Goal: Task Accomplishment & Management: Use online tool/utility

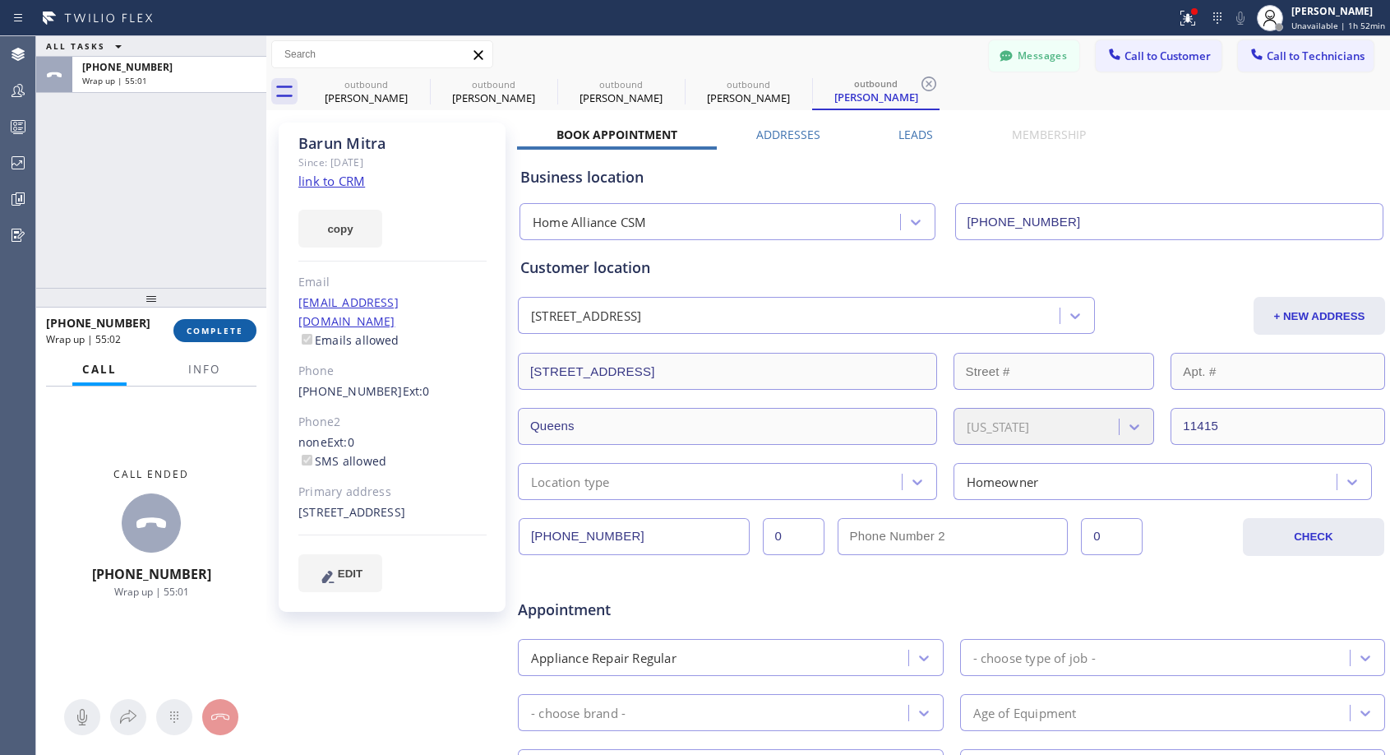
click at [232, 335] on span "COMPLETE" at bounding box center [215, 331] width 57 height 12
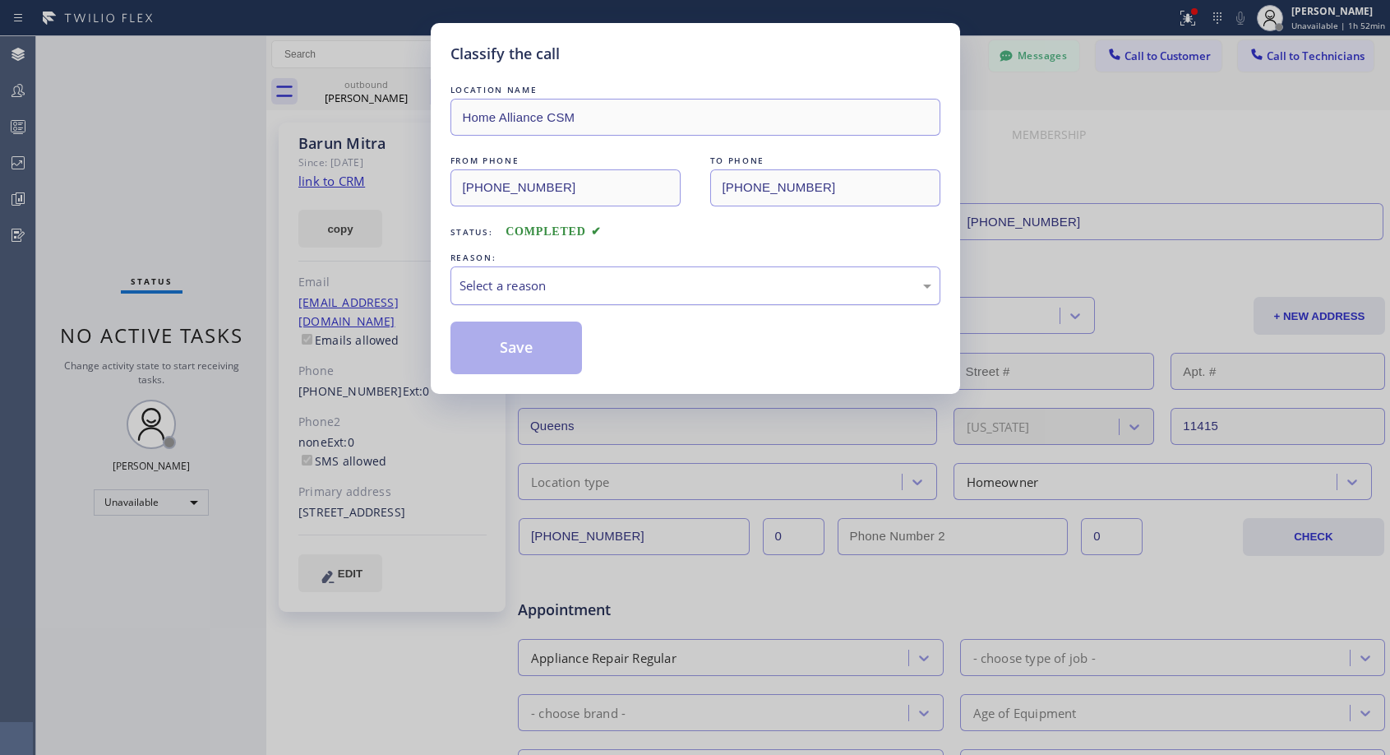
click at [599, 281] on div "Select a reason" at bounding box center [696, 285] width 472 height 19
click at [527, 335] on button "Save" at bounding box center [517, 347] width 132 height 53
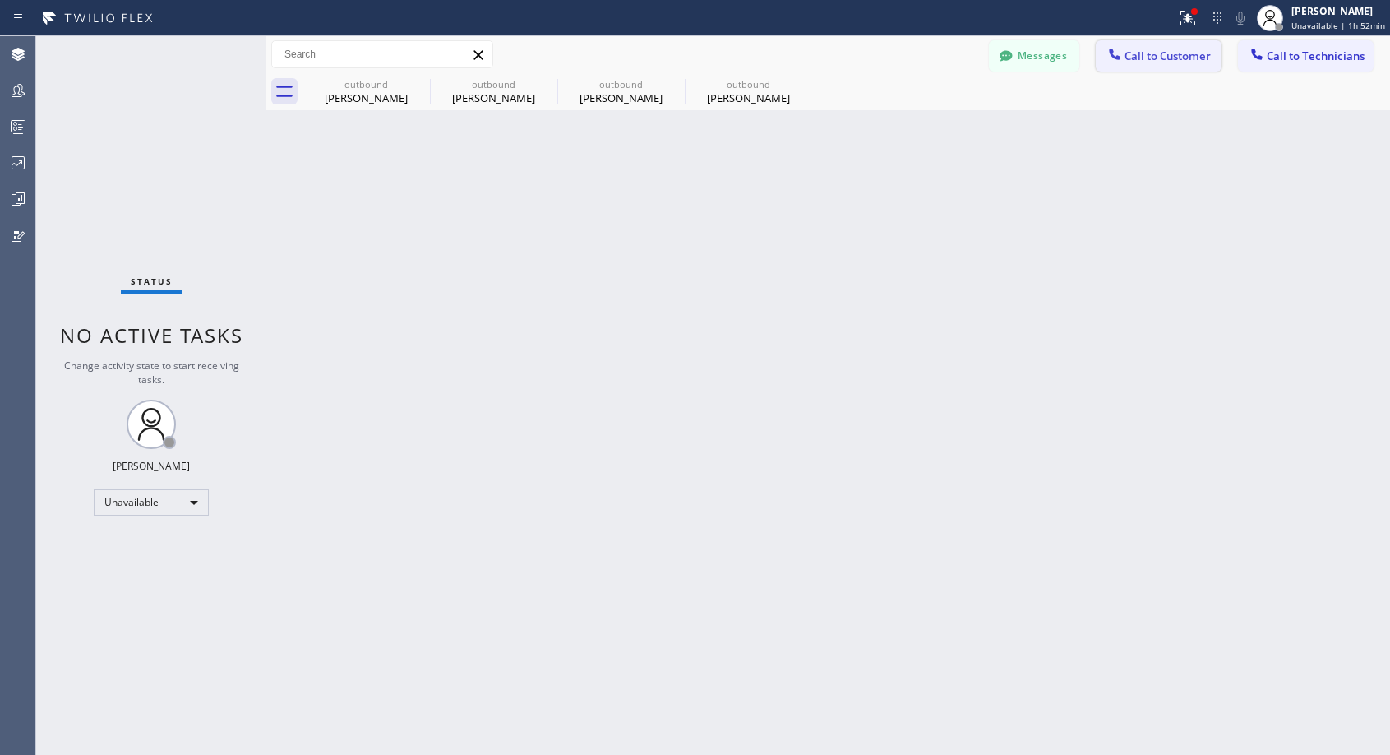
click at [1131, 61] on span "Call to Customer" at bounding box center [1168, 56] width 86 height 15
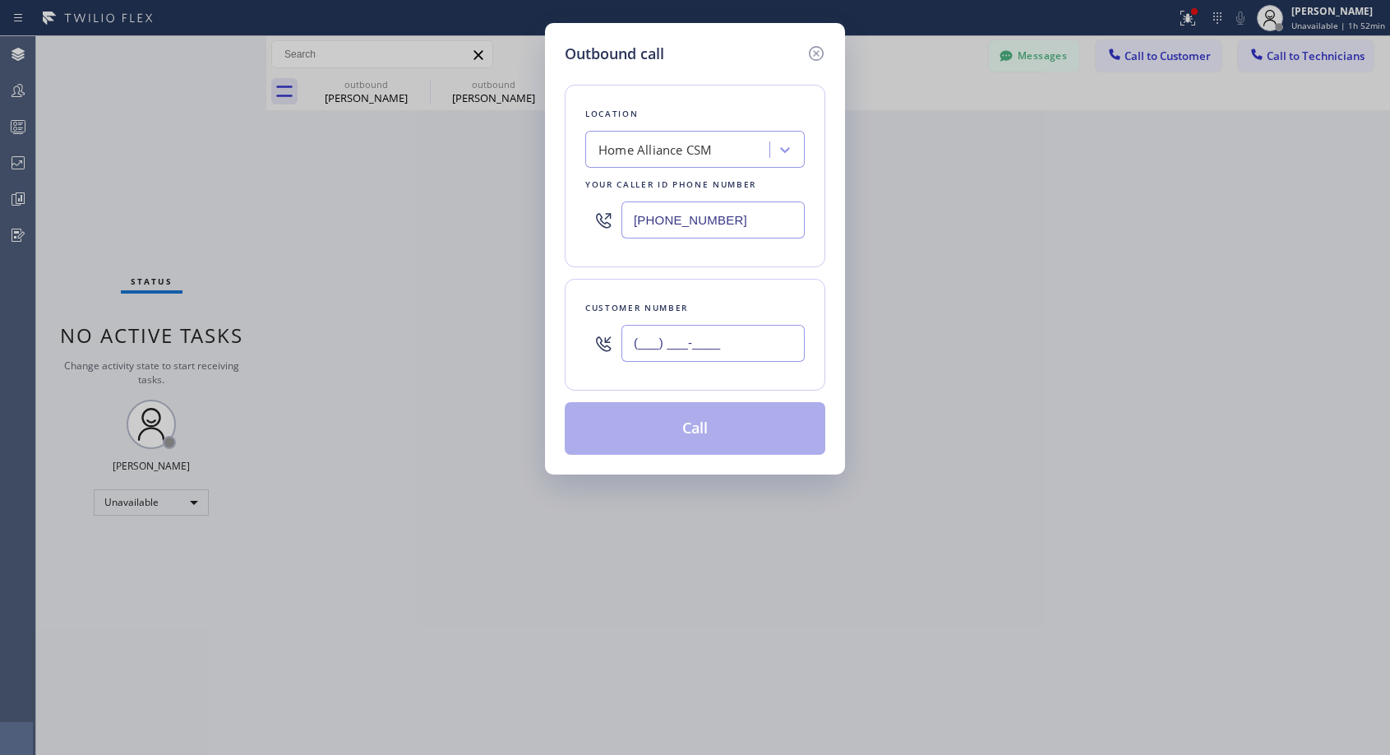
click at [744, 332] on input "(___) ___-____" at bounding box center [713, 343] width 183 height 37
paste input "425) 879-9212"
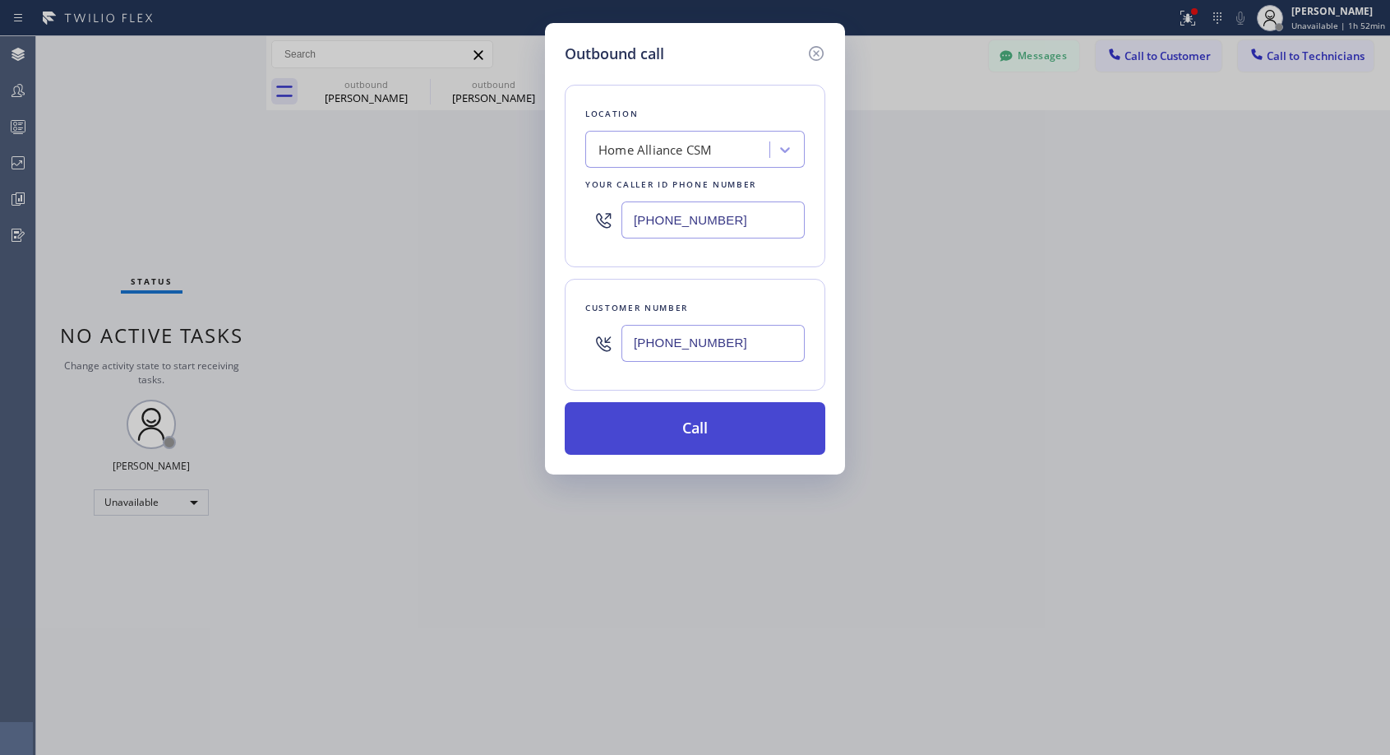
type input "[PHONE_NUMBER]"
click at [690, 421] on button "Call" at bounding box center [695, 428] width 261 height 53
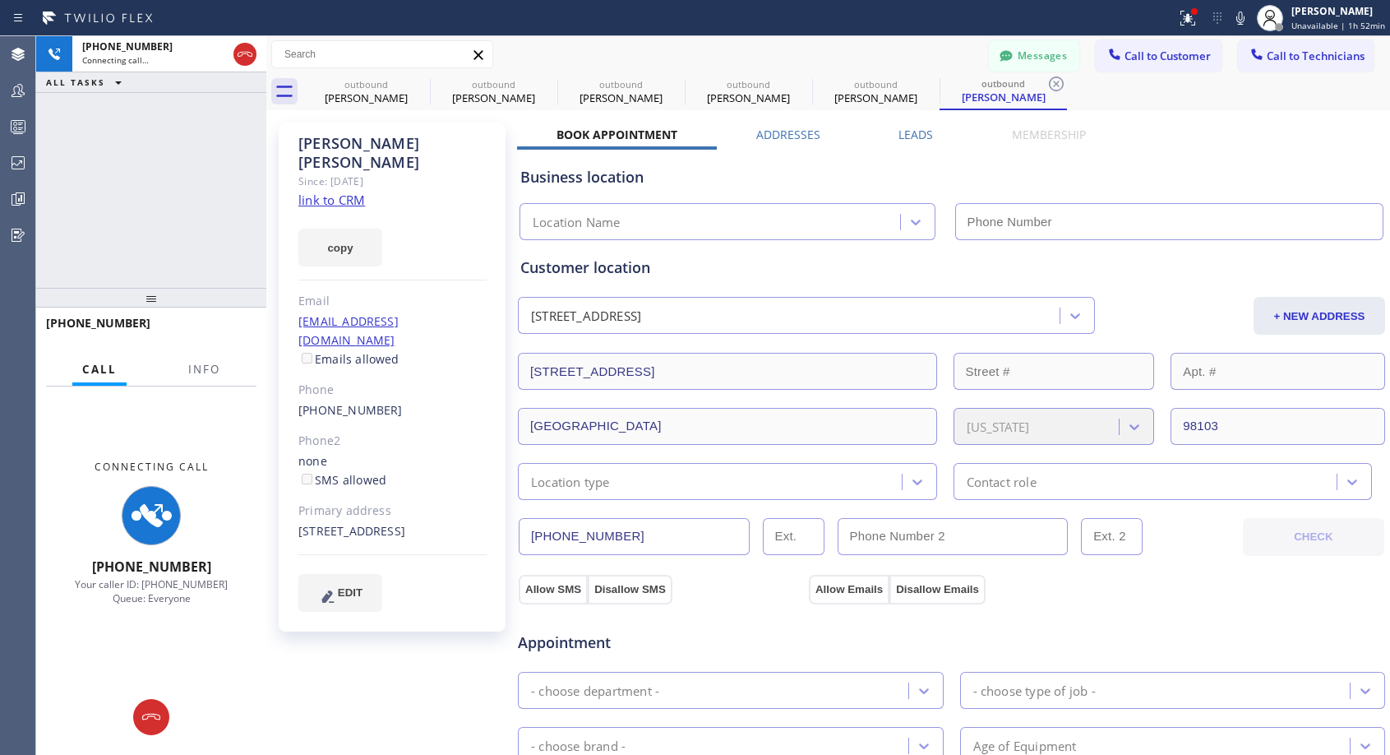
type input "[PHONE_NUMBER]"
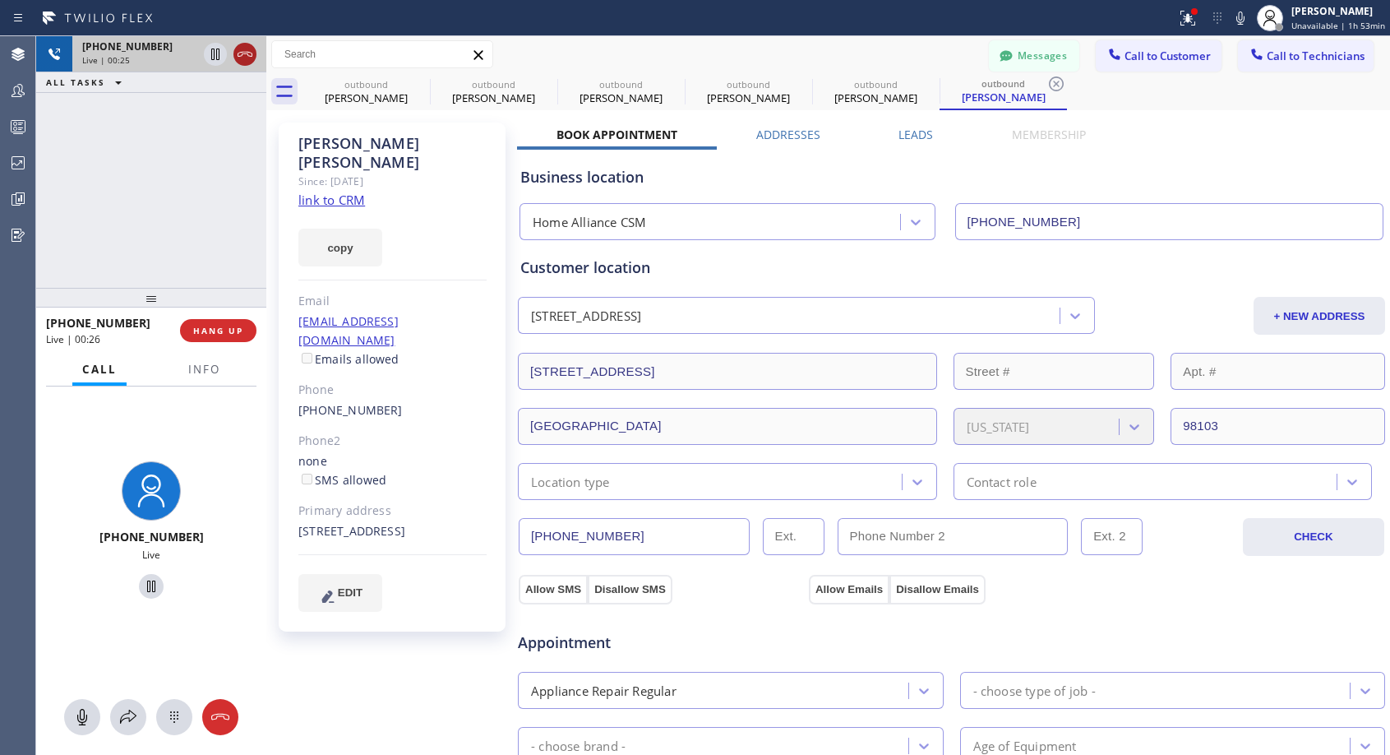
click at [246, 58] on icon at bounding box center [245, 54] width 20 height 20
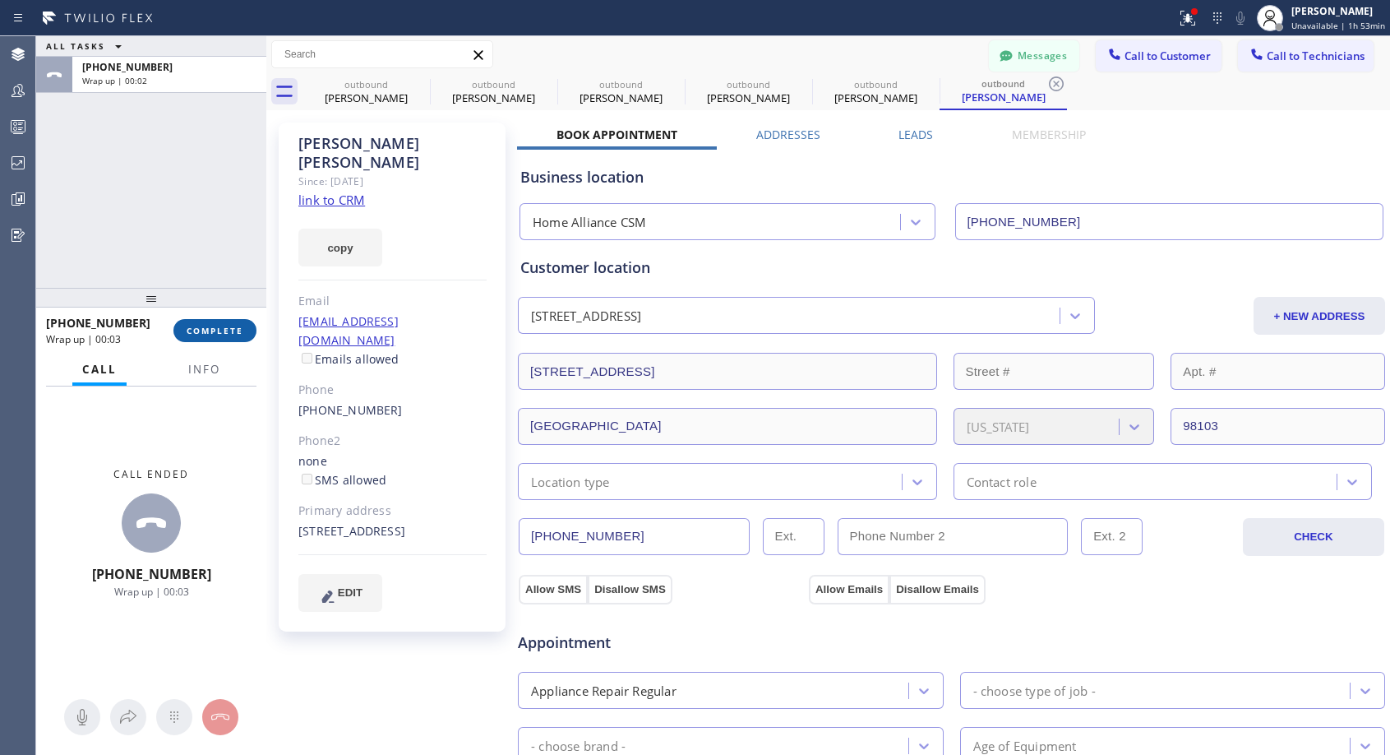
click at [227, 330] on span "COMPLETE" at bounding box center [215, 331] width 57 height 12
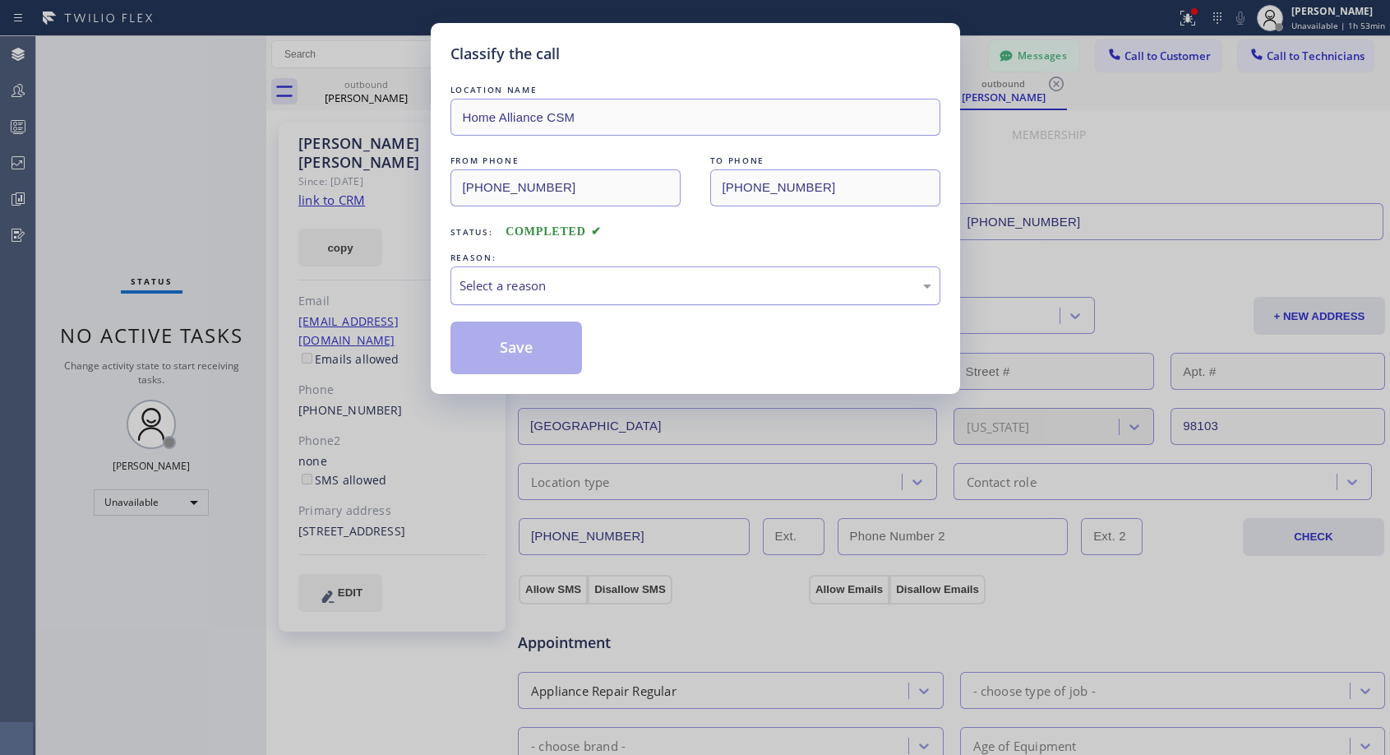
click at [624, 293] on div "Select a reason" at bounding box center [696, 285] width 472 height 19
click at [560, 349] on button "Save" at bounding box center [517, 347] width 132 height 53
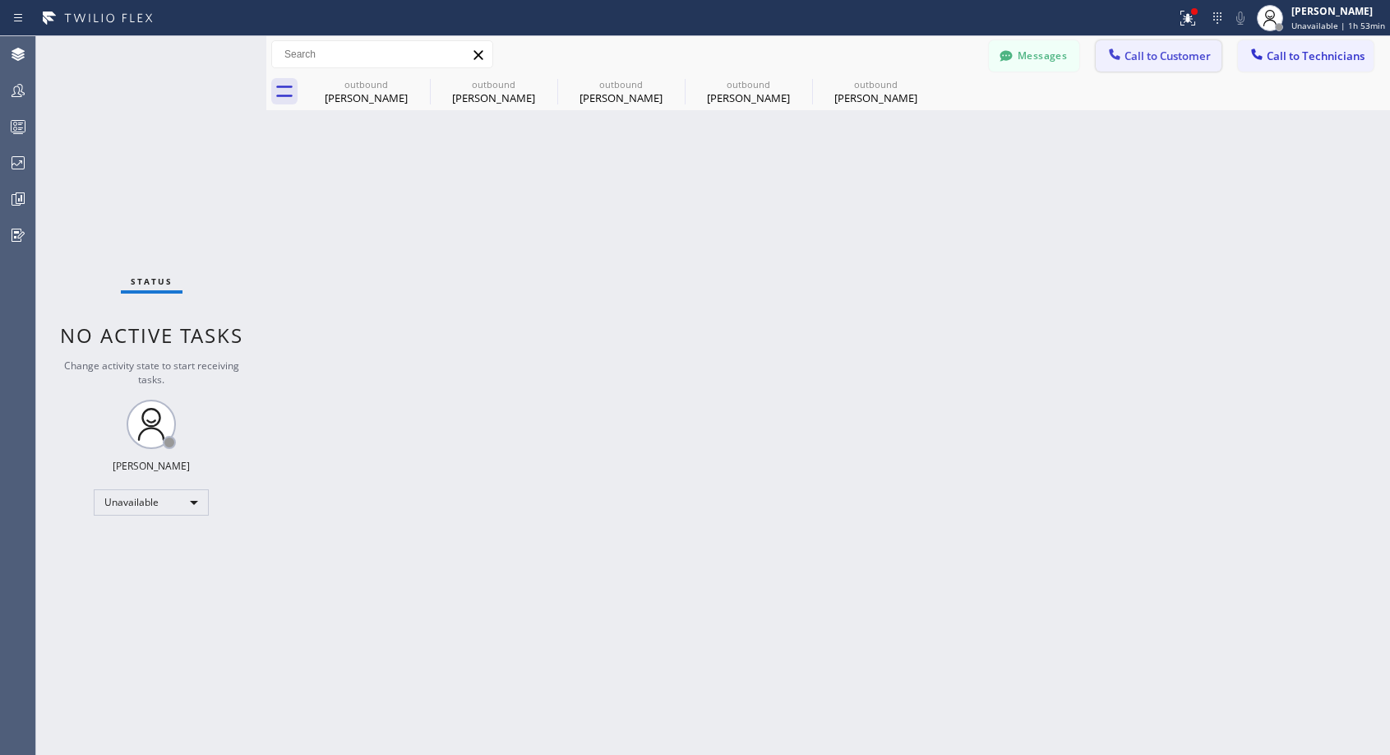
click at [1181, 55] on span "Call to Customer" at bounding box center [1168, 56] width 86 height 15
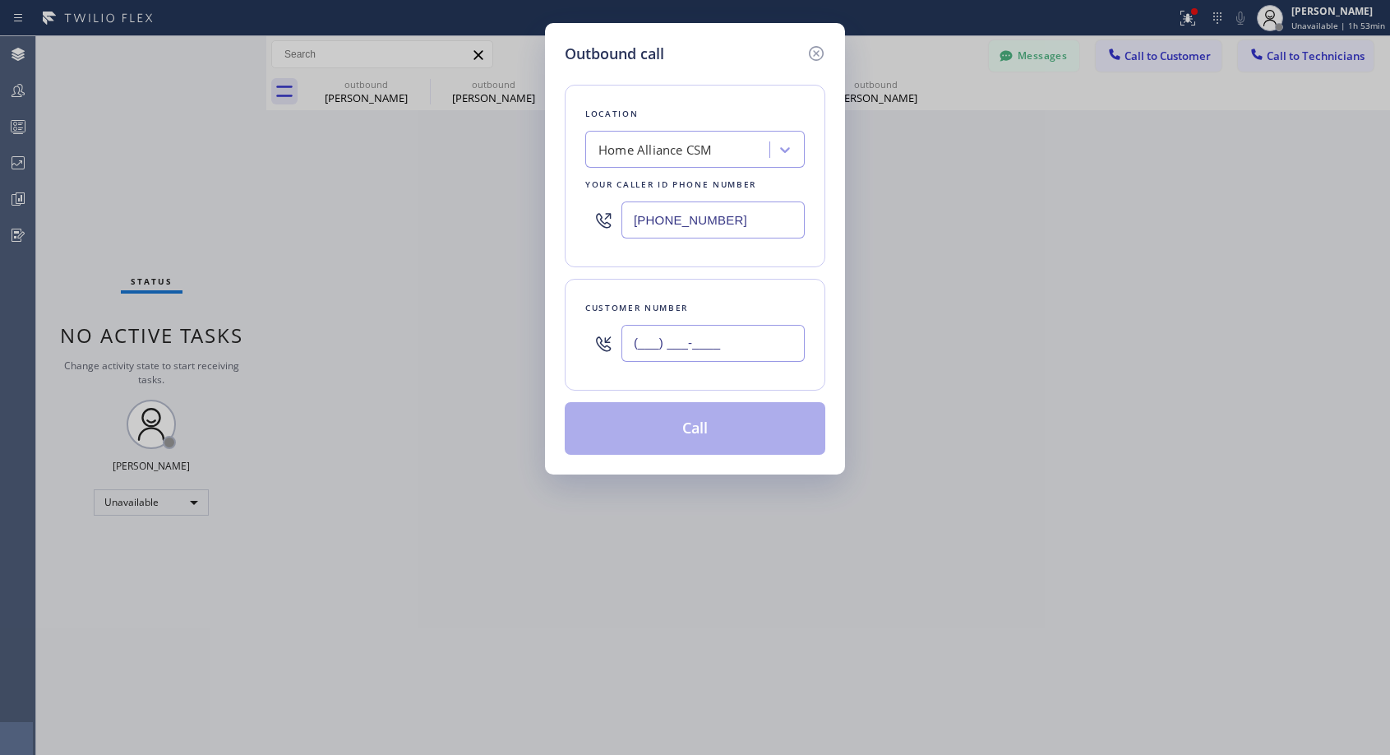
click at [705, 335] on input "(___) ___-____" at bounding box center [713, 343] width 183 height 37
paste input "425) 879-9212"
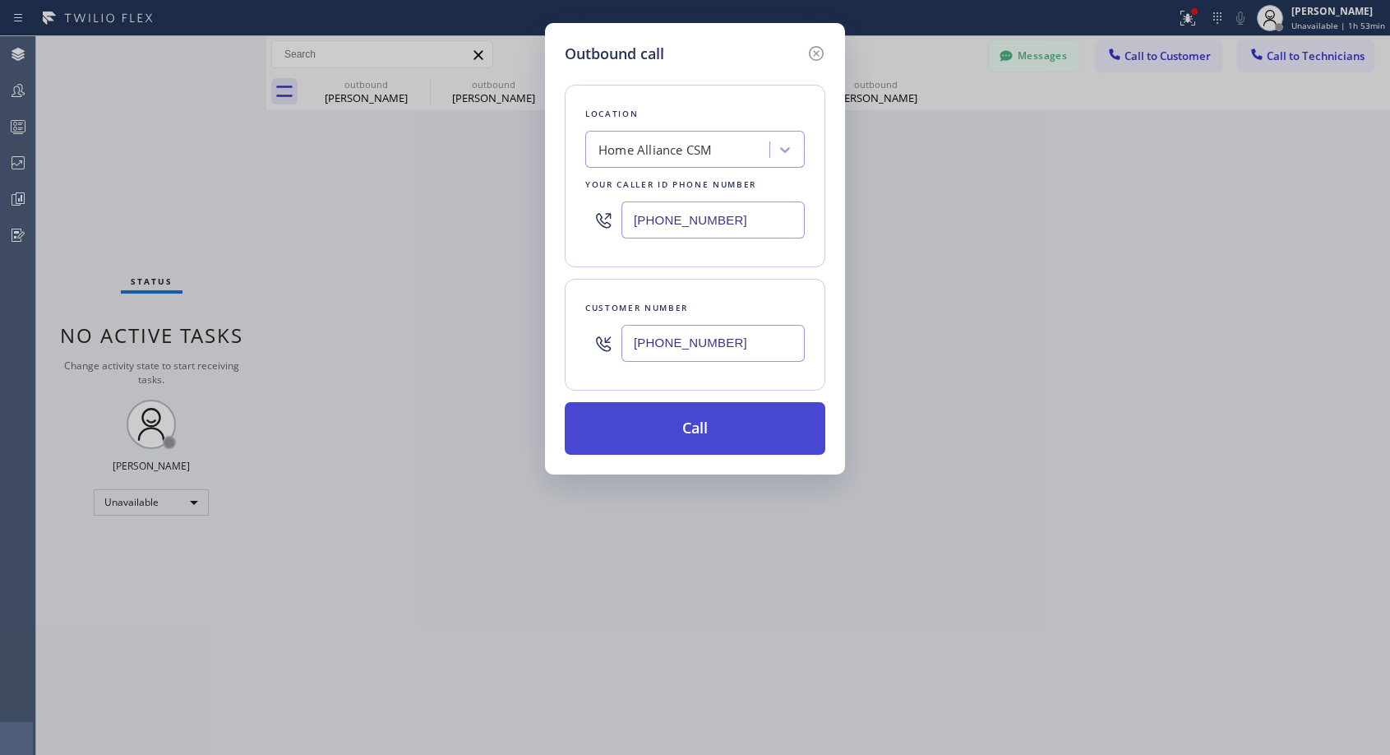
type input "[PHONE_NUMBER]"
click at [713, 422] on button "Call" at bounding box center [695, 428] width 261 height 53
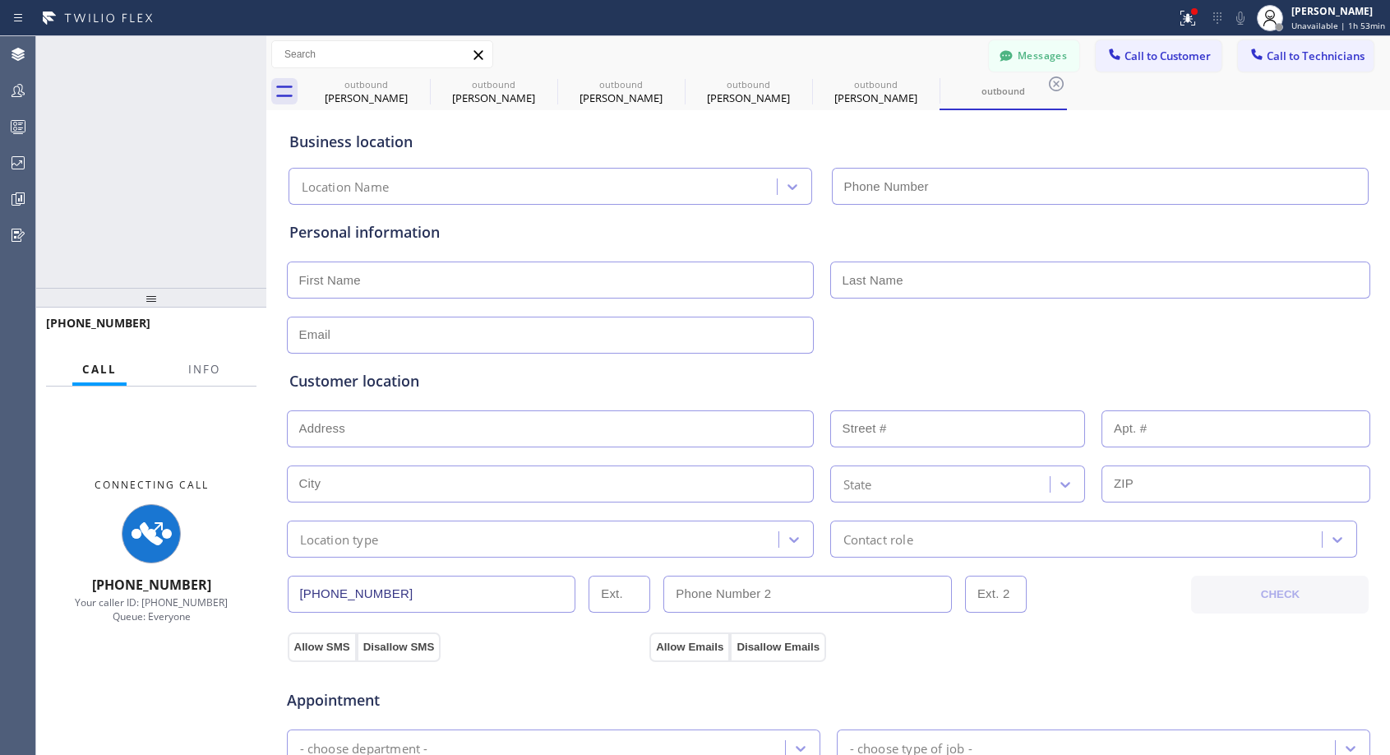
type input "[PHONE_NUMBER]"
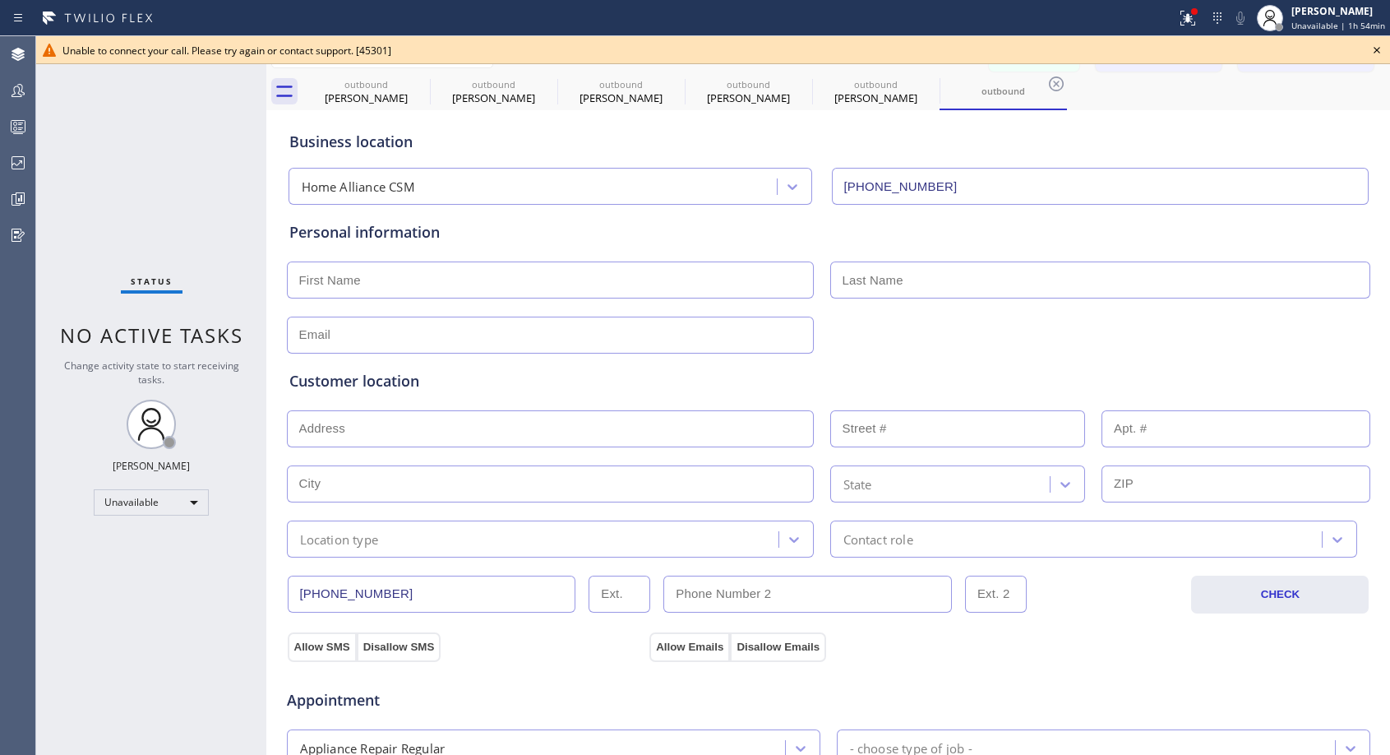
click at [1376, 46] on icon at bounding box center [1377, 50] width 20 height 20
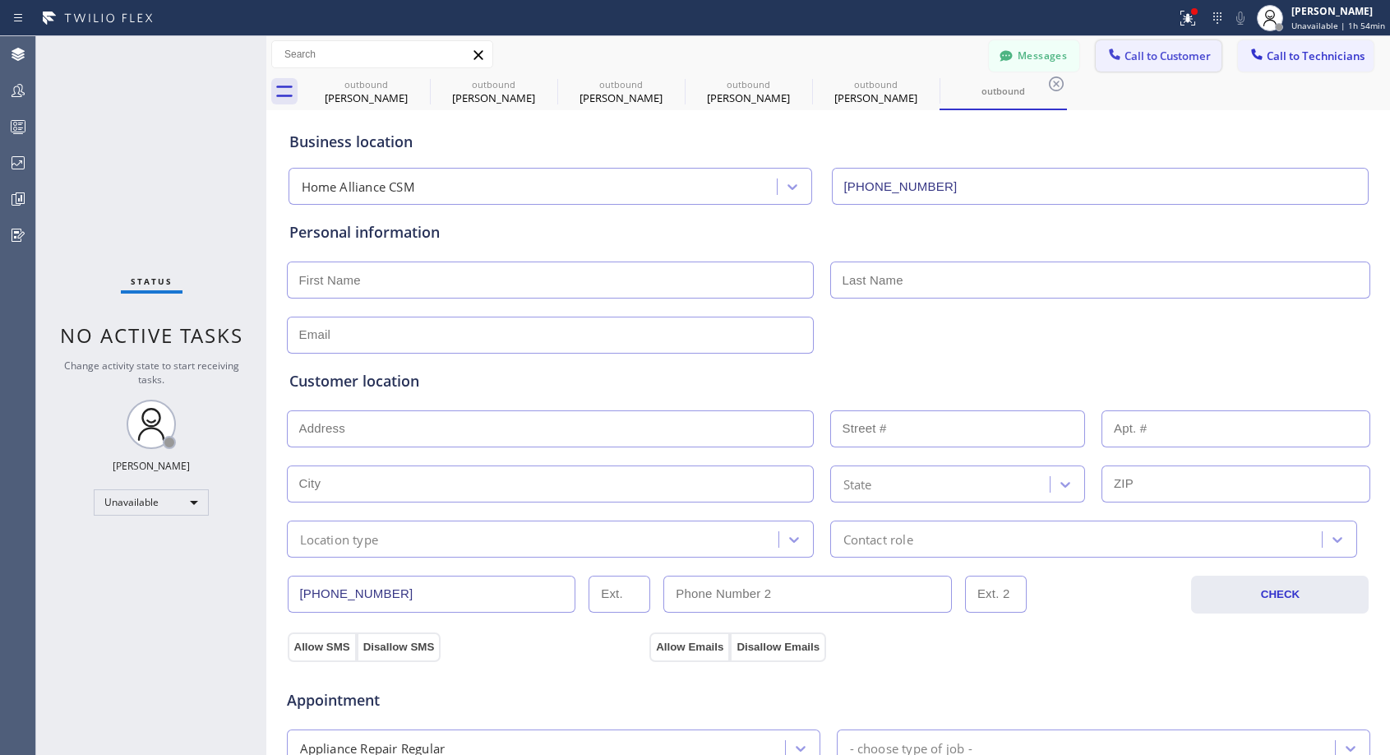
click at [1139, 67] on button "Call to Customer" at bounding box center [1159, 55] width 126 height 31
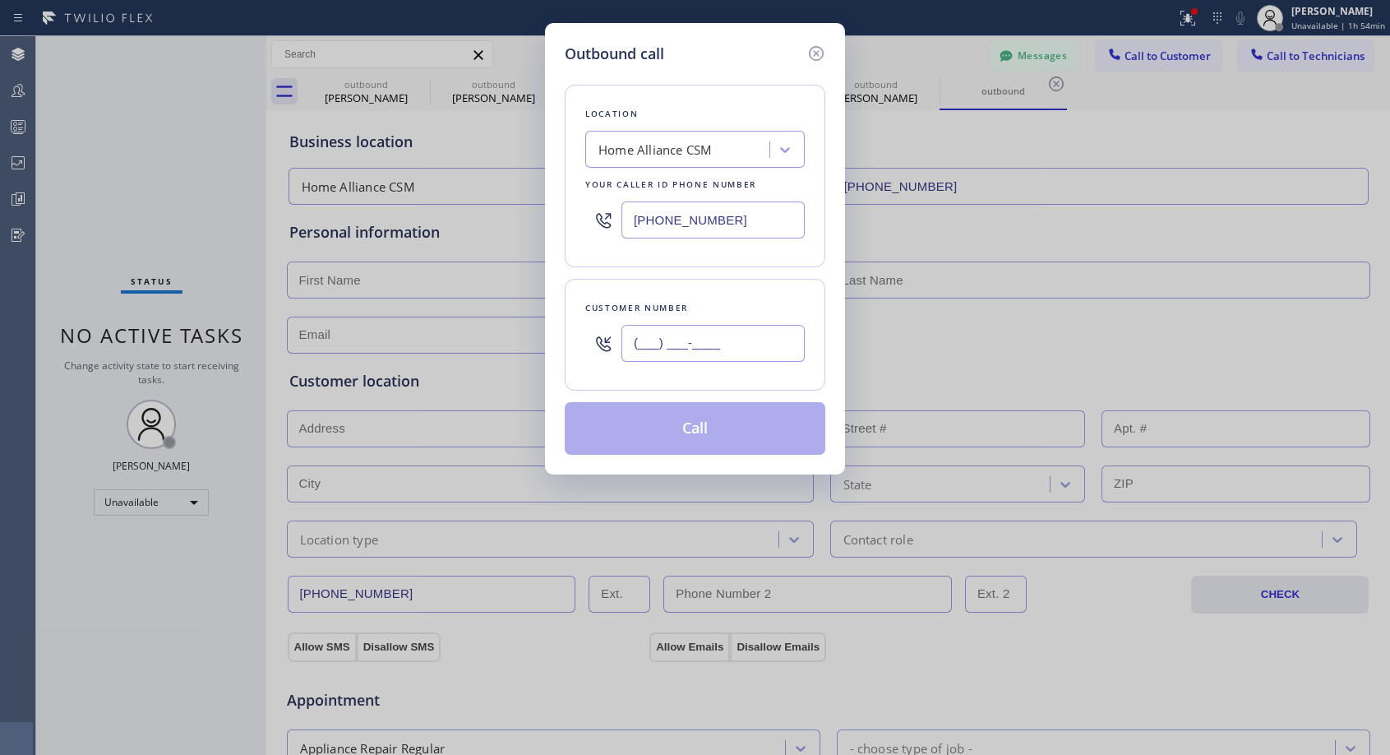
click at [782, 340] on input "(___) ___-____" at bounding box center [713, 343] width 183 height 37
paste input "text"
click at [782, 340] on input "(___) ___-____" at bounding box center [713, 343] width 183 height 37
type input "(___) ___-____"
click at [820, 53] on icon at bounding box center [816, 54] width 20 height 20
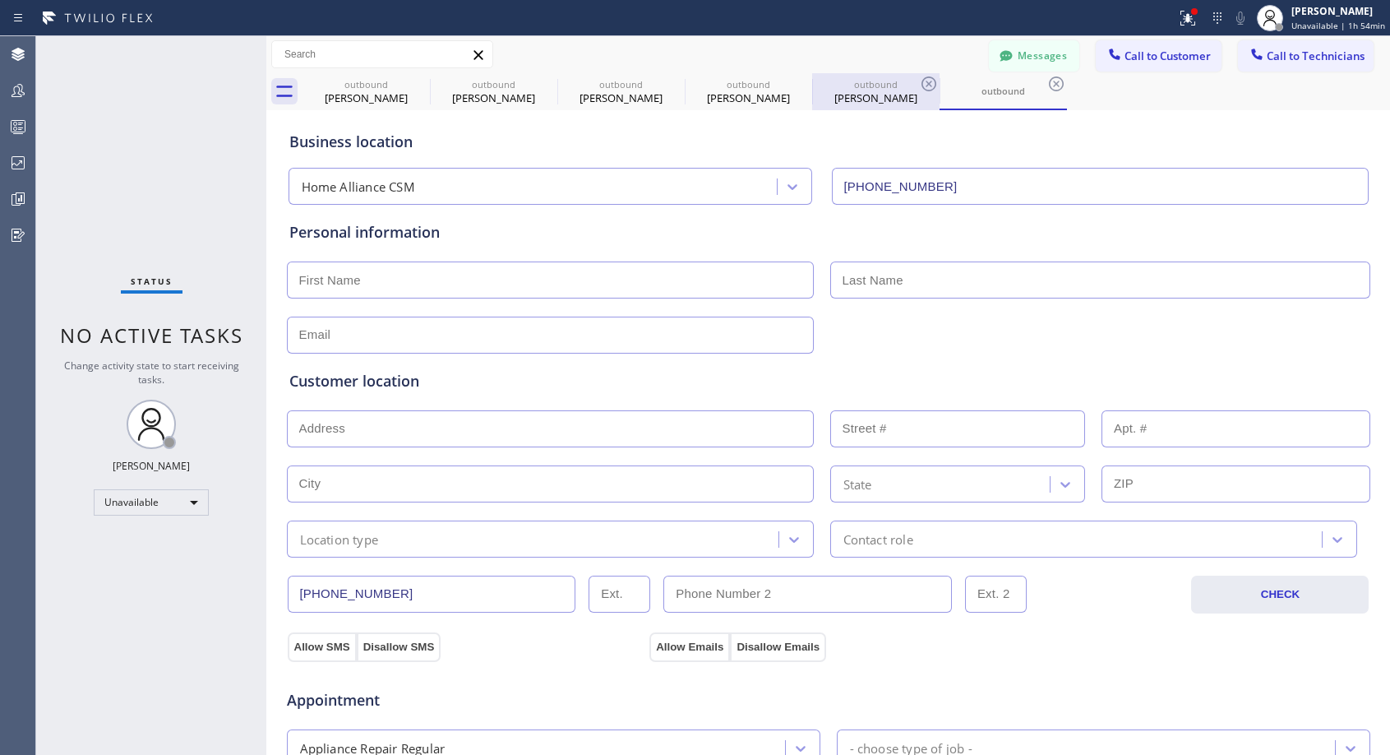
type input "[PHONE_NUMBER]"
drag, startPoint x: 841, startPoint y: 99, endPoint x: 447, endPoint y: 422, distance: 508.8
click at [842, 99] on div "[PERSON_NAME]" at bounding box center [876, 97] width 124 height 15
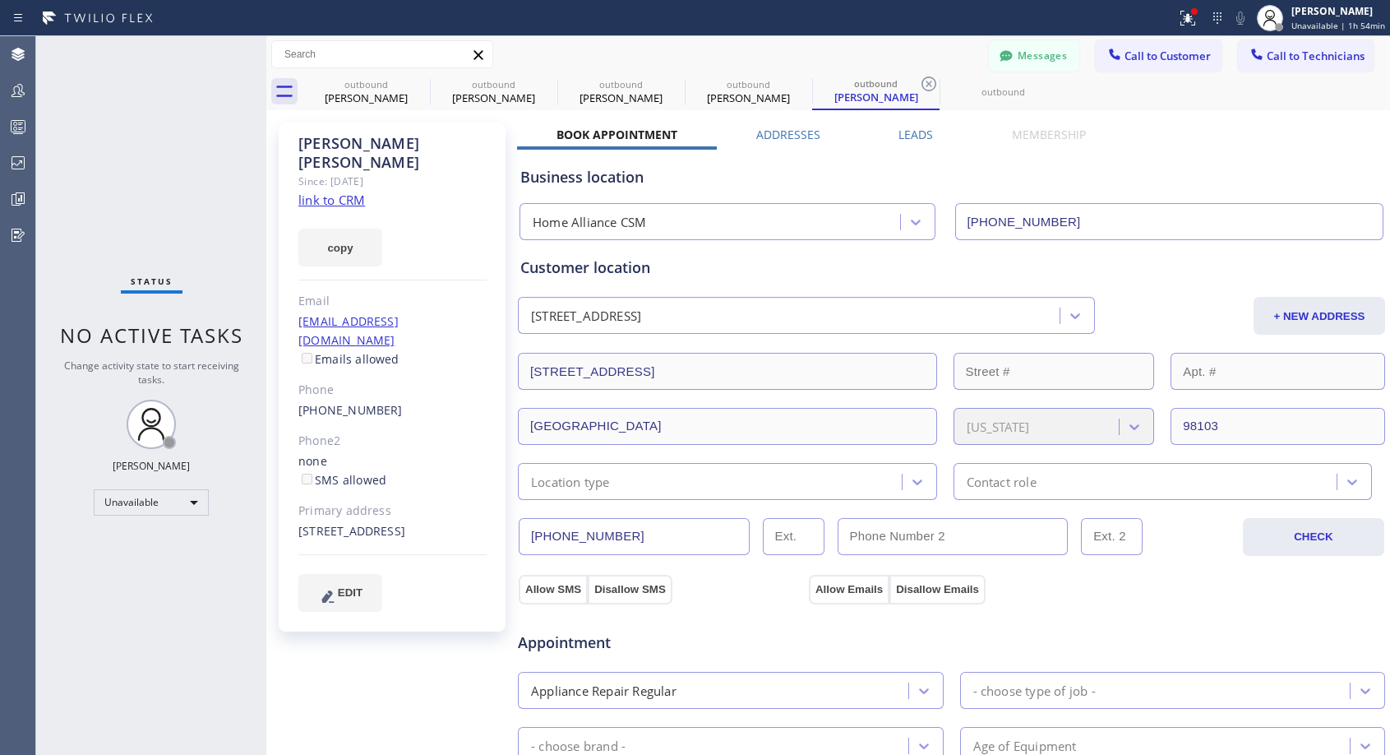
click at [439, 401] on div "[PHONE_NUMBER]" at bounding box center [392, 410] width 188 height 19
copy div "[PHONE_NUMBER]"
click at [1144, 52] on span "Call to Customer" at bounding box center [1168, 56] width 86 height 15
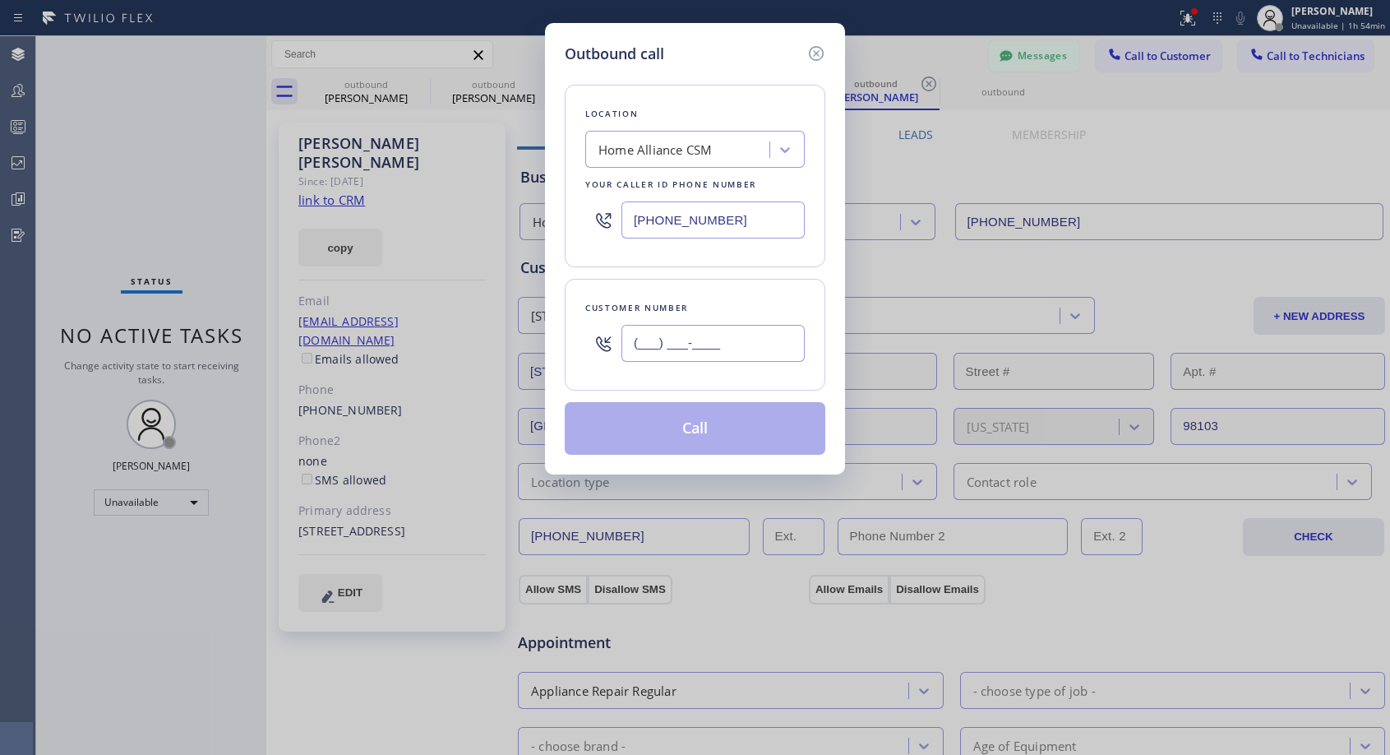
click at [765, 353] on input "(___) ___-____" at bounding box center [713, 343] width 183 height 37
paste input "425) 879-9212"
click at [738, 262] on div "Location Home Alliance CSM Your caller id phone number [PHONE_NUMBER]" at bounding box center [695, 176] width 261 height 183
click at [815, 49] on icon at bounding box center [816, 54] width 20 height 20
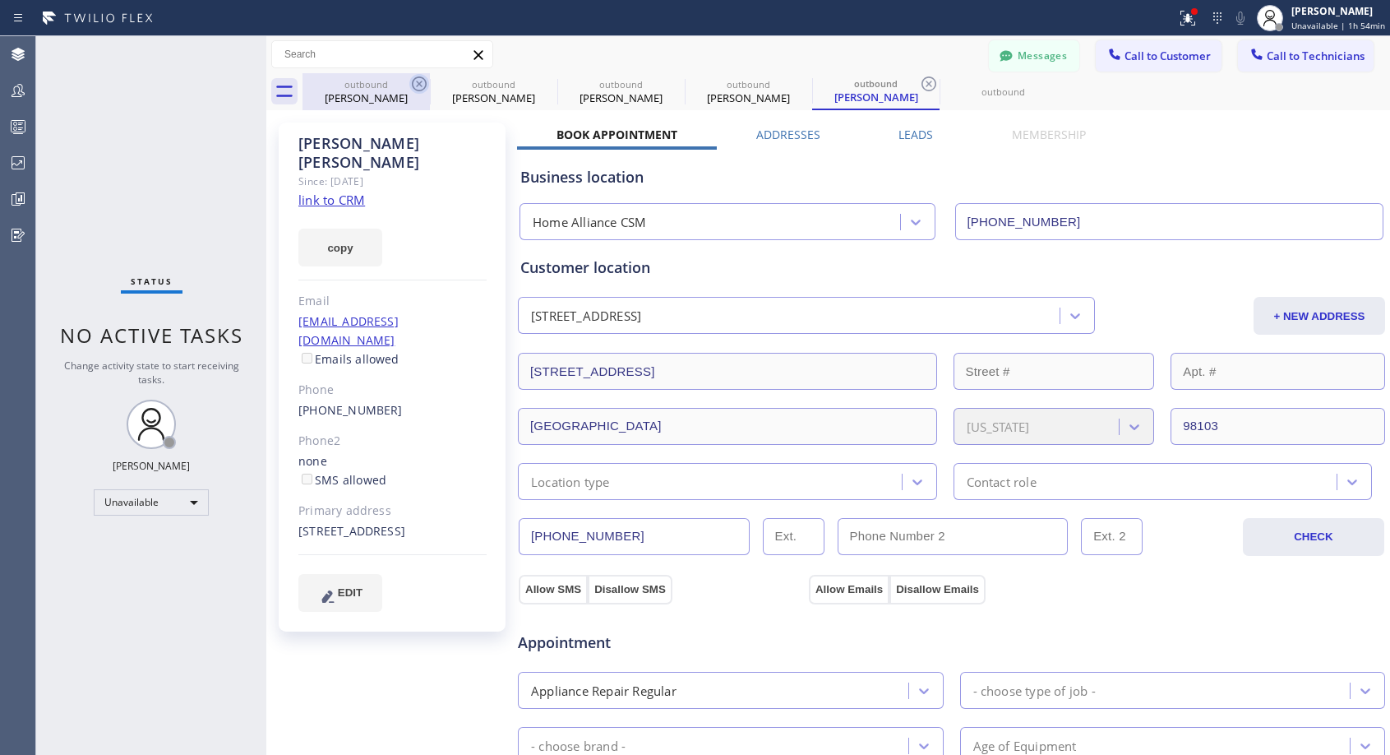
click at [418, 85] on icon at bounding box center [419, 83] width 15 height 15
click at [0, 0] on icon at bounding box center [0, 0] width 0 height 0
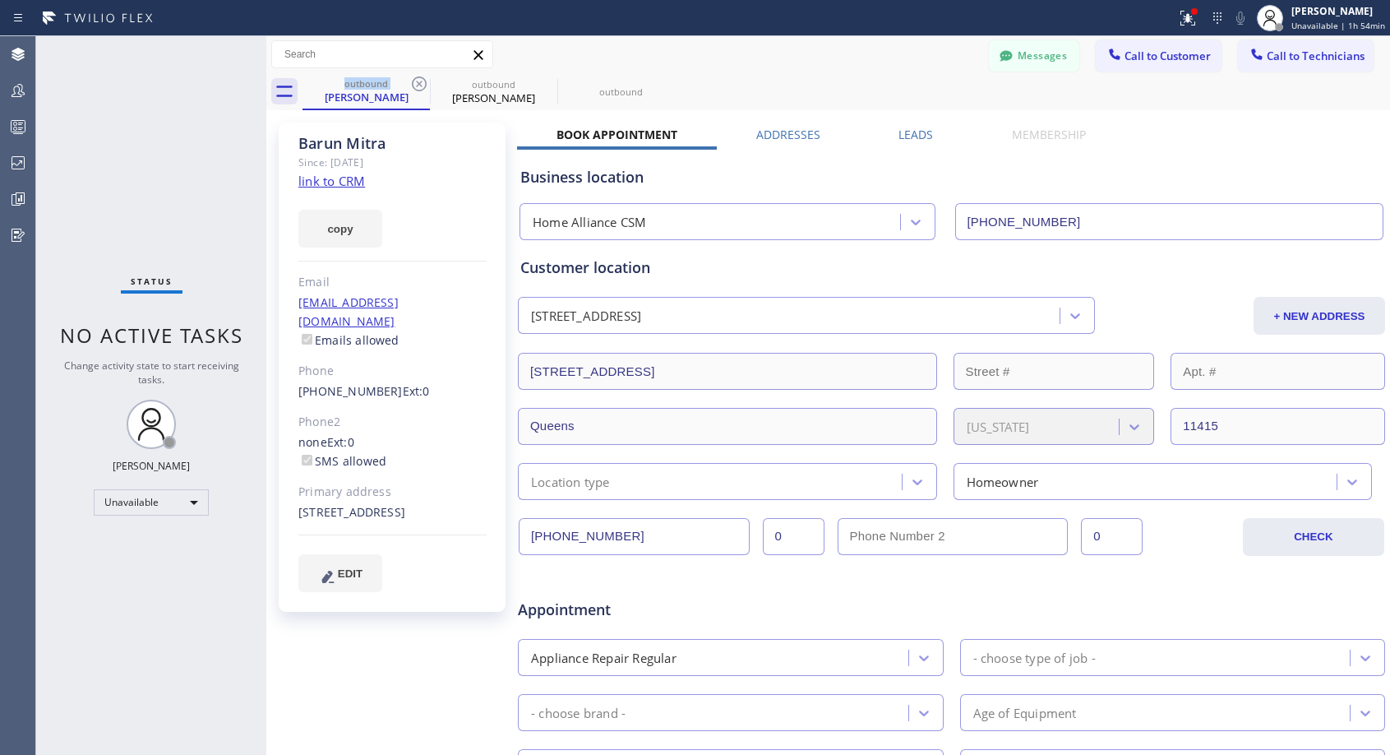
click at [418, 85] on icon at bounding box center [419, 83] width 15 height 15
click at [0, 0] on icon at bounding box center [0, 0] width 0 height 0
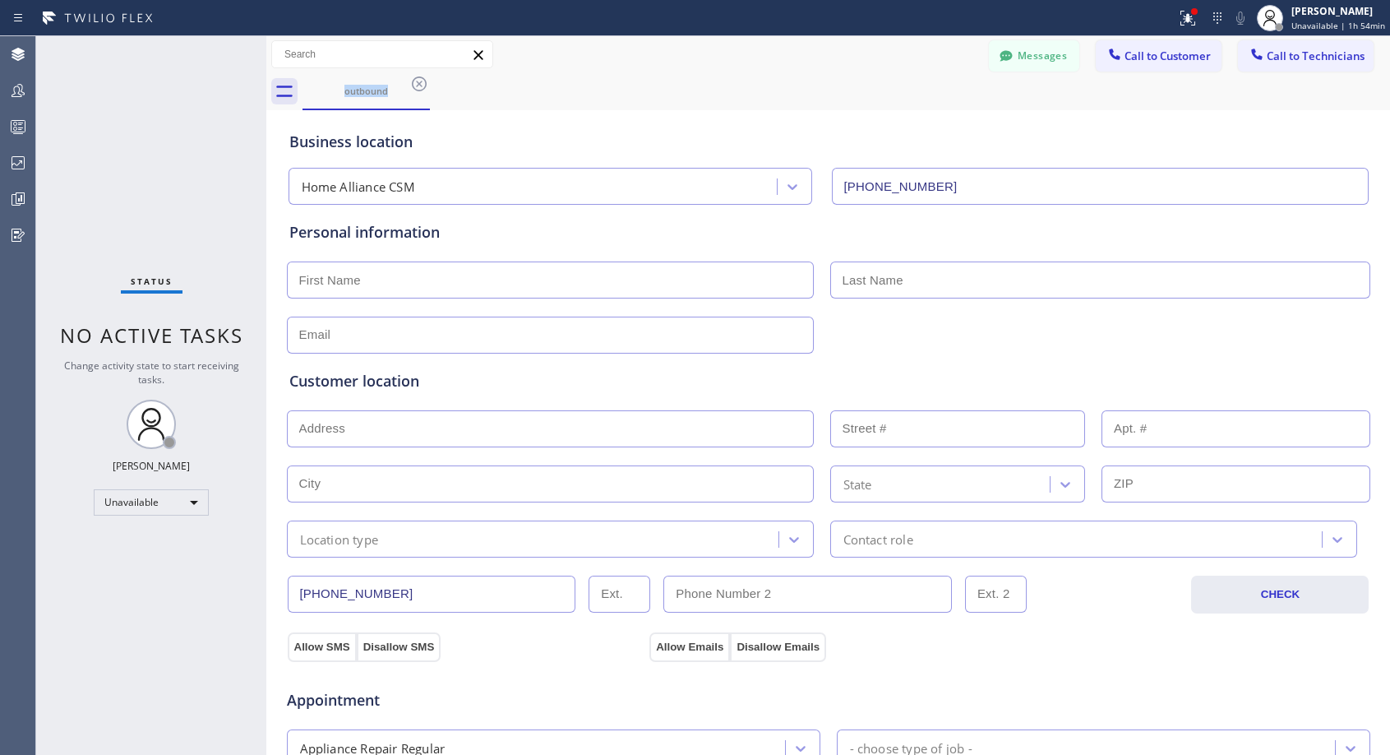
click at [418, 85] on icon at bounding box center [419, 83] width 15 height 15
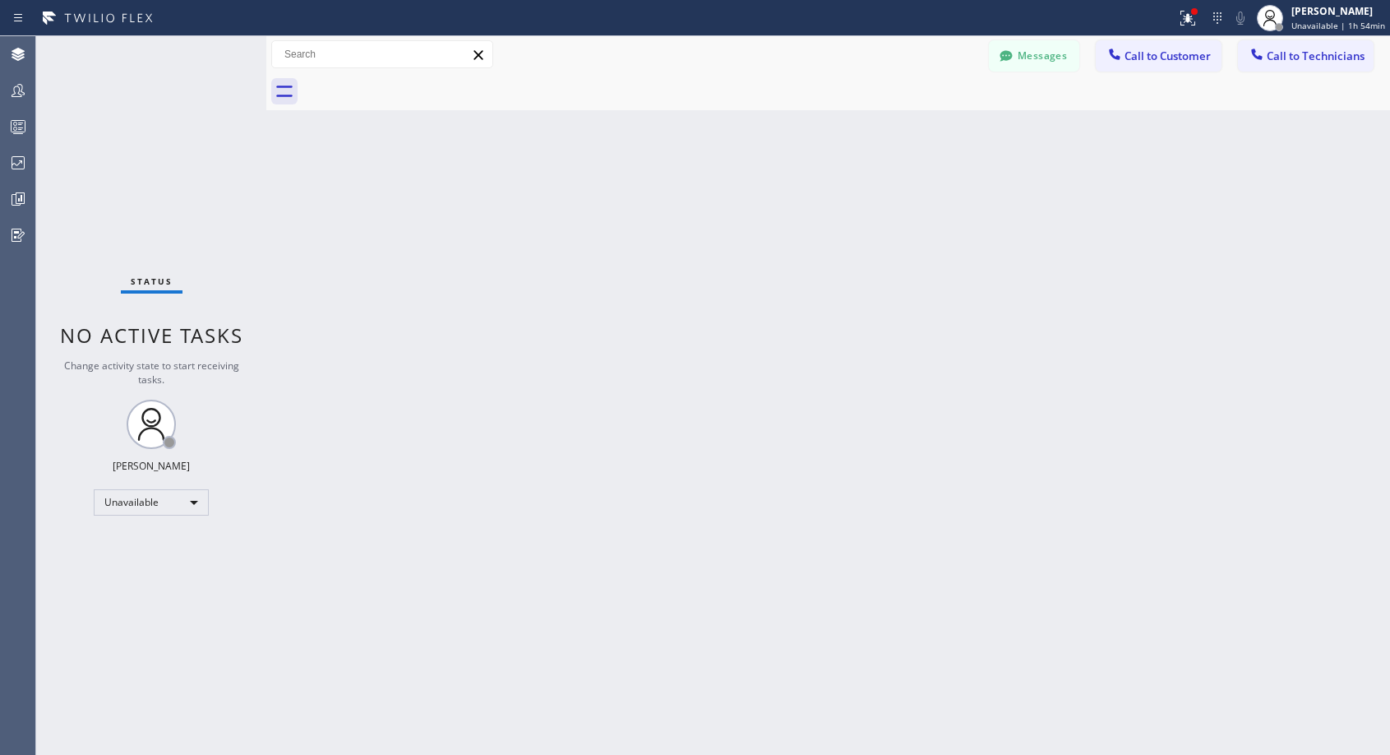
click at [1204, 53] on span "Call to Customer" at bounding box center [1168, 56] width 86 height 15
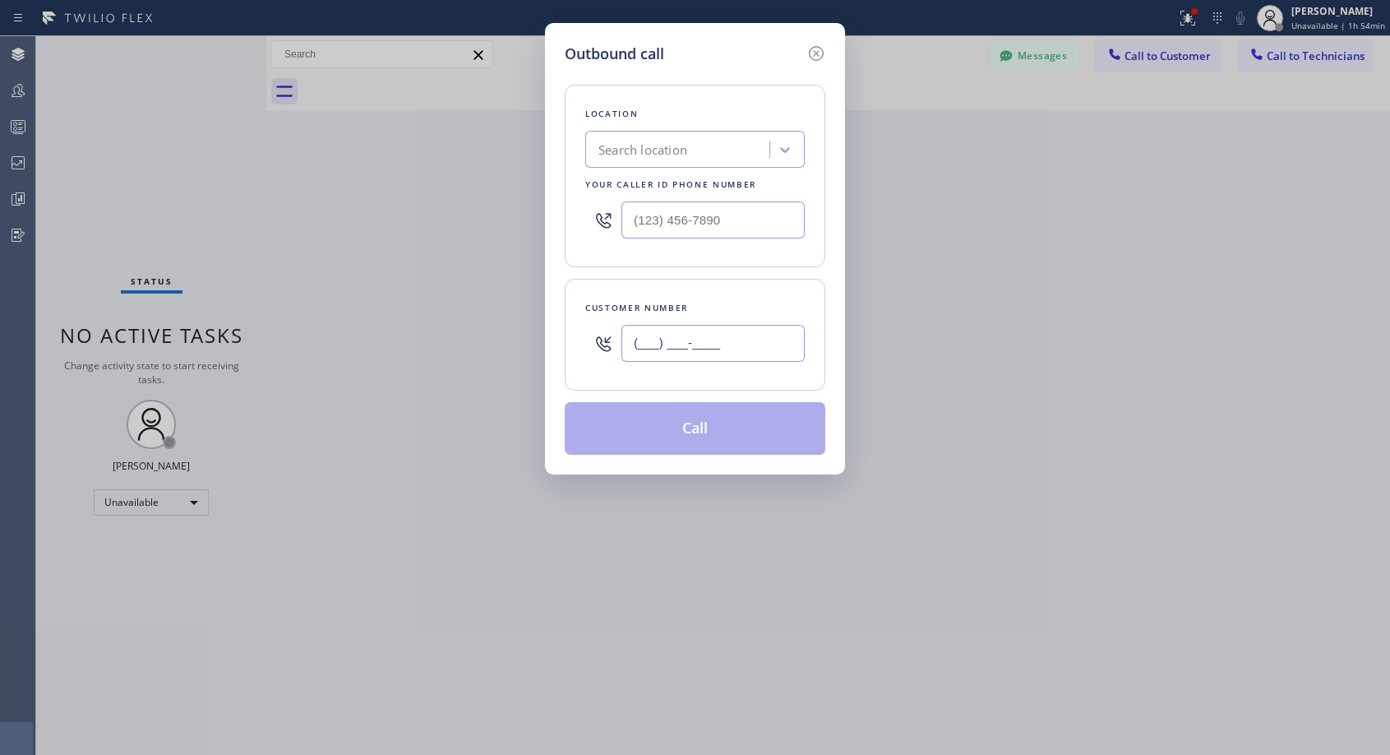
click at [655, 343] on input "(___) ___-____" at bounding box center [713, 343] width 183 height 37
paste input "425) 879-9212"
type input "[PHONE_NUMBER]"
click at [674, 152] on div "Search location" at bounding box center [642, 150] width 89 height 19
click at [661, 224] on input "(___) ___-____" at bounding box center [713, 219] width 183 height 37
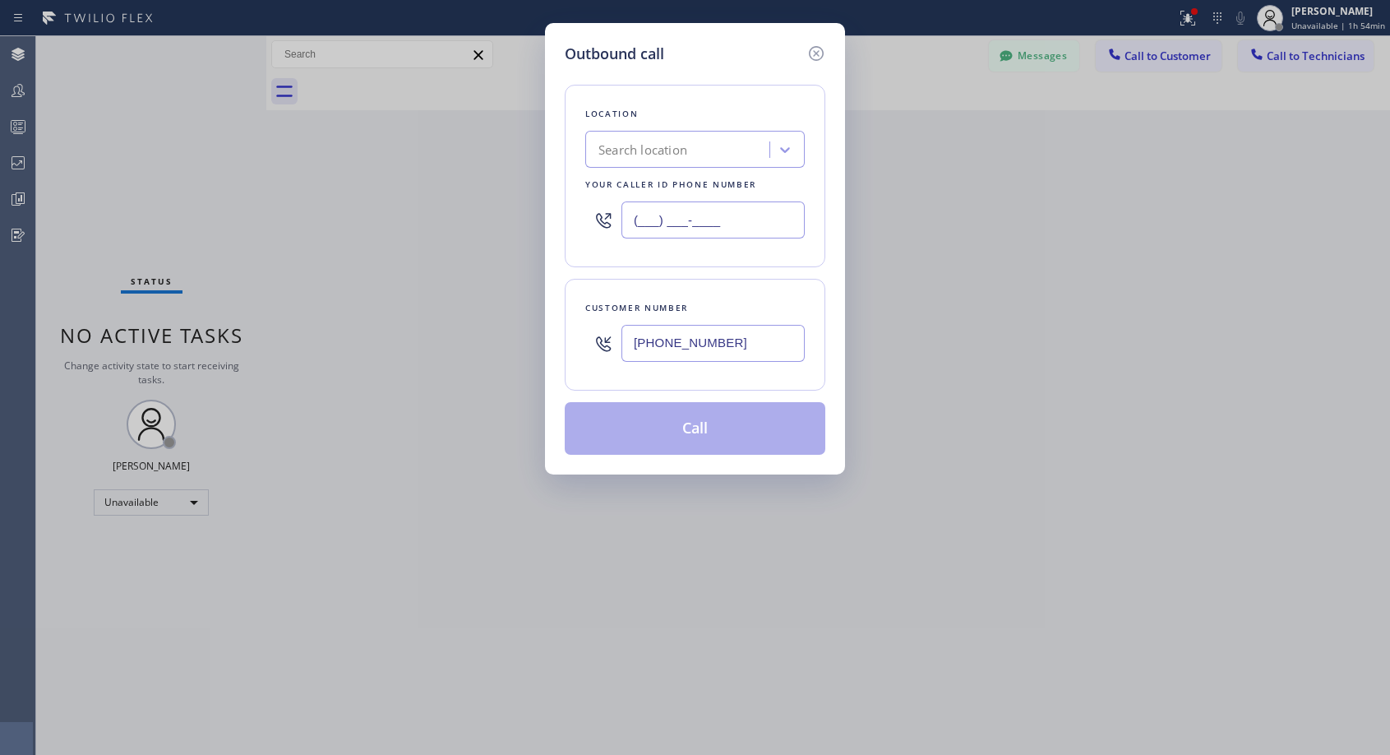
paste input "818) 614-5337"
type input "[PHONE_NUMBER]"
click at [746, 126] on div "Location Search location Your caller id phone number [PHONE_NUMBER]" at bounding box center [695, 176] width 261 height 183
click at [811, 262] on div "Location Search location Your caller id phone number [PHONE_NUMBER]" at bounding box center [695, 176] width 261 height 183
click at [811, 263] on div "Location Search location Your caller id phone number [PHONE_NUMBER]" at bounding box center [695, 176] width 261 height 183
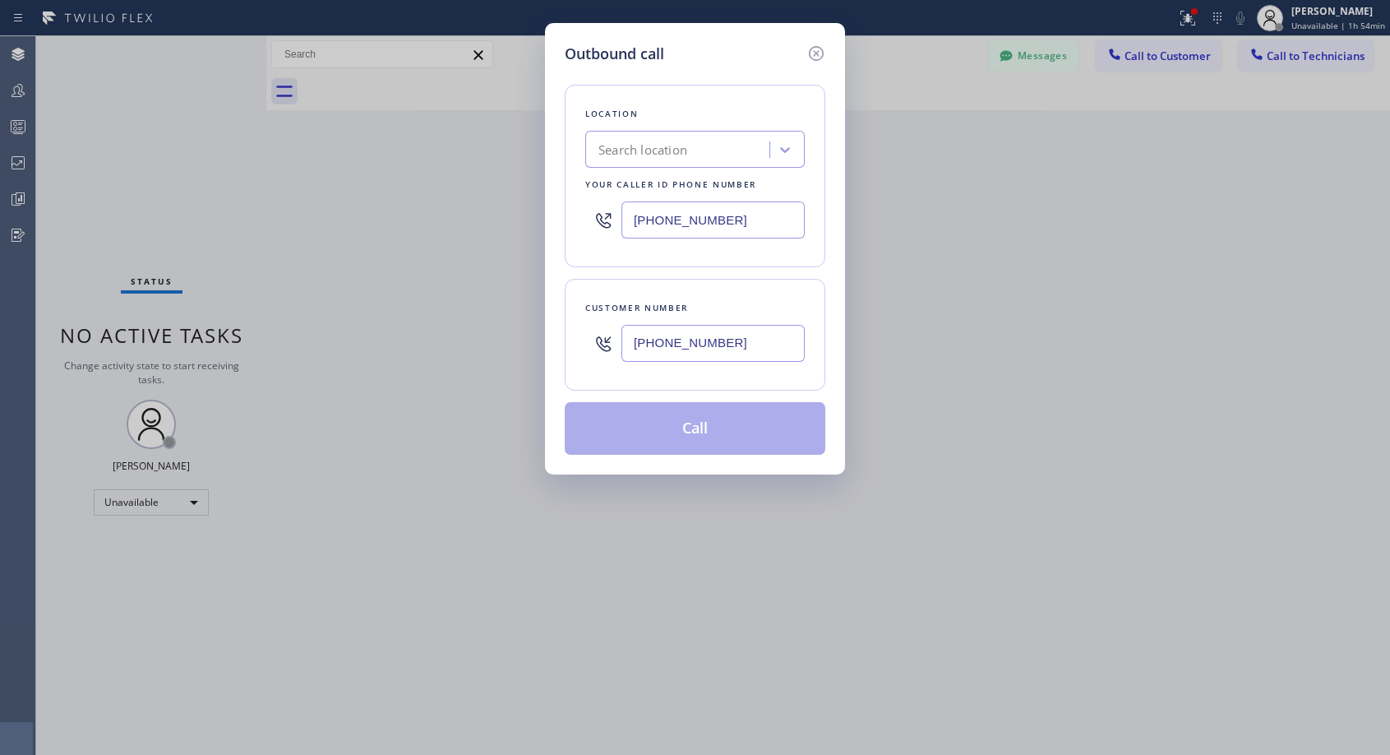
click at [795, 317] on div "[PHONE_NUMBER]" at bounding box center [713, 343] width 183 height 53
type input "[PHONE_NUMBER]"
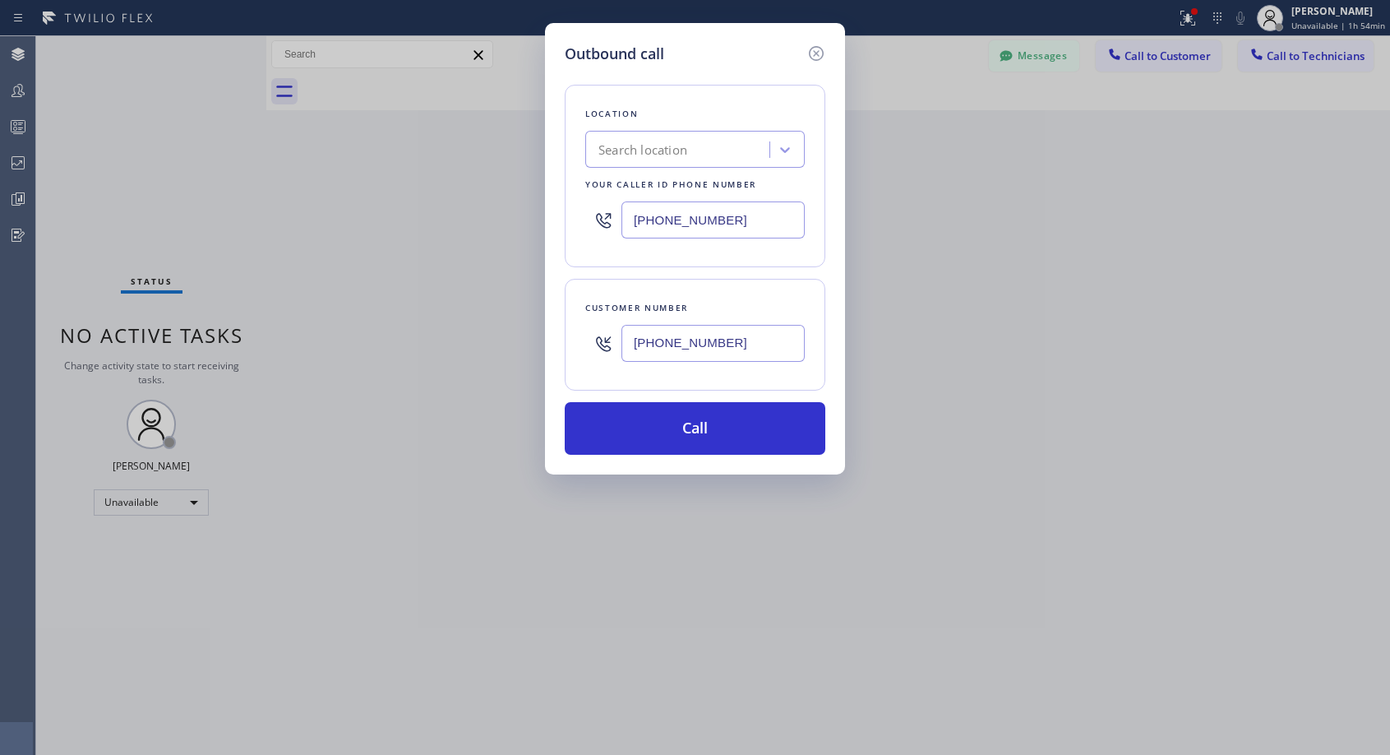
click at [695, 114] on div "Location" at bounding box center [694, 113] width 219 height 17
click at [748, 219] on input "[PHONE_NUMBER]" at bounding box center [713, 219] width 183 height 37
paste input "text"
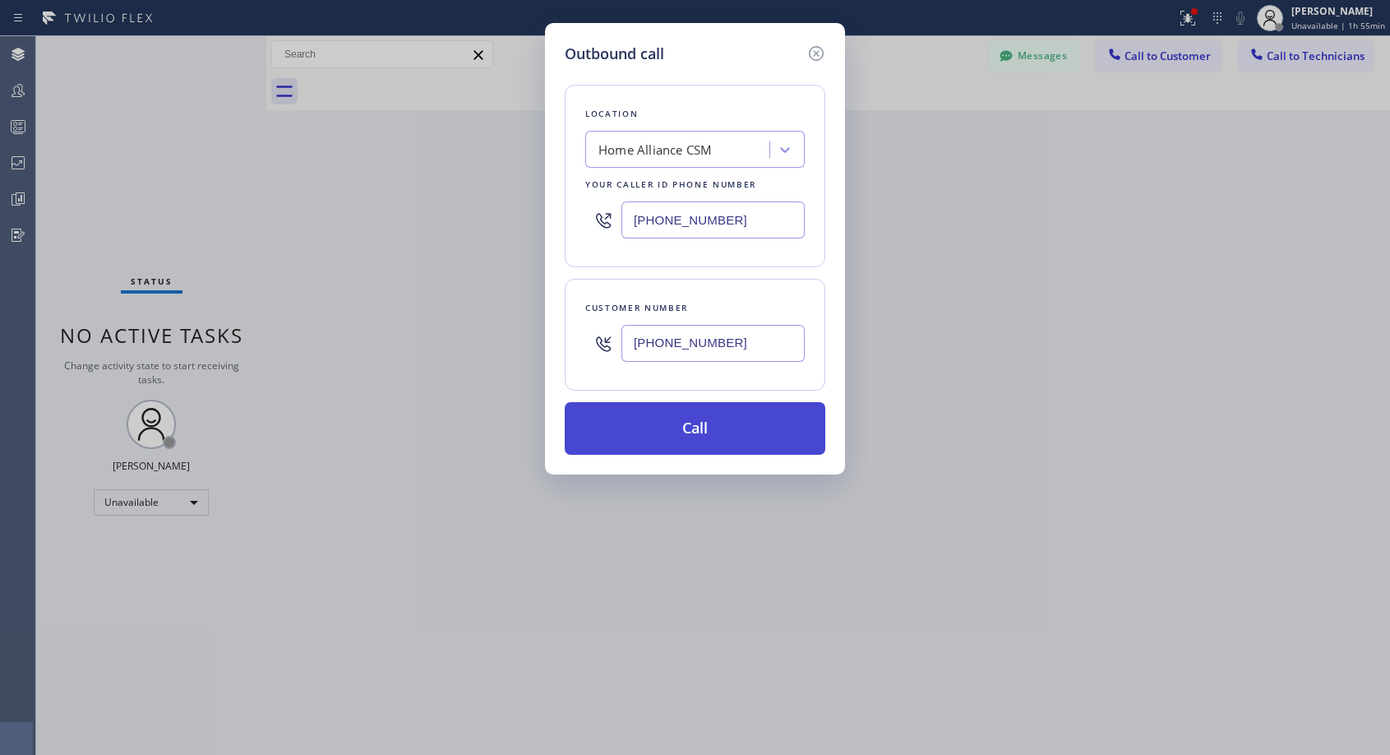
type input "[PHONE_NUMBER]"
click at [751, 425] on button "Call" at bounding box center [695, 428] width 261 height 53
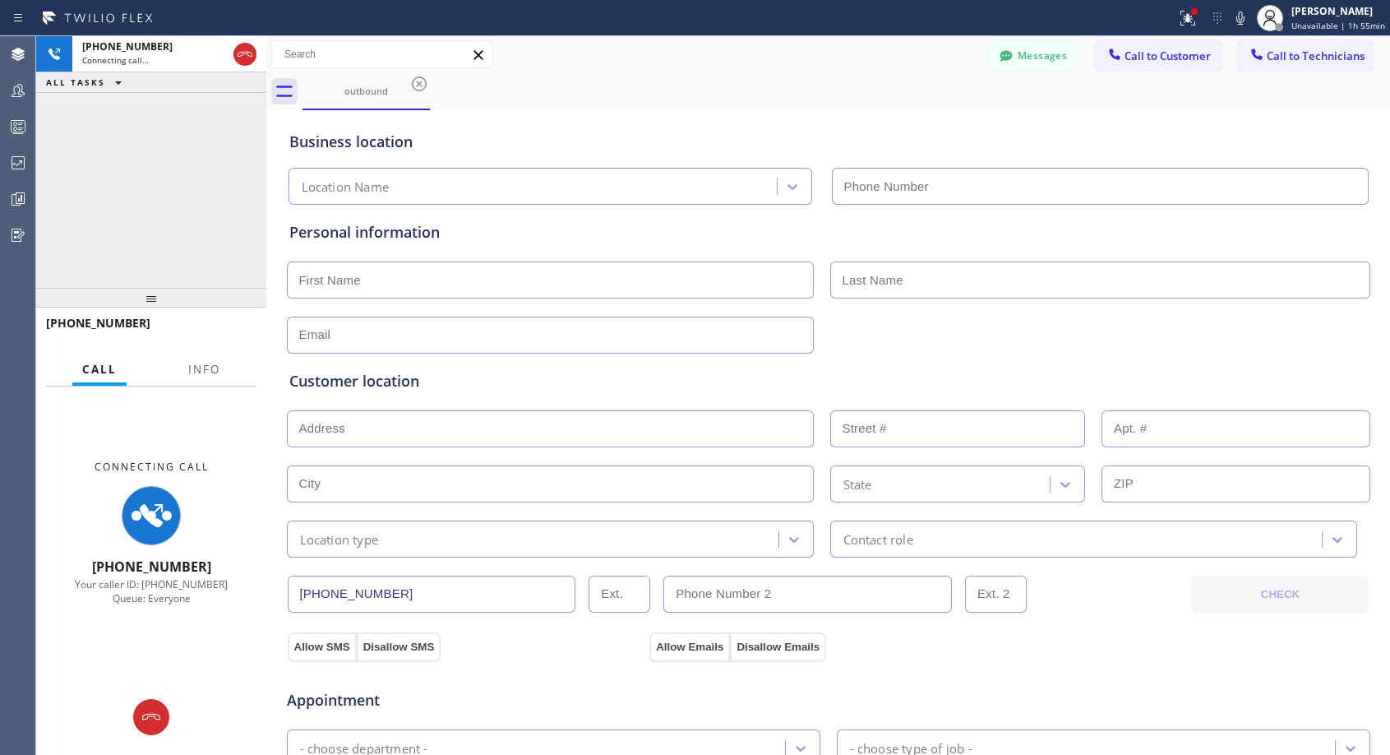
type input "[PHONE_NUMBER]"
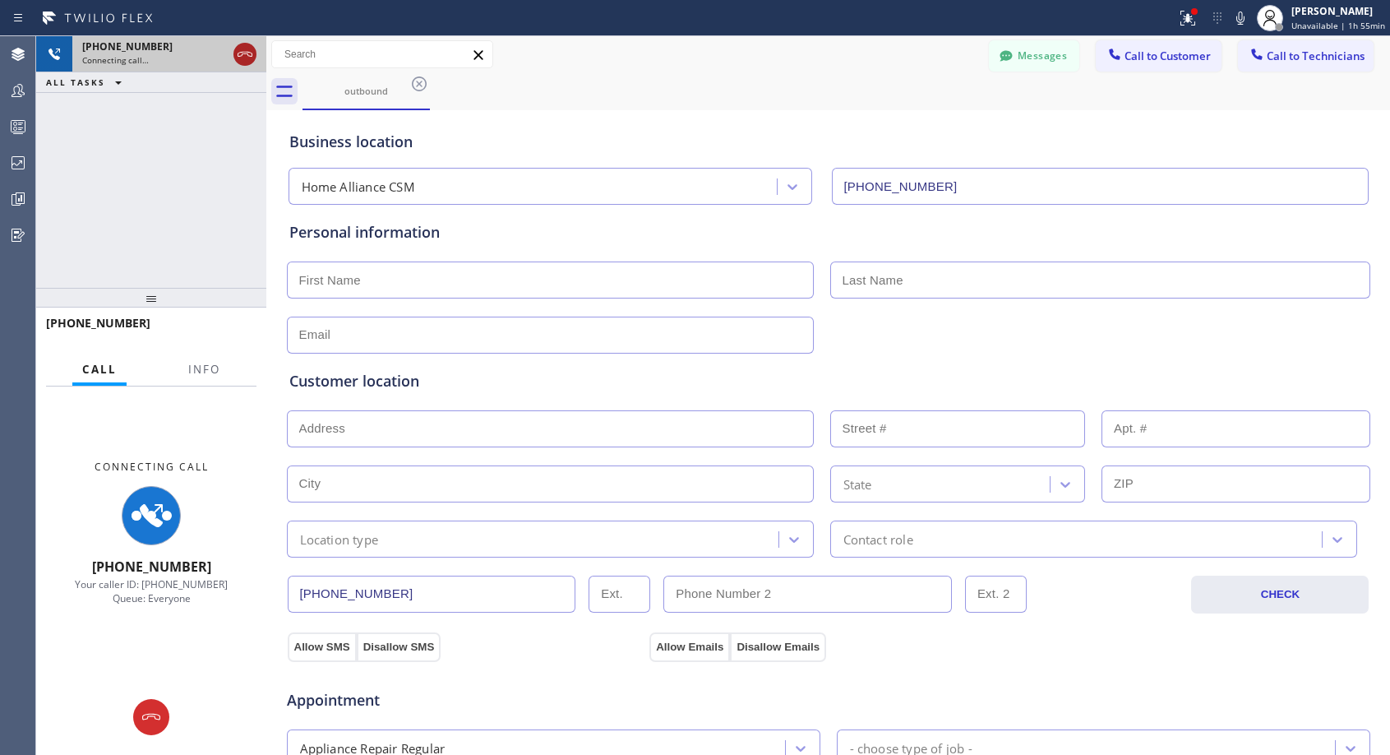
click at [245, 52] on icon at bounding box center [245, 54] width 15 height 5
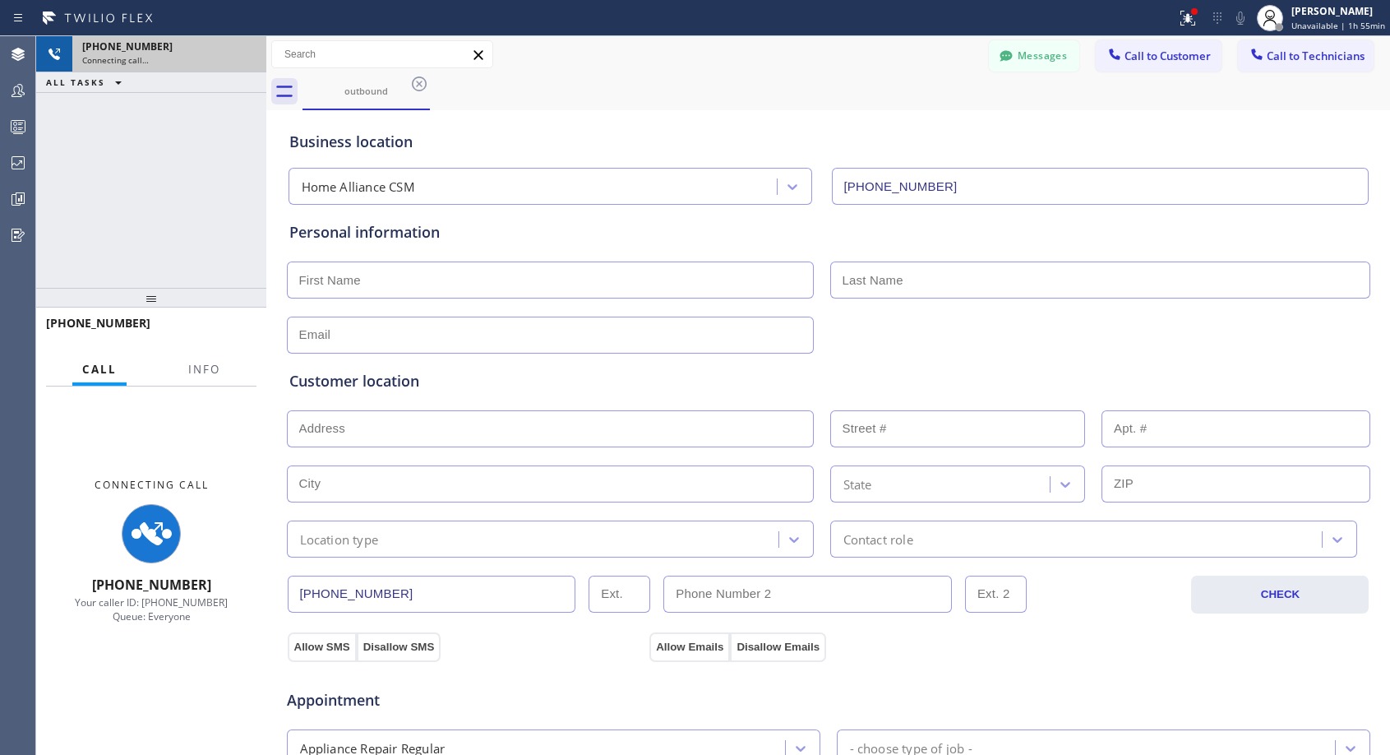
click at [245, 52] on div "[PHONE_NUMBER]" at bounding box center [169, 46] width 174 height 14
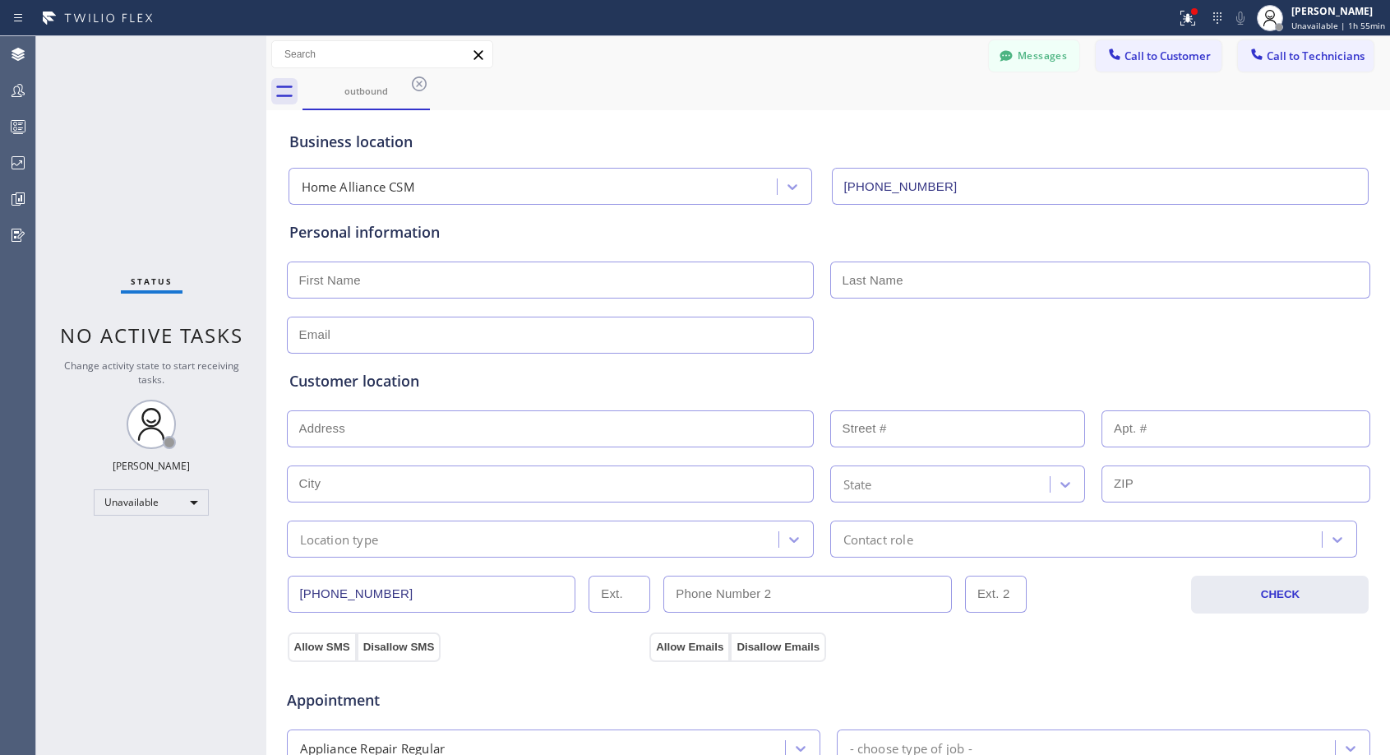
click at [1161, 57] on span "Call to Customer" at bounding box center [1168, 56] width 86 height 15
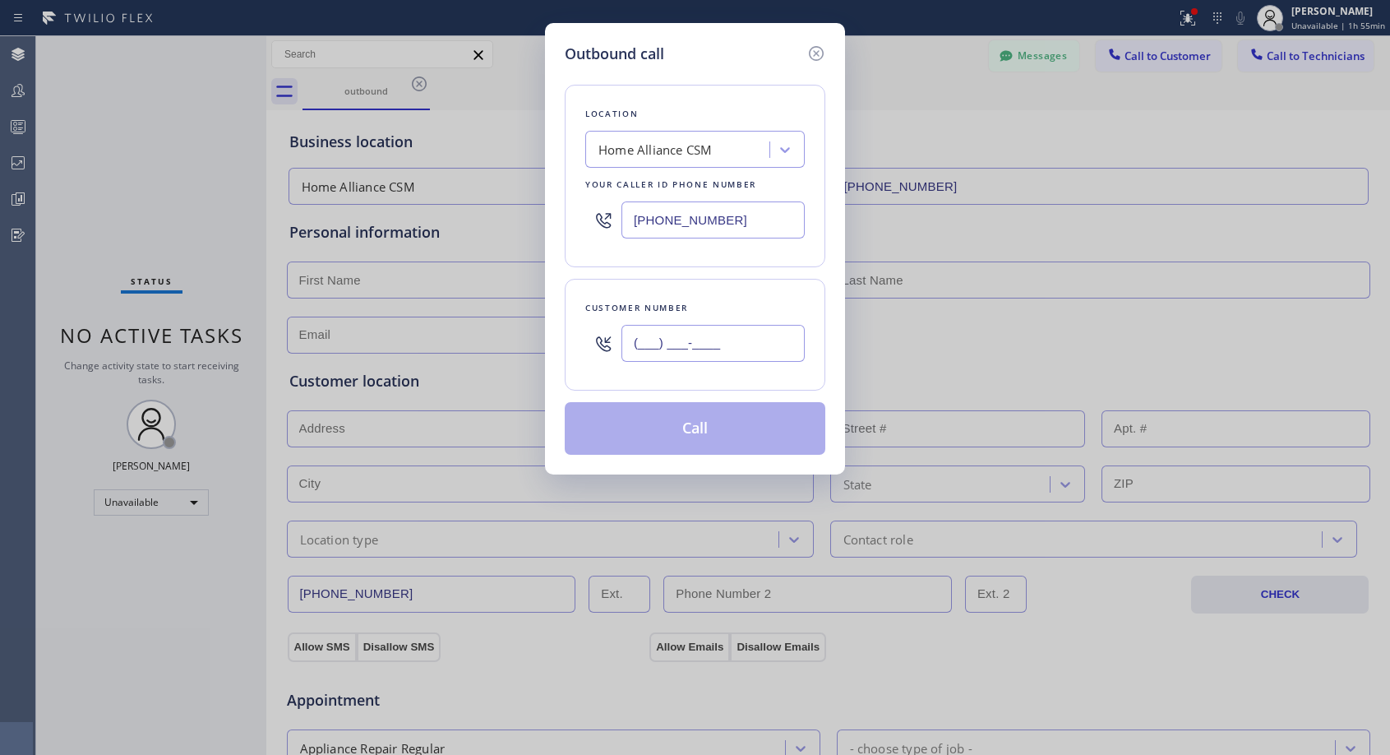
click at [725, 348] on input "(___) ___-____" at bounding box center [713, 343] width 183 height 37
paste input "818) 614-5337"
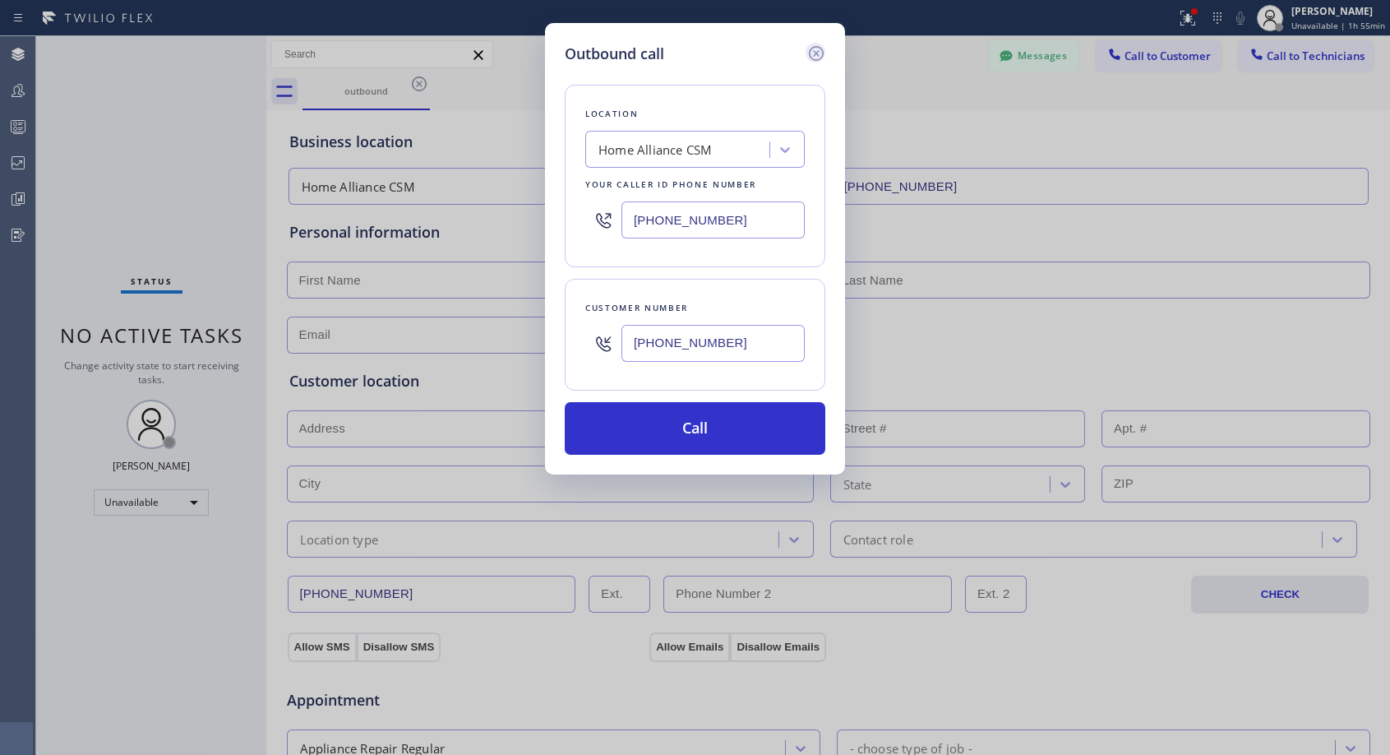
click at [815, 55] on icon at bounding box center [816, 53] width 15 height 15
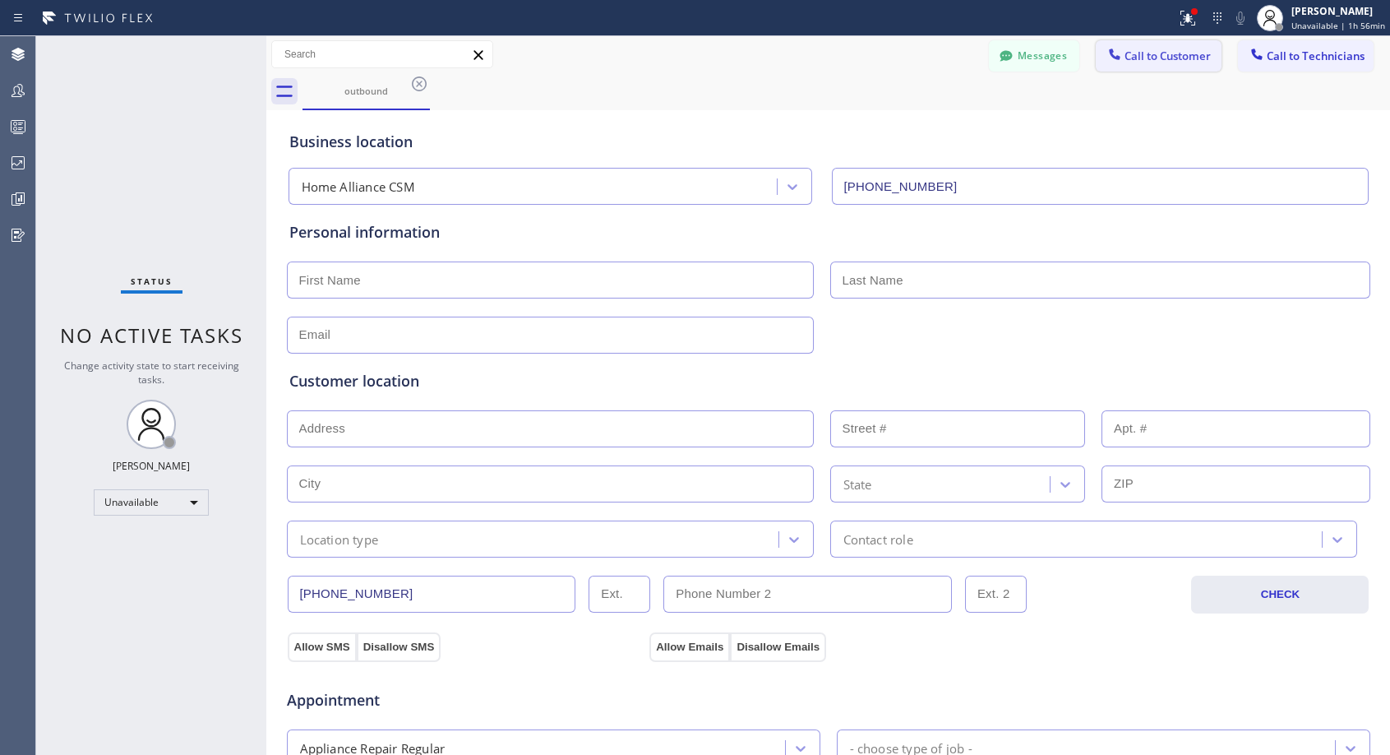
click at [1150, 62] on span "Call to Customer" at bounding box center [1168, 56] width 86 height 15
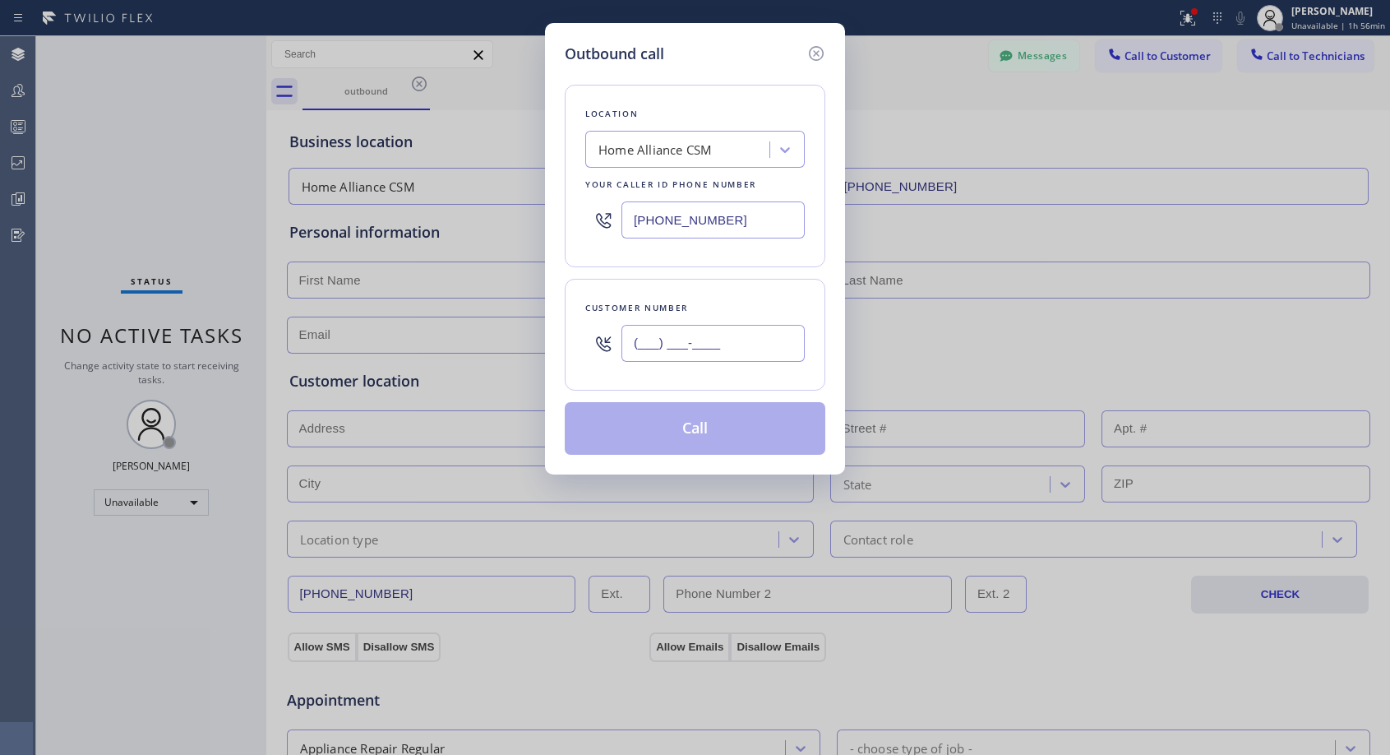
click at [670, 325] on input "(___) ___-____" at bounding box center [713, 343] width 183 height 37
paste input "732) 343-0186"
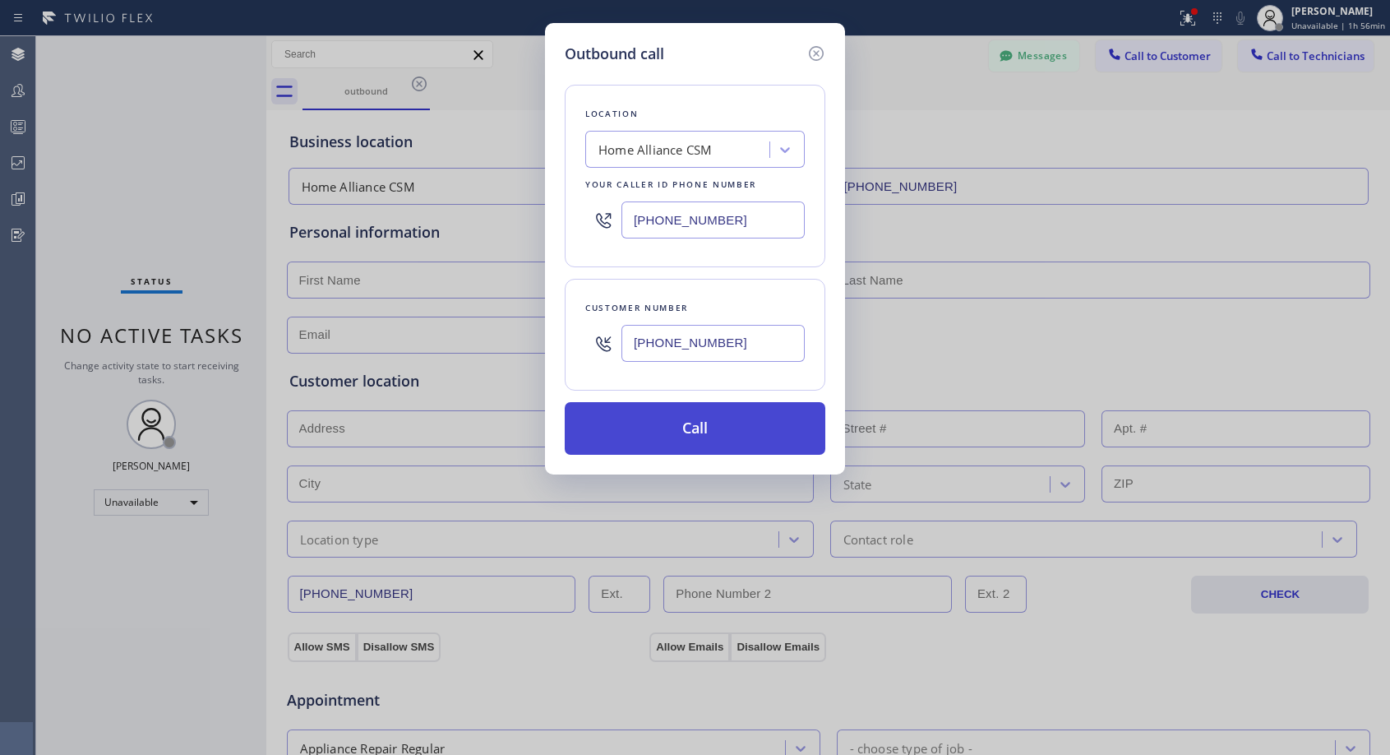
type input "[PHONE_NUMBER]"
click at [683, 417] on button "Call" at bounding box center [695, 428] width 261 height 53
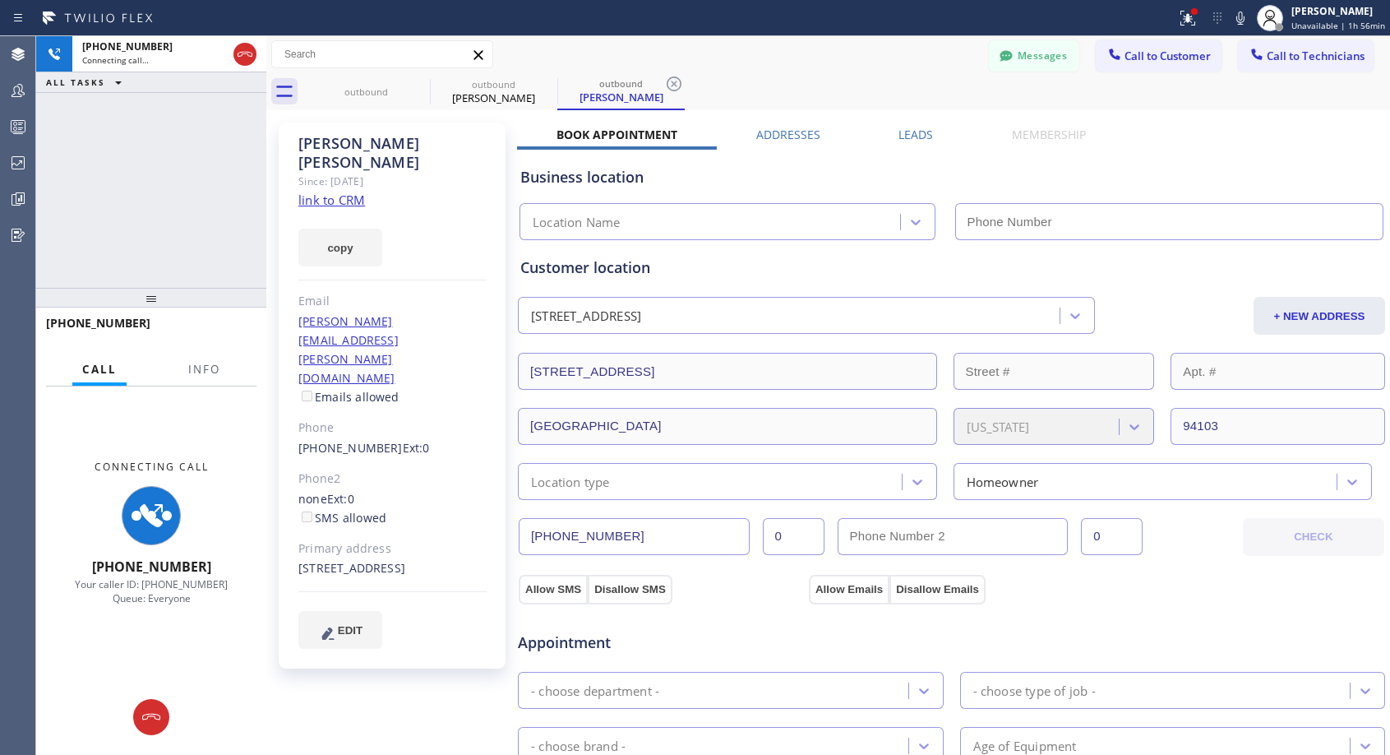
type input "[PHONE_NUMBER]"
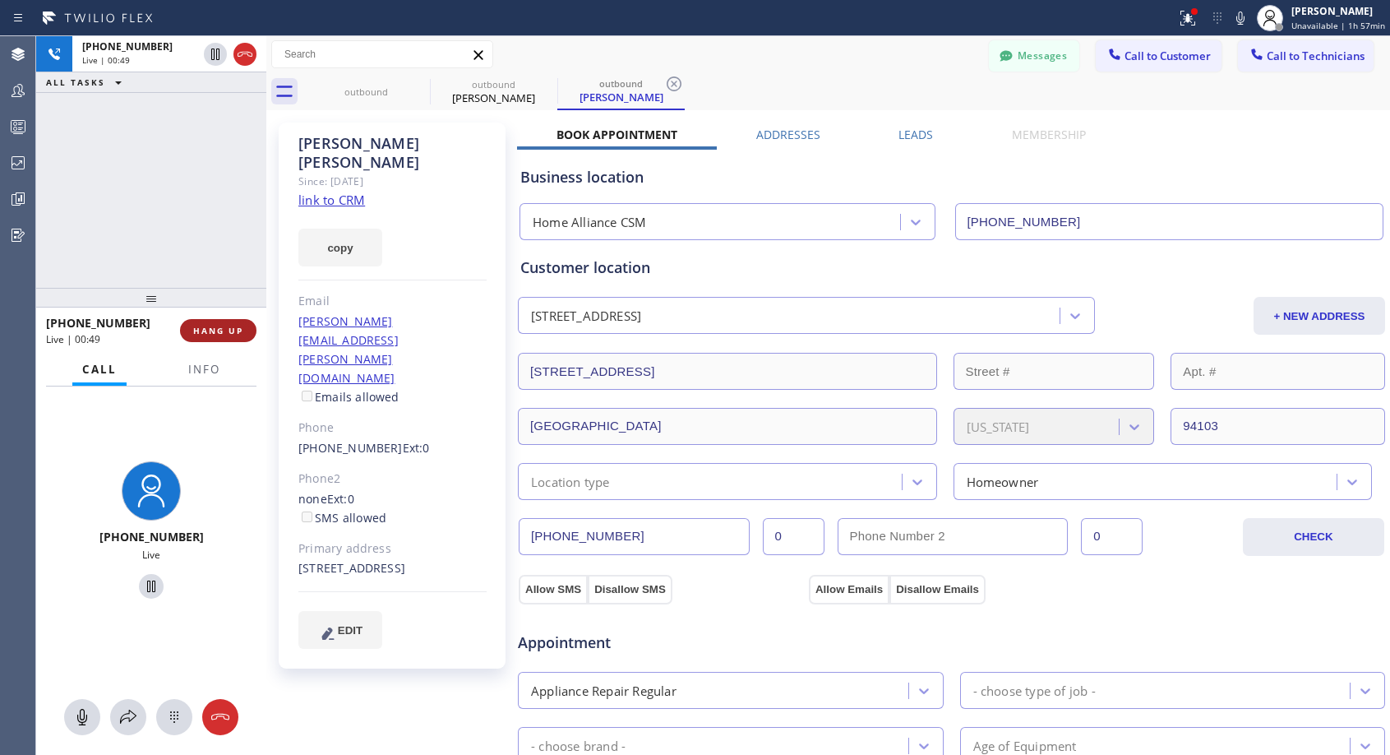
click at [201, 332] on span "HANG UP" at bounding box center [218, 331] width 50 height 12
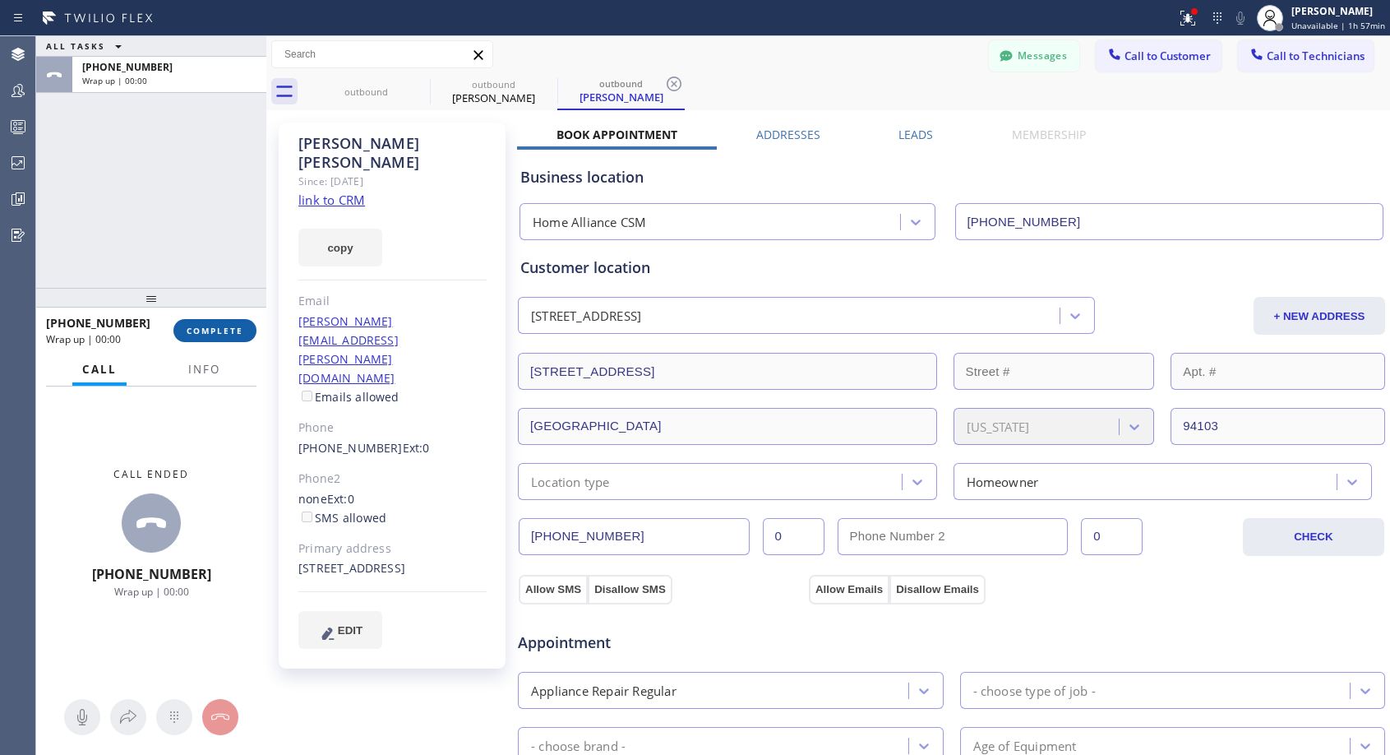
click at [201, 332] on span "COMPLETE" at bounding box center [215, 331] width 57 height 12
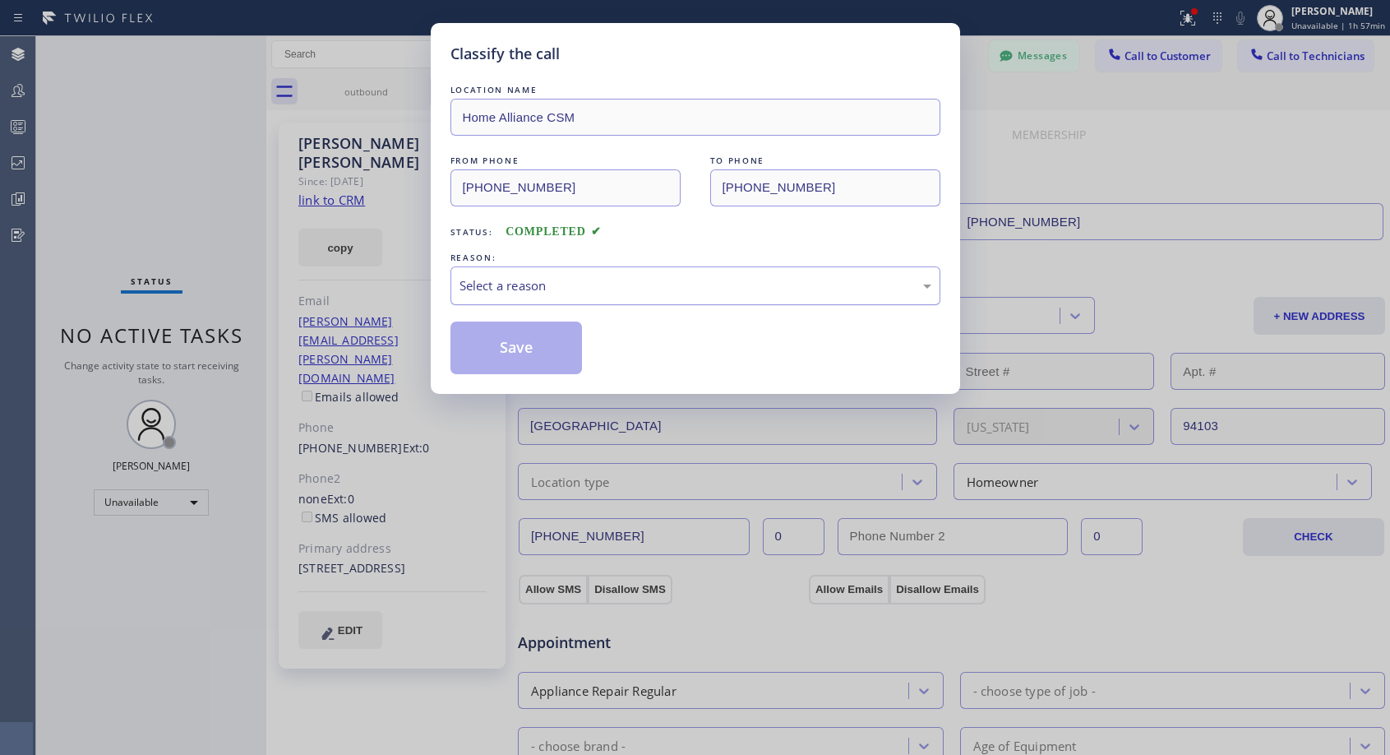
click at [623, 284] on div "Select a reason" at bounding box center [696, 285] width 472 height 19
click at [526, 345] on button "Save" at bounding box center [517, 347] width 132 height 53
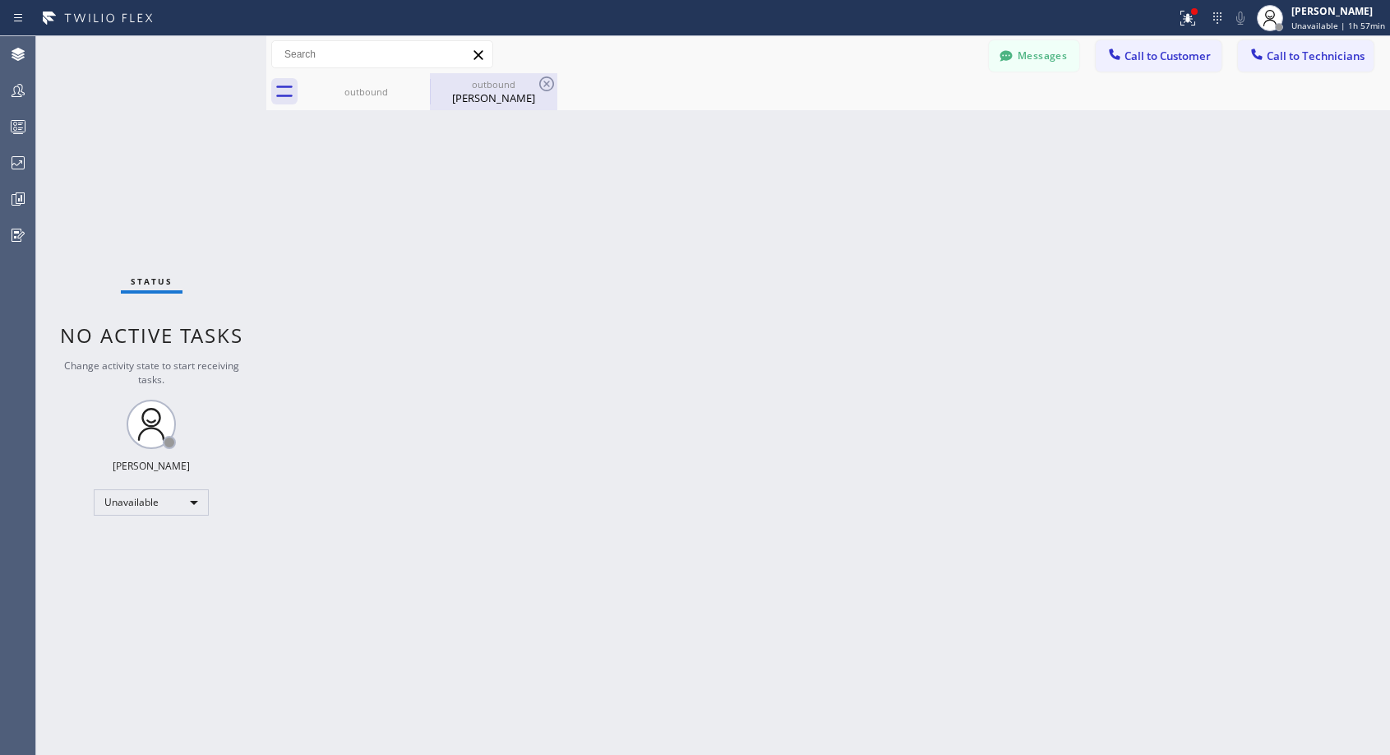
click at [490, 98] on div "[PERSON_NAME]" at bounding box center [494, 97] width 124 height 15
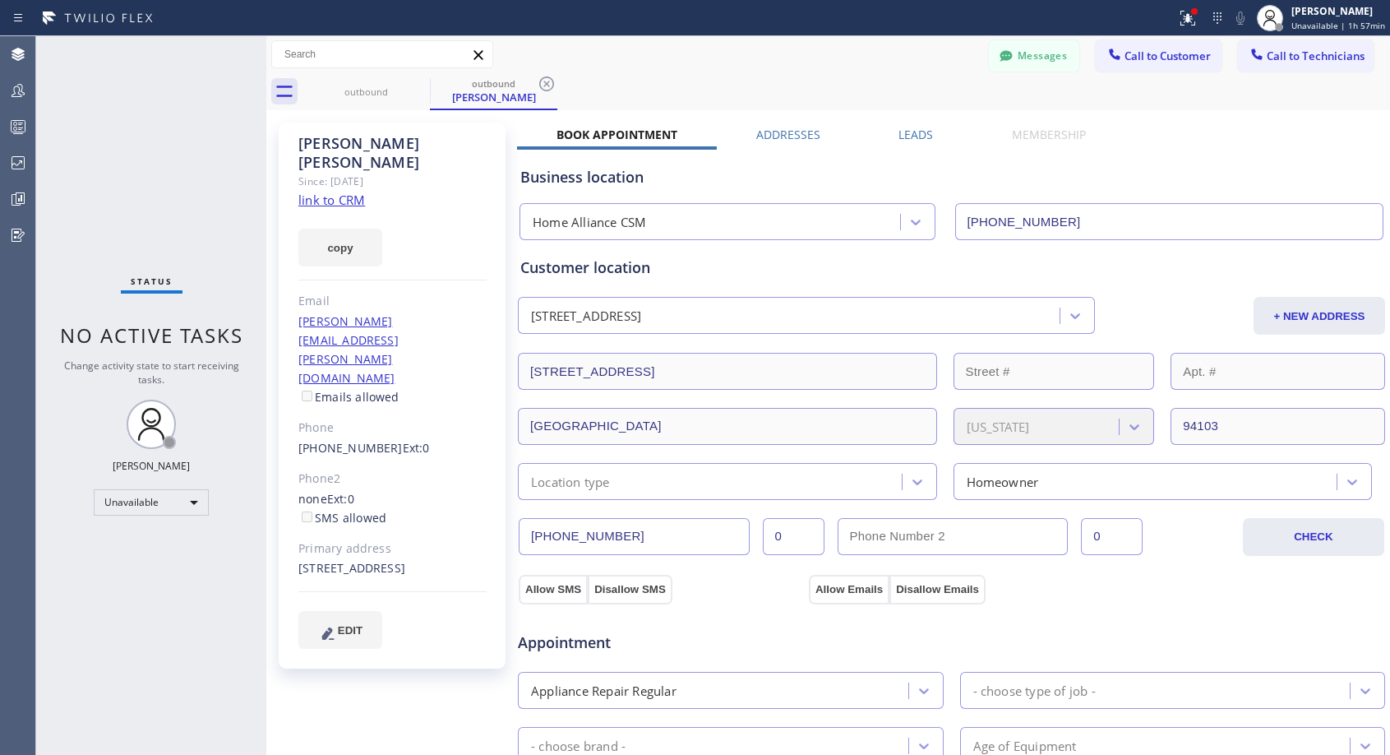
click at [427, 439] on div "[PHONE_NUMBER] Ext: 0" at bounding box center [392, 448] width 188 height 19
copy div "[PHONE_NUMBER] Ext: 0"
click at [1148, 60] on span "Call to Customer" at bounding box center [1168, 56] width 86 height 15
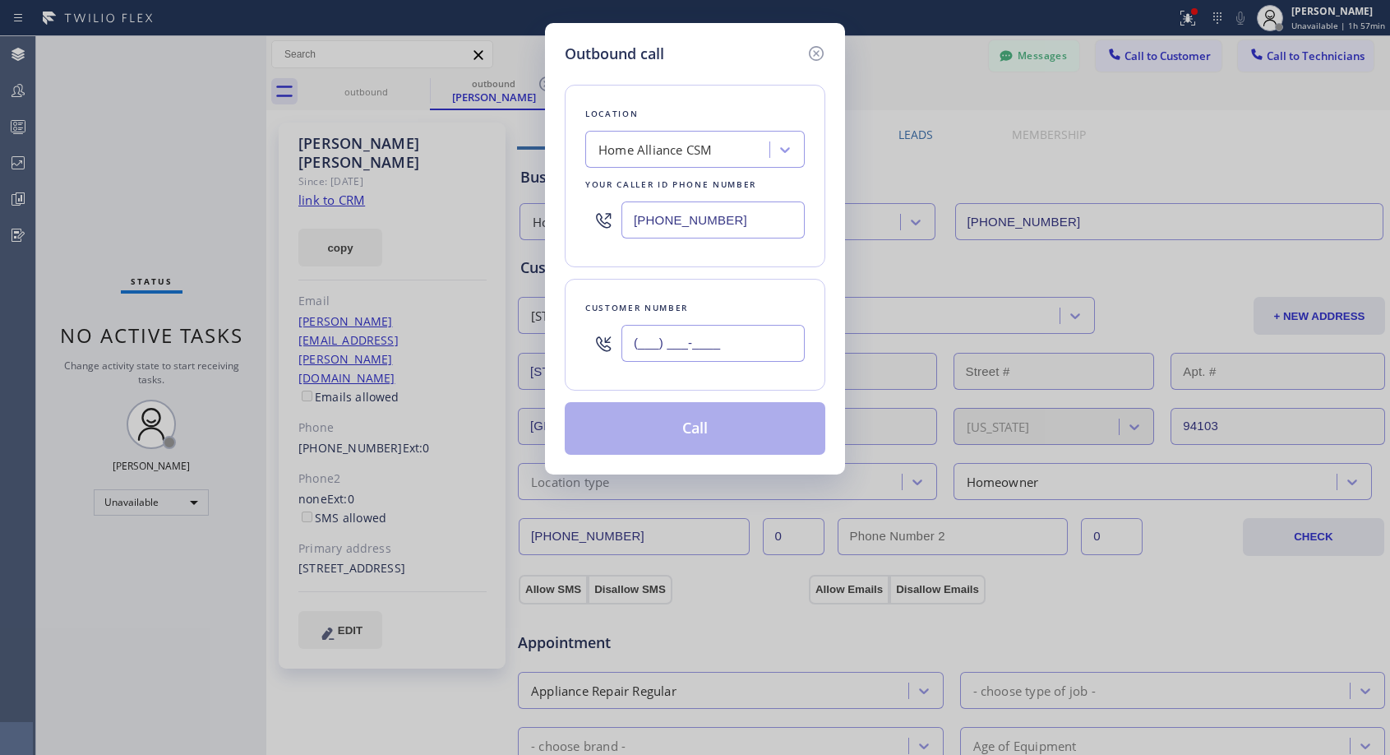
click at [760, 344] on input "(___) ___-____" at bounding box center [713, 343] width 183 height 37
paste input "732) 343-0186"
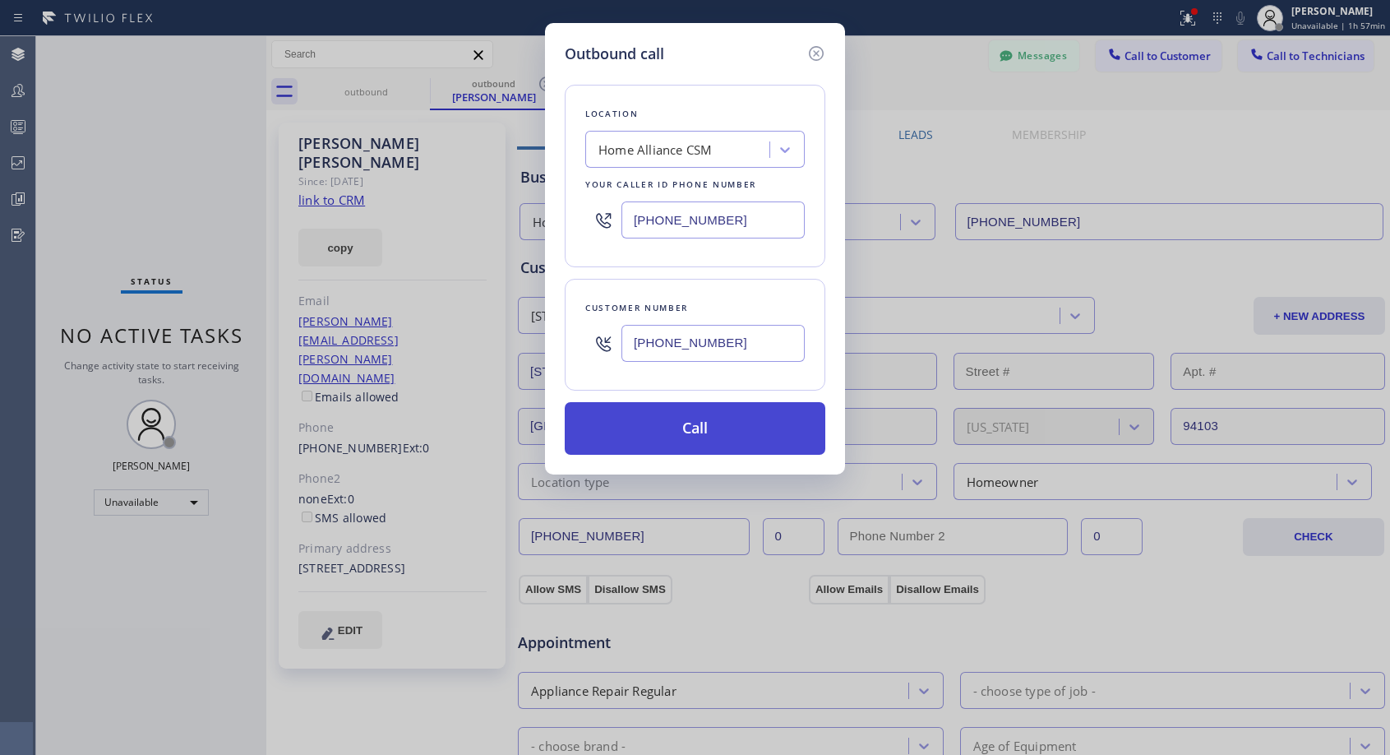
type input "[PHONE_NUMBER]"
click at [736, 415] on button "Call" at bounding box center [695, 428] width 261 height 53
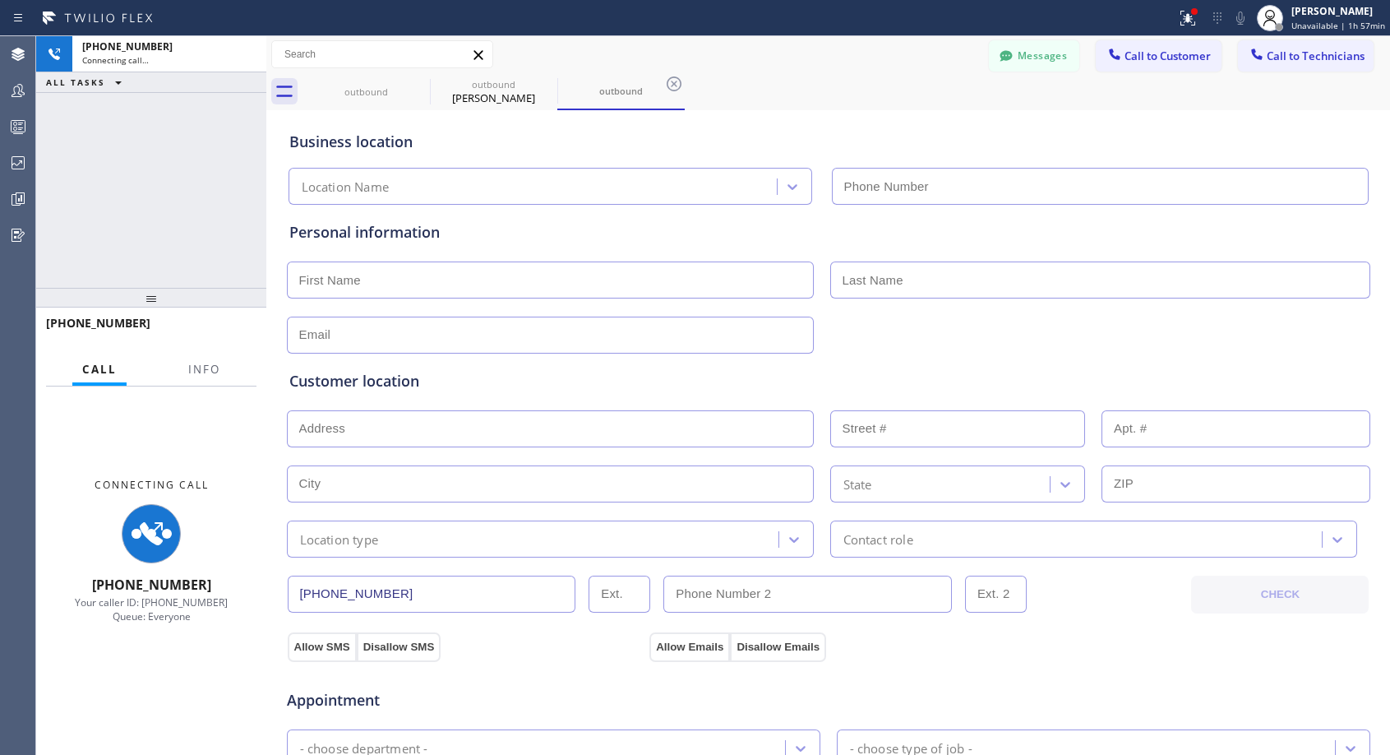
type input "[PHONE_NUMBER]"
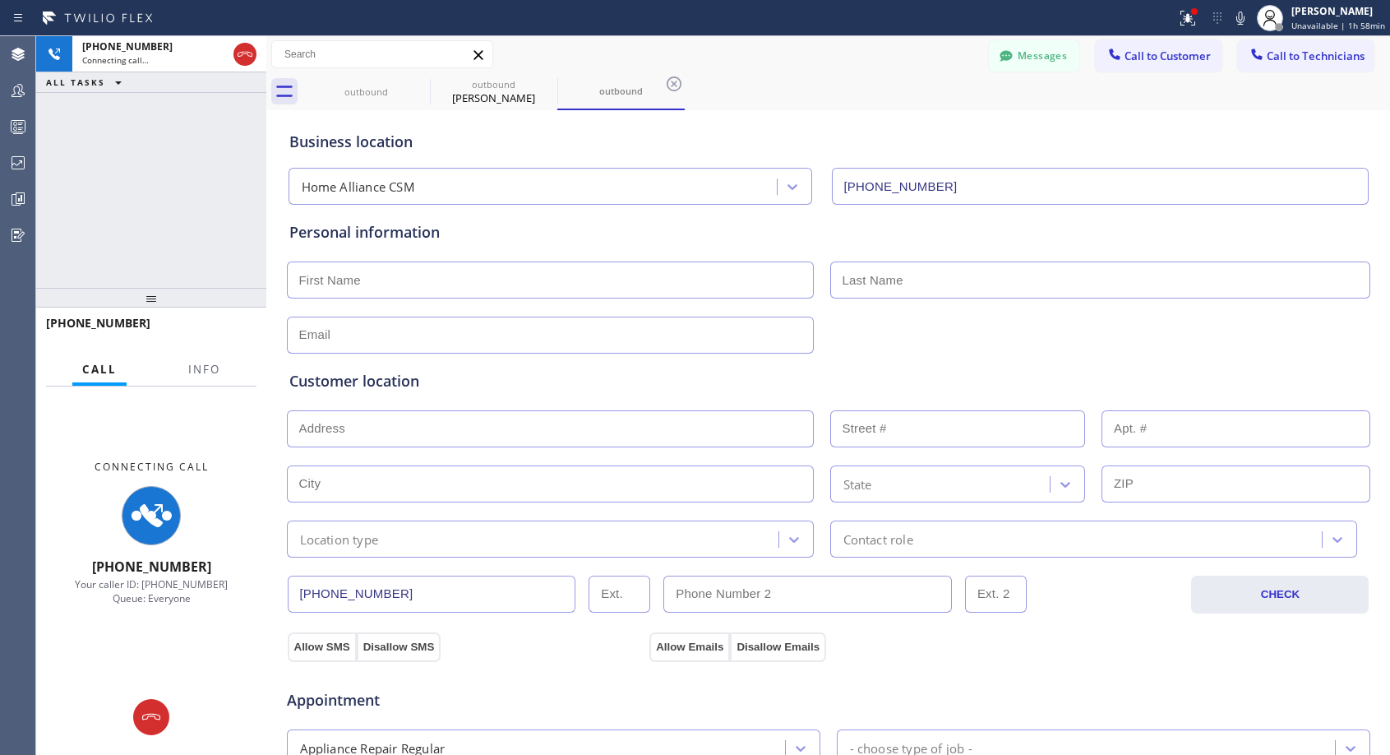
click at [1004, 112] on div "Business location Home Alliance CSM [PHONE_NUMBER]" at bounding box center [828, 156] width 1085 height 97
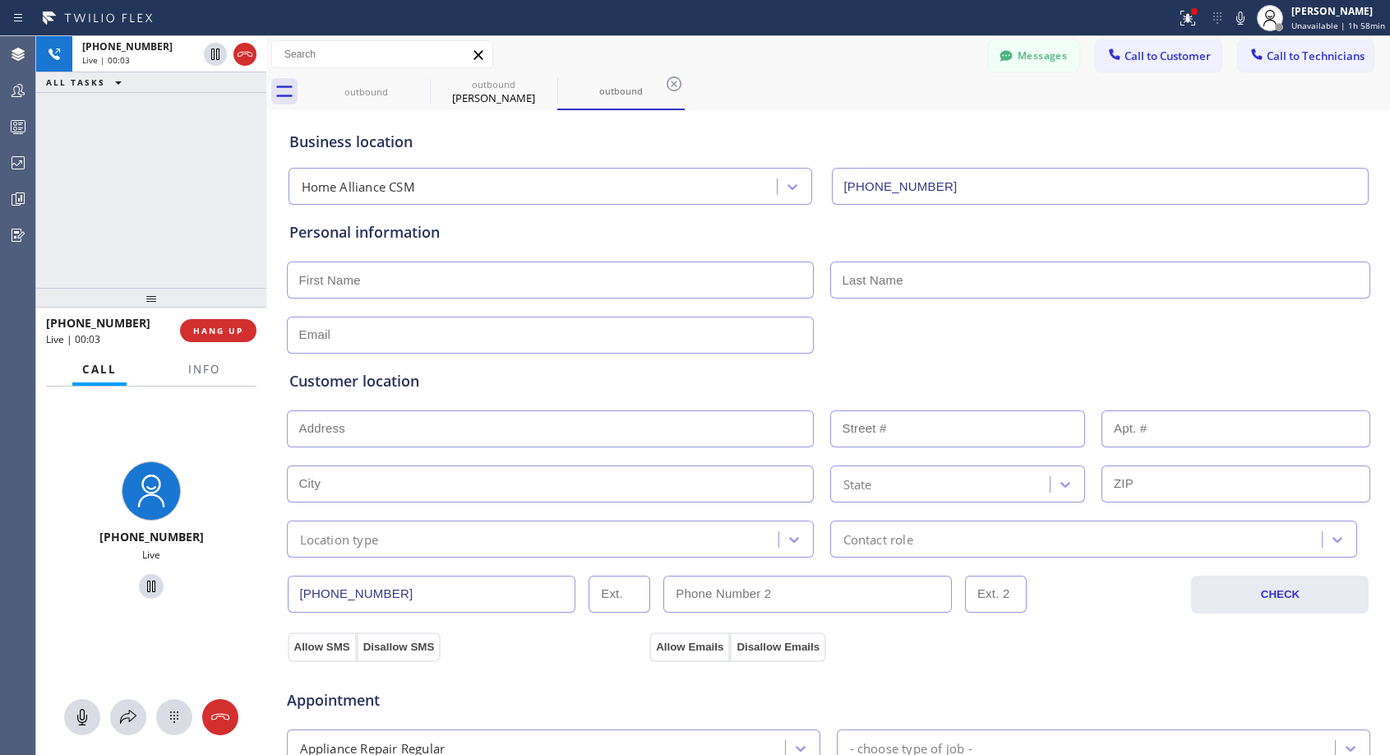
click at [802, 71] on div "Messages Call to Customer Call to Technicians Outbound call Location Home Allia…" at bounding box center [828, 54] width 1124 height 37
click at [223, 332] on span "HANG UP" at bounding box center [218, 331] width 50 height 12
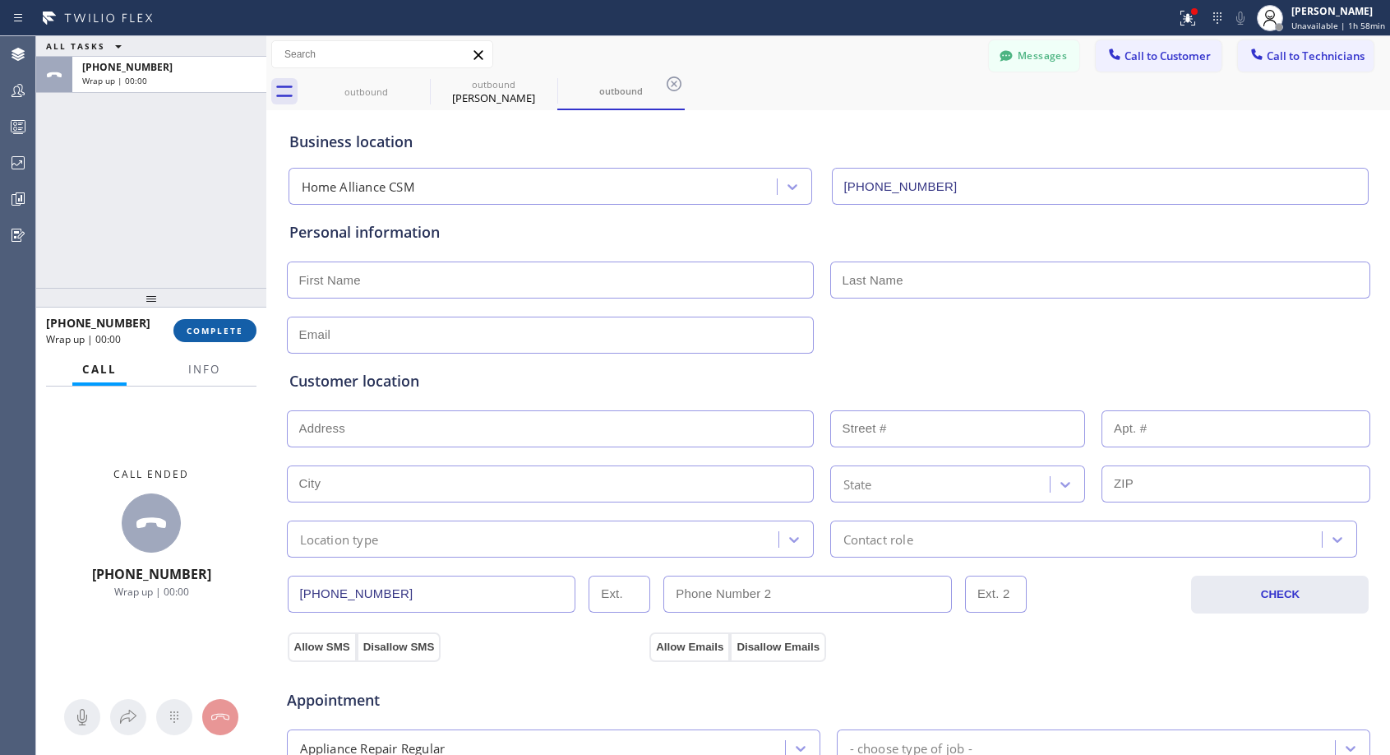
click at [223, 331] on span "COMPLETE" at bounding box center [215, 331] width 57 height 12
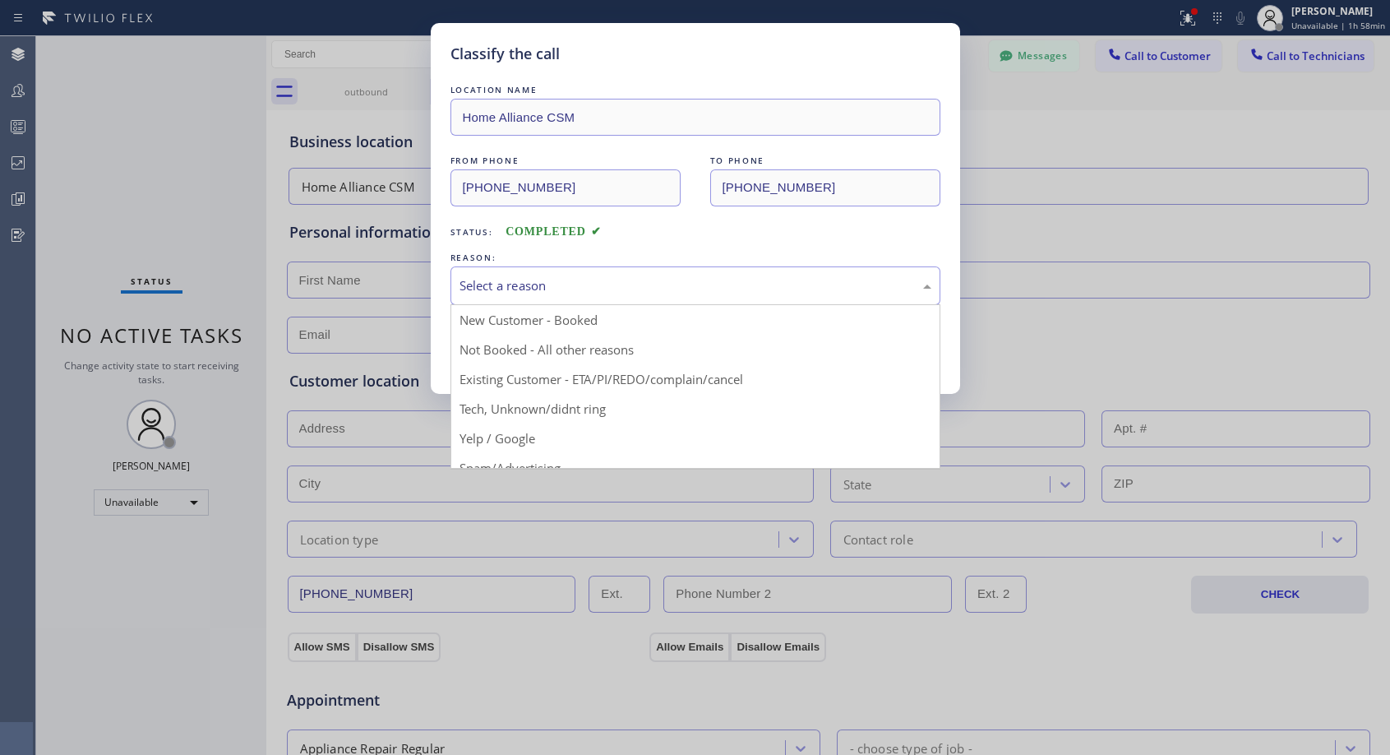
click at [675, 296] on div "Select a reason" at bounding box center [696, 285] width 490 height 39
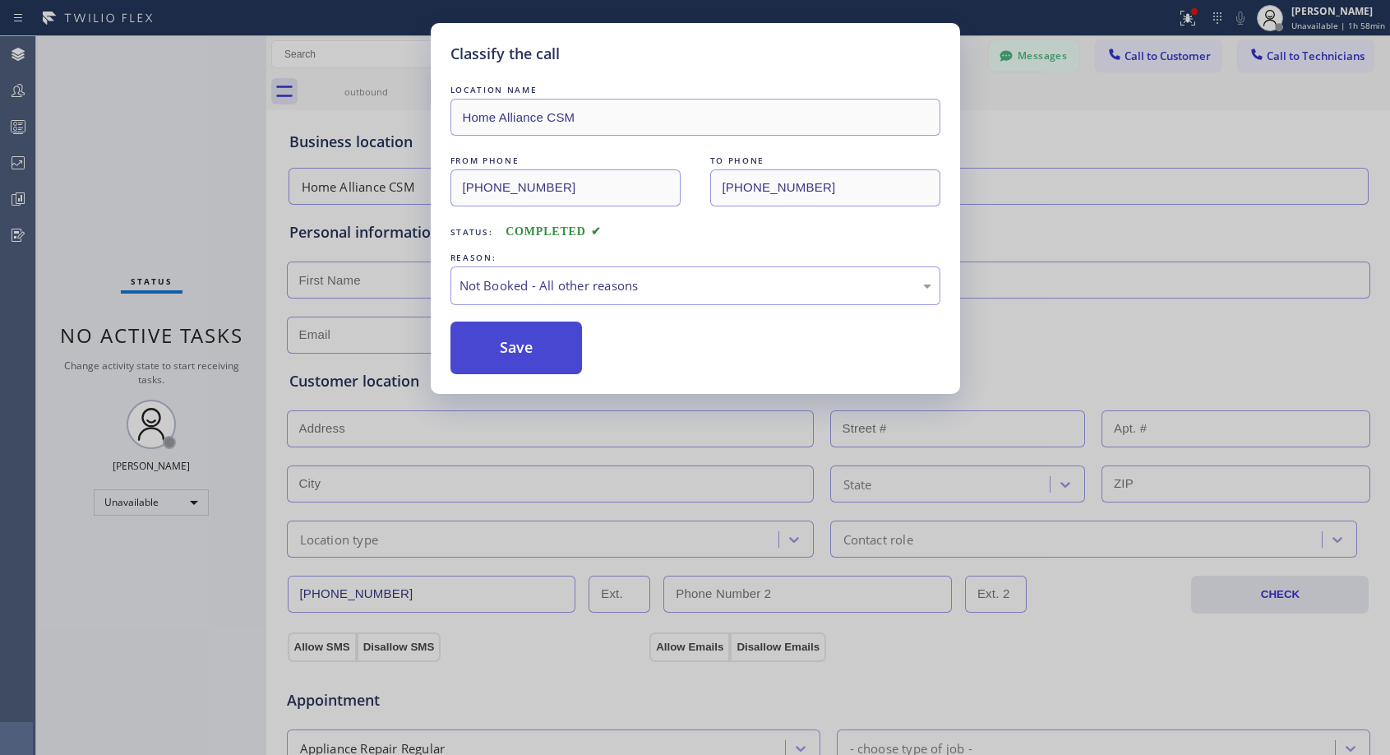
click at [535, 350] on button "Save" at bounding box center [517, 347] width 132 height 53
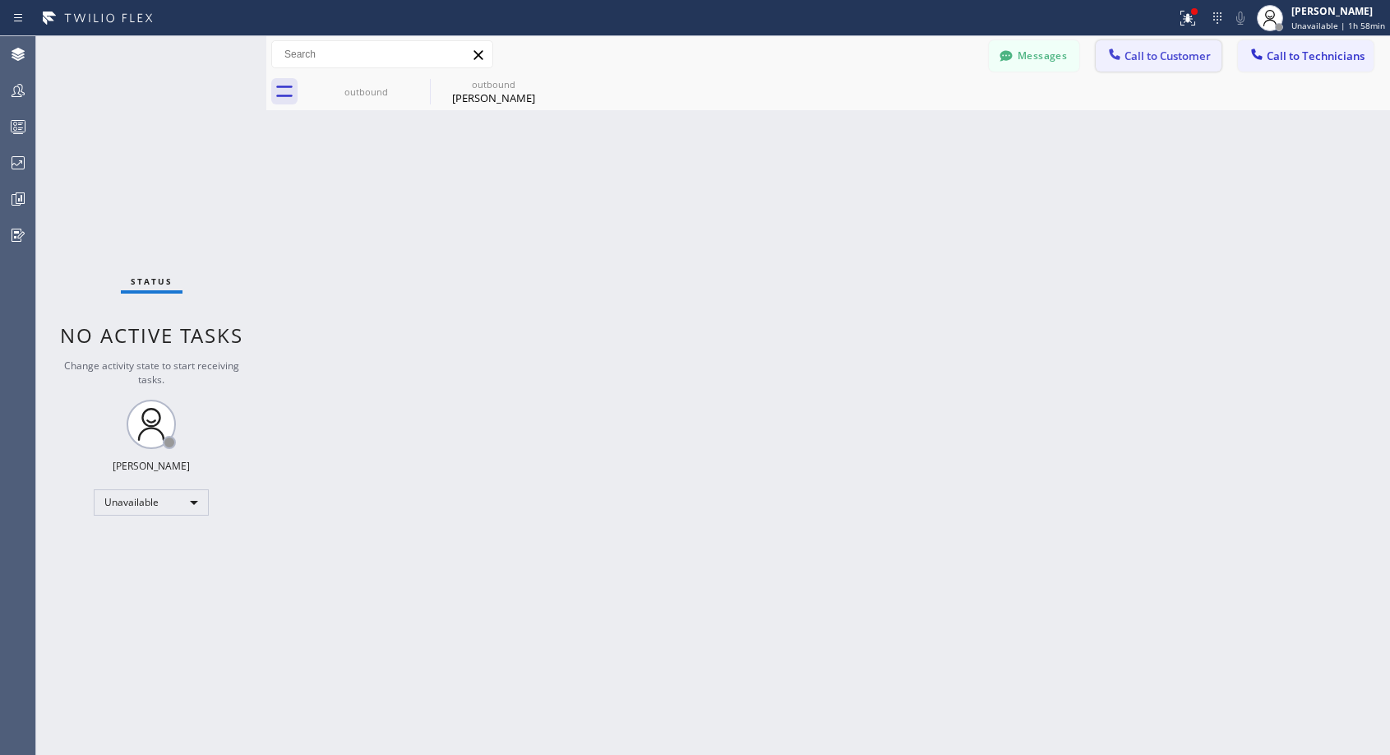
click at [1143, 46] on button "Call to Customer" at bounding box center [1159, 55] width 126 height 31
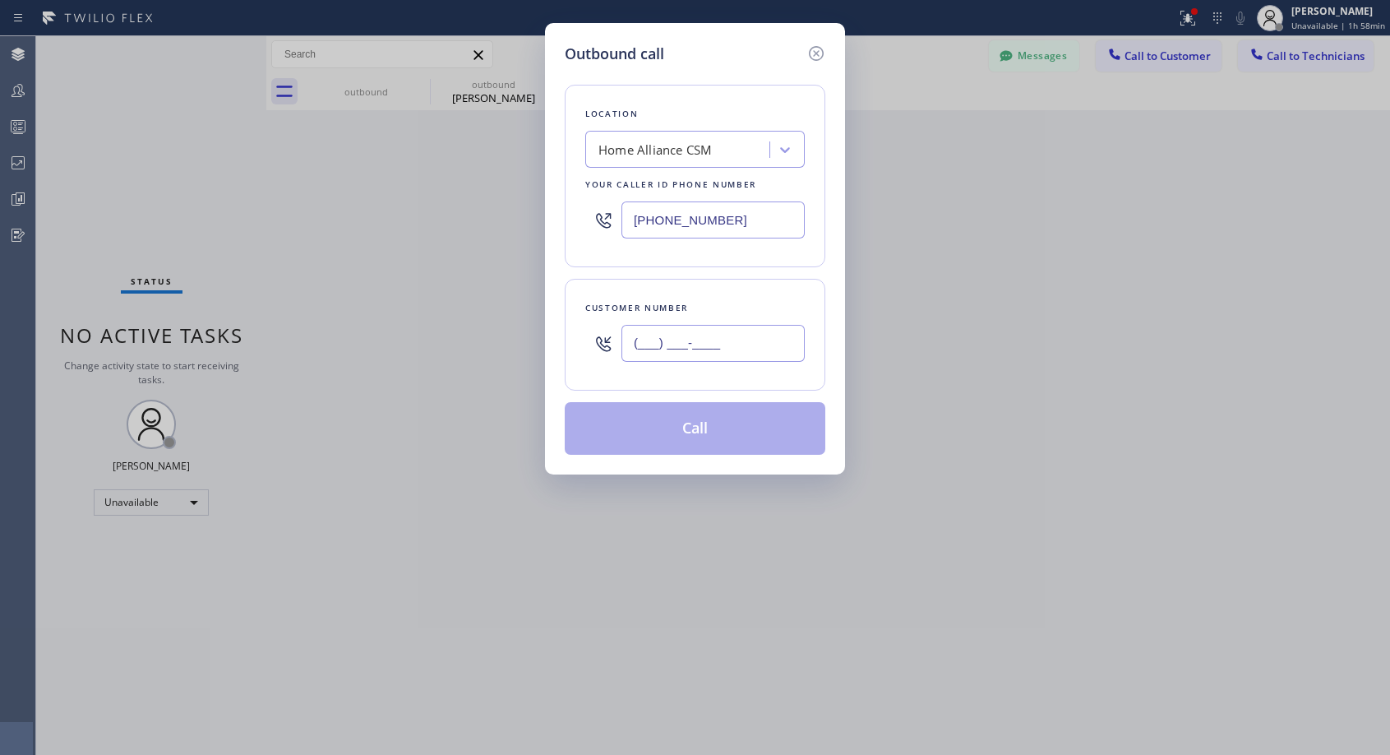
click at [655, 354] on input "(___) ___-____" at bounding box center [713, 343] width 183 height 37
paste input "732) 343-0186"
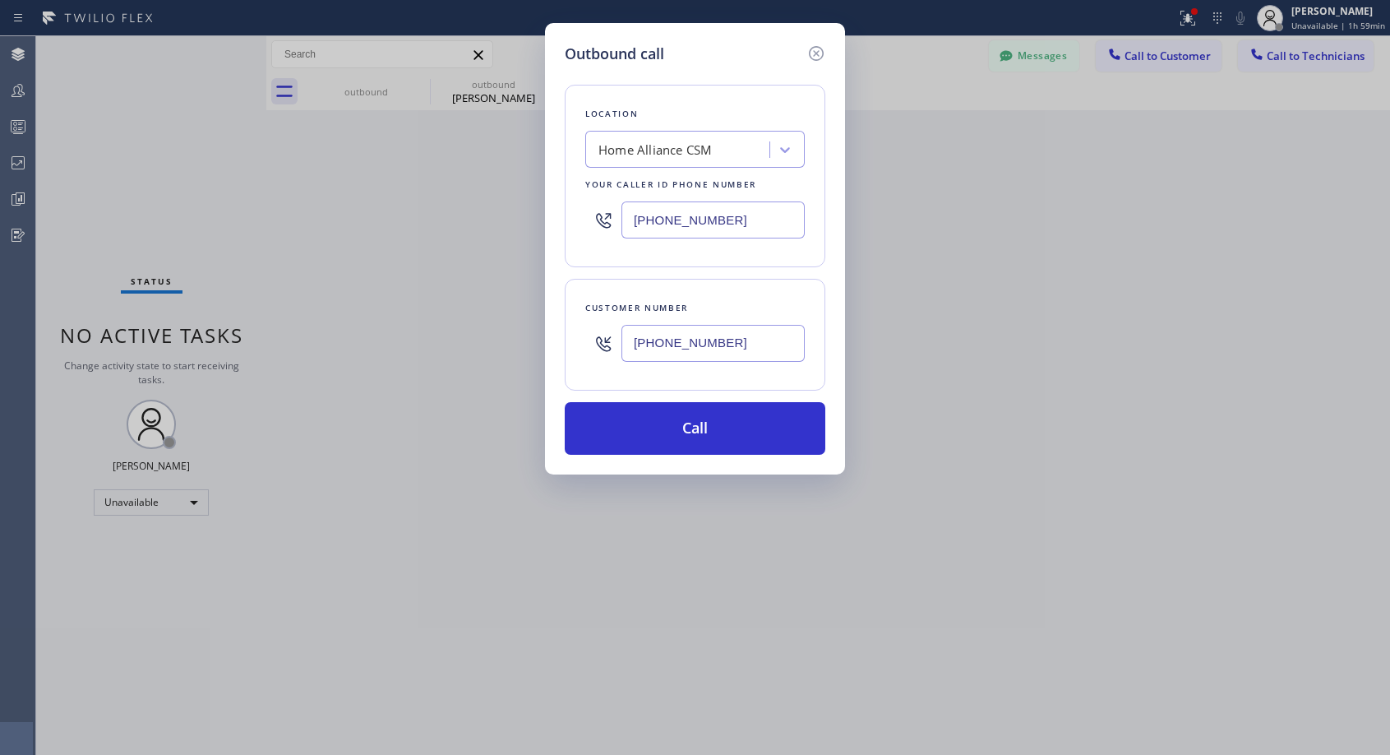
type input "[PHONE_NUMBER]"
click at [694, 422] on button "Call" at bounding box center [695, 428] width 261 height 53
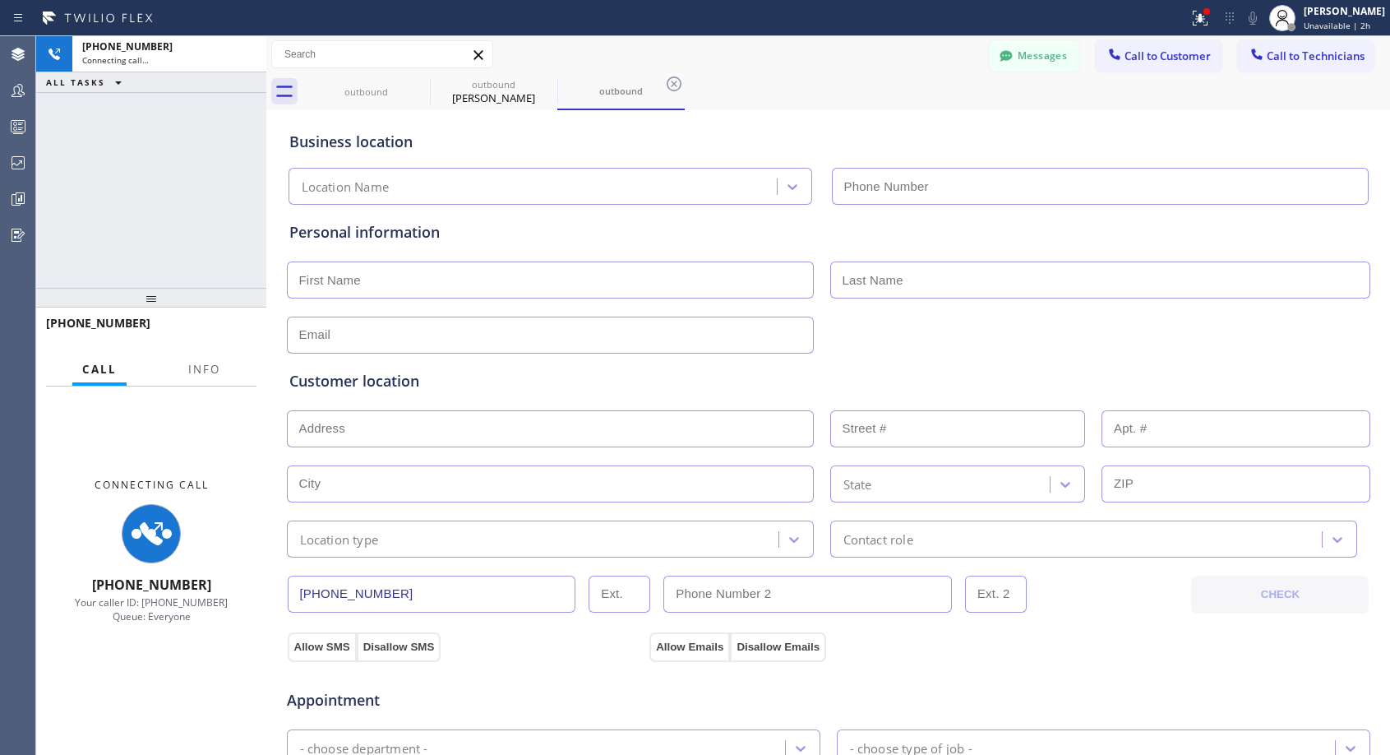
type input "[PHONE_NUMBER]"
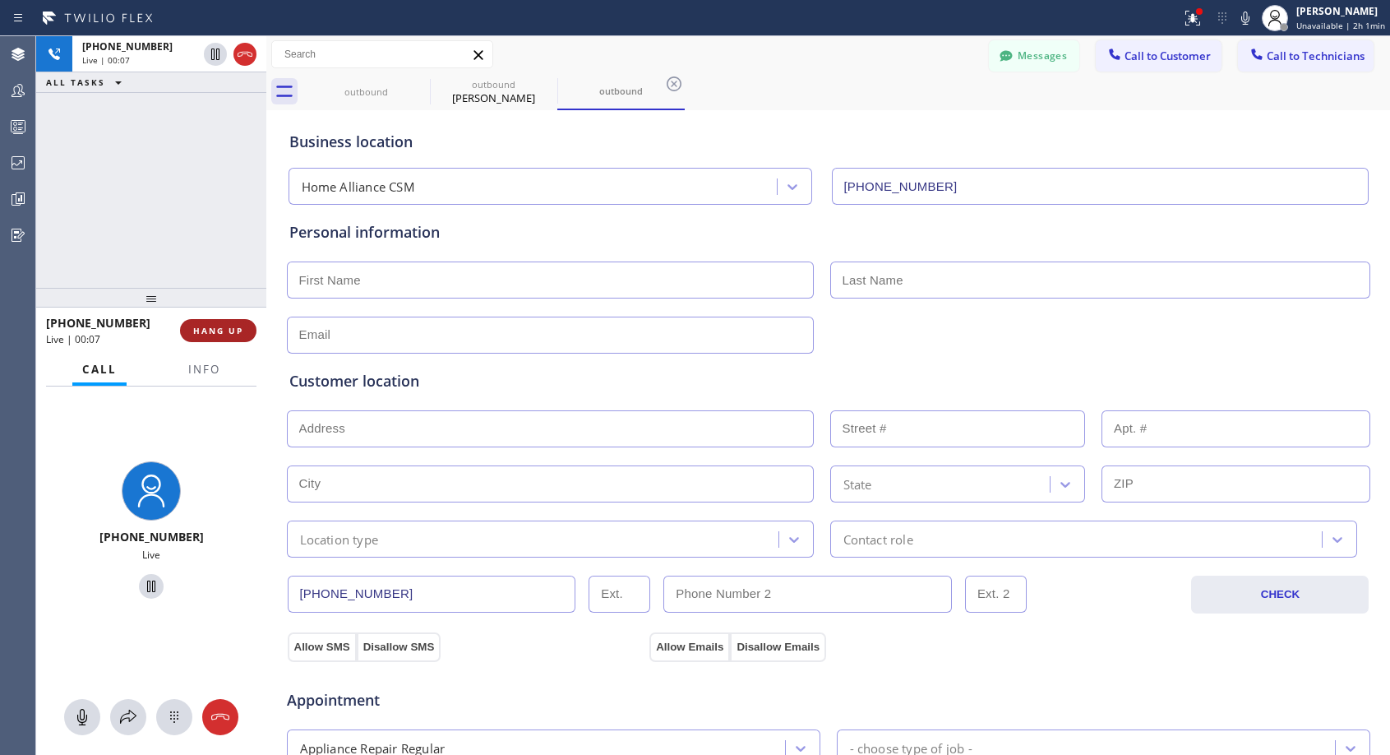
click at [238, 325] on span "HANG UP" at bounding box center [218, 331] width 50 height 12
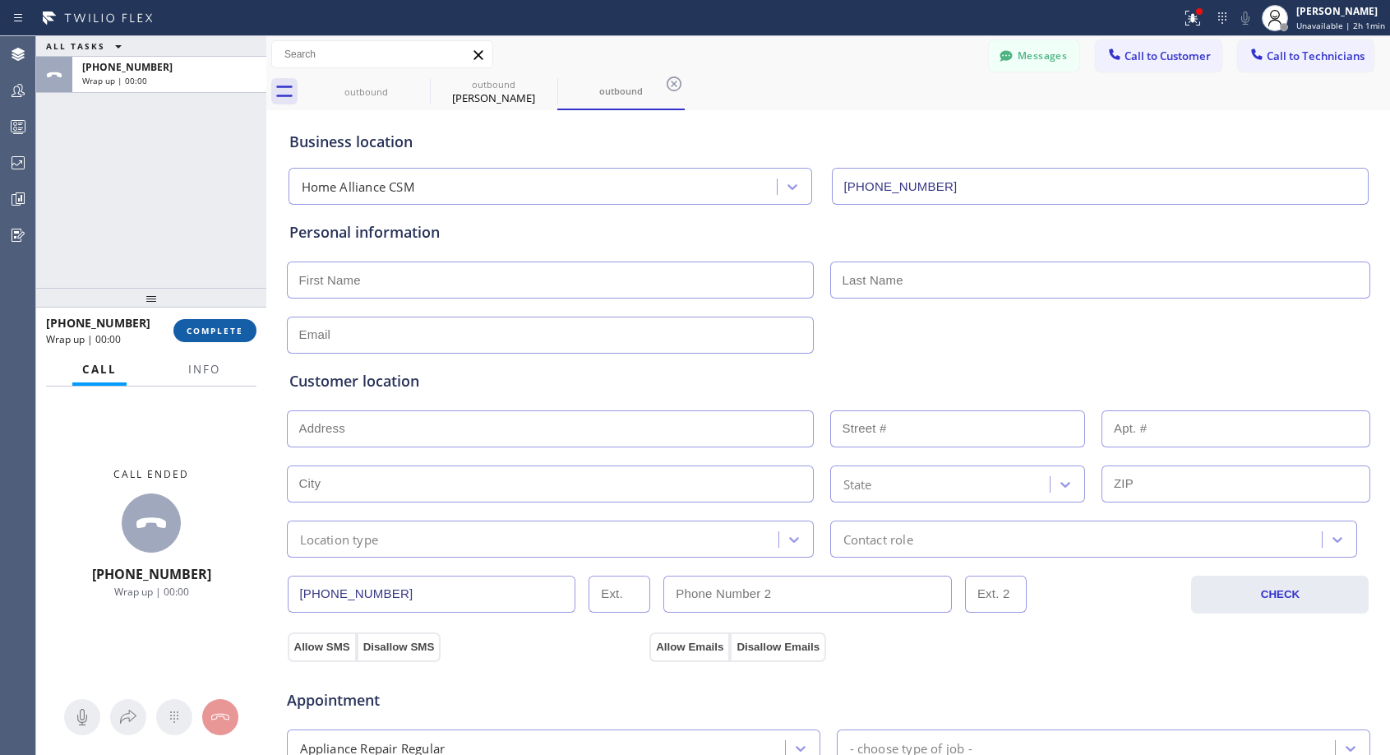
click at [238, 325] on span "COMPLETE" at bounding box center [215, 331] width 57 height 12
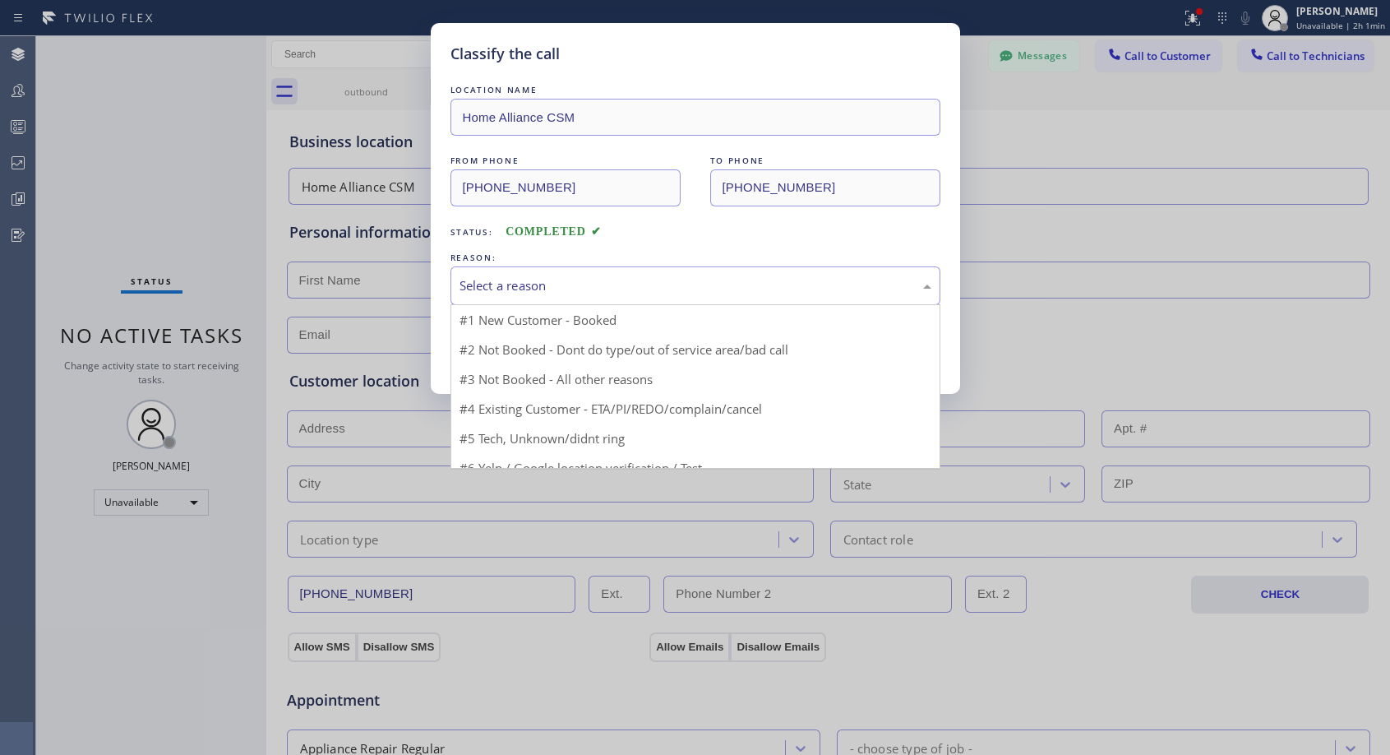
click at [665, 292] on div "Select a reason" at bounding box center [696, 285] width 472 height 19
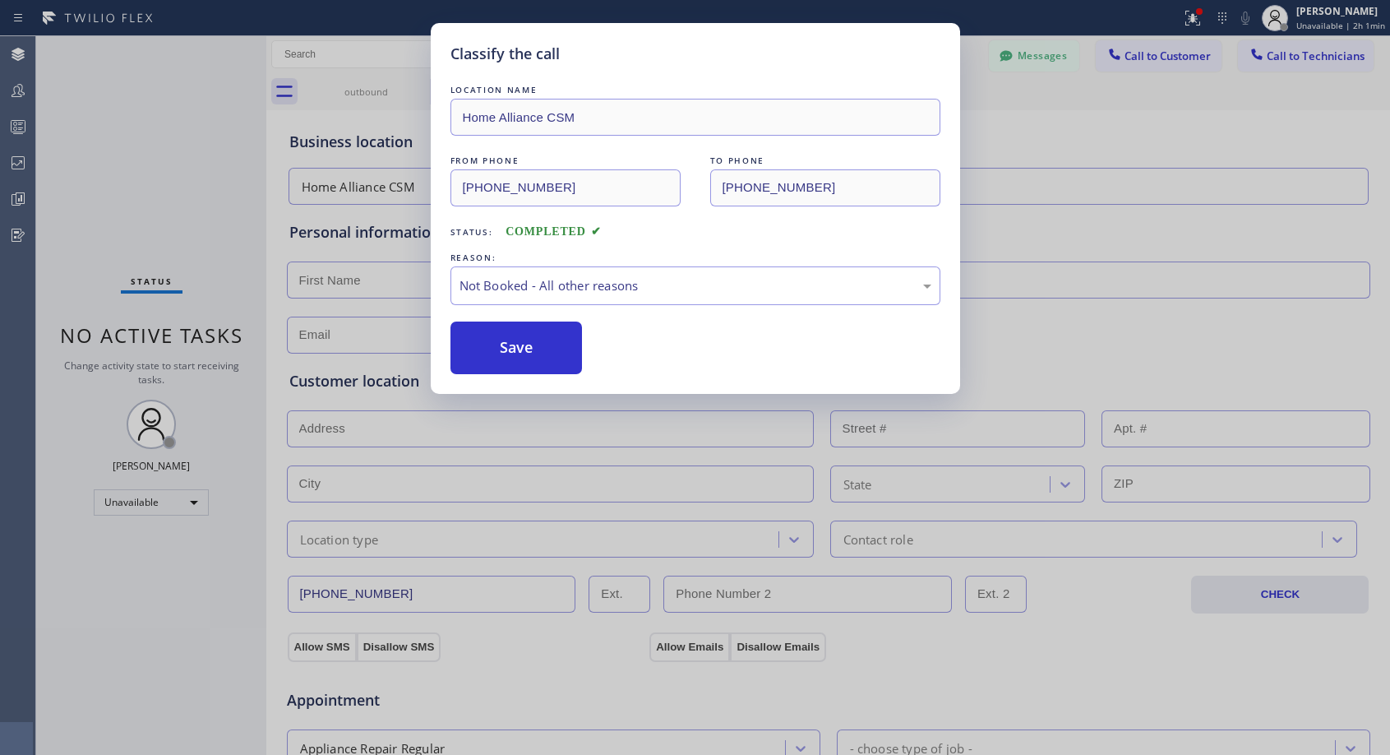
click at [520, 347] on button "Save" at bounding box center [517, 347] width 132 height 53
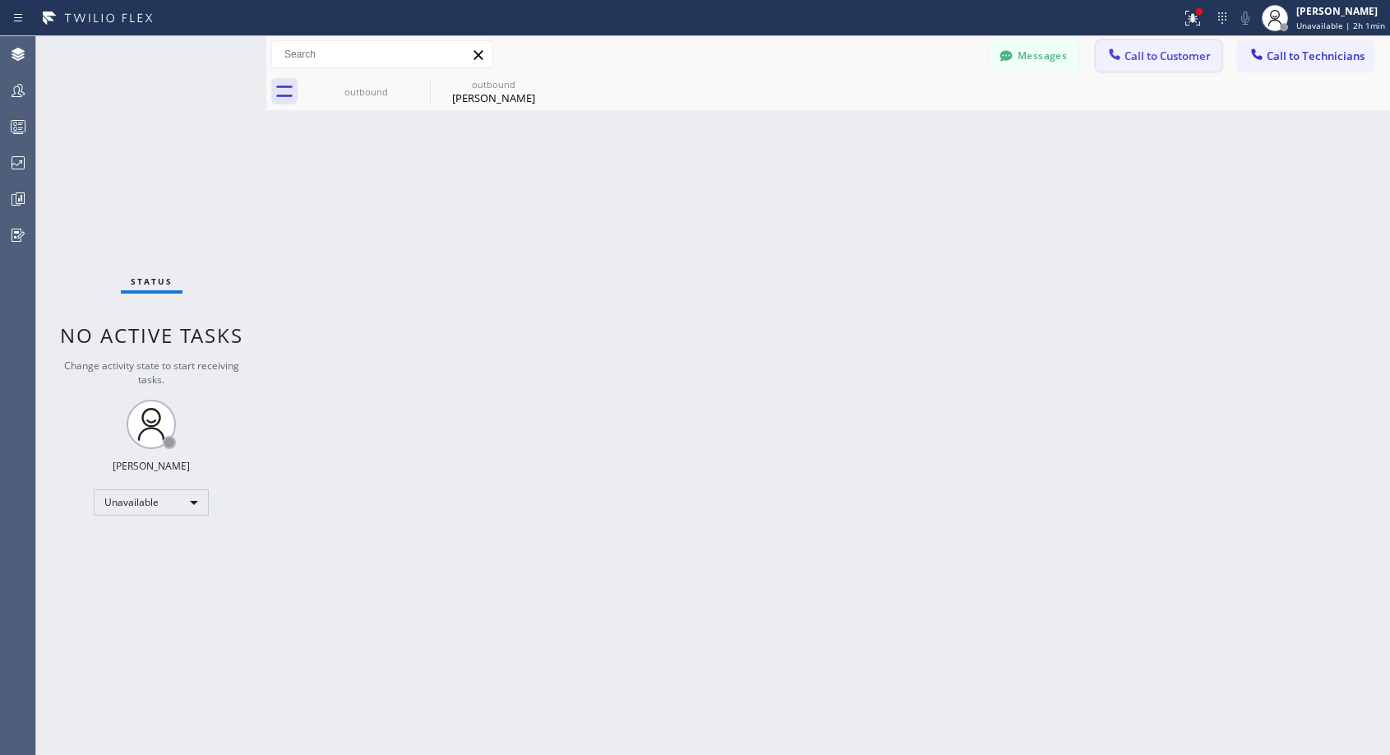
click at [1175, 62] on span "Call to Customer" at bounding box center [1168, 56] width 86 height 15
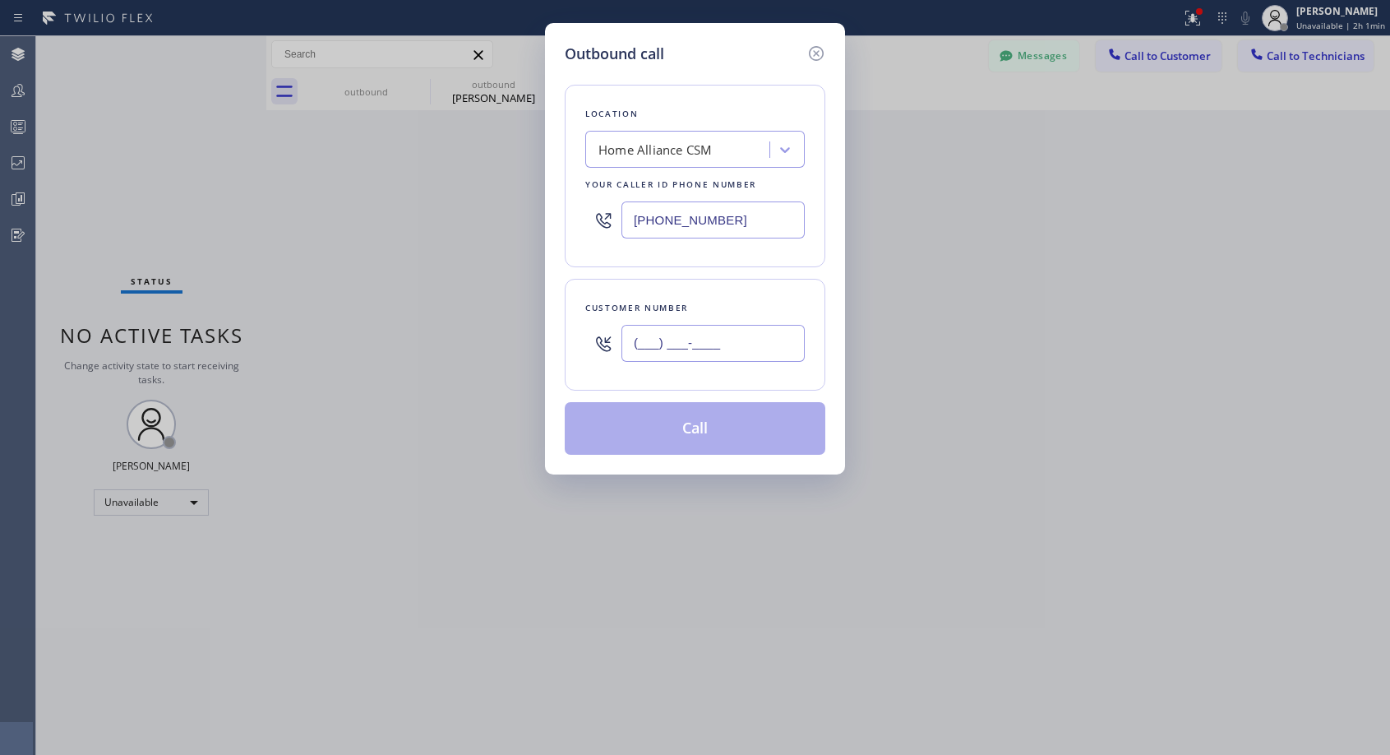
click at [753, 330] on input "(___) ___-____" at bounding box center [713, 343] width 183 height 37
paste input "732) 343-0186"
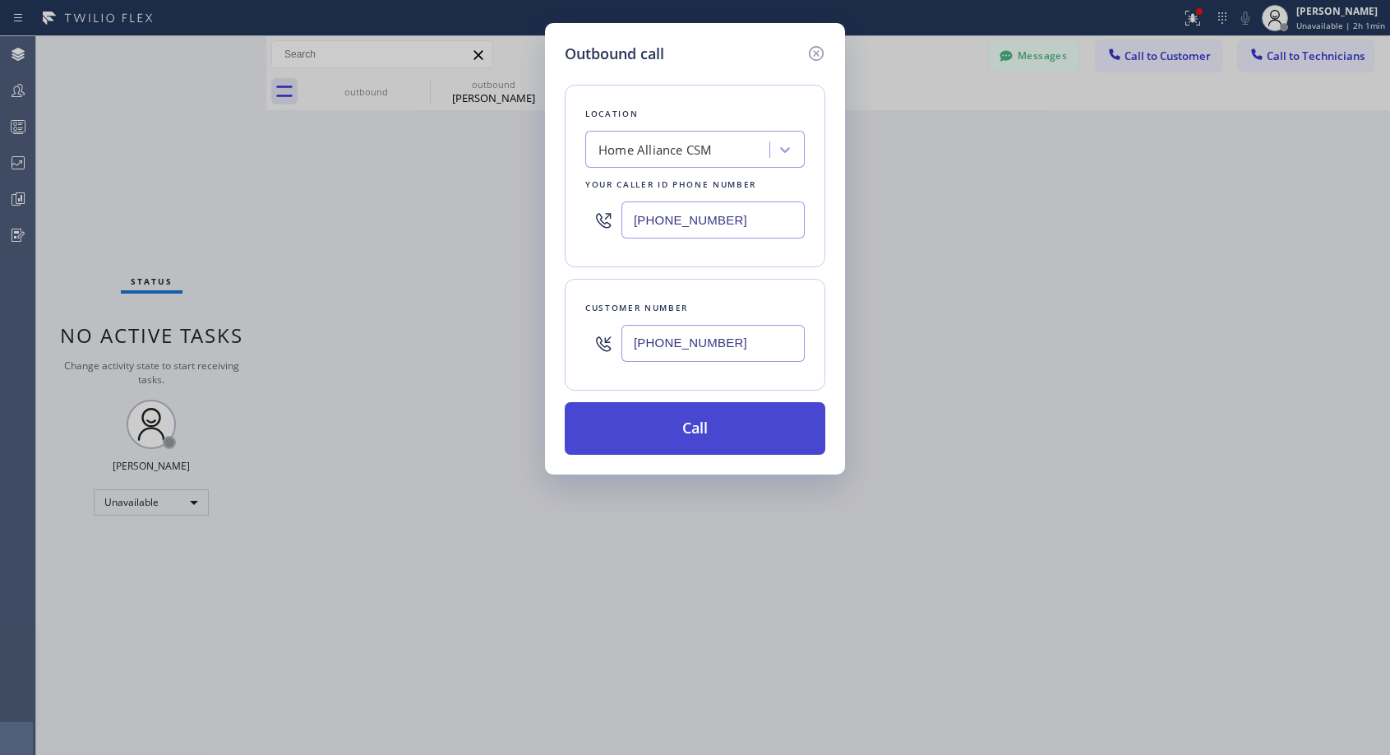
type input "[PHONE_NUMBER]"
click at [723, 442] on button "Call" at bounding box center [695, 428] width 261 height 53
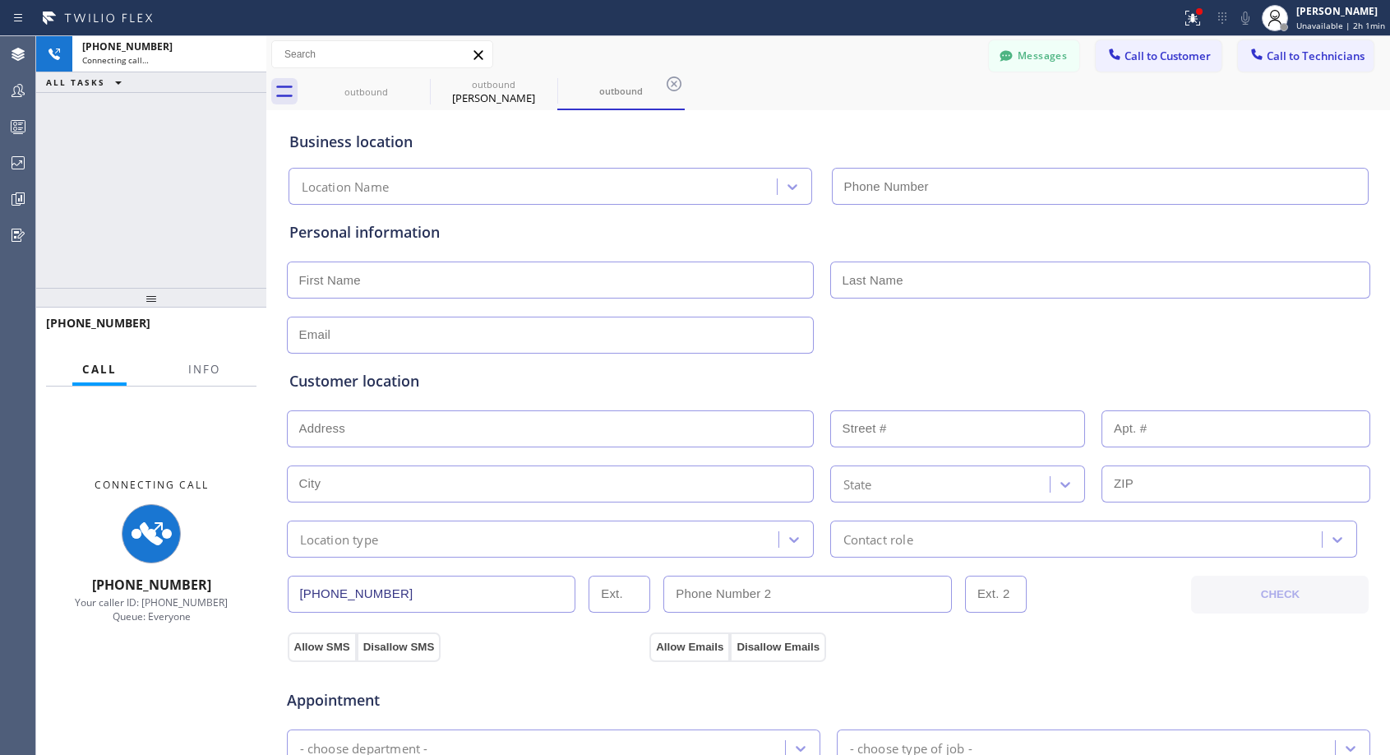
type input "[PHONE_NUMBER]"
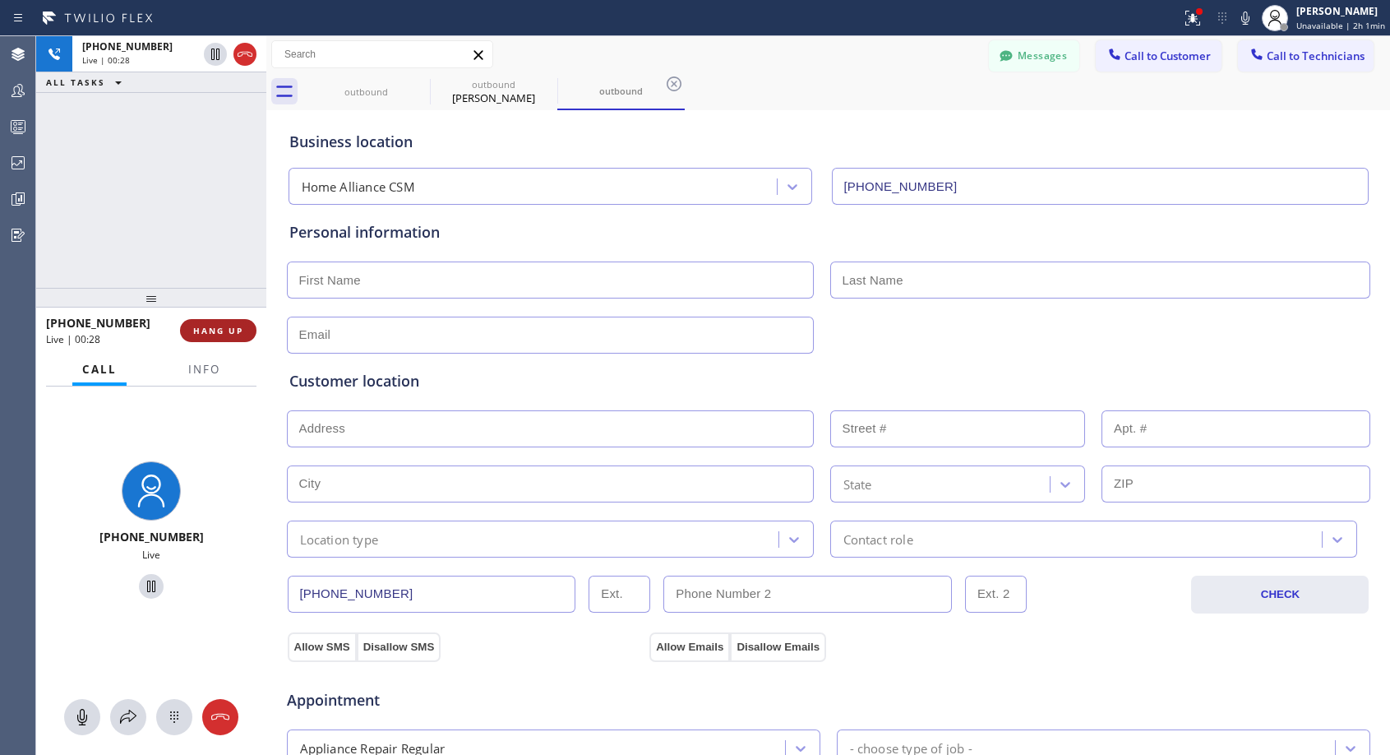
click at [210, 325] on span "HANG UP" at bounding box center [218, 331] width 50 height 12
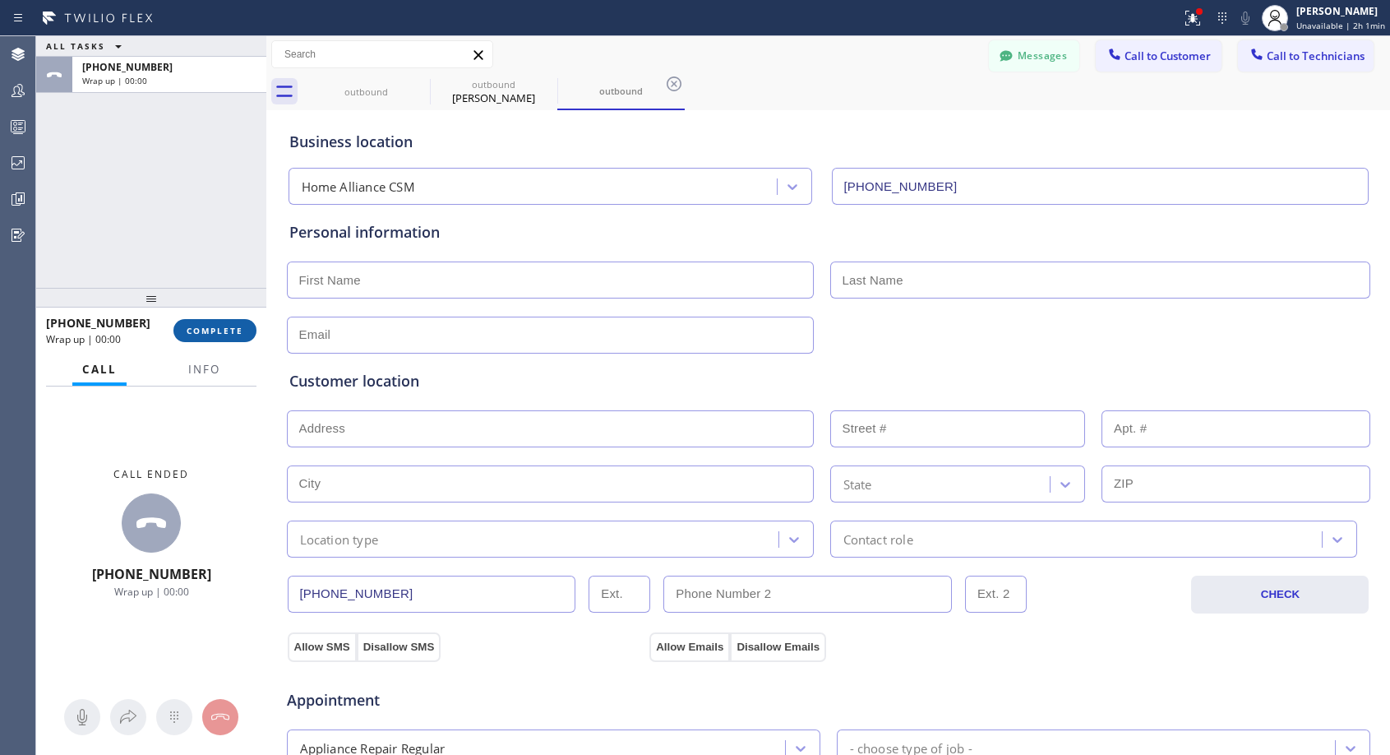
click at [223, 326] on span "COMPLETE" at bounding box center [215, 331] width 57 height 12
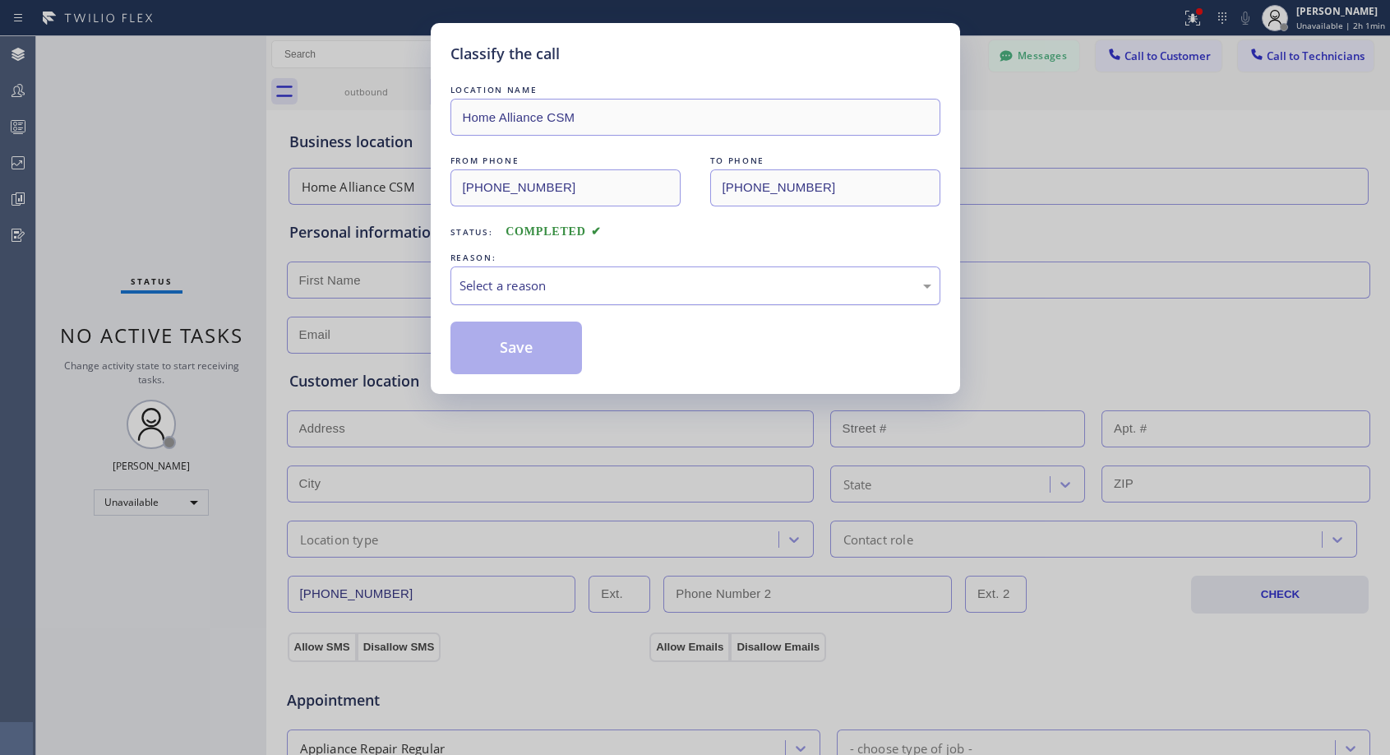
drag, startPoint x: 674, startPoint y: 289, endPoint x: 655, endPoint y: 292, distance: 19.2
click at [674, 288] on div "Select a reason" at bounding box center [696, 285] width 472 height 19
click at [538, 344] on button "Save" at bounding box center [517, 347] width 132 height 53
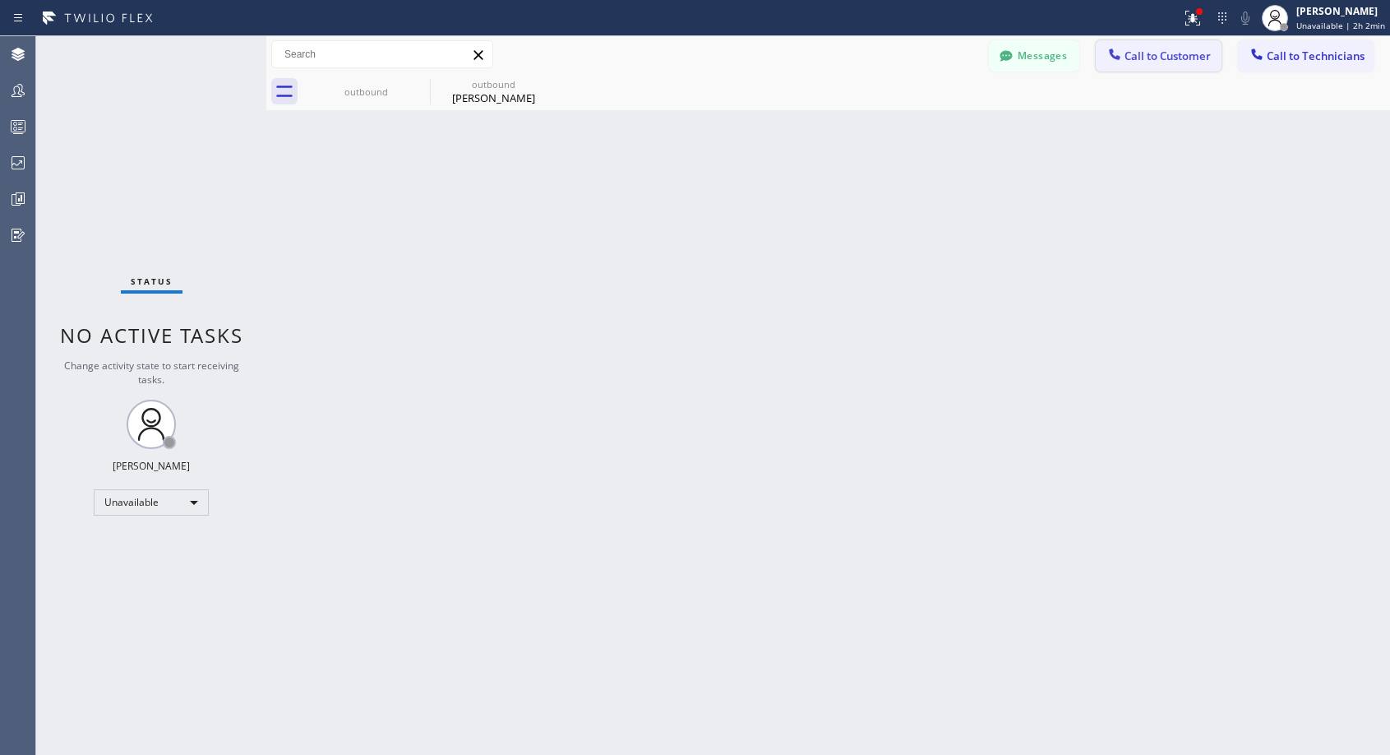
click at [1130, 65] on button "Call to Customer" at bounding box center [1159, 55] width 126 height 31
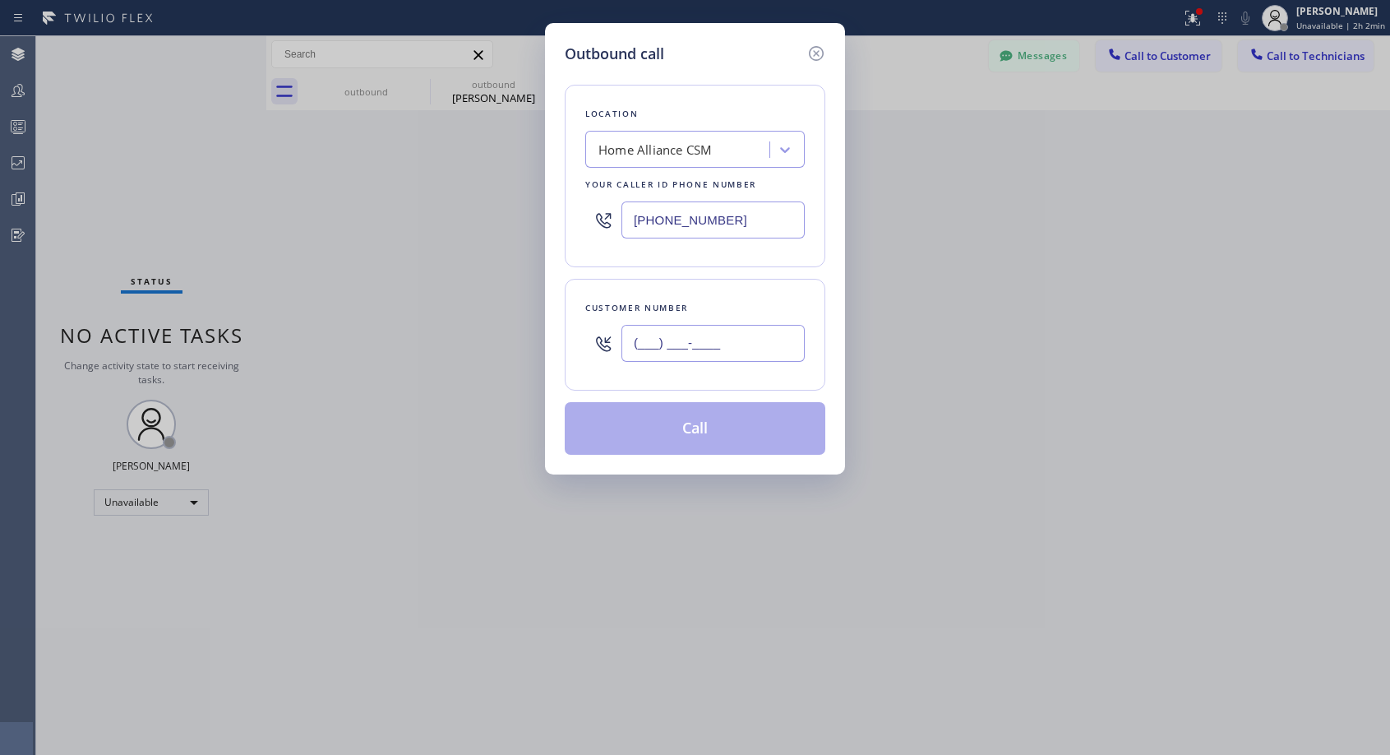
click at [755, 327] on input "(___) ___-____" at bounding box center [713, 343] width 183 height 37
paste input "732) 343-0186"
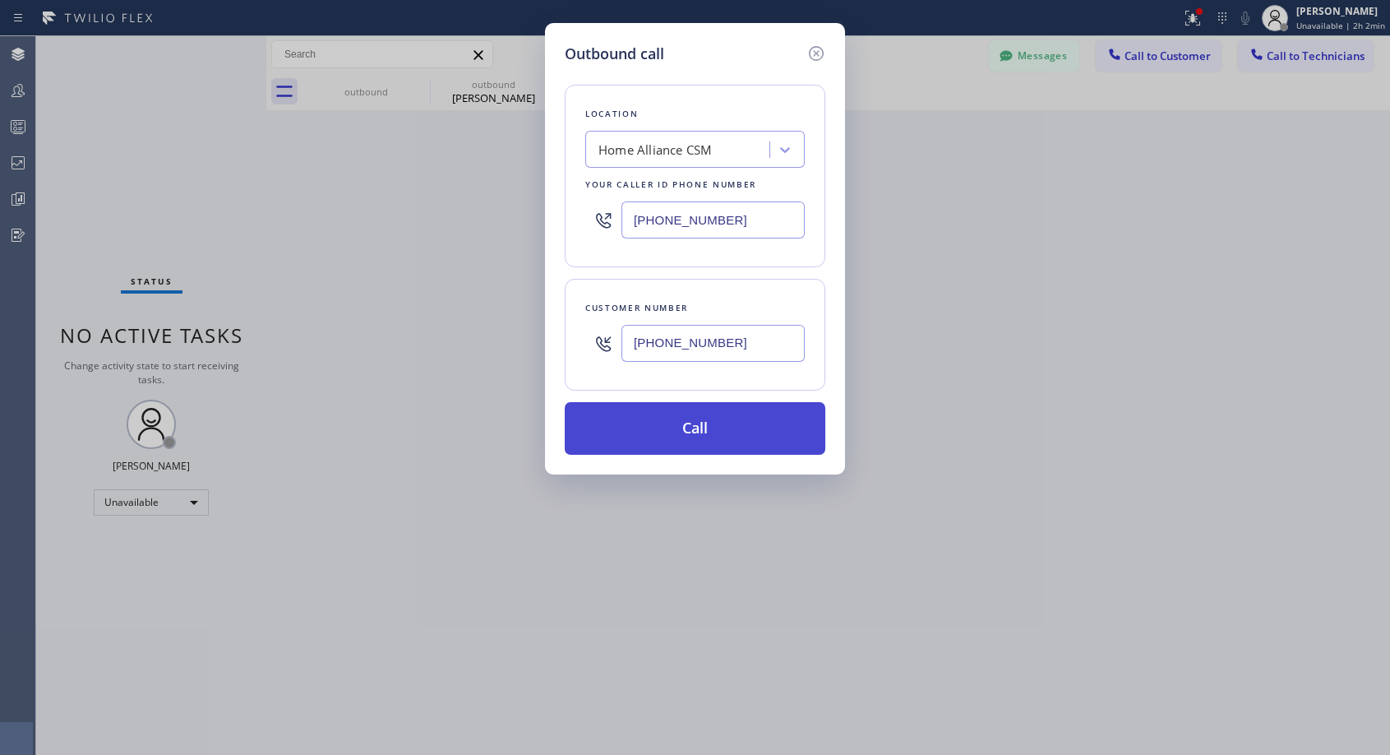
type input "[PHONE_NUMBER]"
click at [700, 427] on button "Call" at bounding box center [695, 428] width 261 height 53
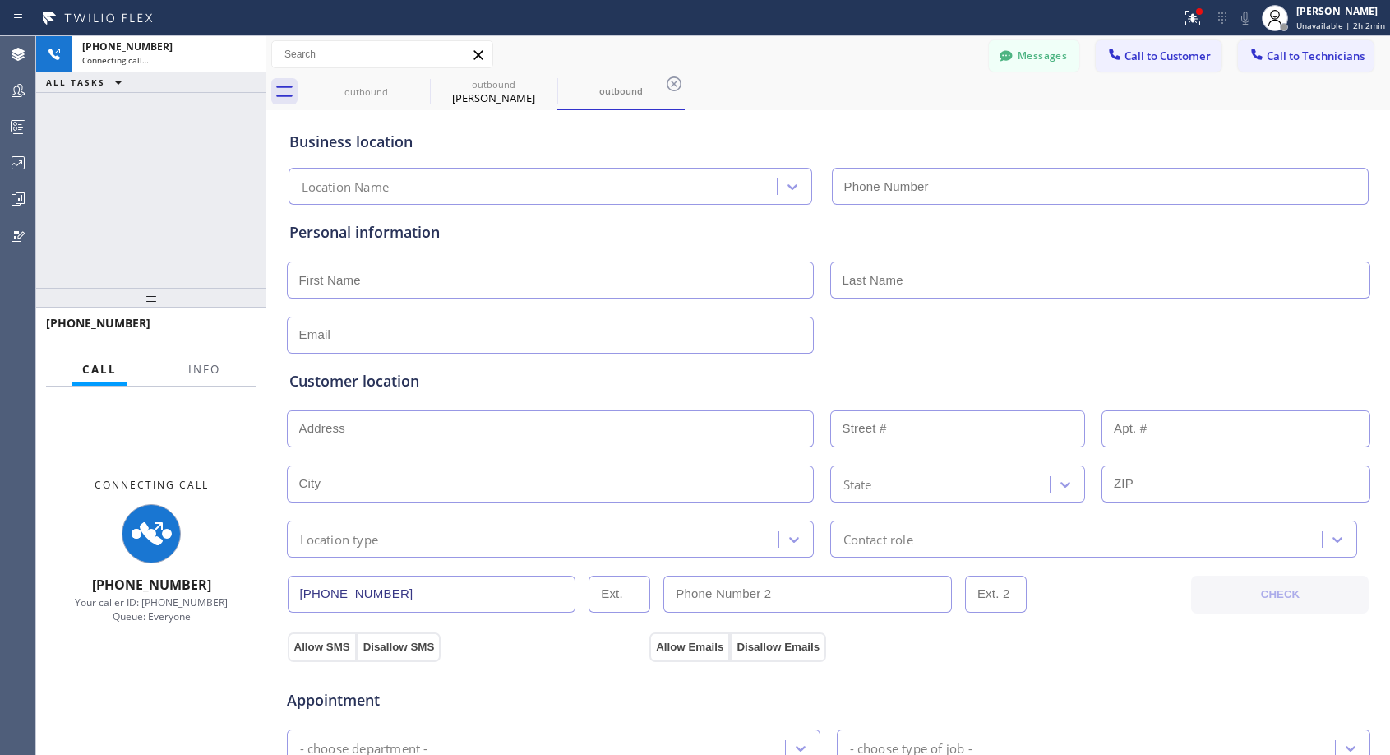
type input "[PHONE_NUMBER]"
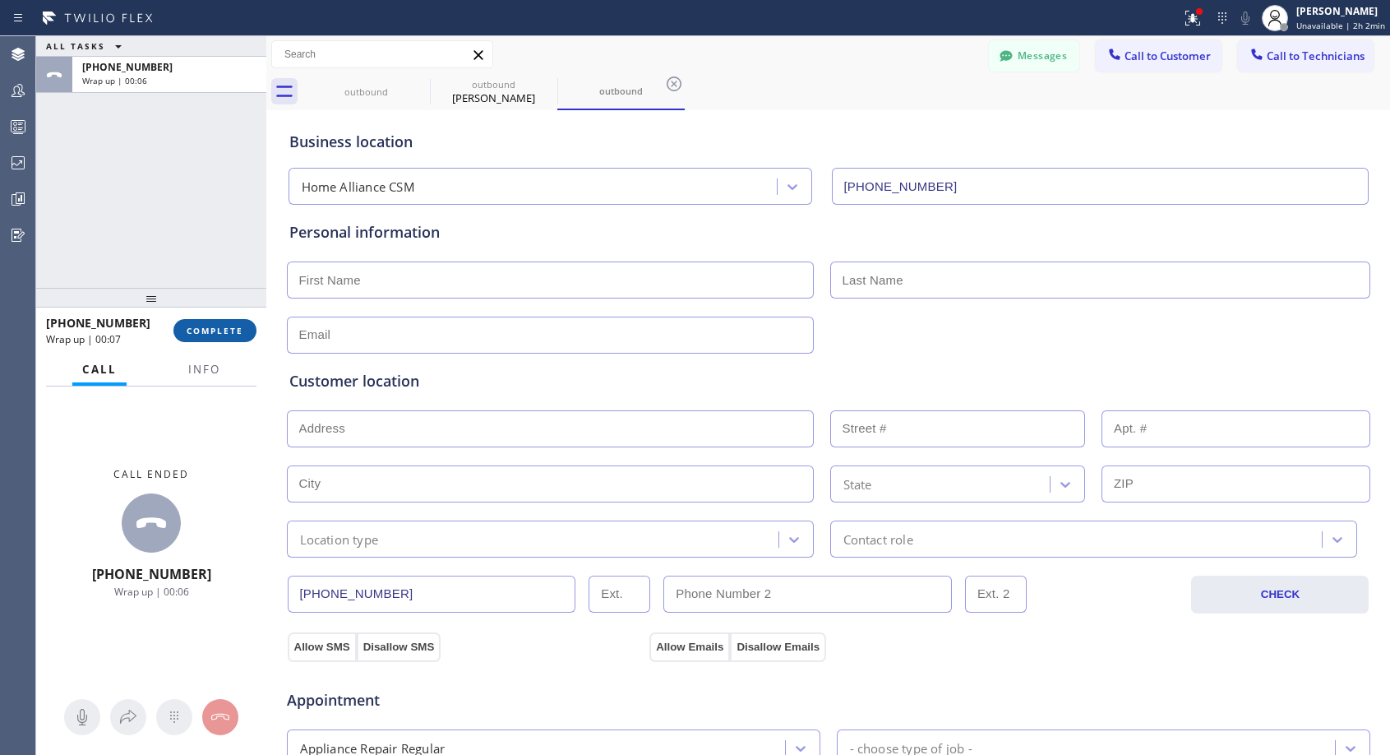
click at [209, 328] on span "COMPLETE" at bounding box center [215, 331] width 57 height 12
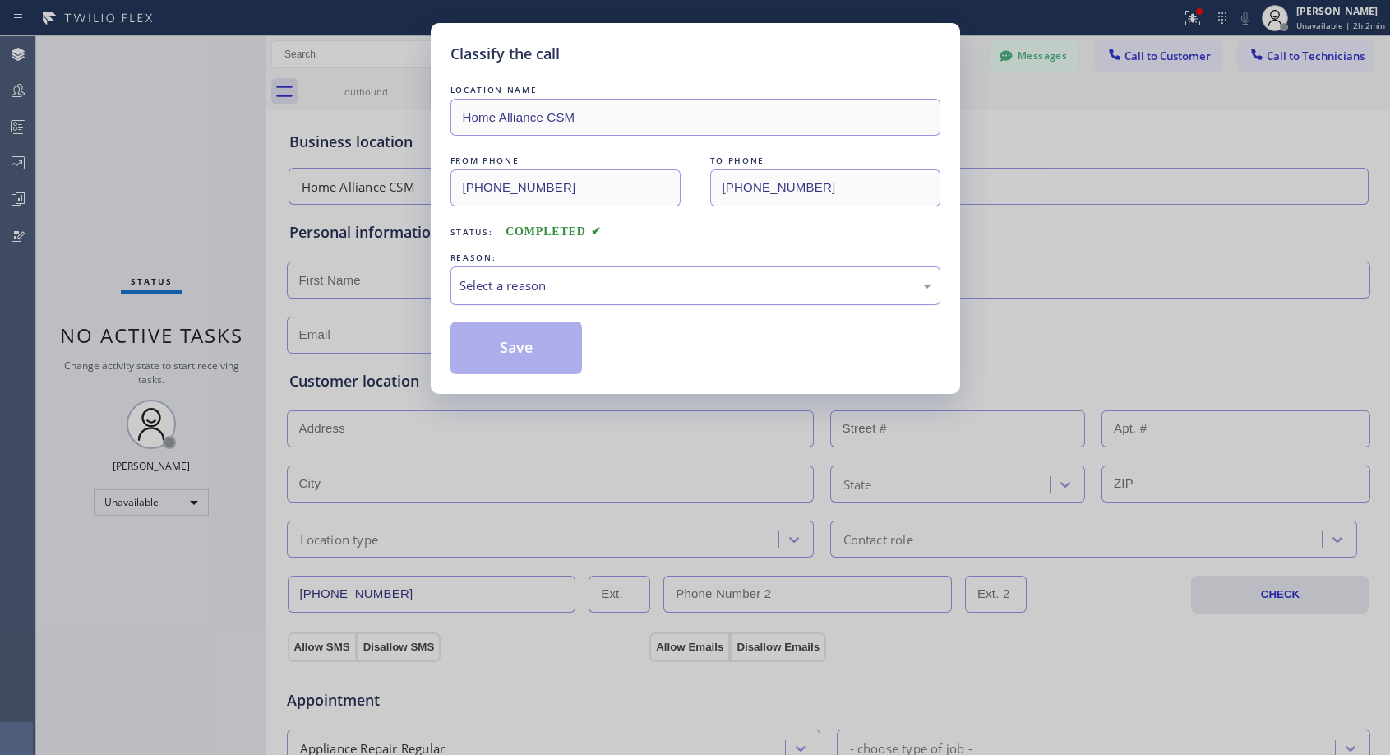
click at [569, 284] on div "Select a reason" at bounding box center [696, 285] width 472 height 19
click at [528, 352] on button "Save" at bounding box center [517, 347] width 132 height 53
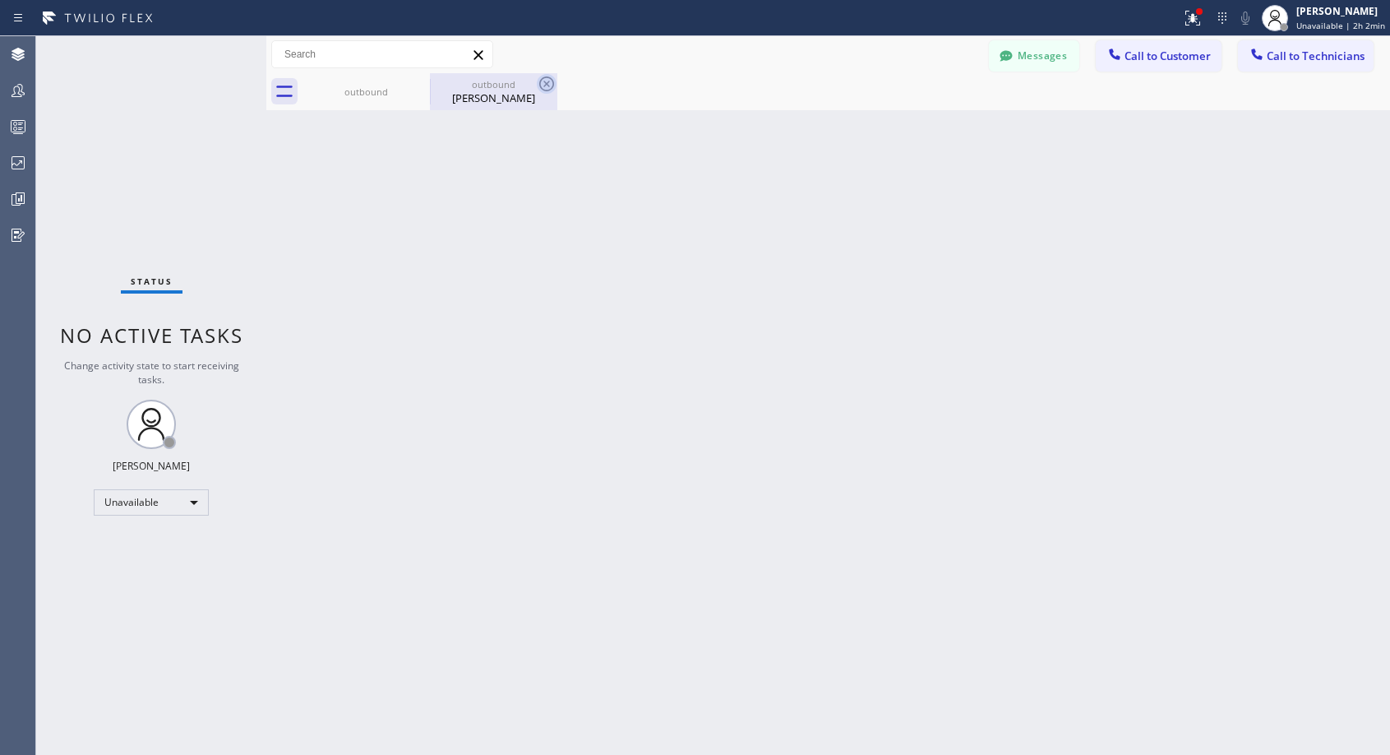
click at [543, 82] on icon at bounding box center [547, 84] width 20 height 20
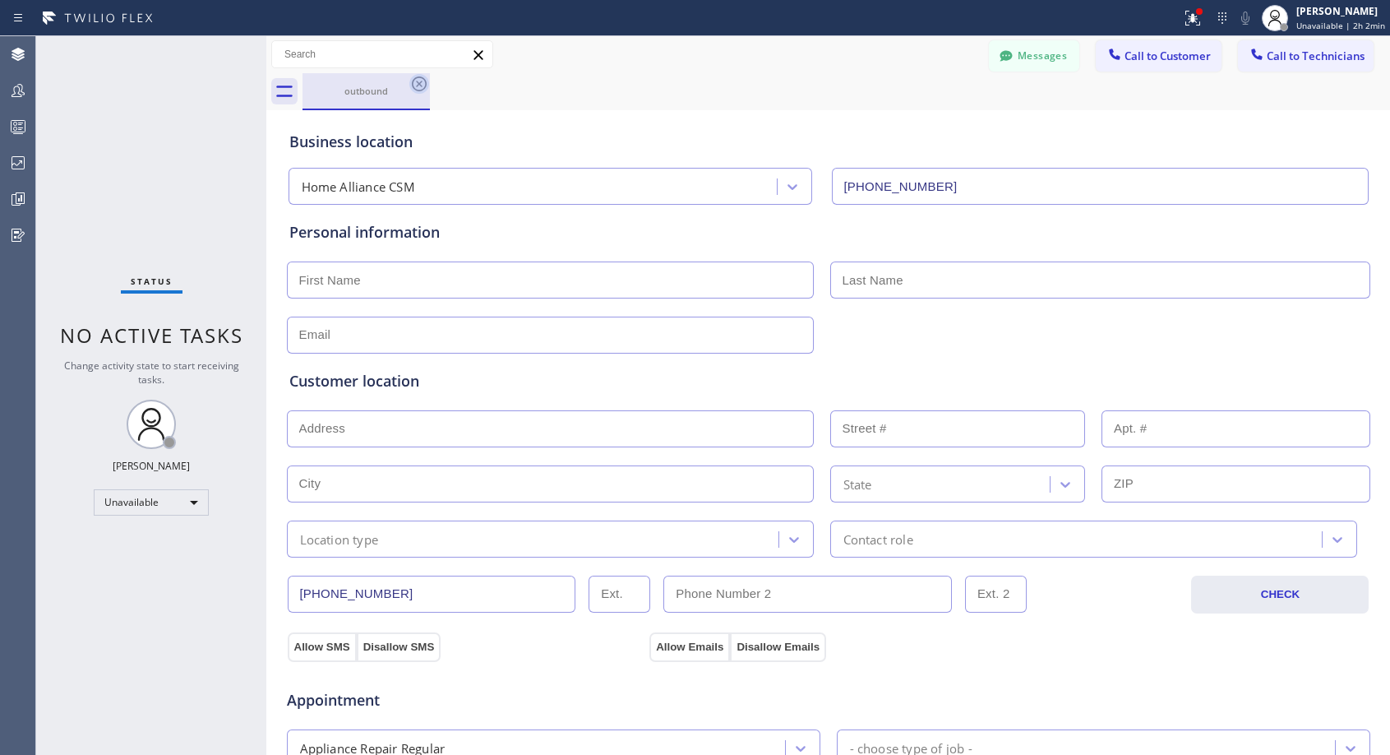
click at [421, 84] on icon at bounding box center [419, 84] width 20 height 20
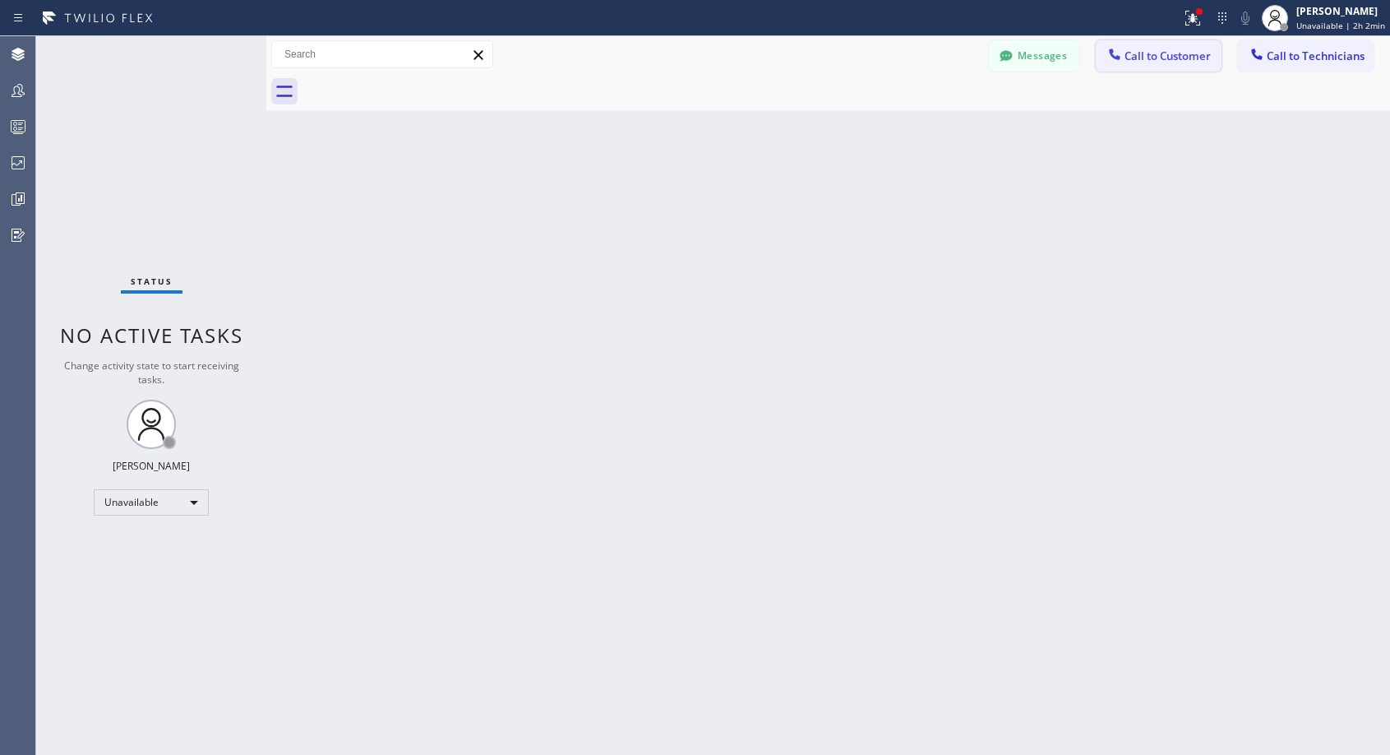
click at [1171, 51] on span "Call to Customer" at bounding box center [1168, 56] width 86 height 15
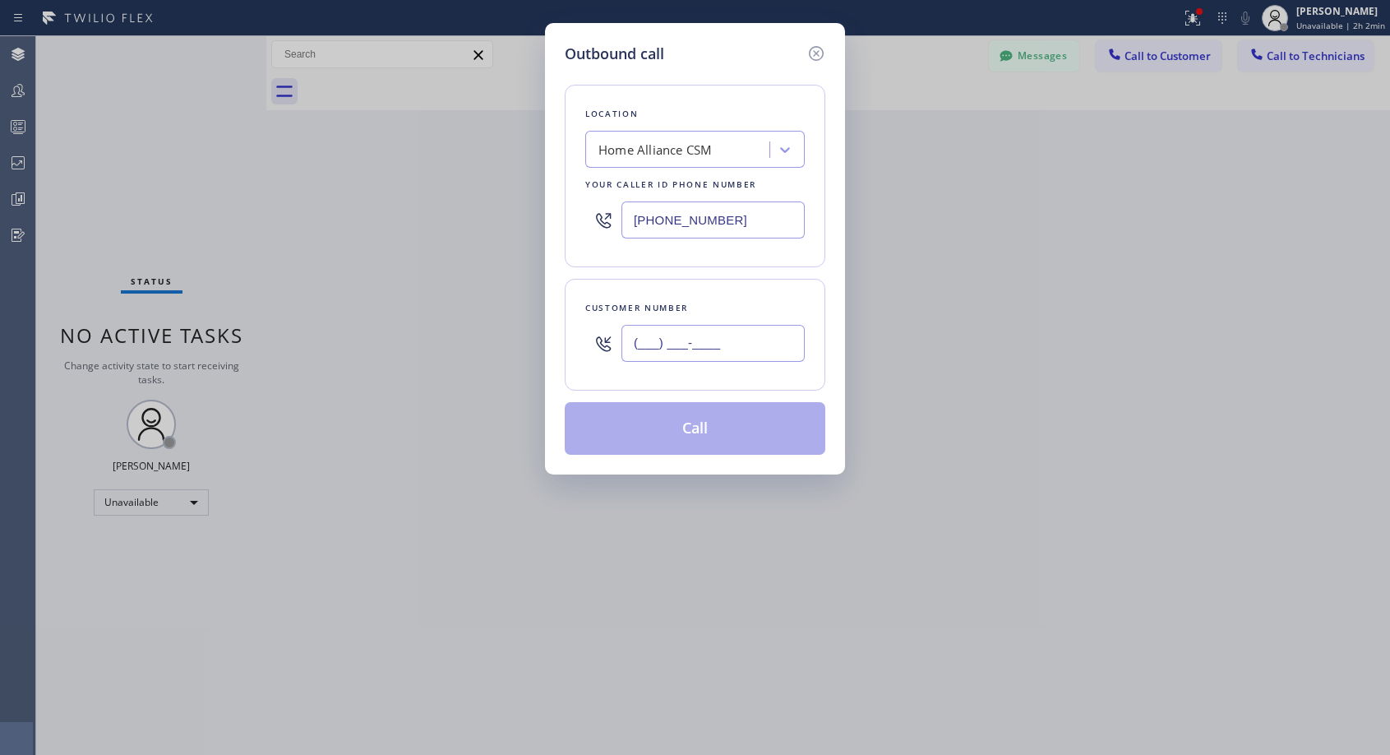
click at [713, 358] on input "(___) ___-____" at bounding box center [713, 343] width 183 height 37
paste input "732) 343-0186"
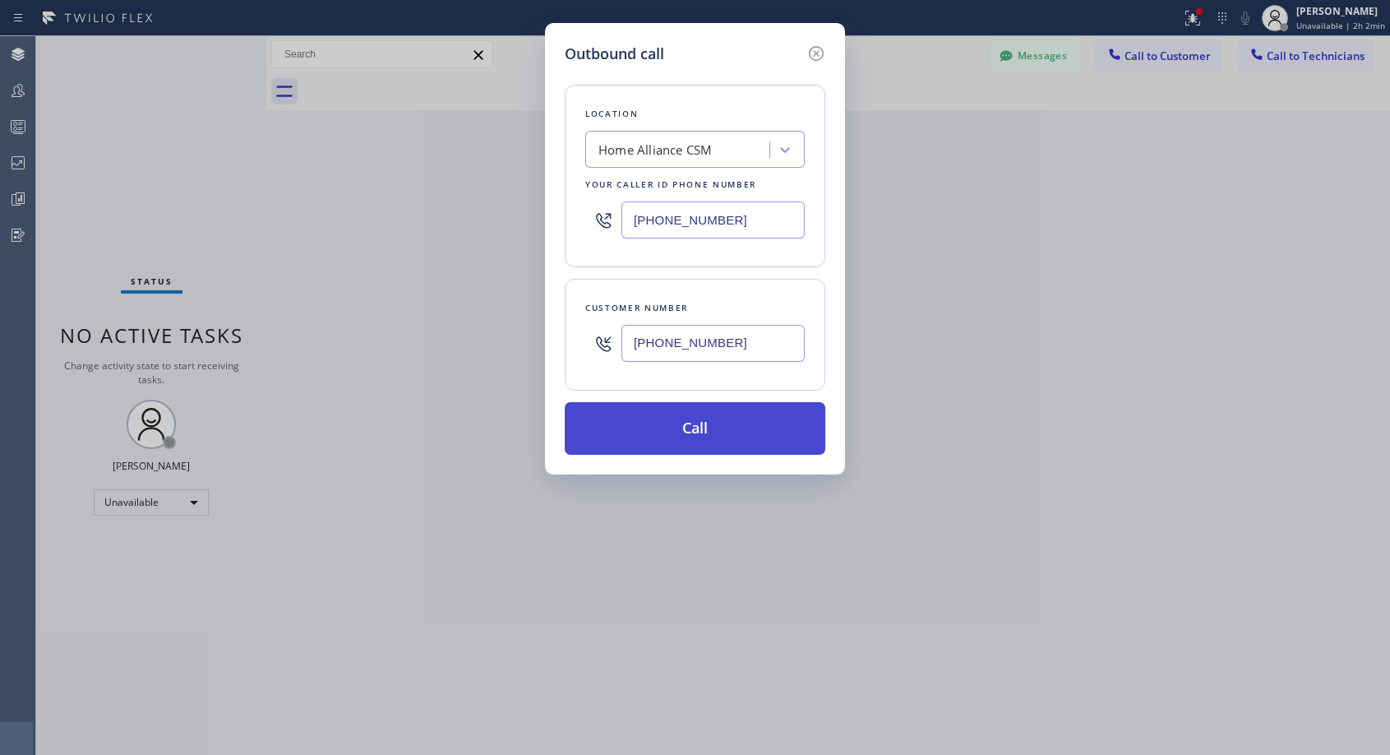
type input "[PHONE_NUMBER]"
click at [706, 427] on button "Call" at bounding box center [695, 428] width 261 height 53
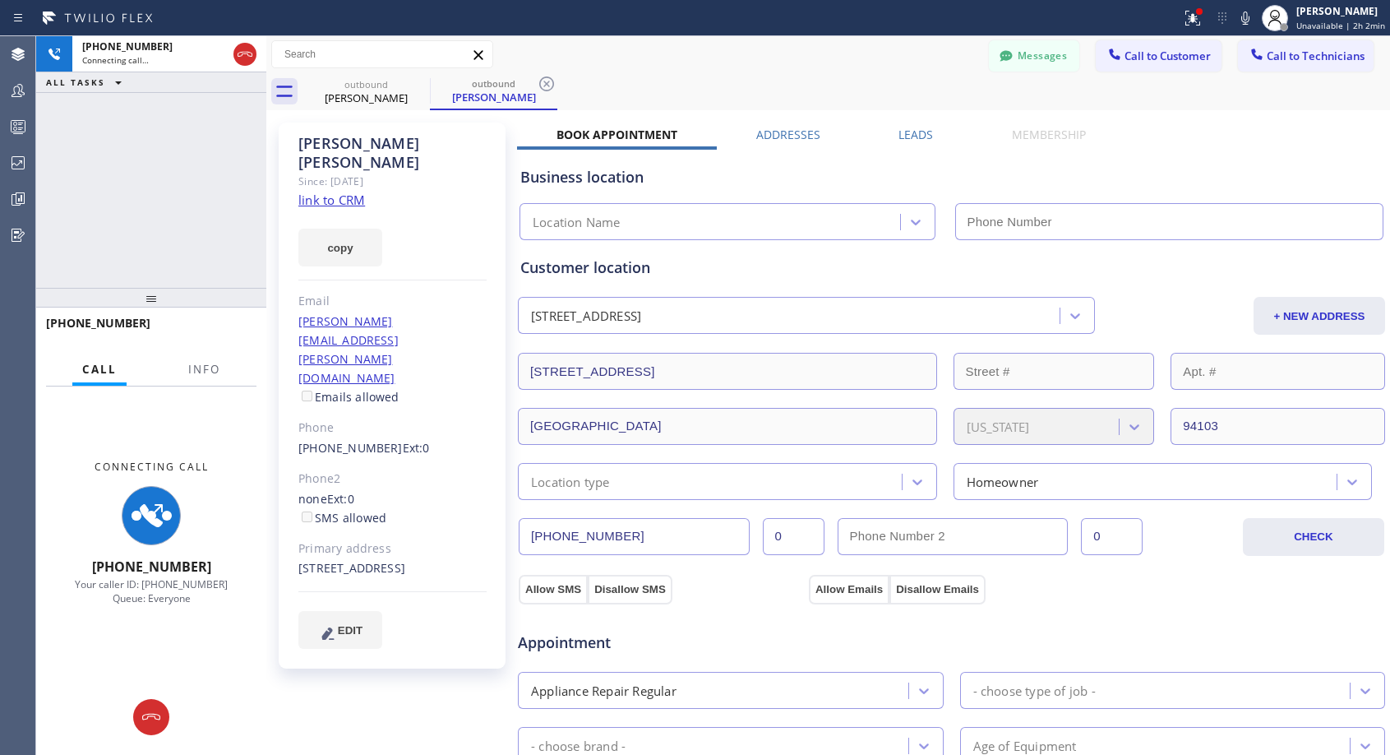
type input "[PHONE_NUMBER]"
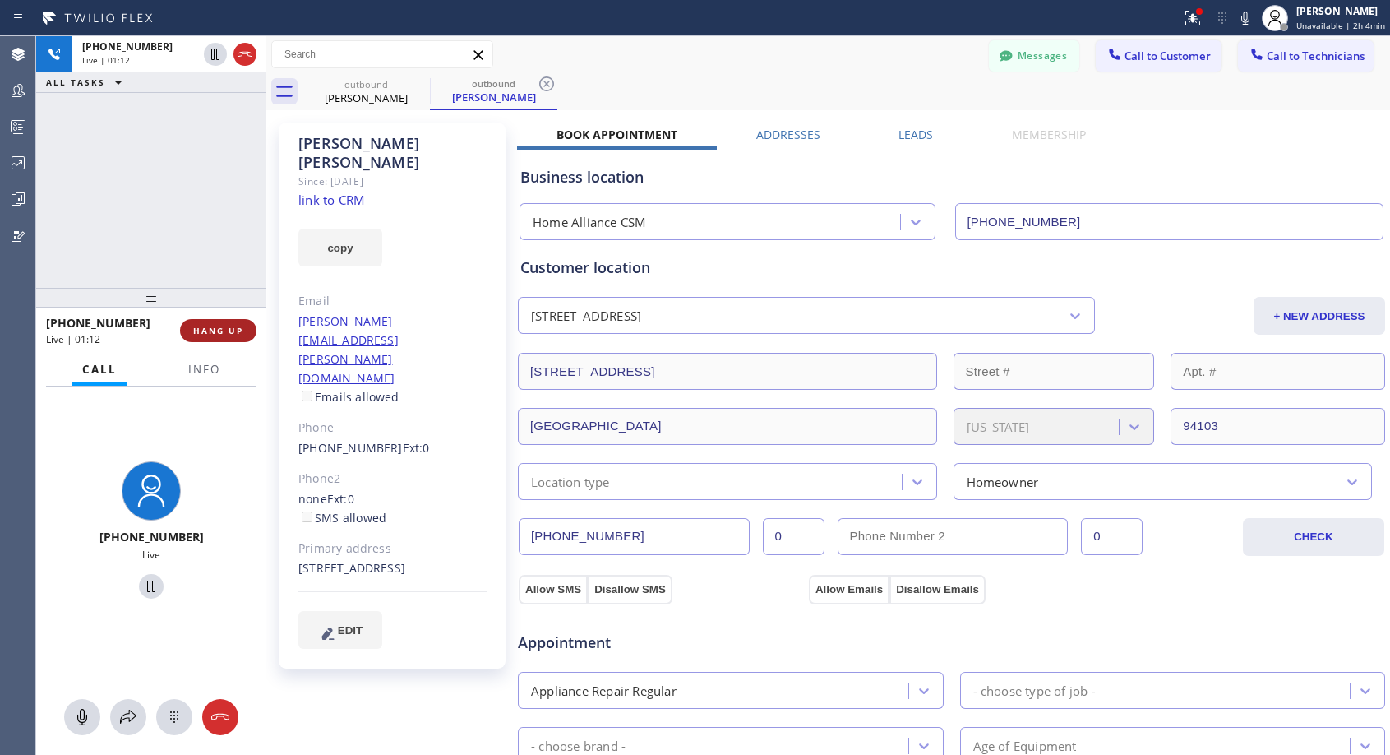
click at [226, 326] on span "HANG UP" at bounding box center [218, 331] width 50 height 12
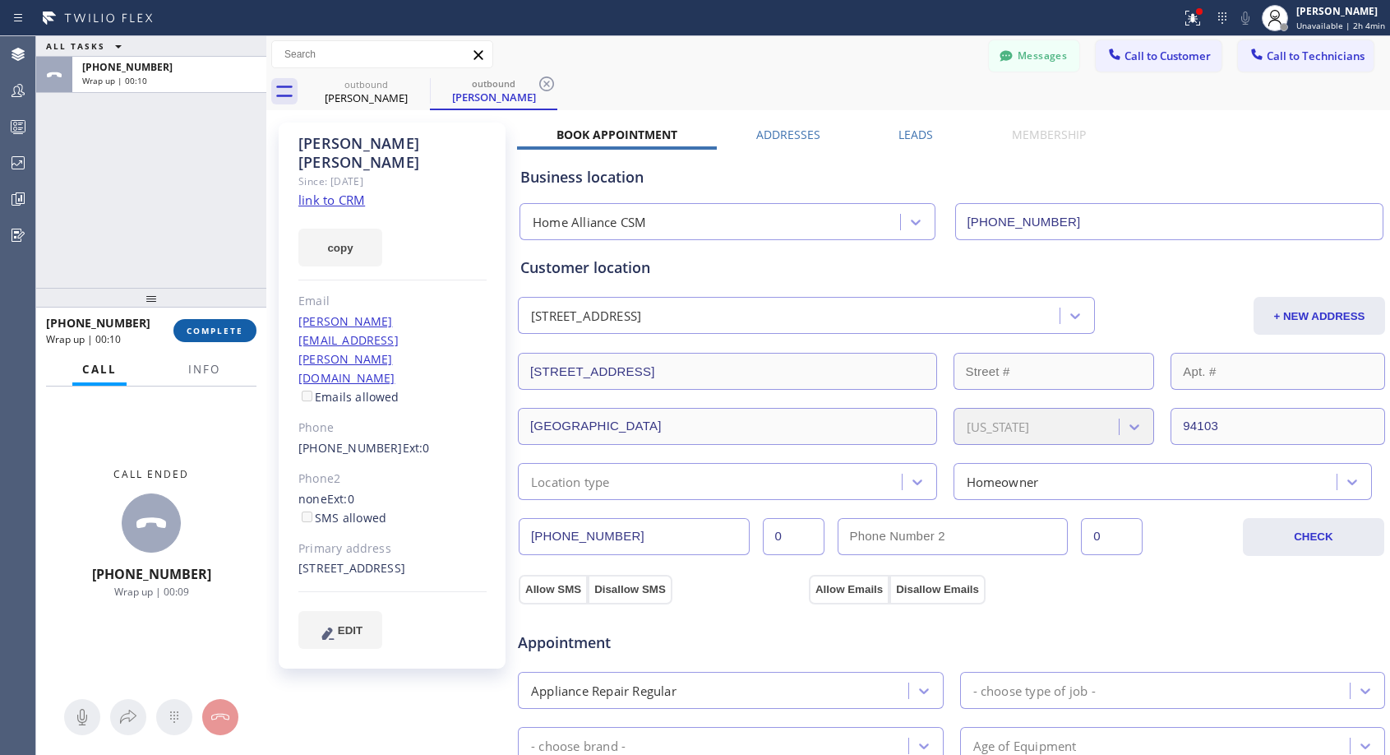
click at [221, 322] on button "COMPLETE" at bounding box center [214, 330] width 83 height 23
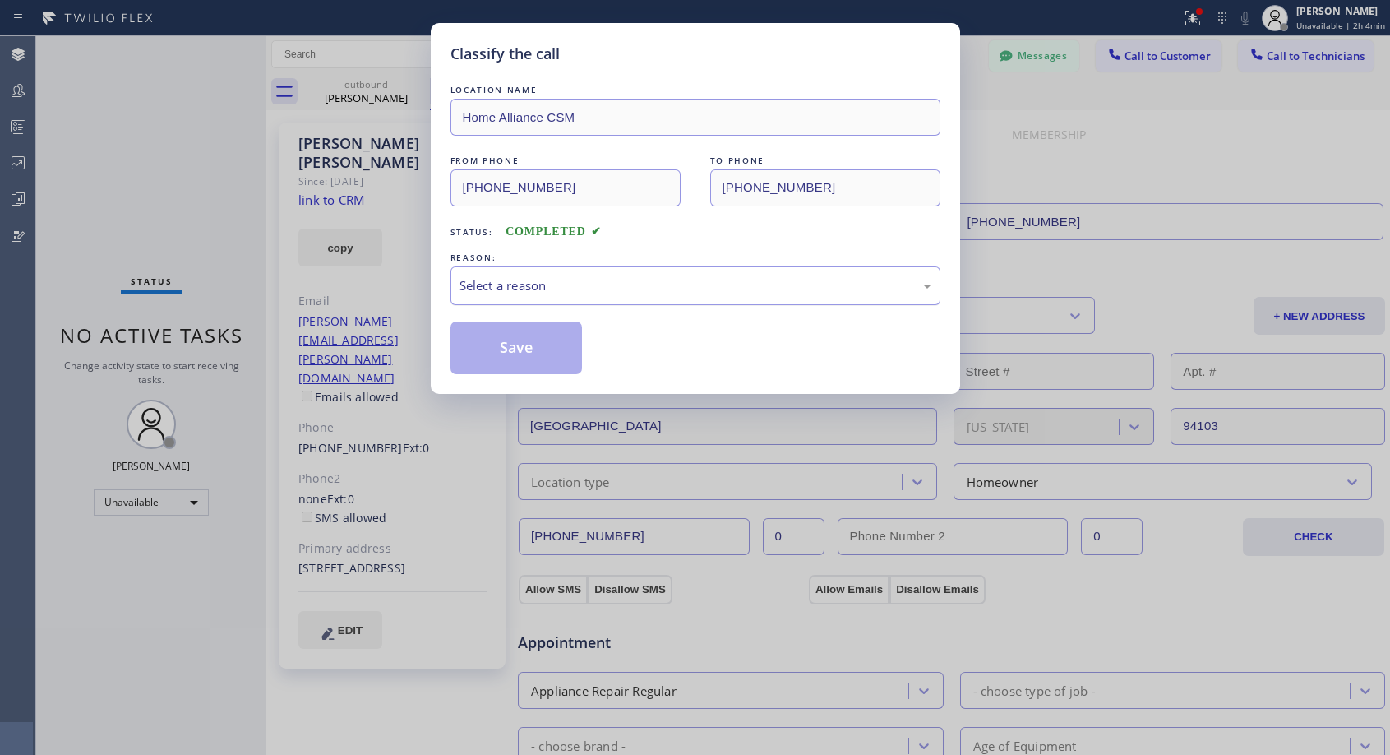
click at [629, 285] on div "Select a reason" at bounding box center [696, 285] width 472 height 19
click at [554, 345] on button "Save" at bounding box center [517, 347] width 132 height 53
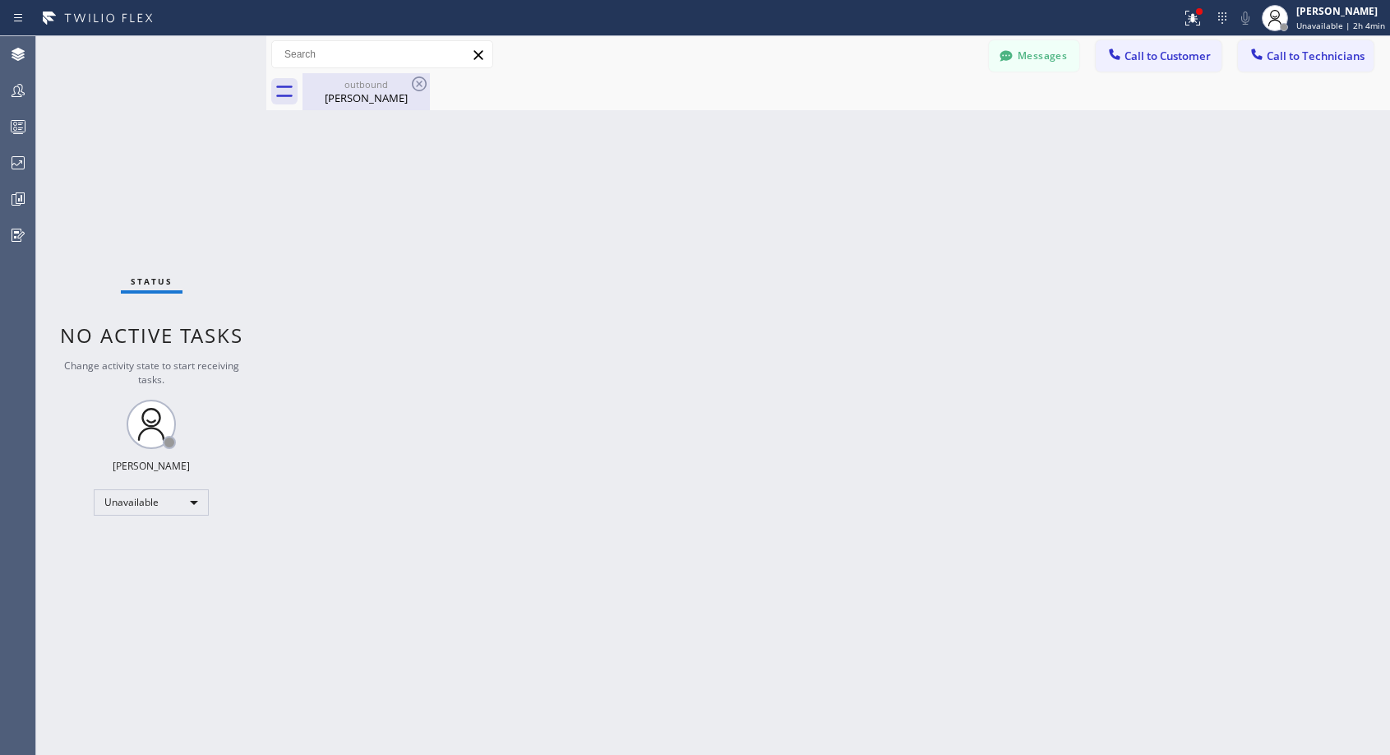
click at [354, 88] on div "outbound" at bounding box center [366, 84] width 124 height 12
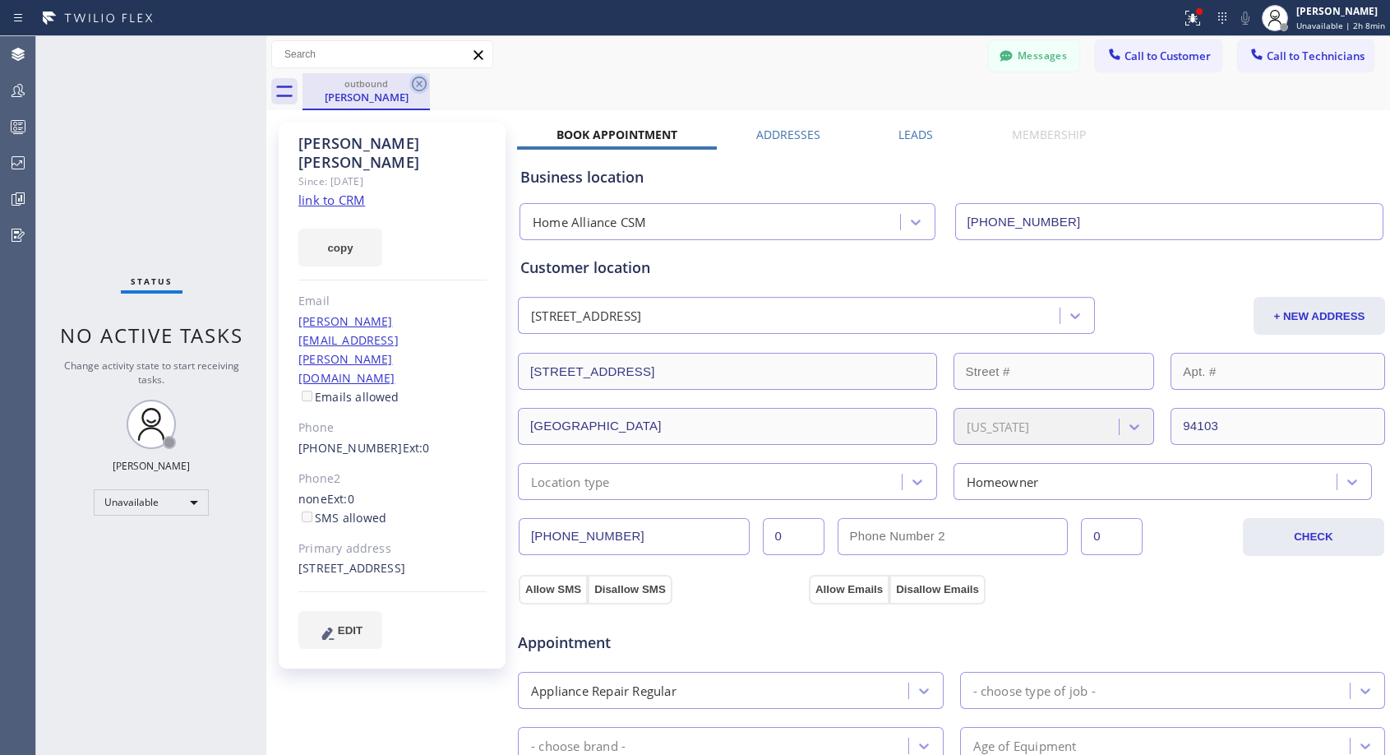
click at [414, 81] on icon at bounding box center [419, 84] width 20 height 20
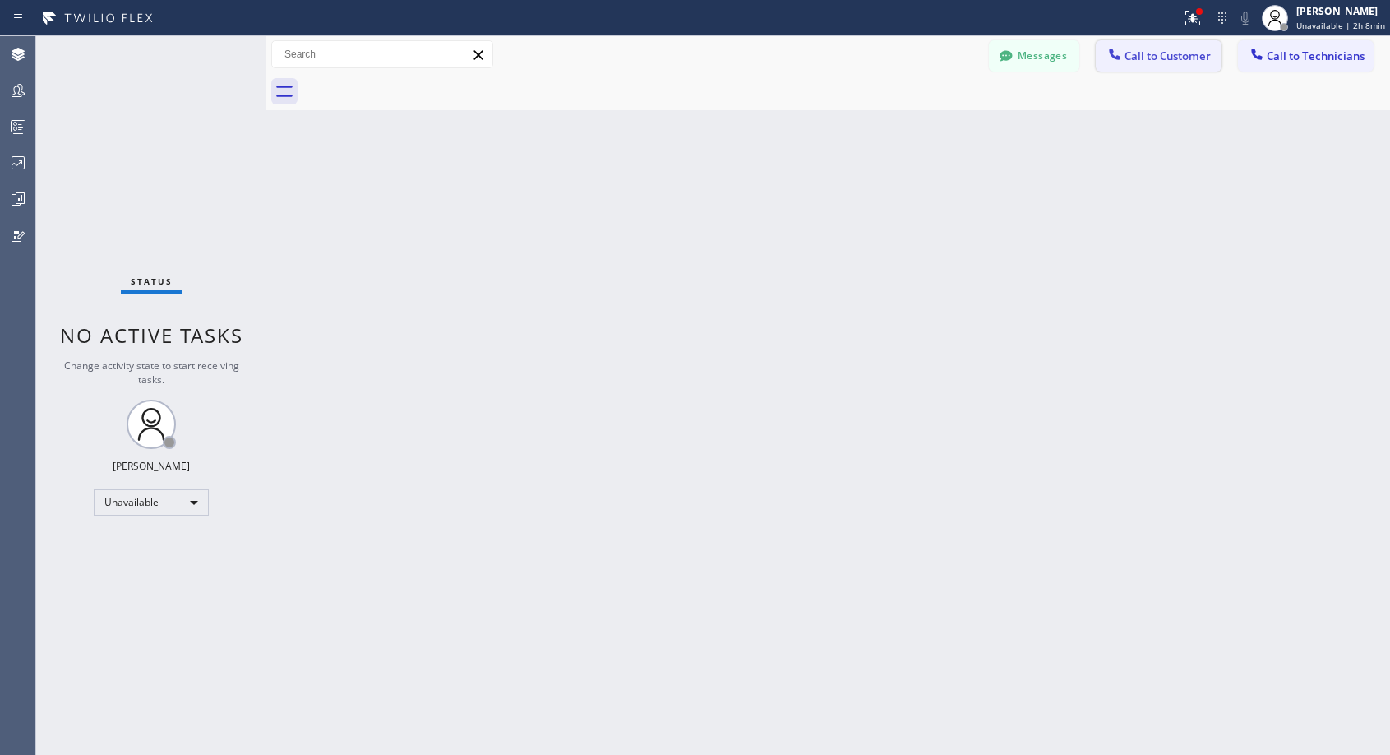
click at [1137, 53] on span "Call to Customer" at bounding box center [1168, 56] width 86 height 15
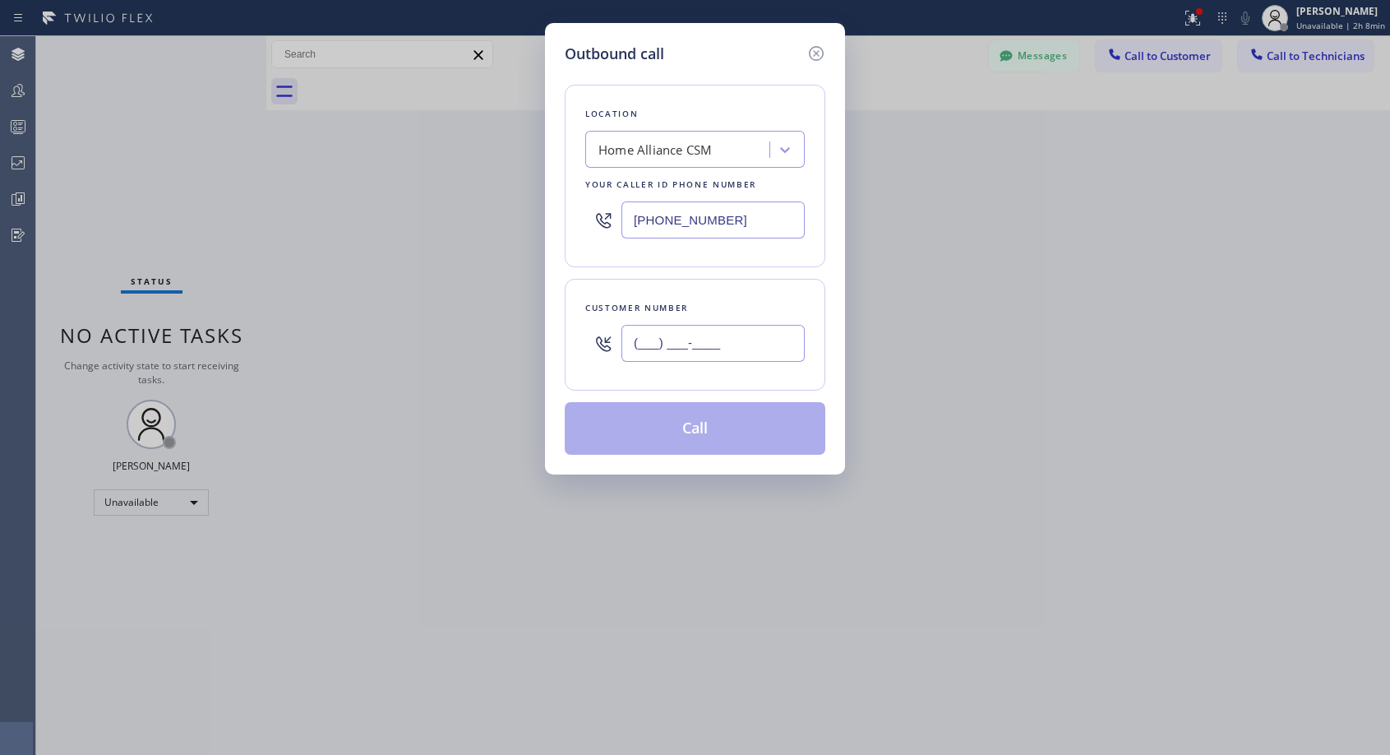
click at [707, 349] on input "(___) ___-____" at bounding box center [713, 343] width 183 height 37
paste input "650) 646-8331"
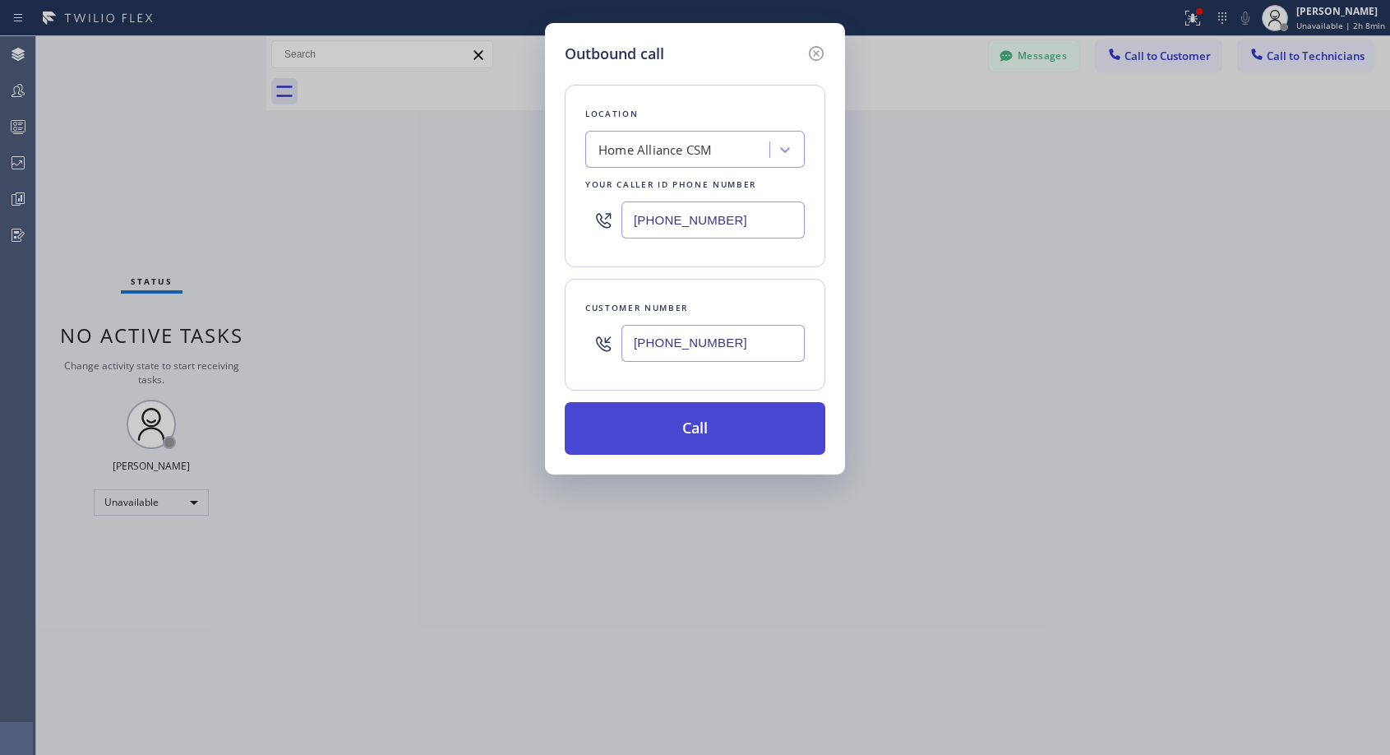
type input "[PHONE_NUMBER]"
click at [698, 432] on button "Call" at bounding box center [695, 428] width 261 height 53
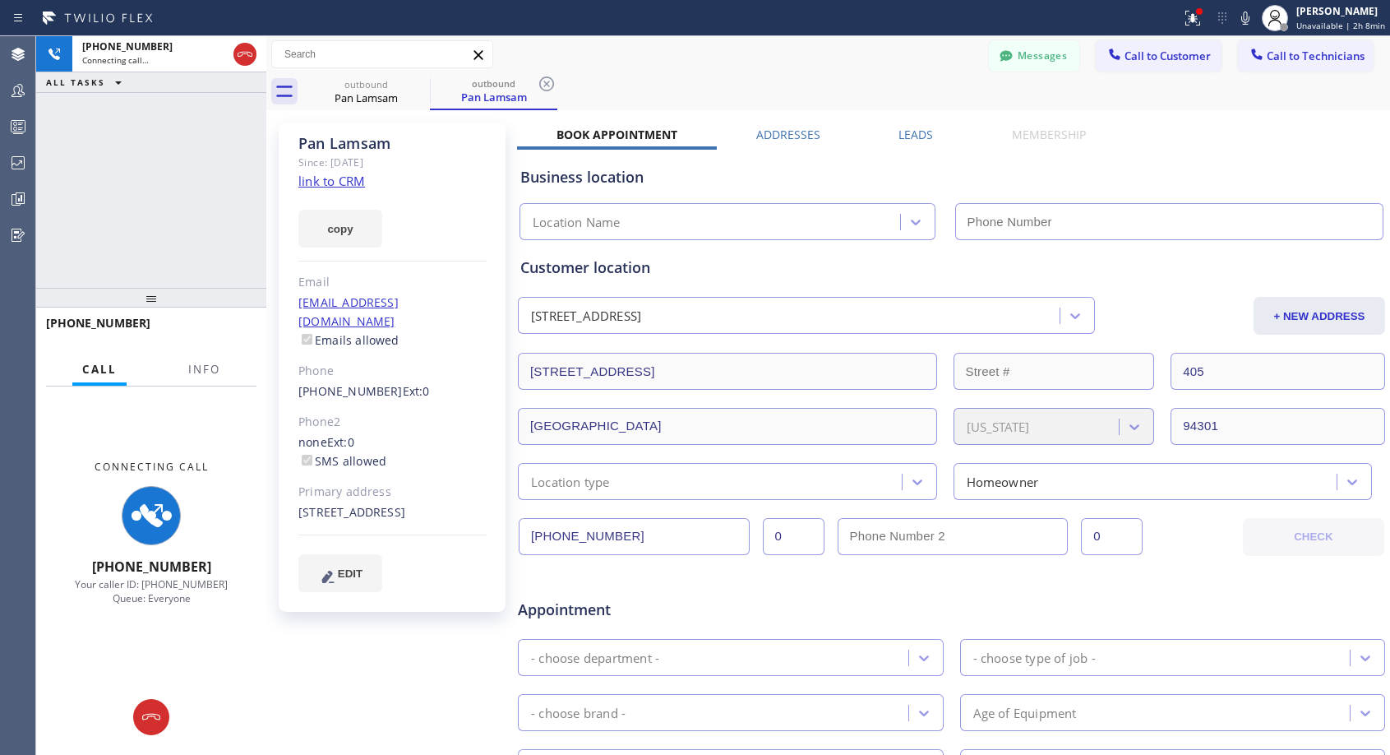
type input "[PHONE_NUMBER]"
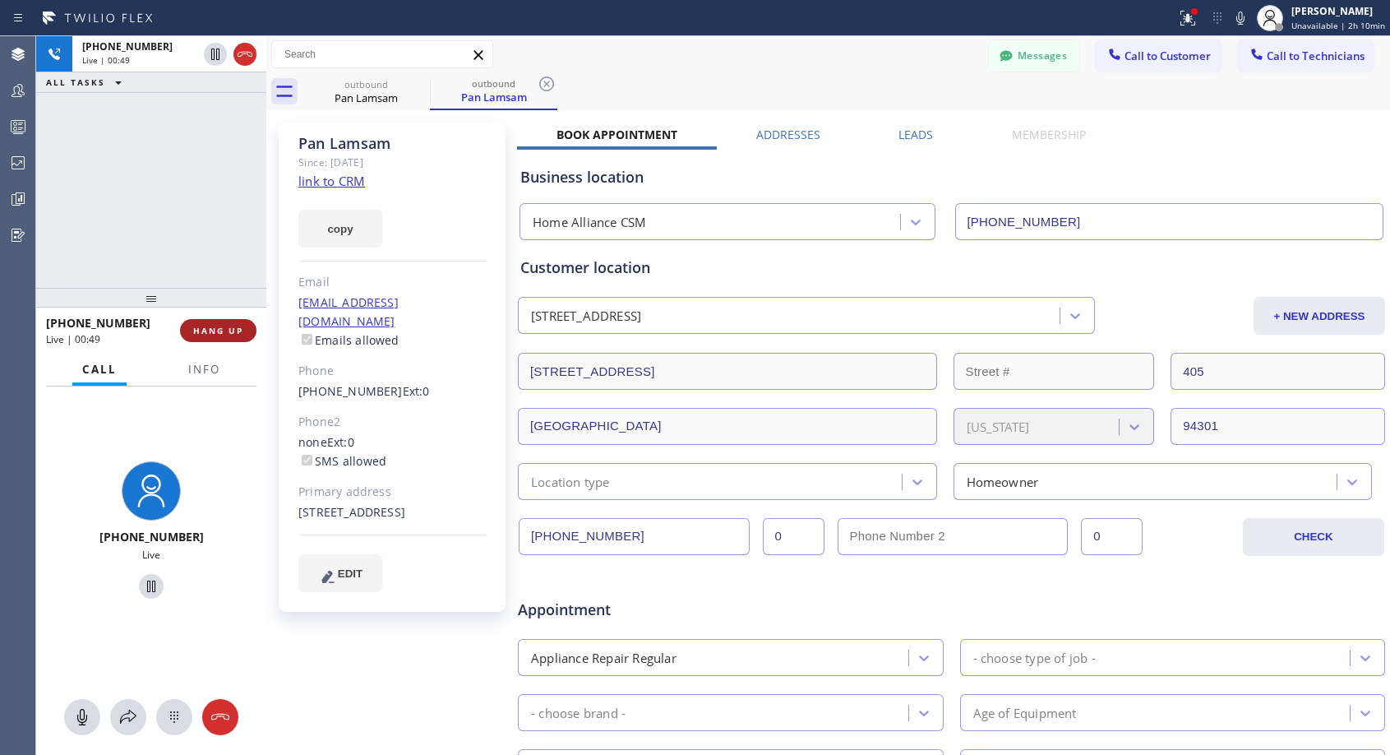
click at [237, 329] on span "HANG UP" at bounding box center [218, 331] width 50 height 12
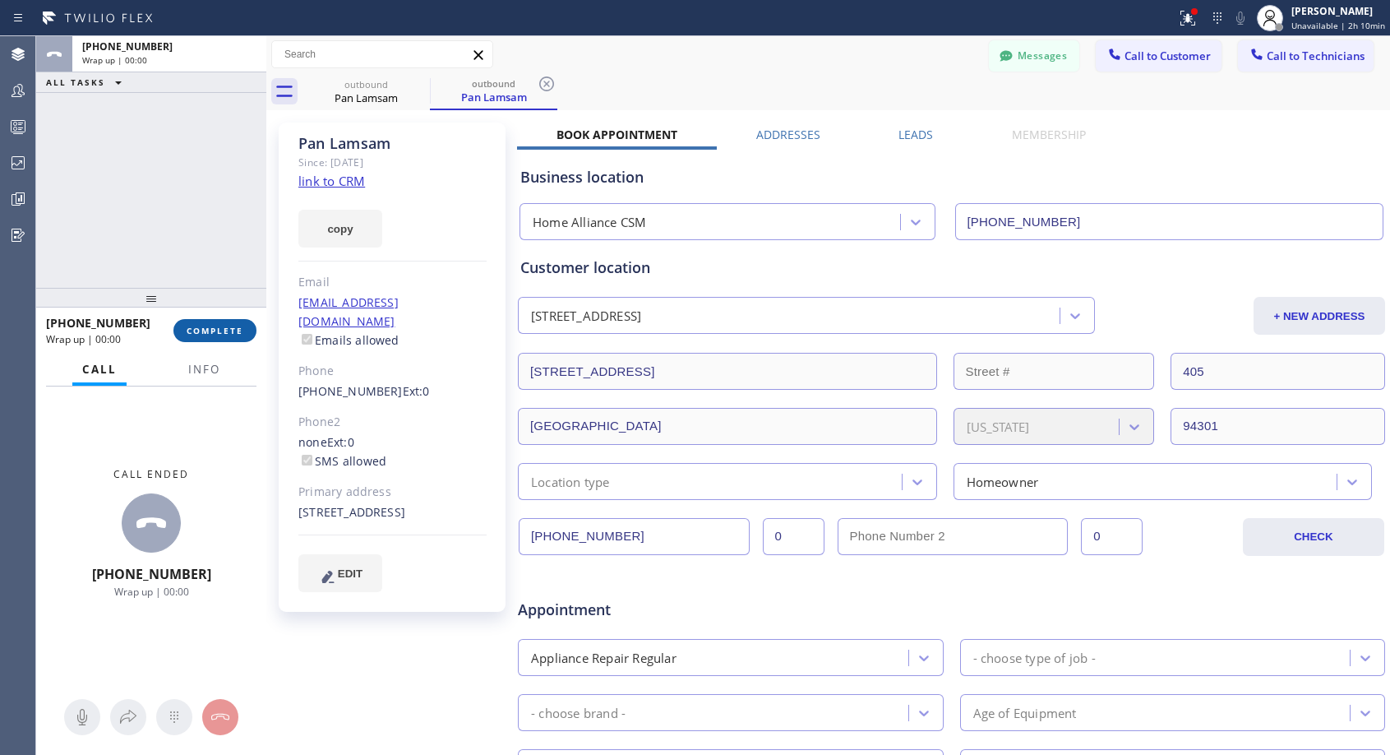
click at [237, 329] on span "COMPLETE" at bounding box center [215, 331] width 57 height 12
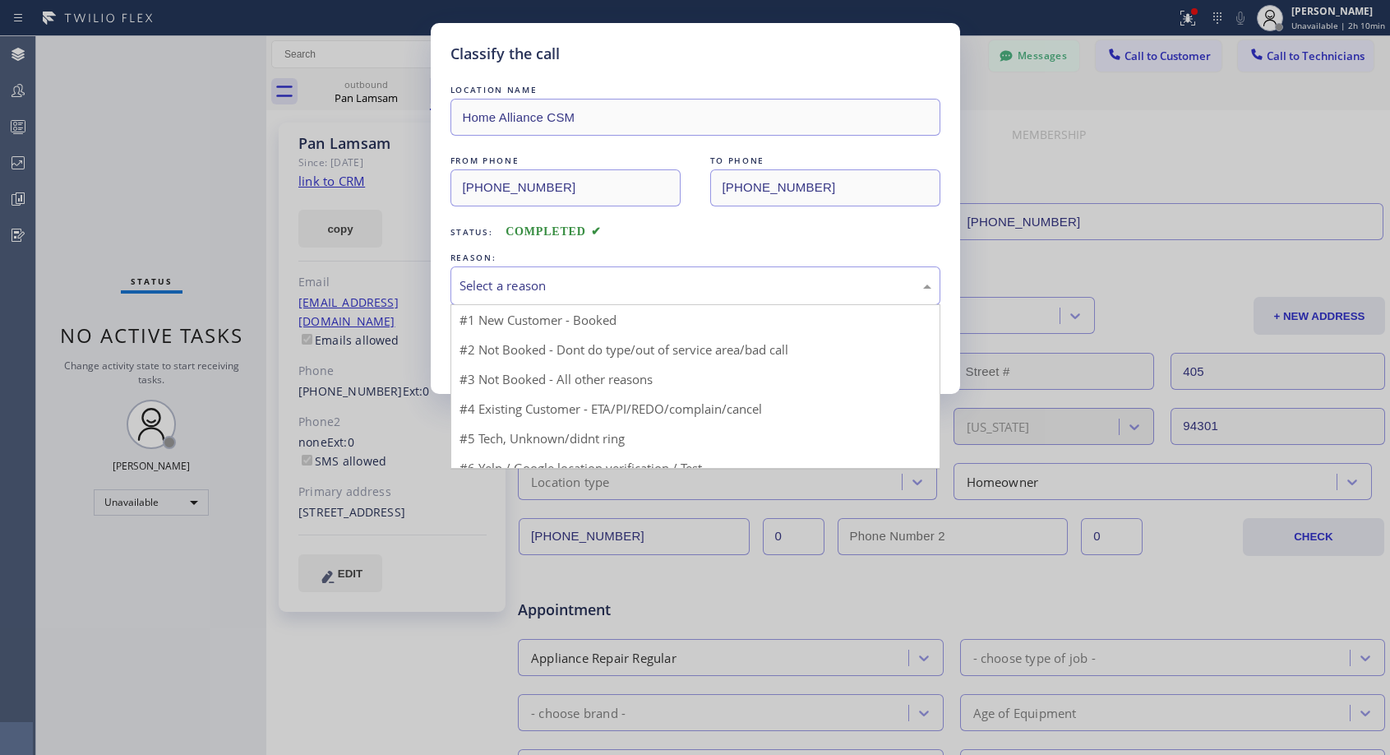
click at [670, 288] on div "Select a reason" at bounding box center [696, 285] width 472 height 19
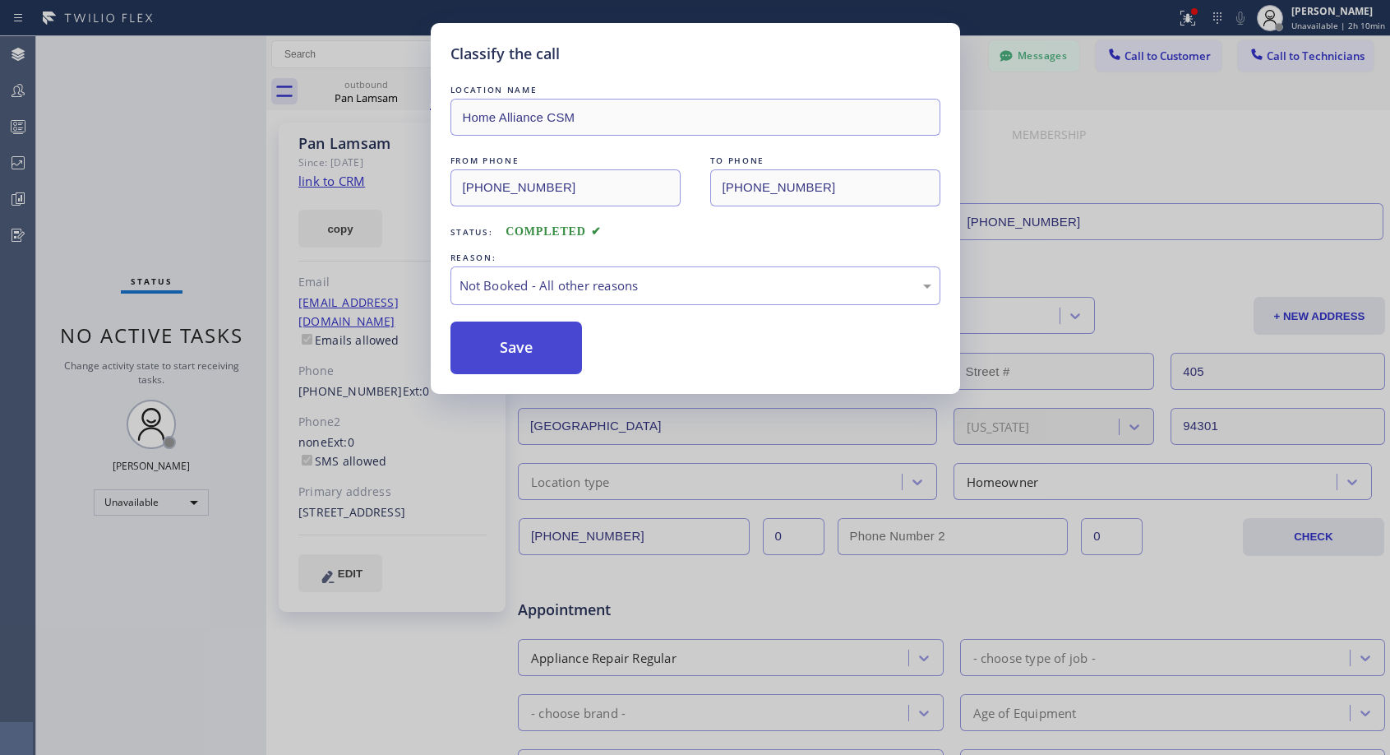
click at [555, 352] on button "Save" at bounding box center [517, 347] width 132 height 53
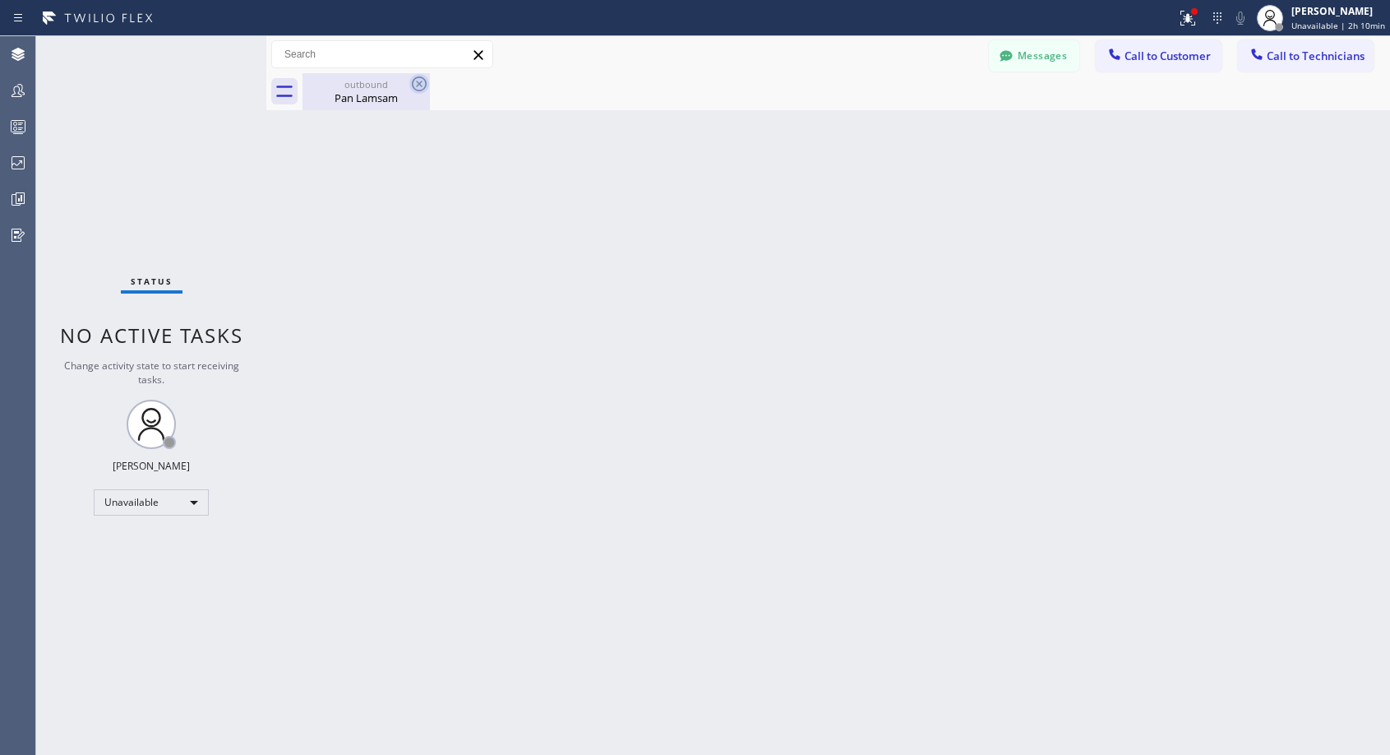
click at [421, 84] on icon at bounding box center [419, 84] width 20 height 20
click at [353, 95] on div "Pan Lamsam" at bounding box center [366, 97] width 124 height 15
click at [1164, 57] on span "Call to Customer" at bounding box center [1168, 56] width 86 height 15
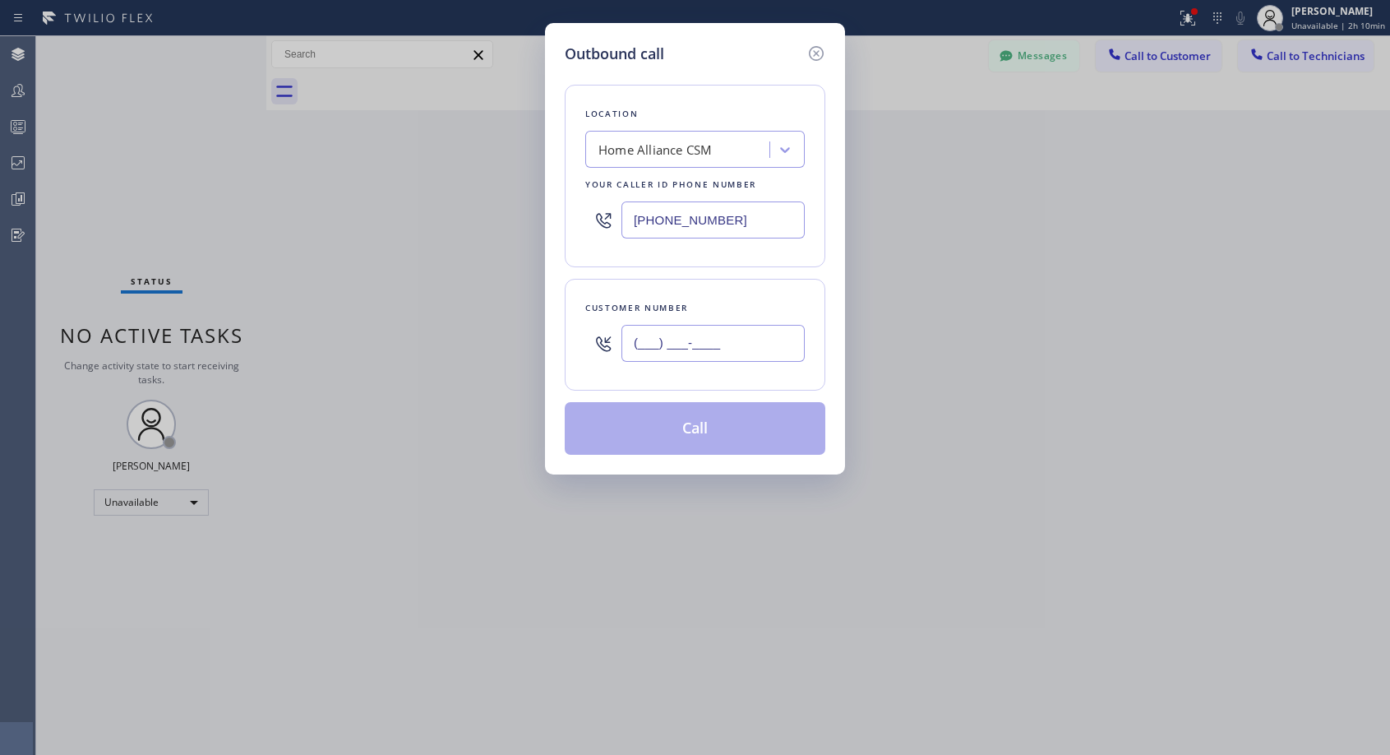
click at [702, 337] on input "(___) ___-____" at bounding box center [713, 343] width 183 height 37
paste input "303) 570-9584"
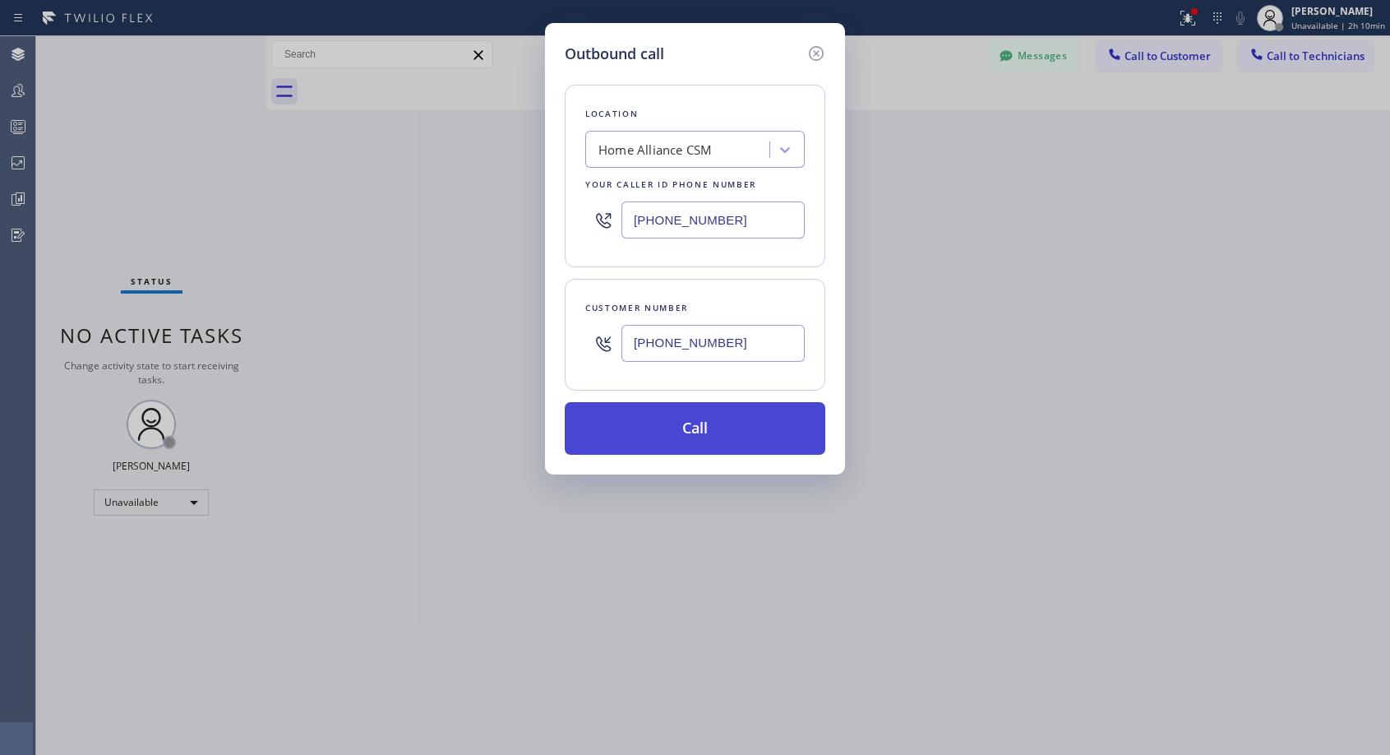
type input "[PHONE_NUMBER]"
click at [721, 422] on button "Call" at bounding box center [695, 428] width 261 height 53
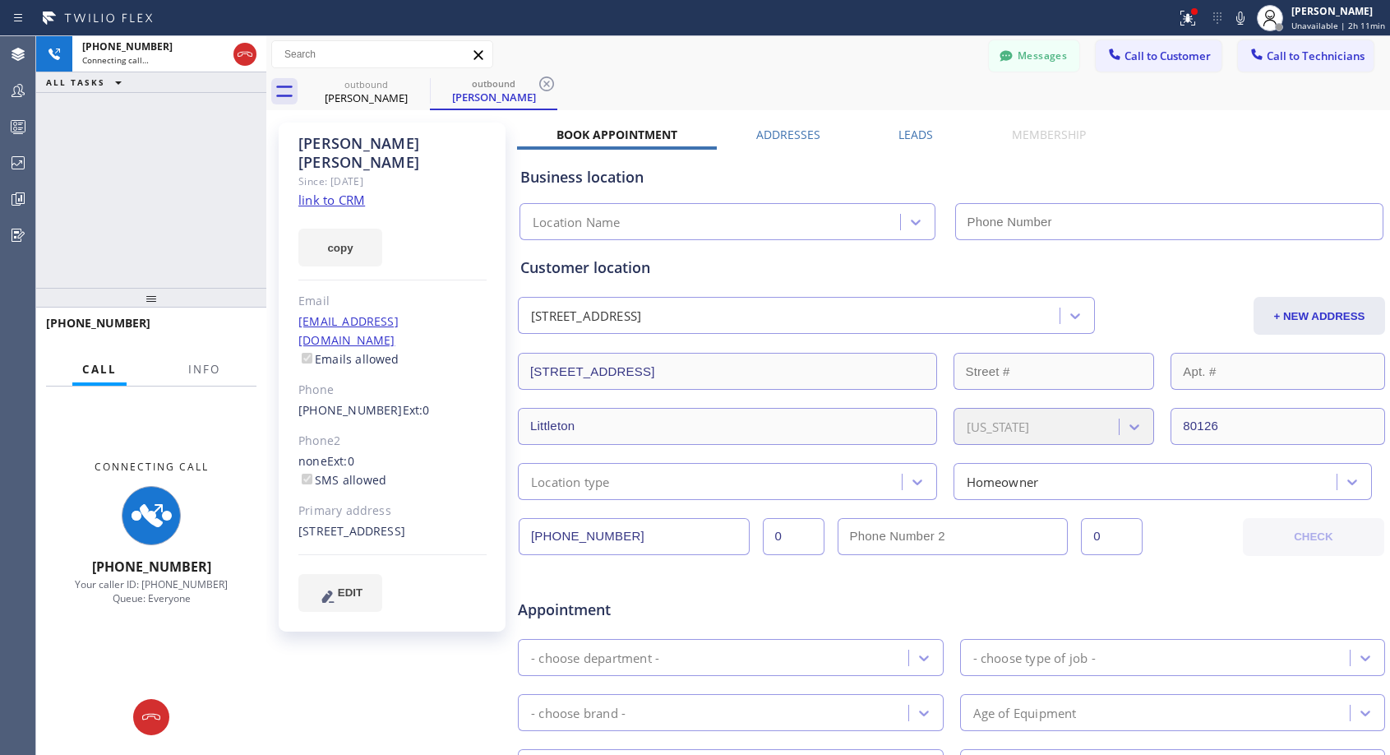
type input "[PHONE_NUMBER]"
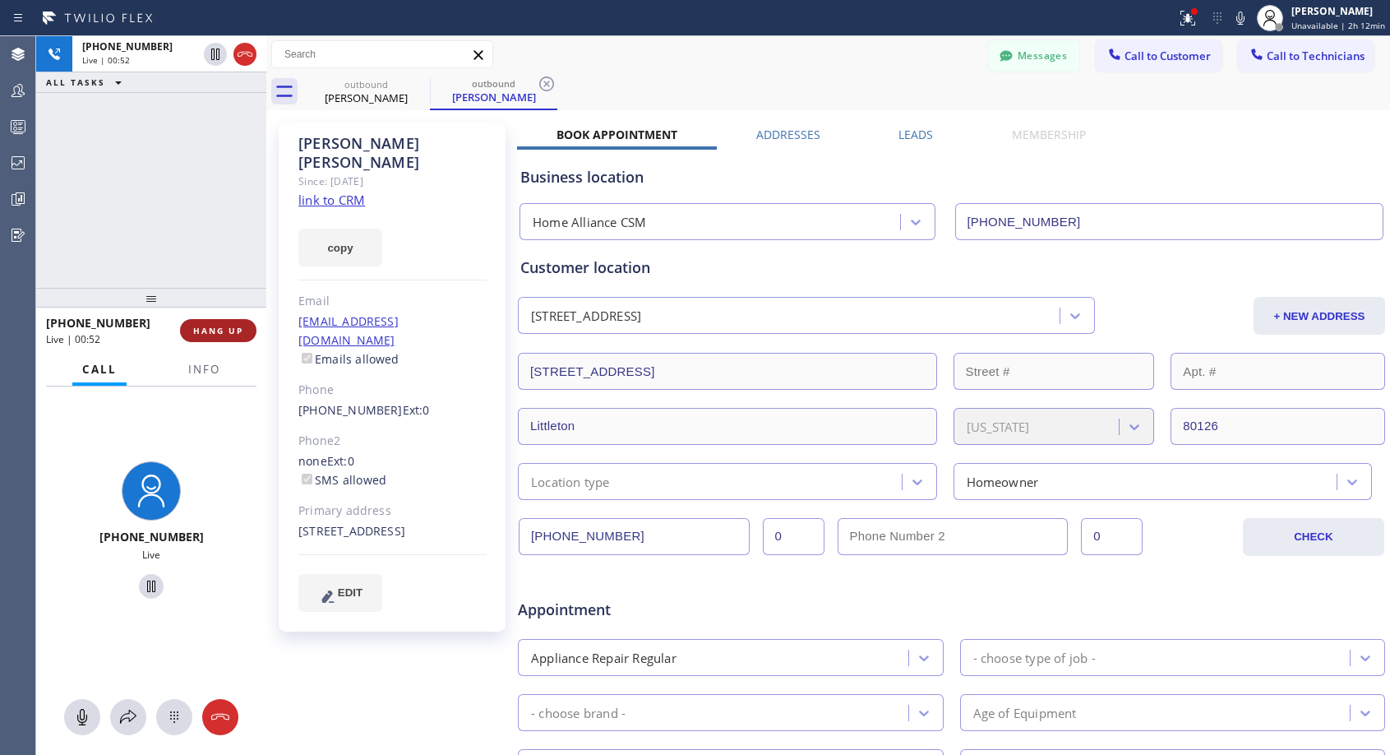
click at [225, 332] on span "HANG UP" at bounding box center [218, 331] width 50 height 12
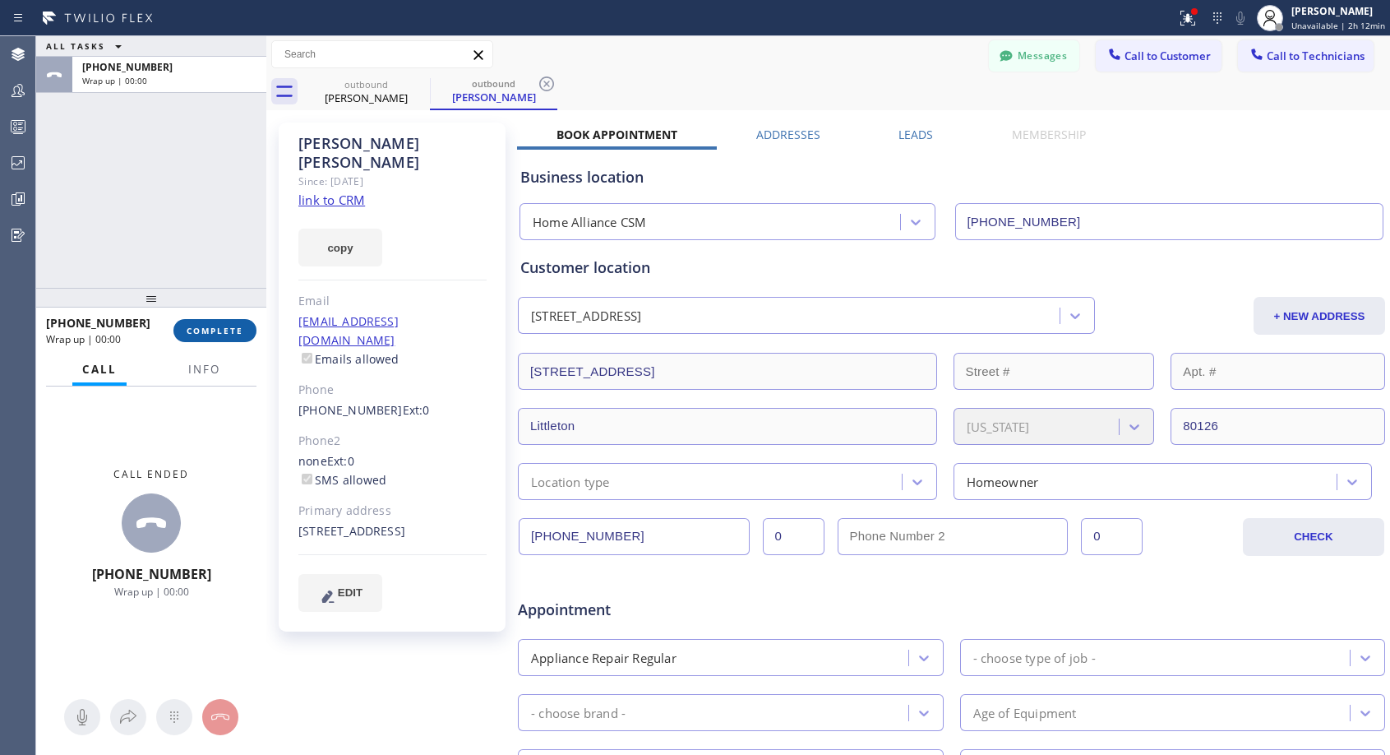
click at [225, 333] on span "COMPLETE" at bounding box center [215, 331] width 57 height 12
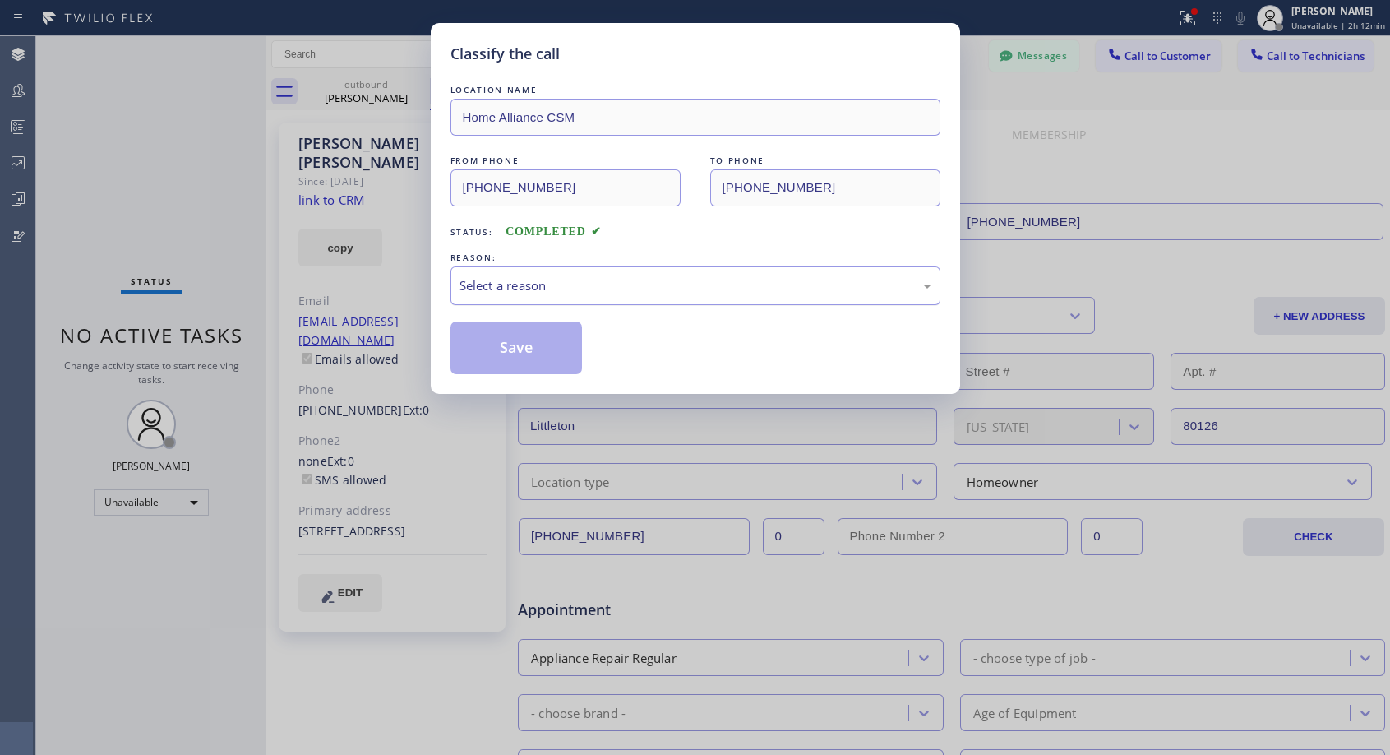
click at [566, 281] on div "Select a reason" at bounding box center [696, 285] width 472 height 19
click at [497, 346] on button "Save" at bounding box center [517, 347] width 132 height 53
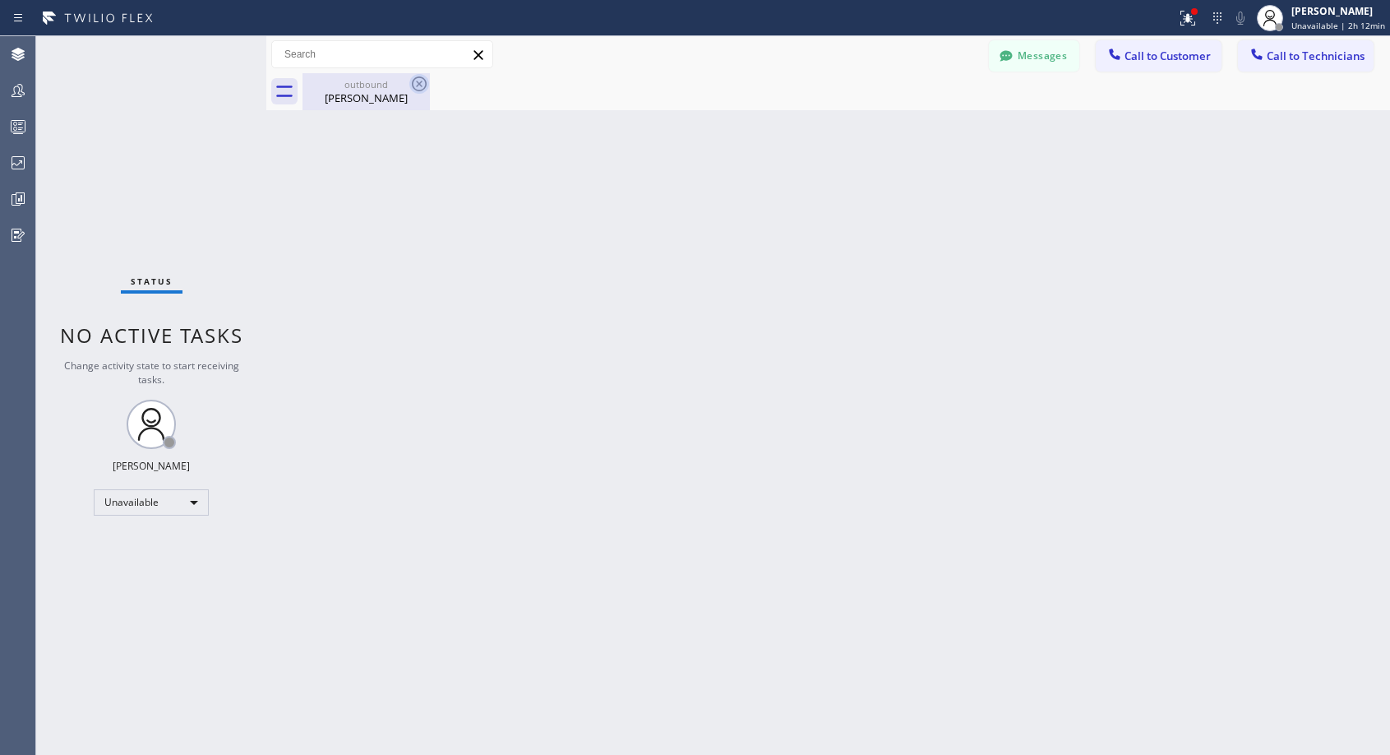
click at [423, 82] on icon at bounding box center [419, 84] width 20 height 20
click at [1134, 59] on span "Call to Customer" at bounding box center [1168, 56] width 86 height 15
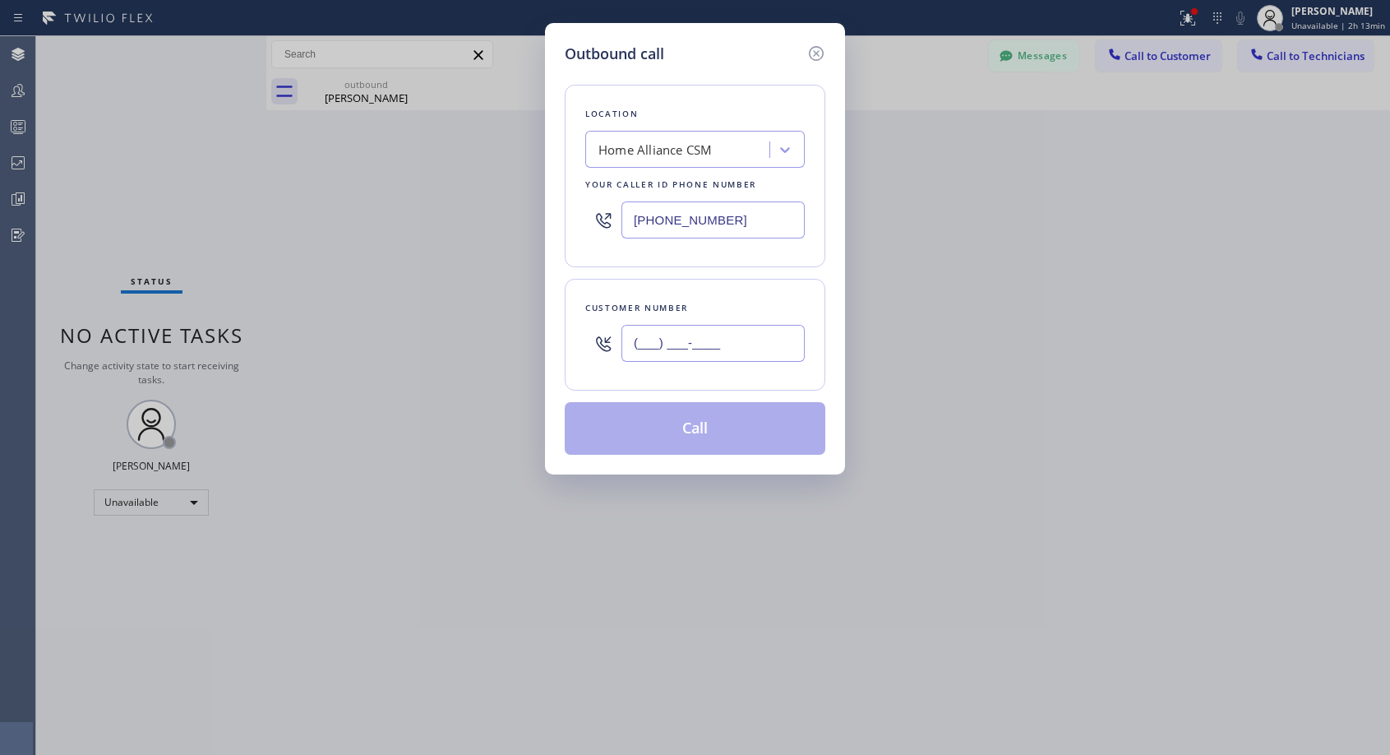
click at [733, 335] on input "(___) ___-____" at bounding box center [713, 343] width 183 height 37
paste input "425) 773-8739"
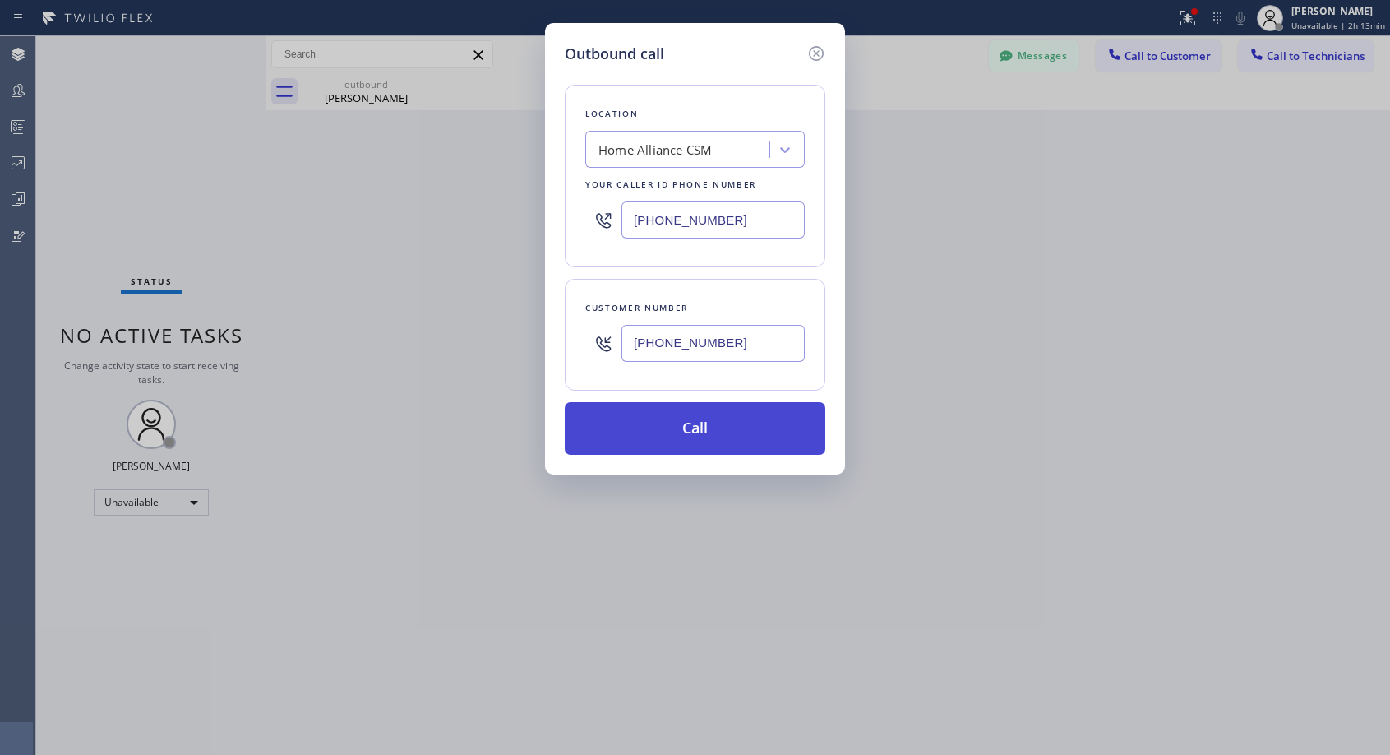
type input "[PHONE_NUMBER]"
click at [687, 431] on button "Call" at bounding box center [695, 428] width 261 height 53
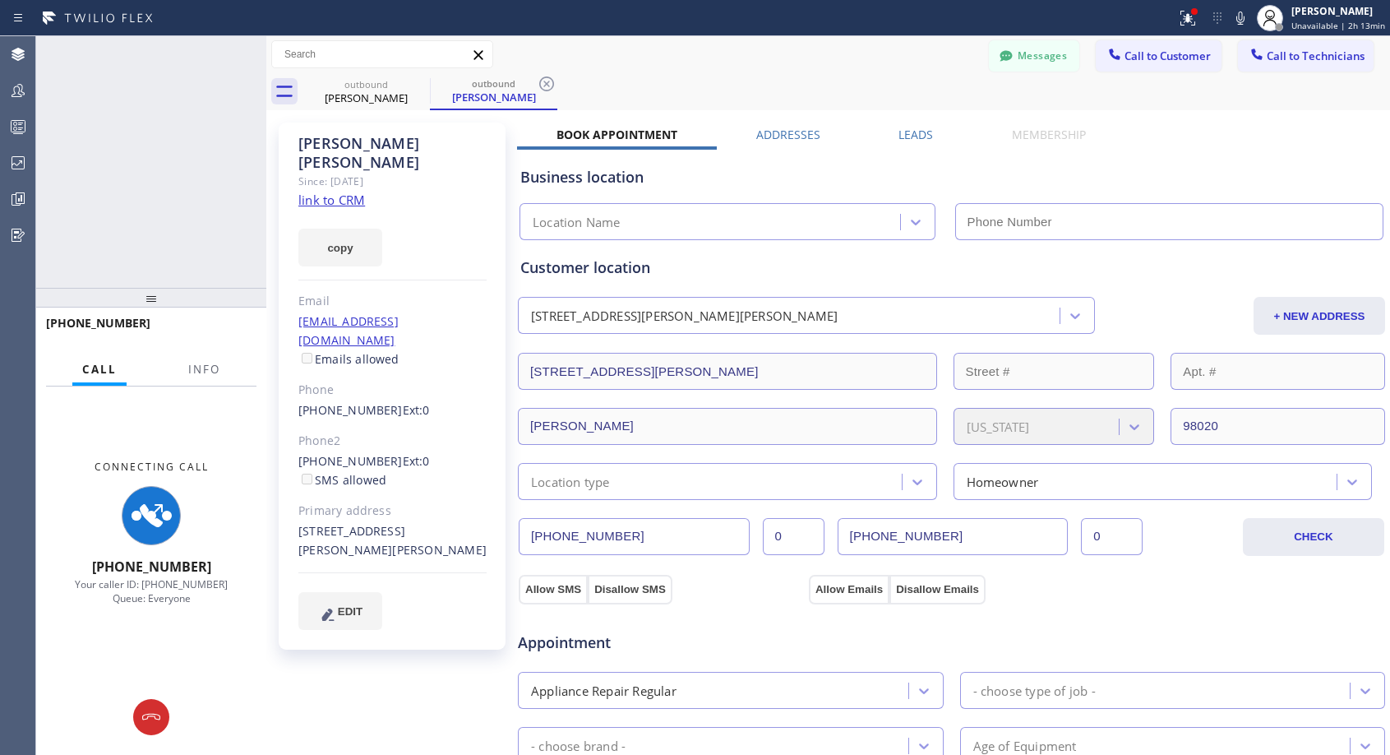
type input "[PHONE_NUMBER]"
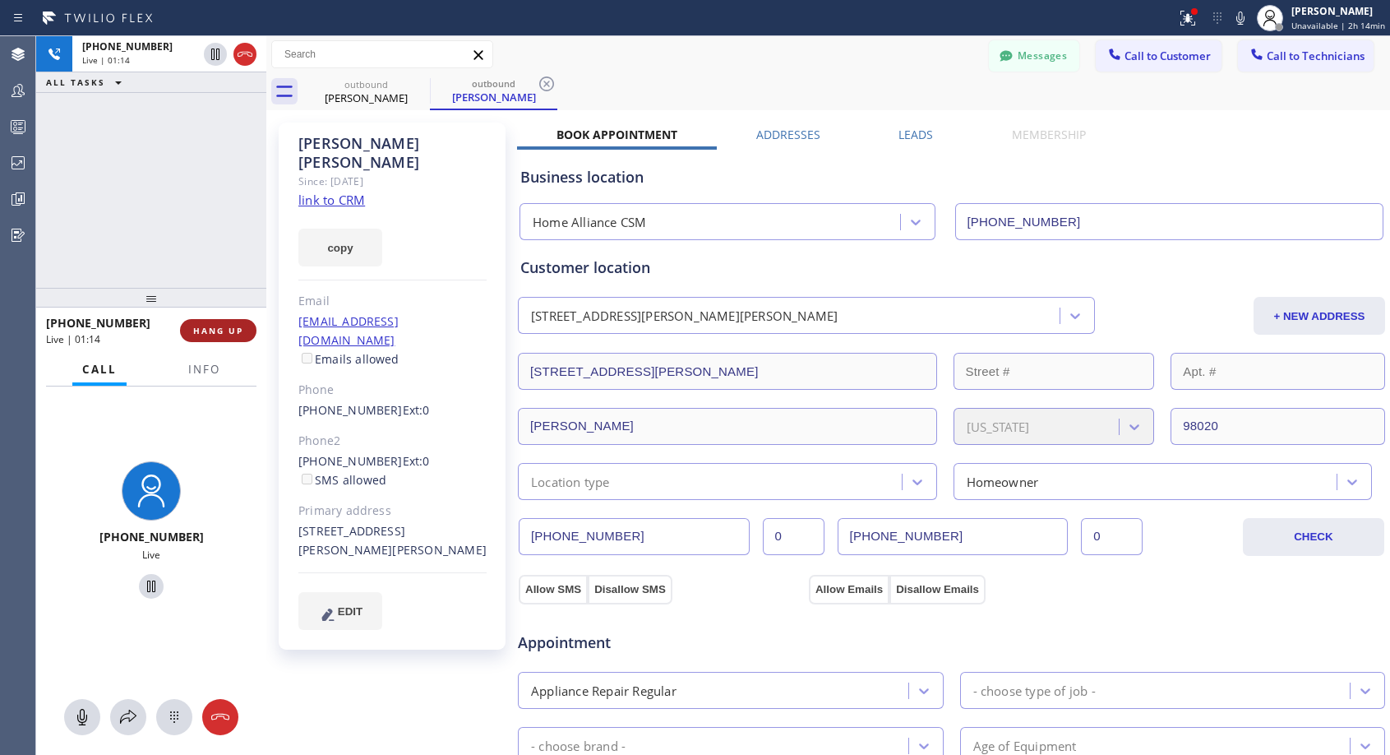
click at [231, 333] on span "HANG UP" at bounding box center [218, 331] width 50 height 12
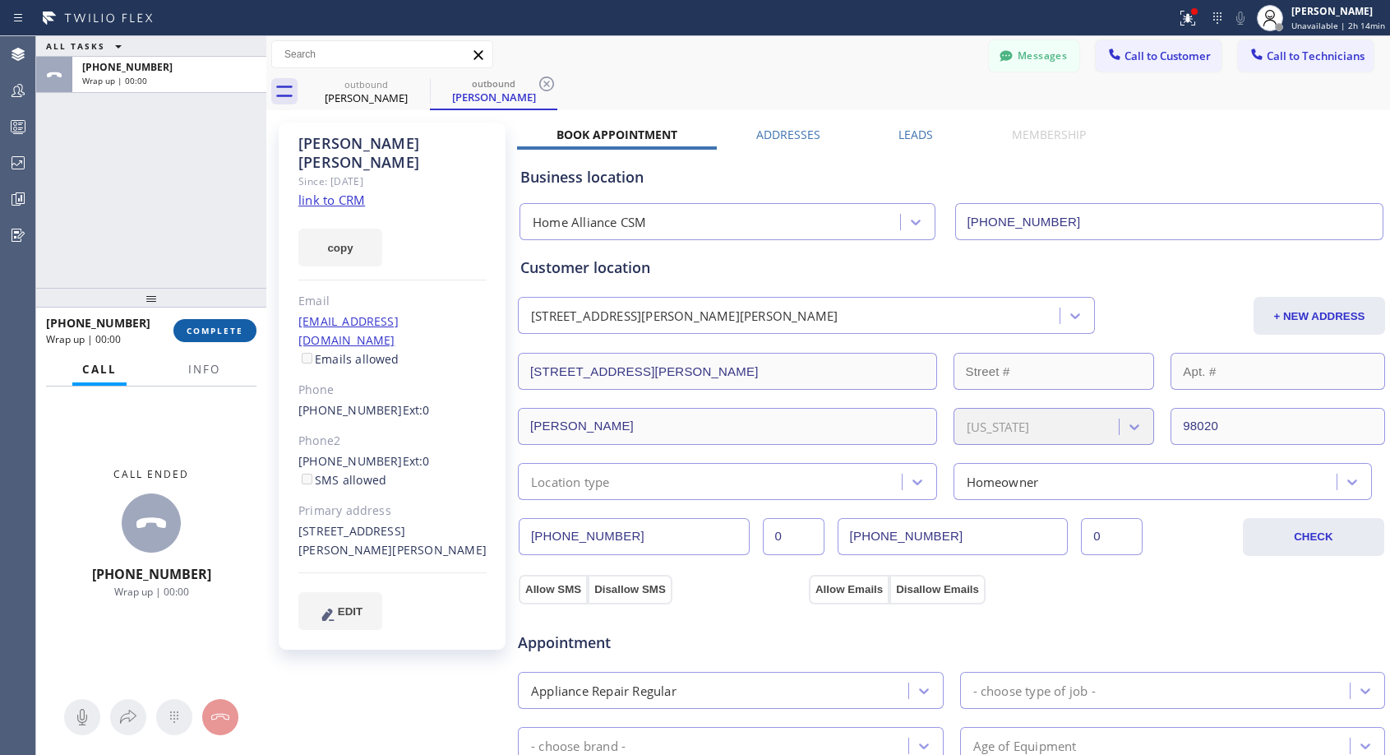
click at [231, 333] on span "COMPLETE" at bounding box center [215, 331] width 57 height 12
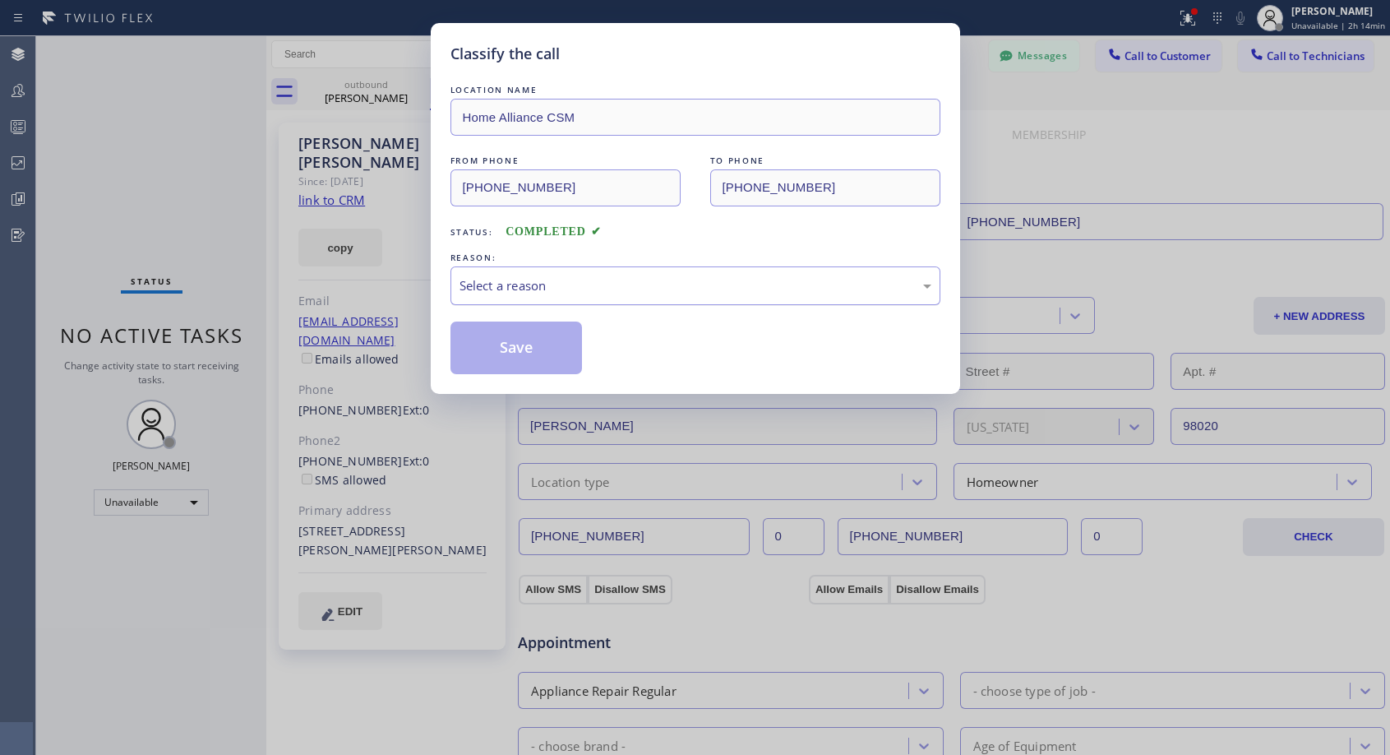
click at [534, 270] on div "Select a reason" at bounding box center [696, 285] width 490 height 39
click at [493, 354] on button "Save" at bounding box center [517, 347] width 132 height 53
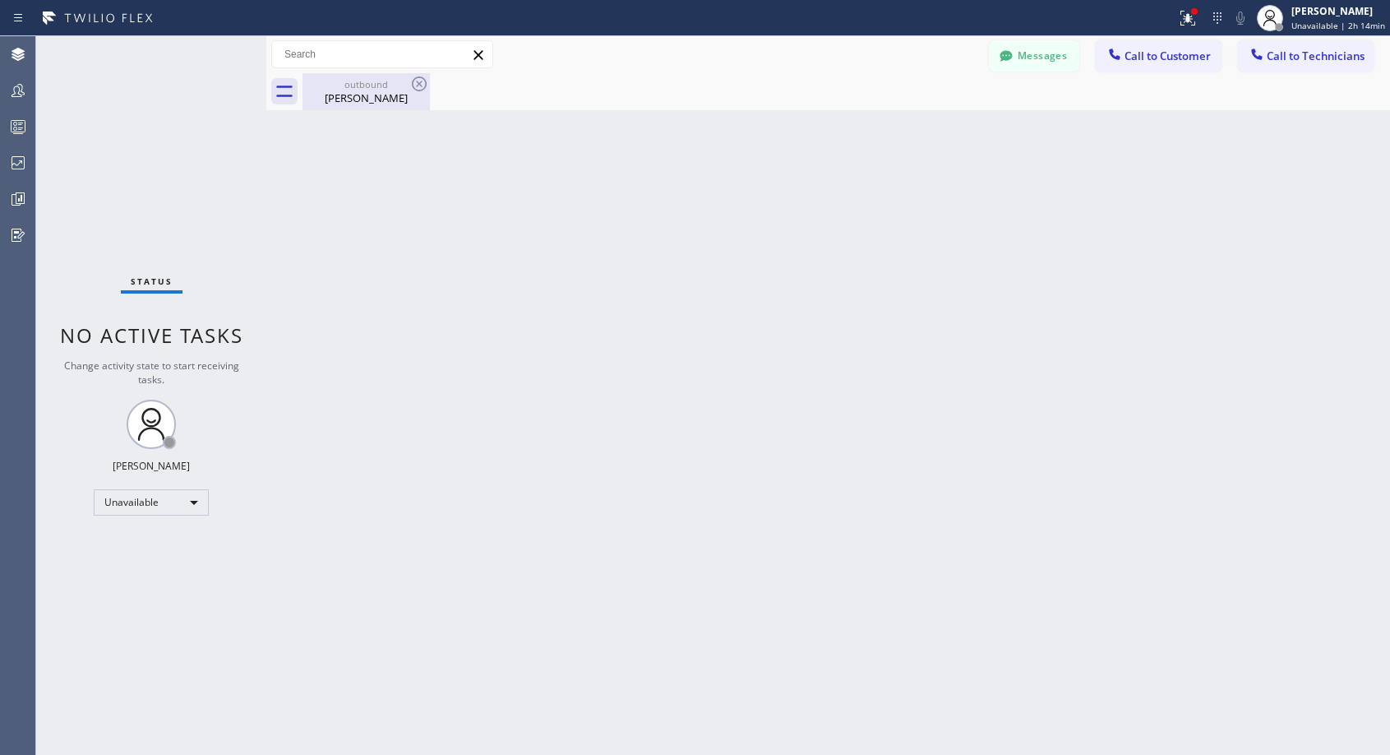
click at [374, 92] on div "[PERSON_NAME]" at bounding box center [366, 97] width 124 height 15
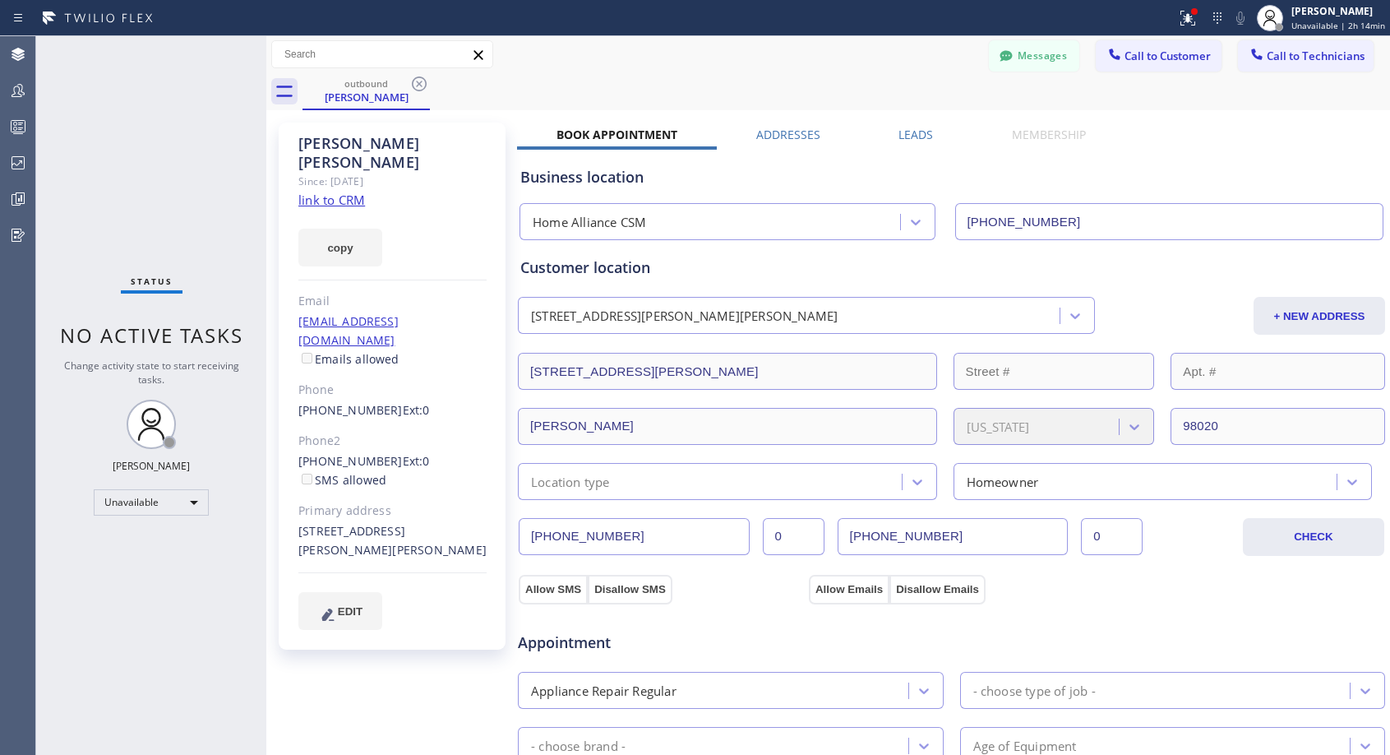
click at [441, 401] on div "[PHONE_NUMBER] Ext: 0" at bounding box center [392, 410] width 188 height 19
copy div "[PHONE_NUMBER] Ext: 0"
click at [1158, 60] on span "Call to Customer" at bounding box center [1168, 56] width 86 height 15
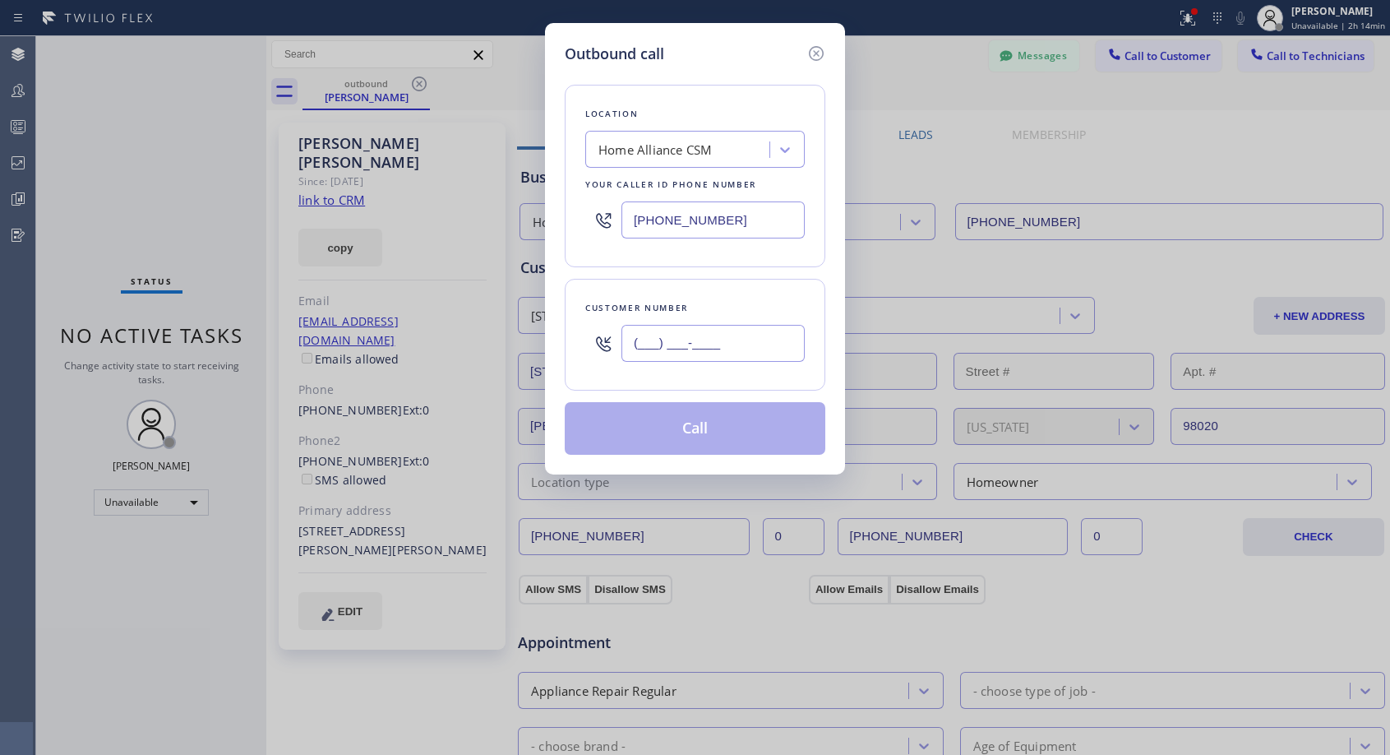
click at [701, 350] on input "(___) ___-____" at bounding box center [713, 343] width 183 height 37
paste input "425) 773-8739"
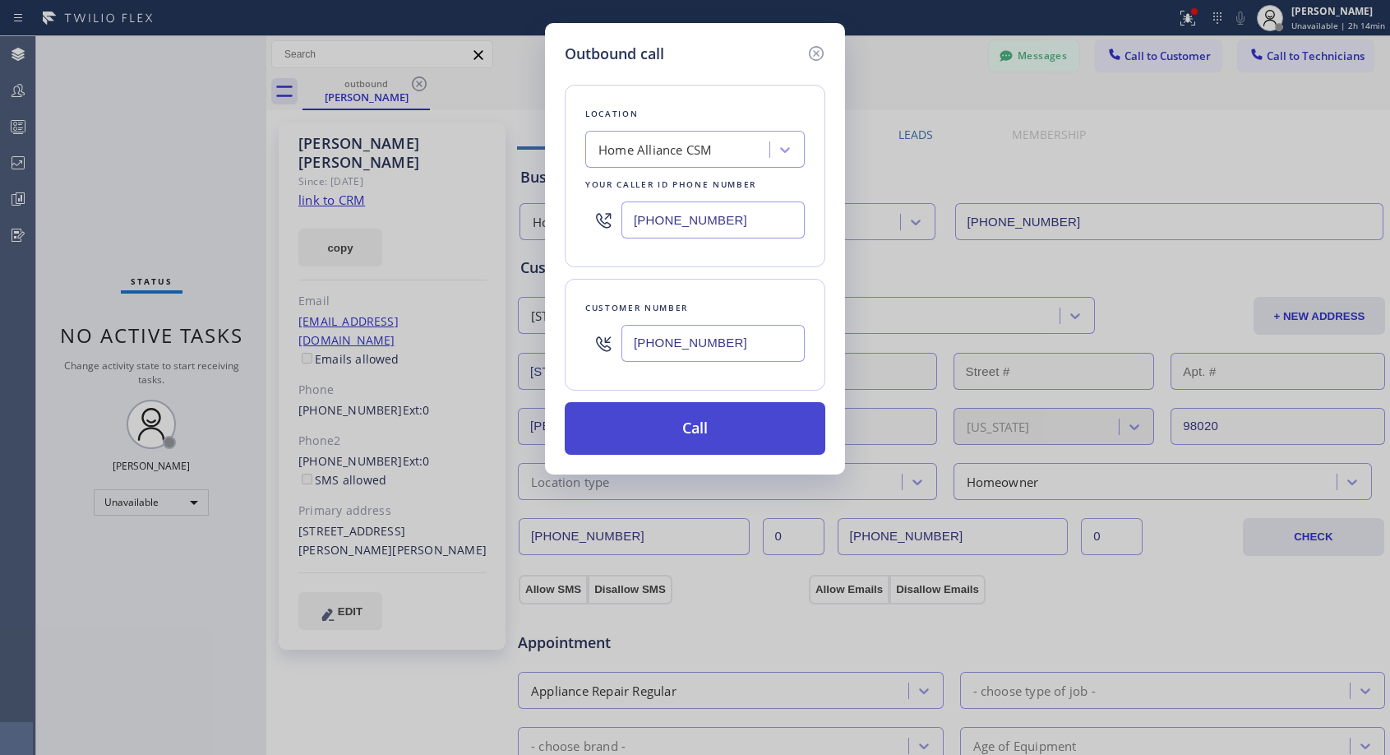
type input "[PHONE_NUMBER]"
click at [705, 420] on button "Call" at bounding box center [695, 428] width 261 height 53
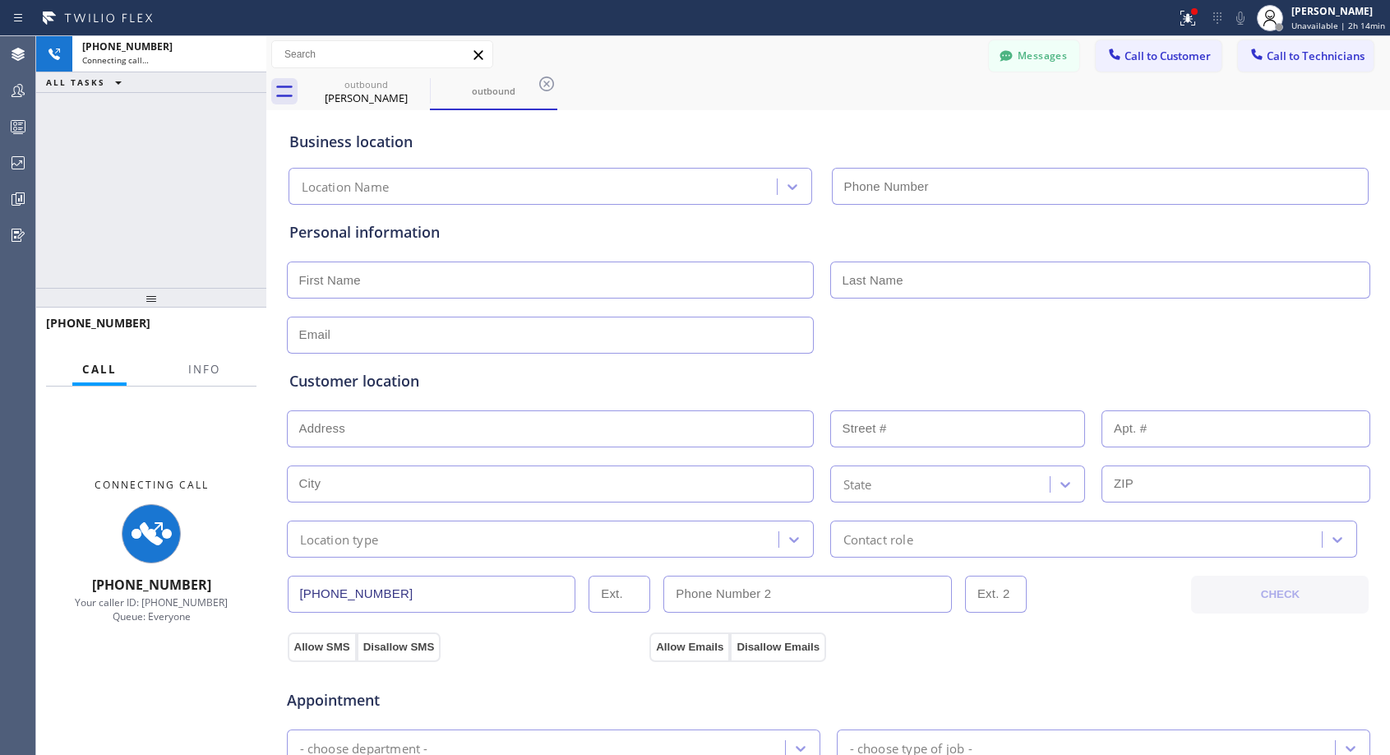
type input "[PHONE_NUMBER]"
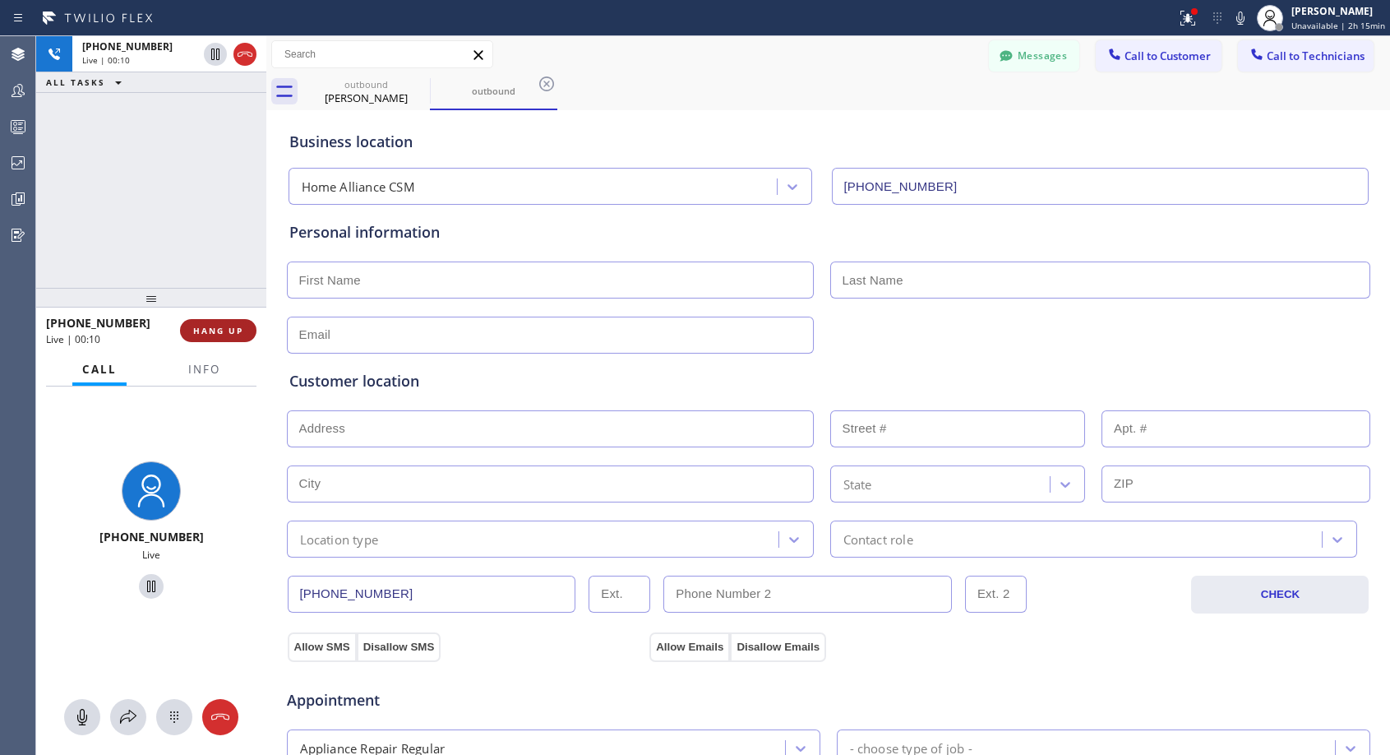
click at [239, 330] on span "HANG UP" at bounding box center [218, 331] width 50 height 12
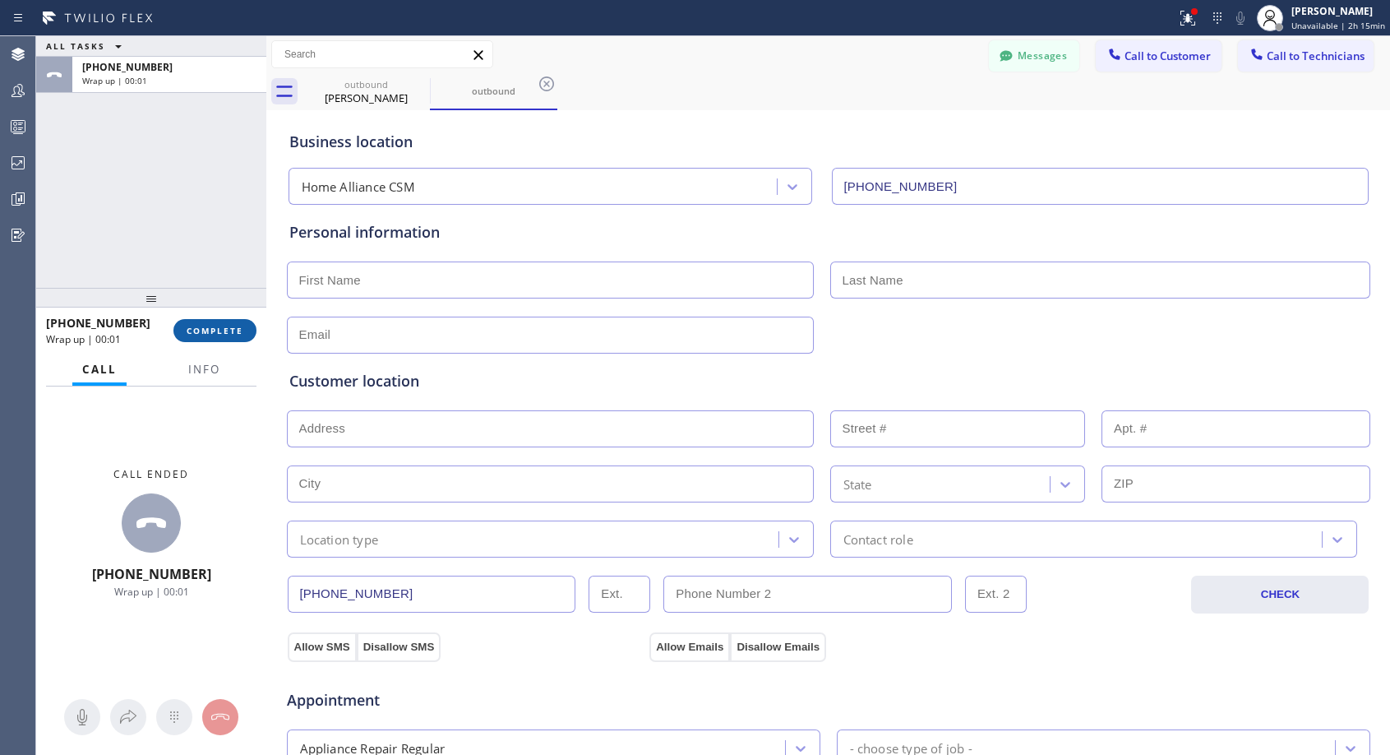
click at [238, 339] on button "COMPLETE" at bounding box center [214, 330] width 83 height 23
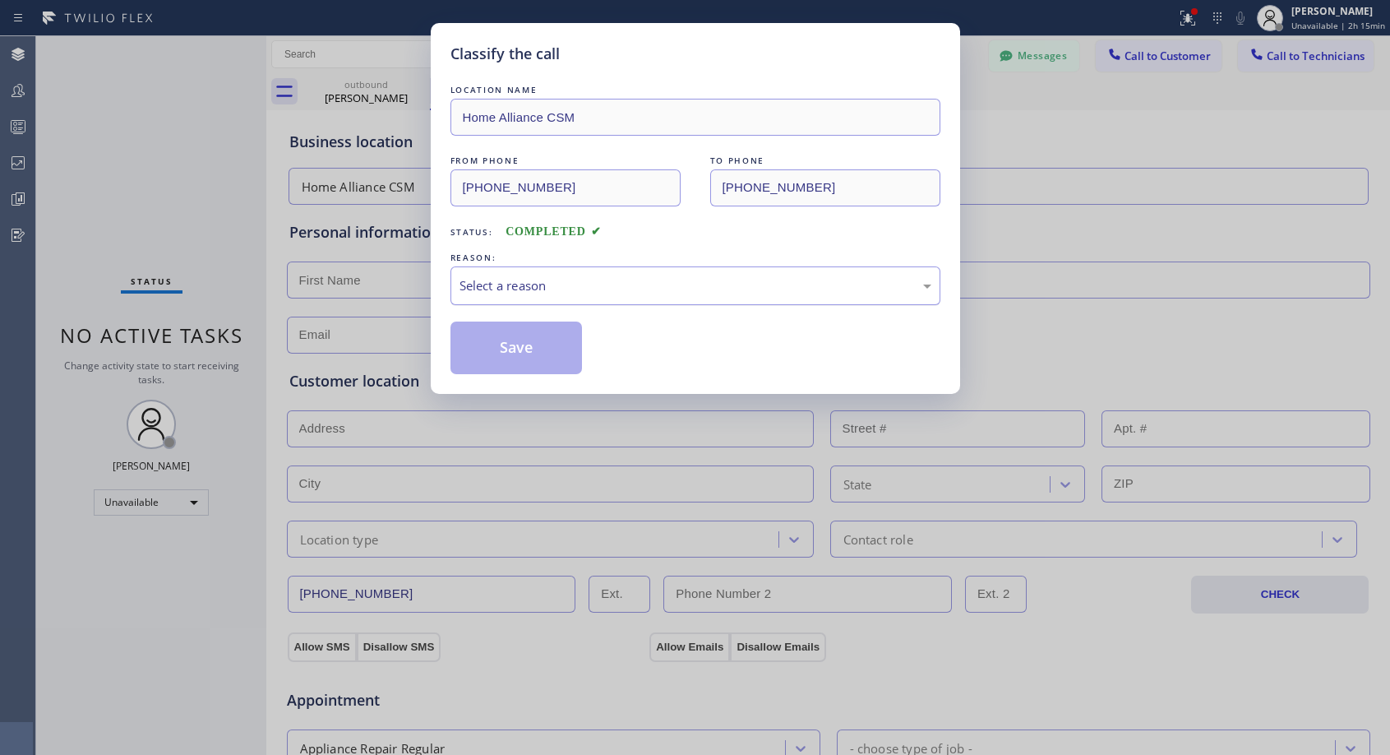
click at [733, 267] on div "Select a reason" at bounding box center [696, 285] width 490 height 39
click at [568, 361] on button "Save" at bounding box center [517, 347] width 132 height 53
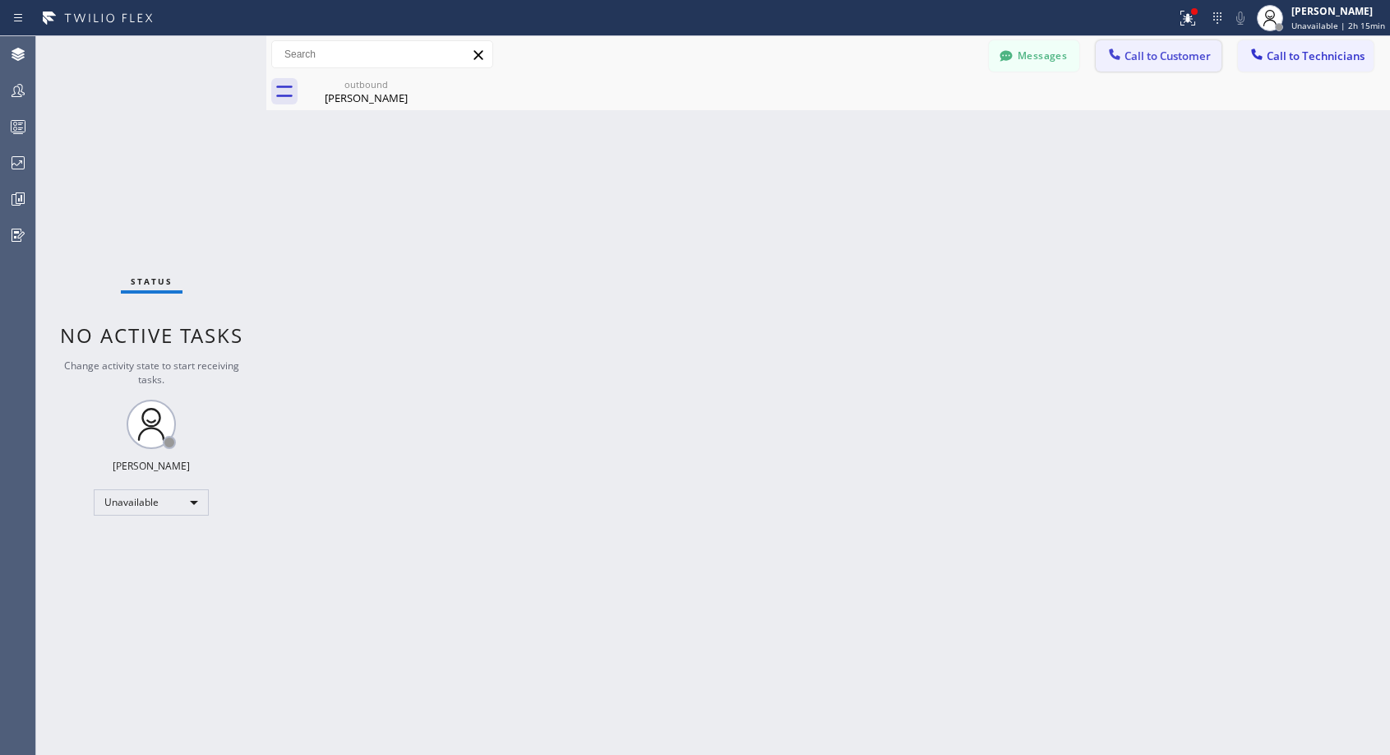
click at [1172, 61] on span "Call to Customer" at bounding box center [1168, 56] width 86 height 15
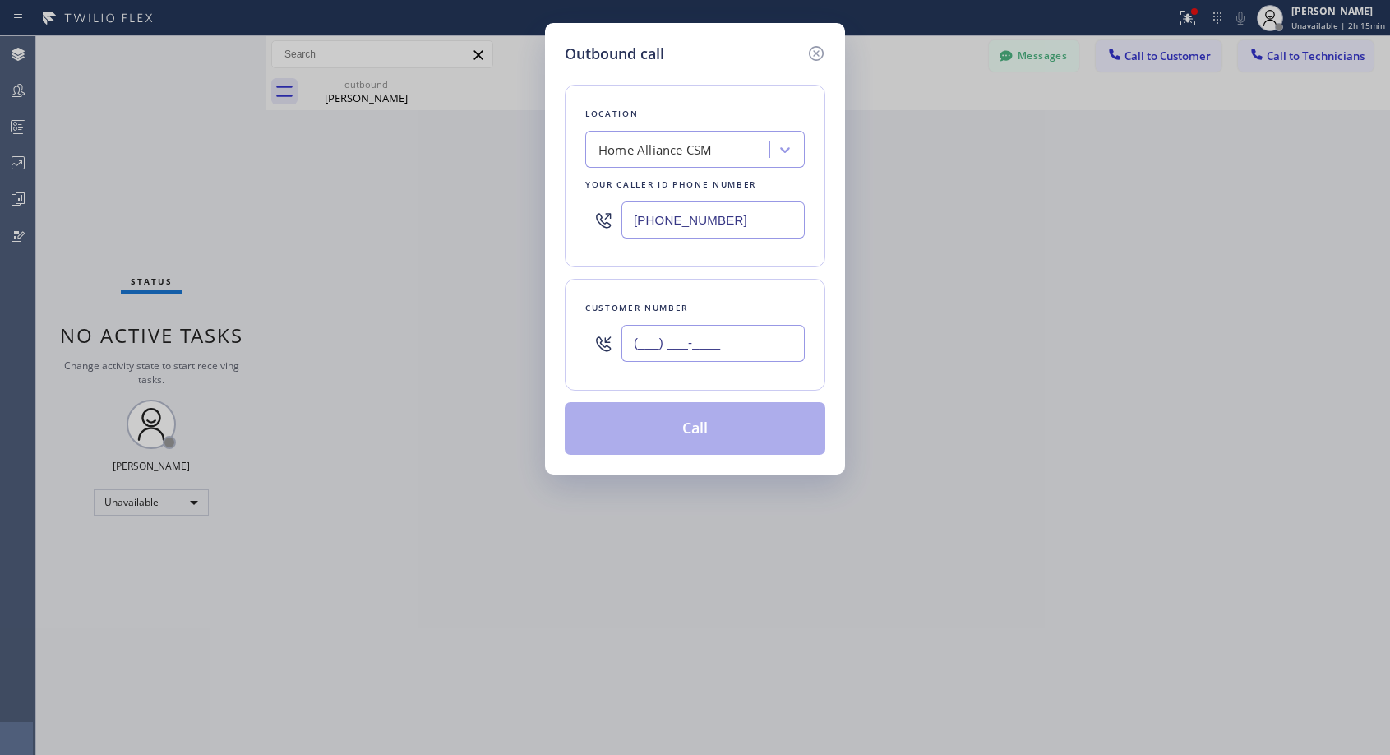
click at [663, 338] on input "(___) ___-____" at bounding box center [713, 343] width 183 height 37
paste input "425) 773-8739"
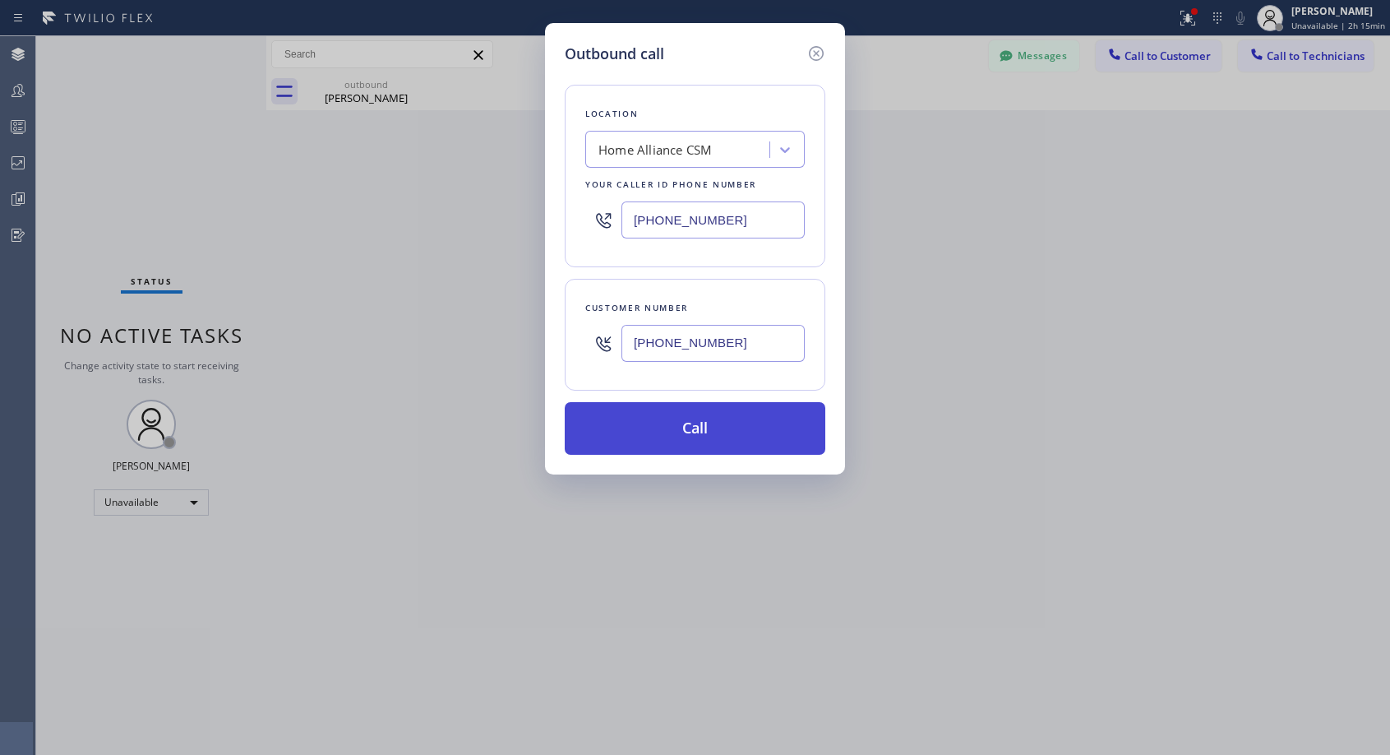
type input "[PHONE_NUMBER]"
click at [714, 437] on button "Call" at bounding box center [695, 428] width 261 height 53
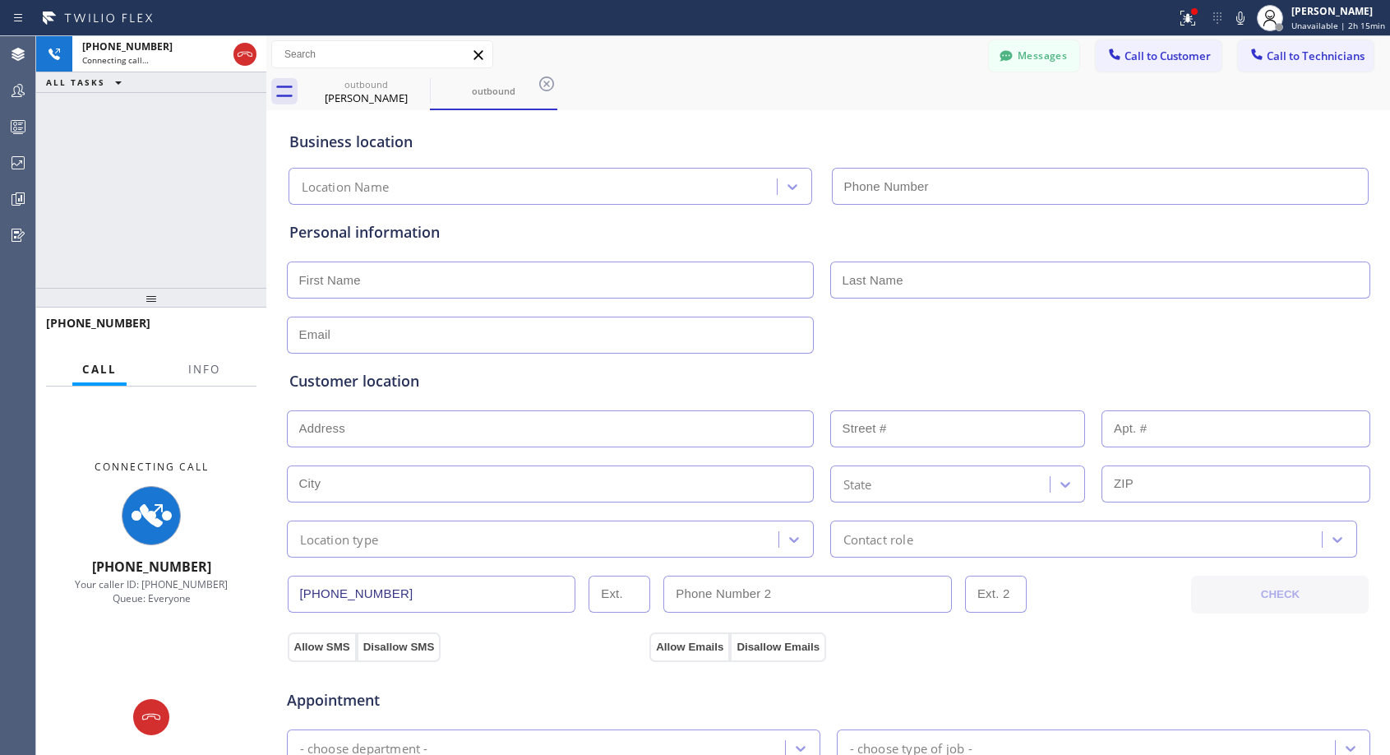
type input "[PHONE_NUMBER]"
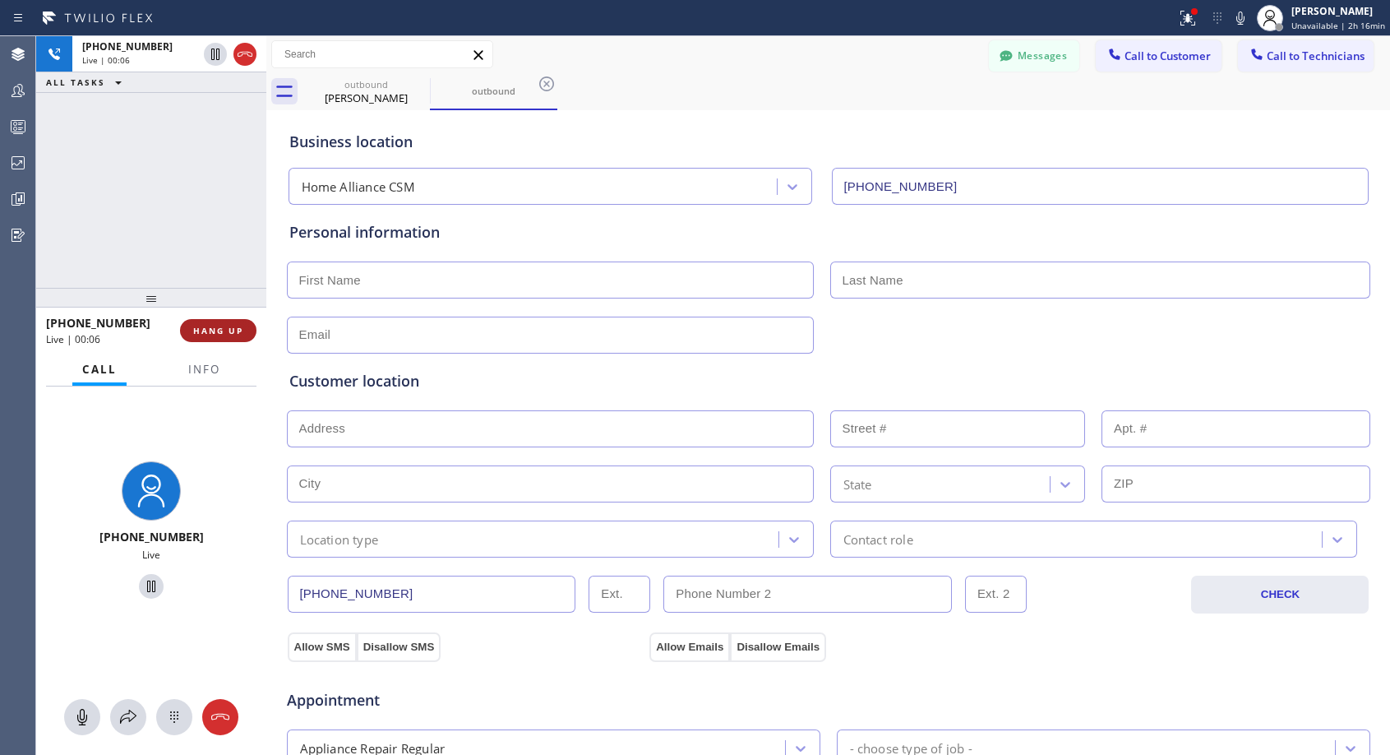
click at [211, 329] on span "HANG UP" at bounding box center [218, 331] width 50 height 12
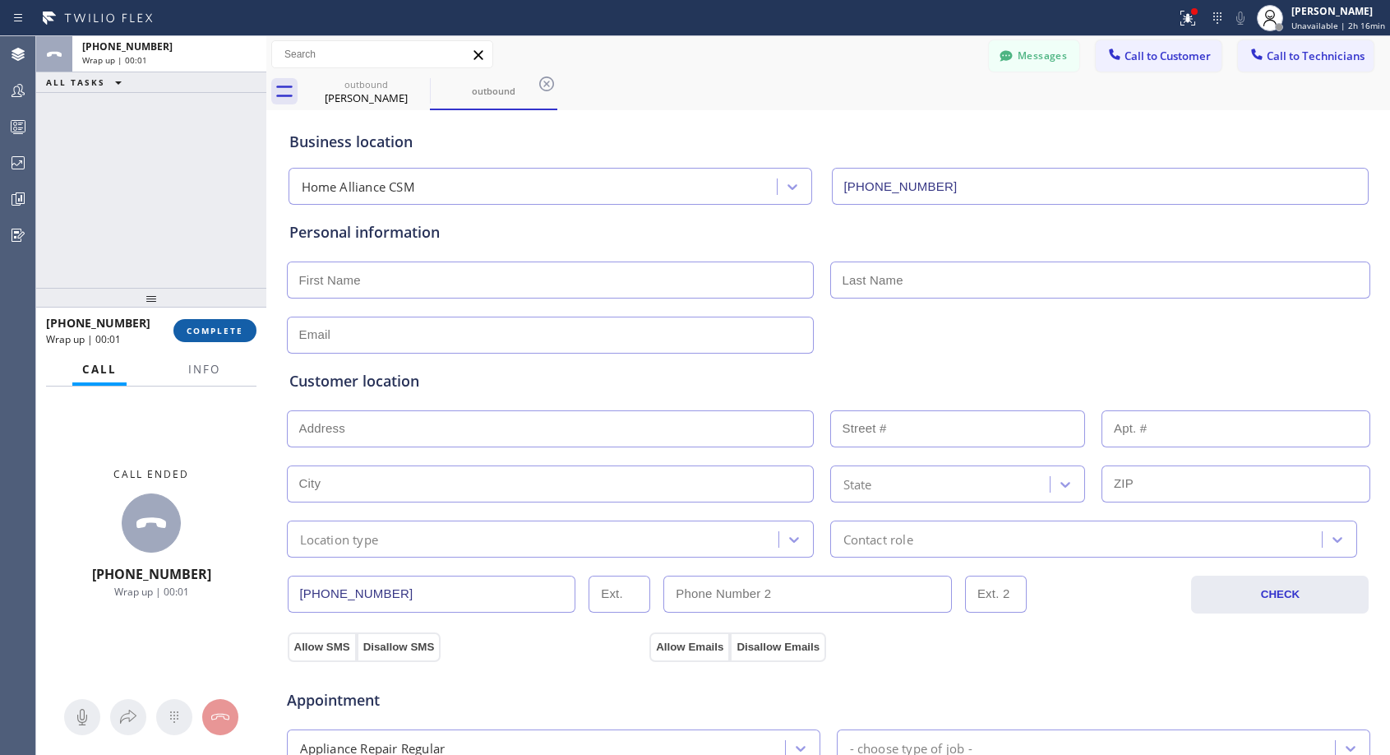
click at [211, 329] on span "COMPLETE" at bounding box center [215, 331] width 57 height 12
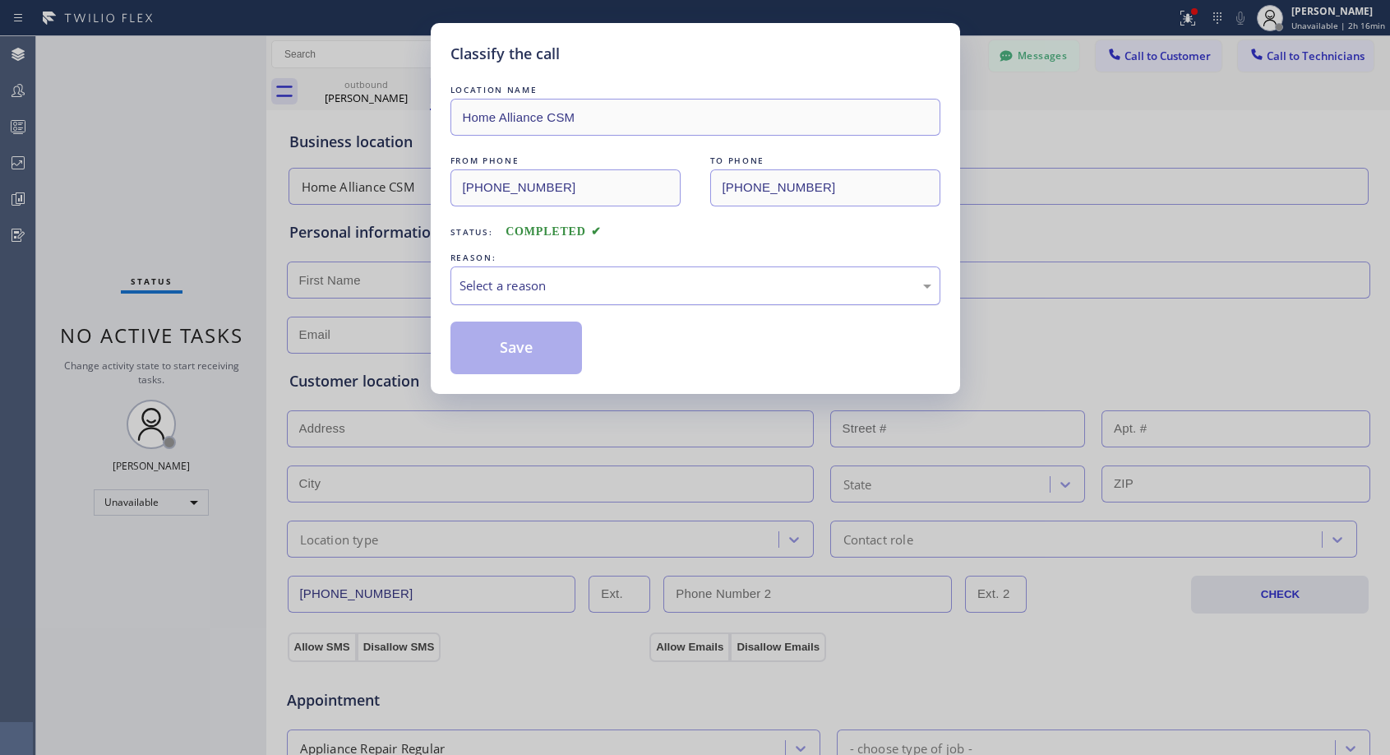
click at [593, 286] on div "Select a reason" at bounding box center [696, 285] width 472 height 19
click at [544, 349] on button "Save" at bounding box center [517, 347] width 132 height 53
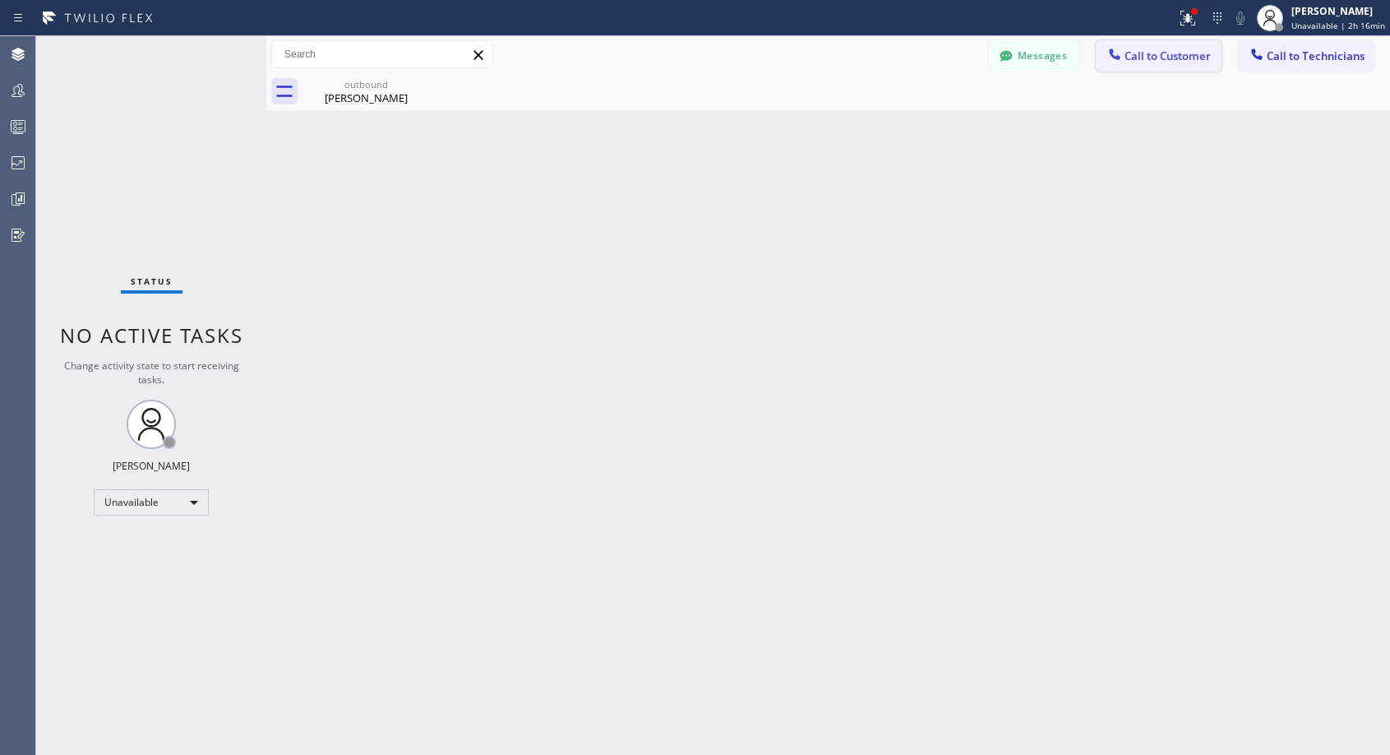
click at [1158, 57] on span "Call to Customer" at bounding box center [1168, 56] width 86 height 15
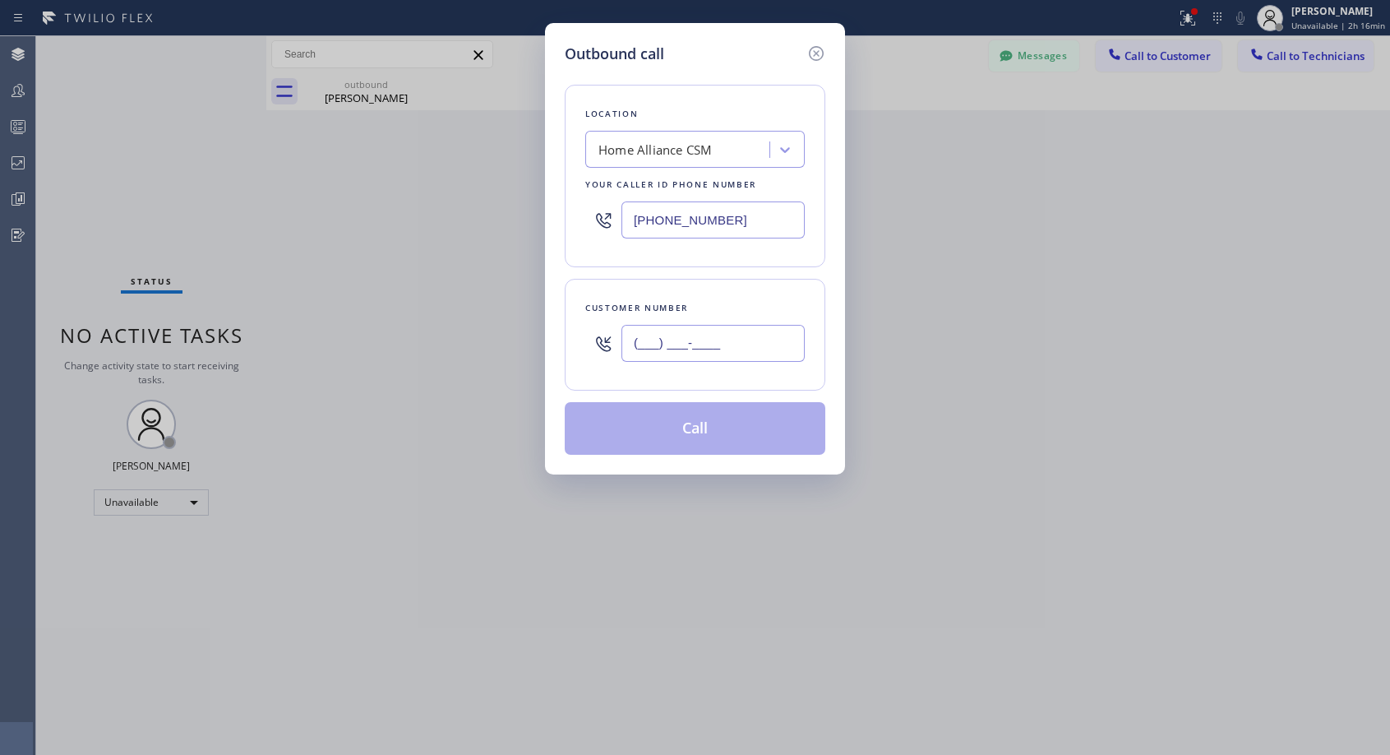
click at [773, 348] on input "(___) ___-____" at bounding box center [713, 343] width 183 height 37
paste input "425) 773-8739"
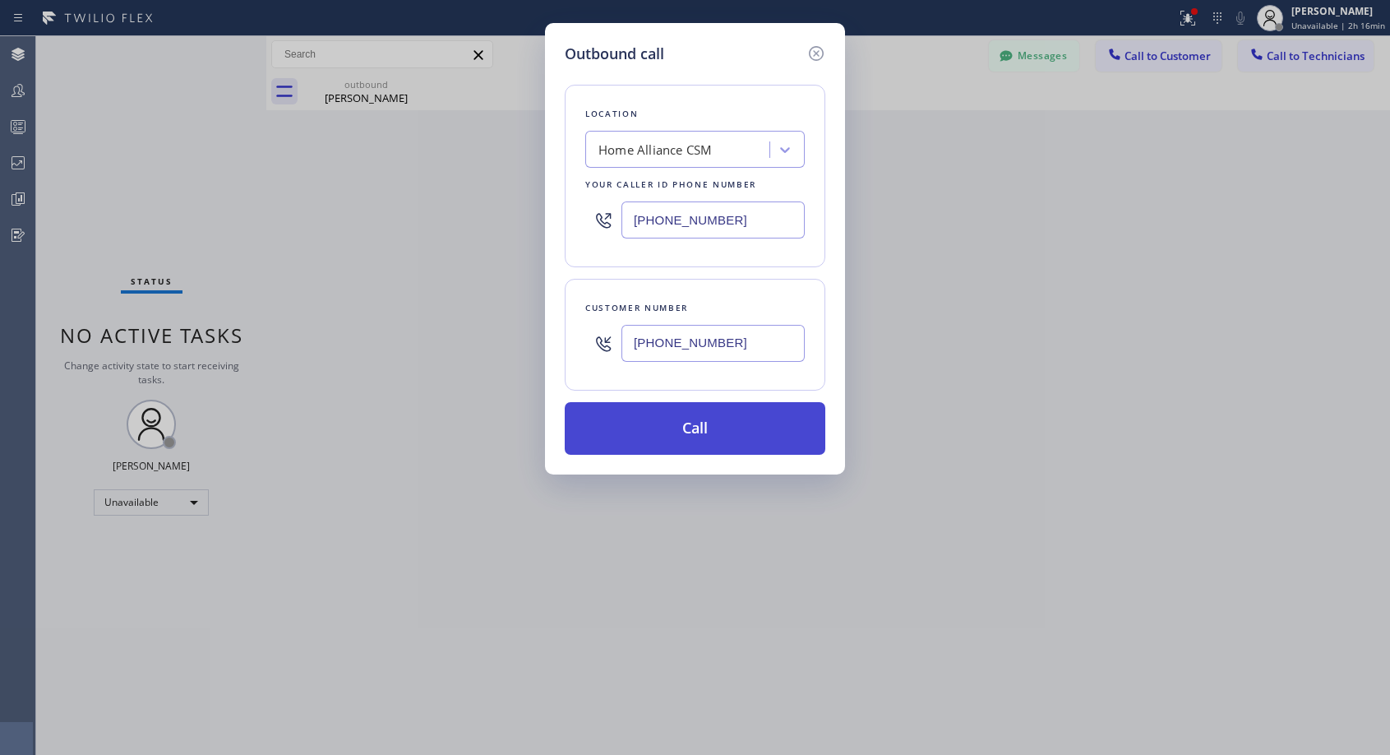
type input "[PHONE_NUMBER]"
click at [716, 419] on button "Call" at bounding box center [695, 428] width 261 height 53
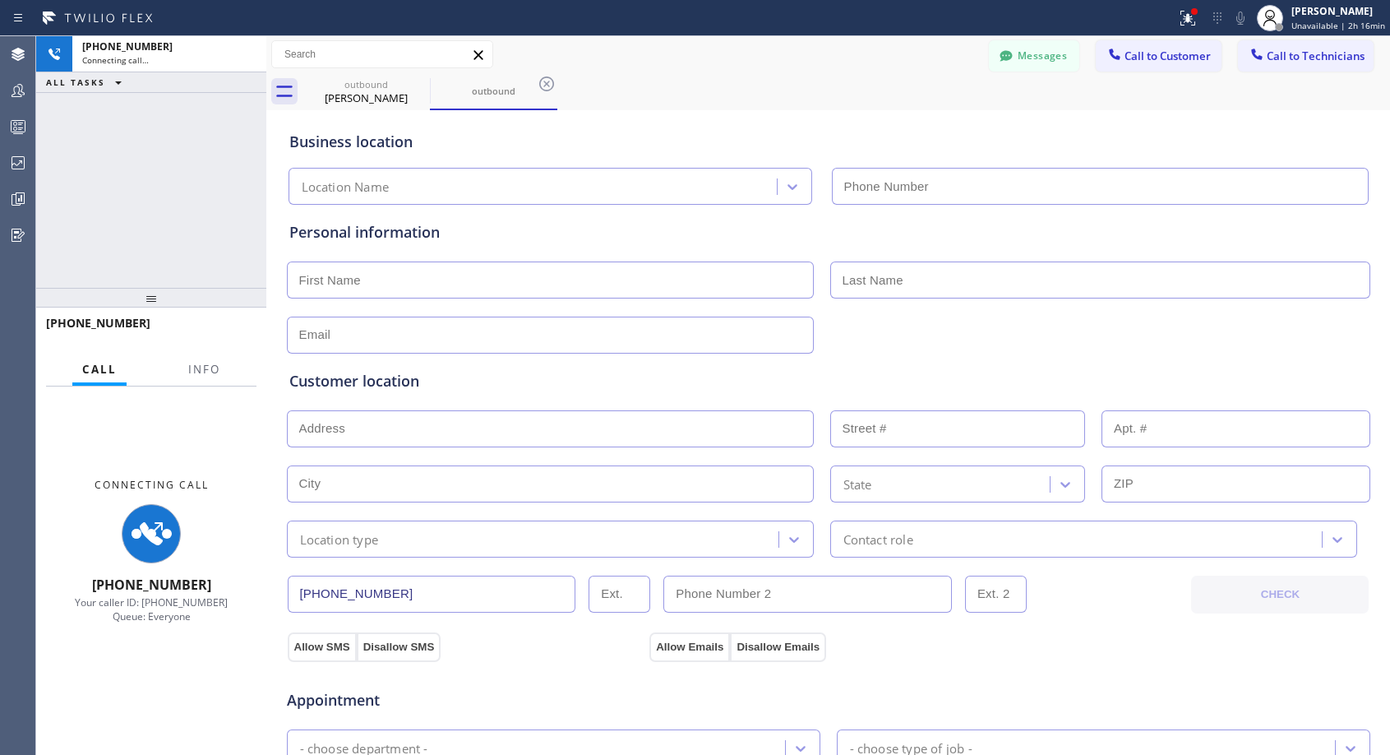
type input "[PHONE_NUMBER]"
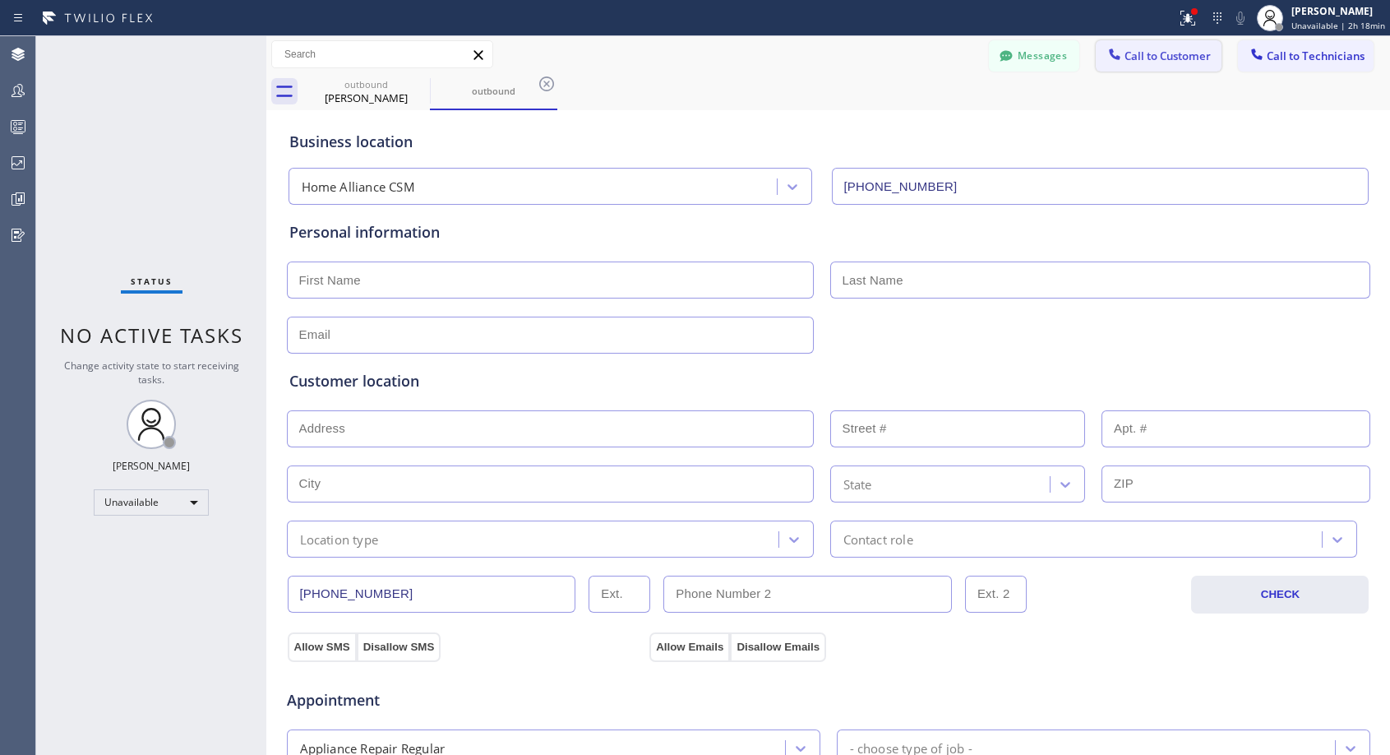
click at [1167, 55] on span "Call to Customer" at bounding box center [1168, 56] width 86 height 15
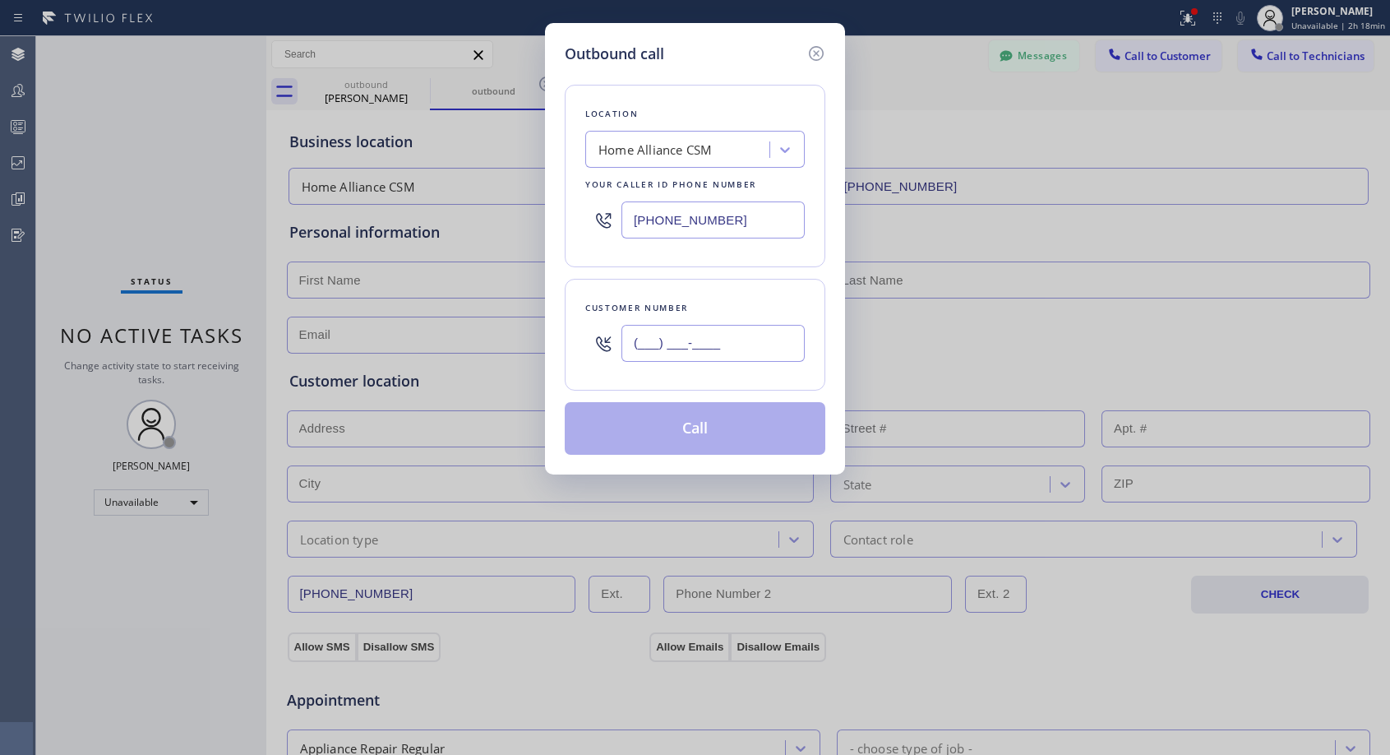
click at [709, 345] on input "(___) ___-____" at bounding box center [713, 343] width 183 height 37
paste input "425) 773-8739"
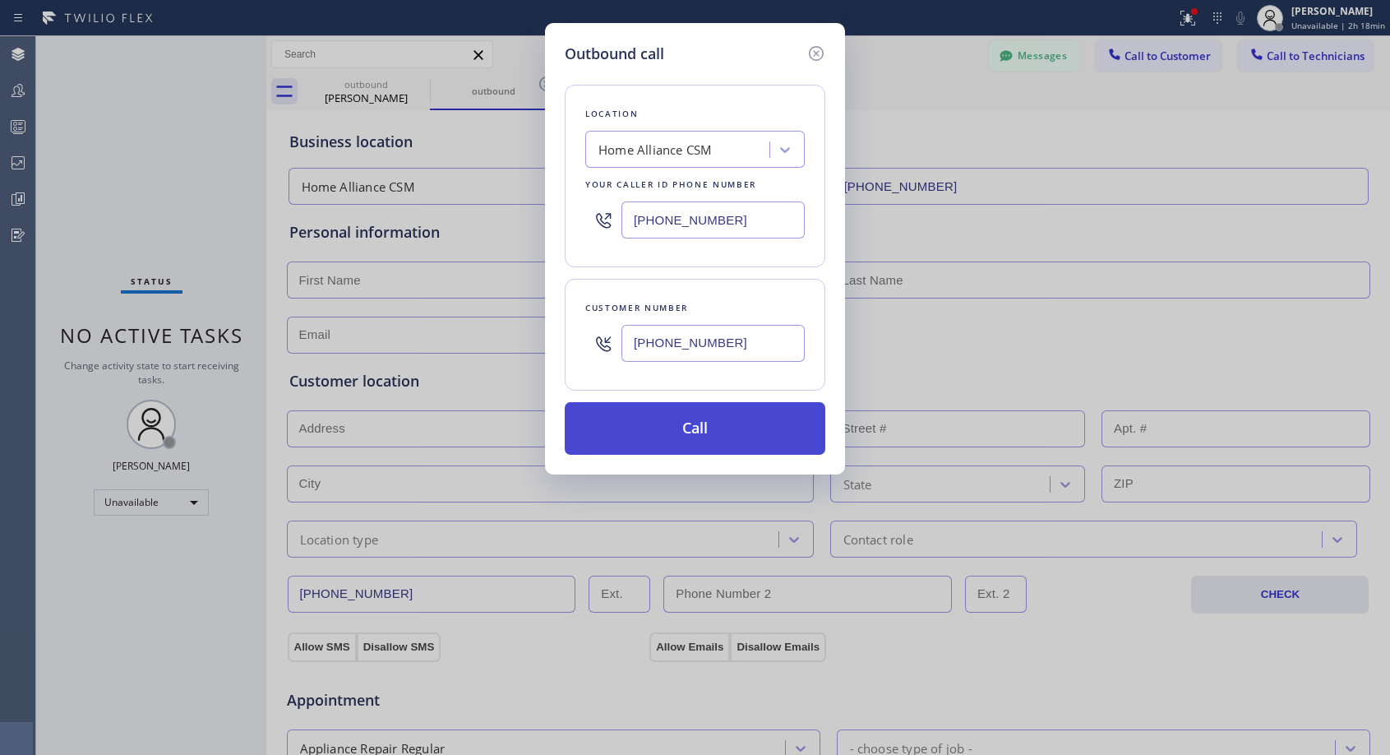
type input "[PHONE_NUMBER]"
click at [708, 426] on button "Call" at bounding box center [695, 428] width 261 height 53
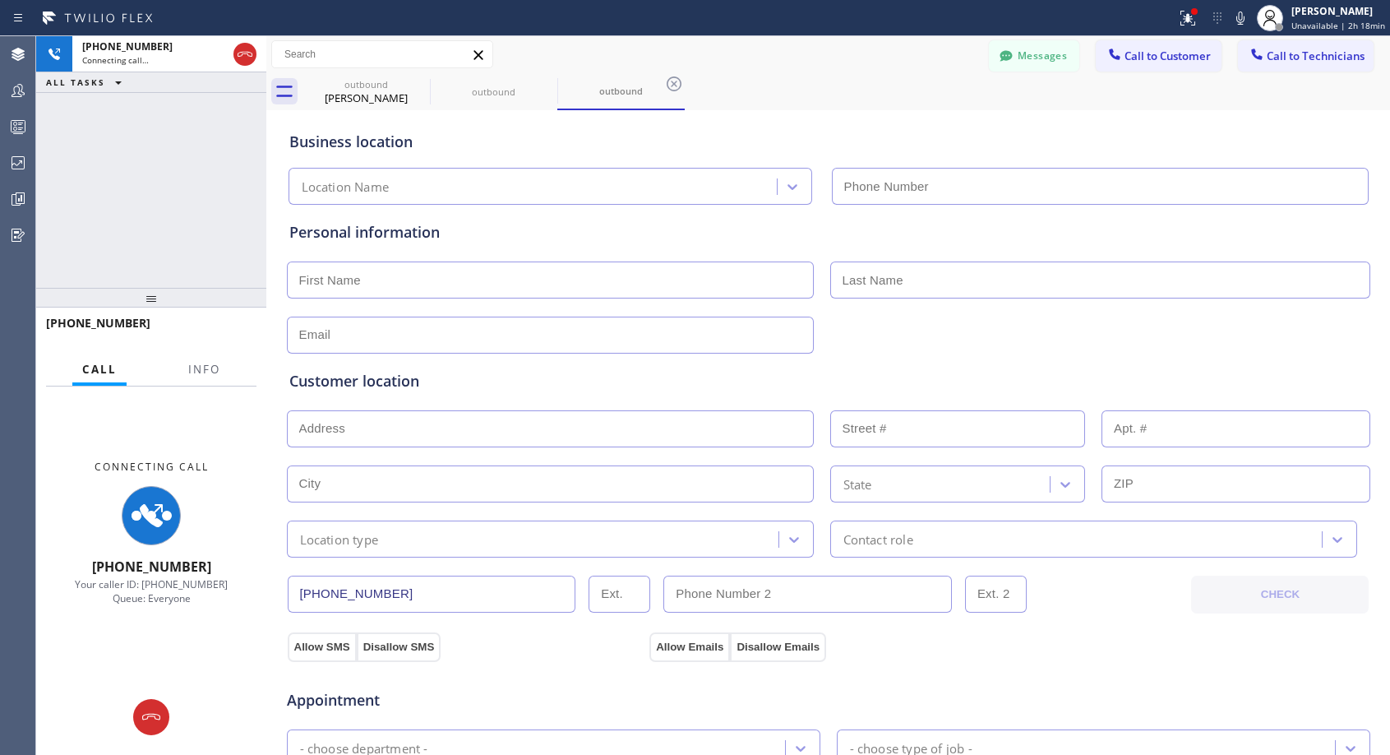
type input "[PHONE_NUMBER]"
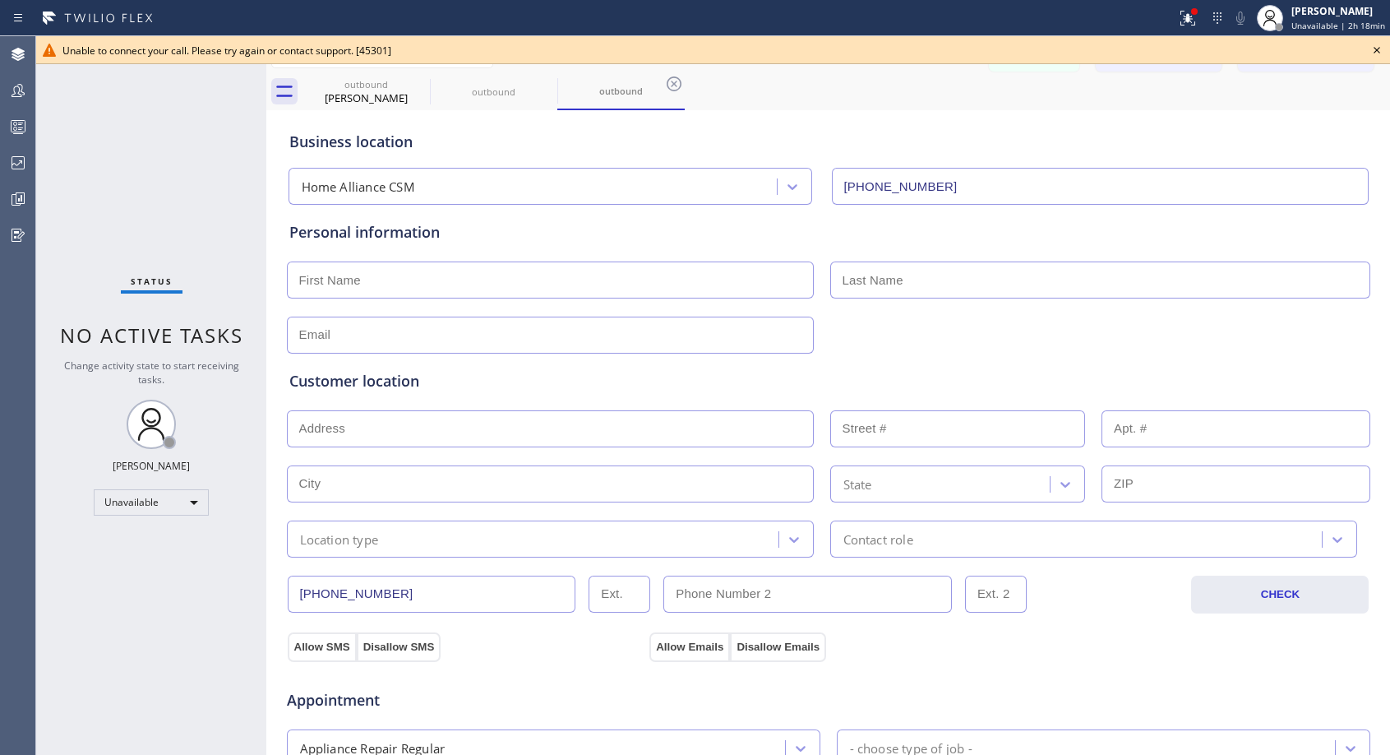
click at [1374, 46] on icon at bounding box center [1377, 50] width 20 height 20
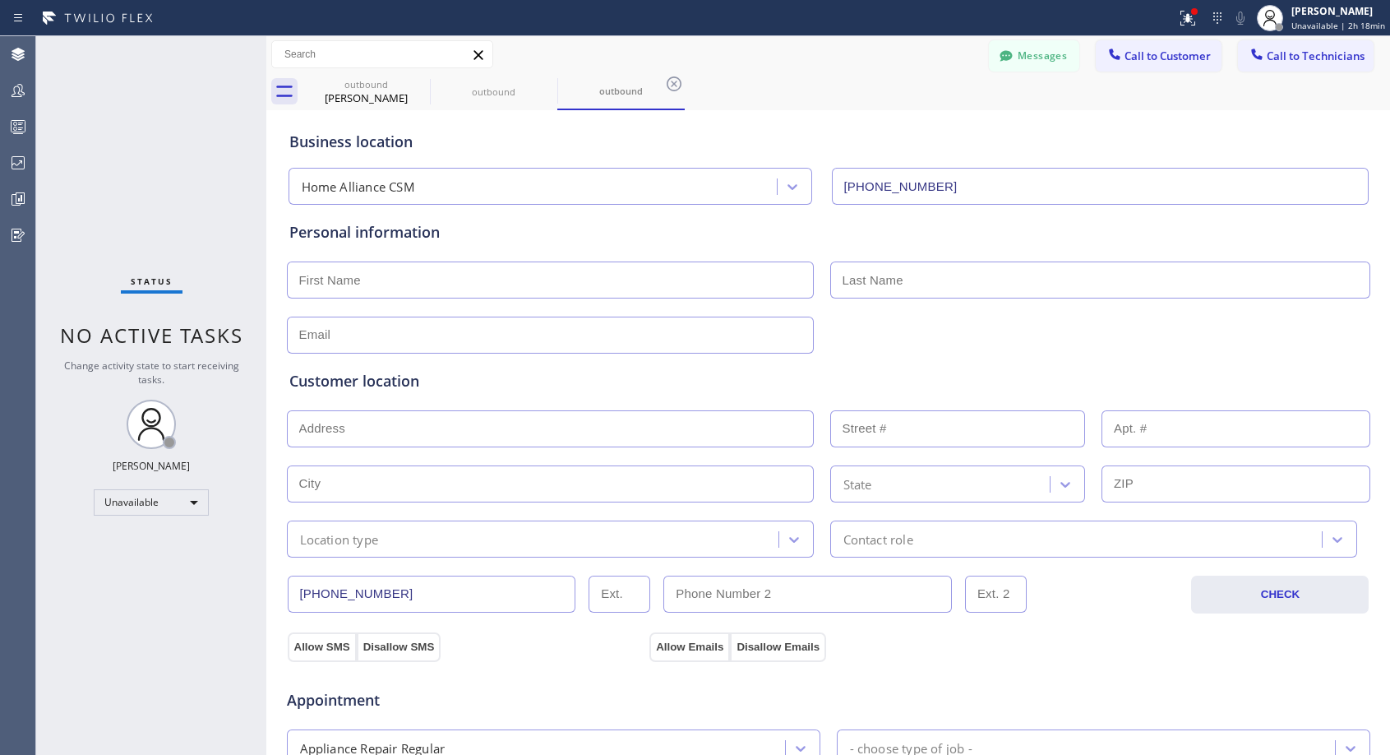
drag, startPoint x: 1170, startPoint y: 51, endPoint x: 1154, endPoint y: 65, distance: 21.0
click at [1168, 53] on span "Call to Customer" at bounding box center [1168, 56] width 86 height 15
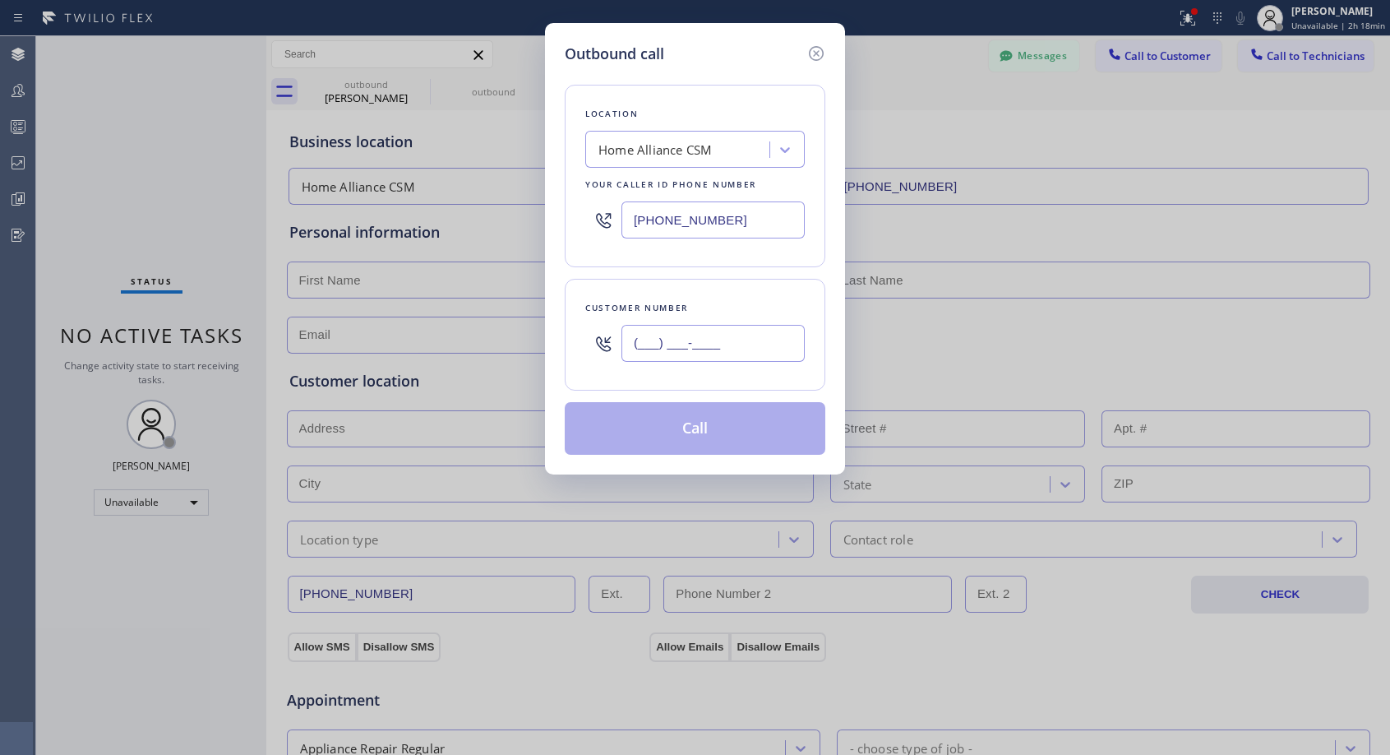
click at [782, 336] on input "(___) ___-____" at bounding box center [713, 343] width 183 height 37
paste input "425) 773-8739"
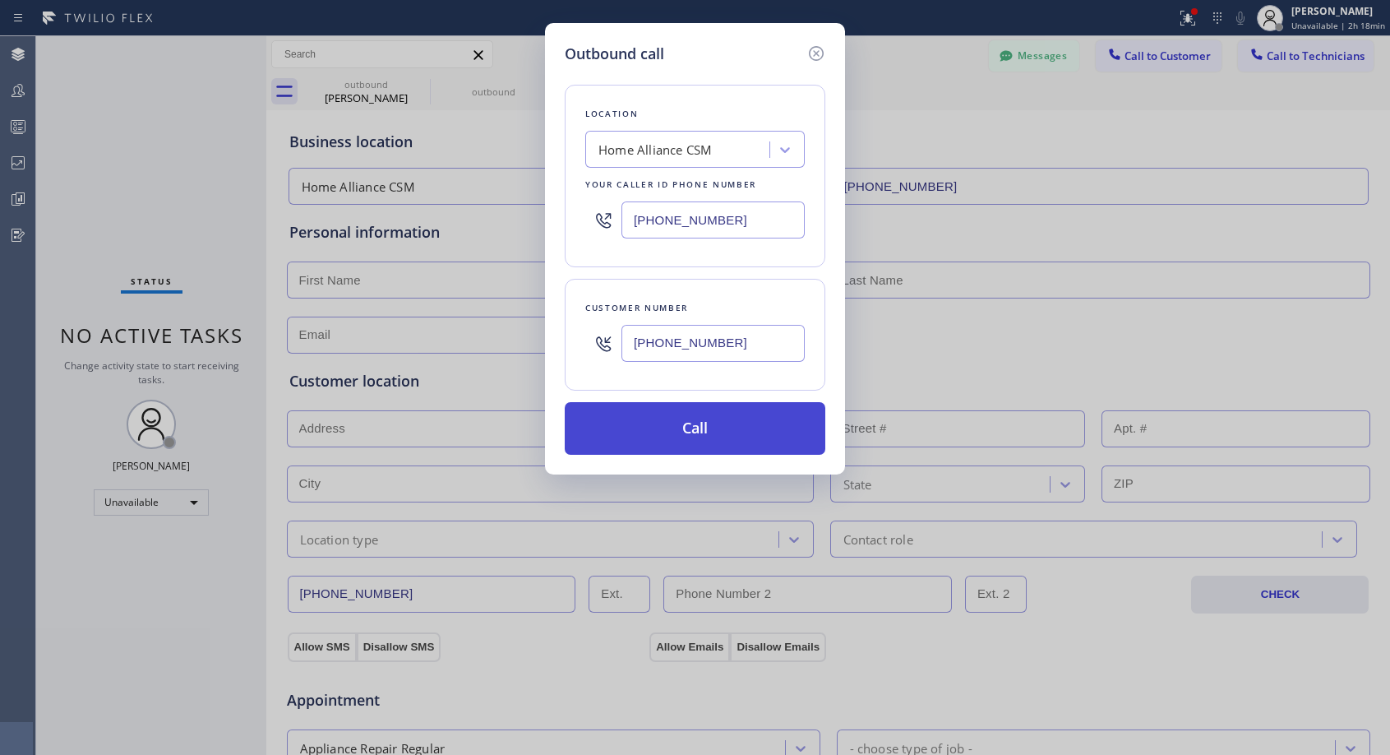
type input "[PHONE_NUMBER]"
click at [779, 429] on button "Call" at bounding box center [695, 428] width 261 height 53
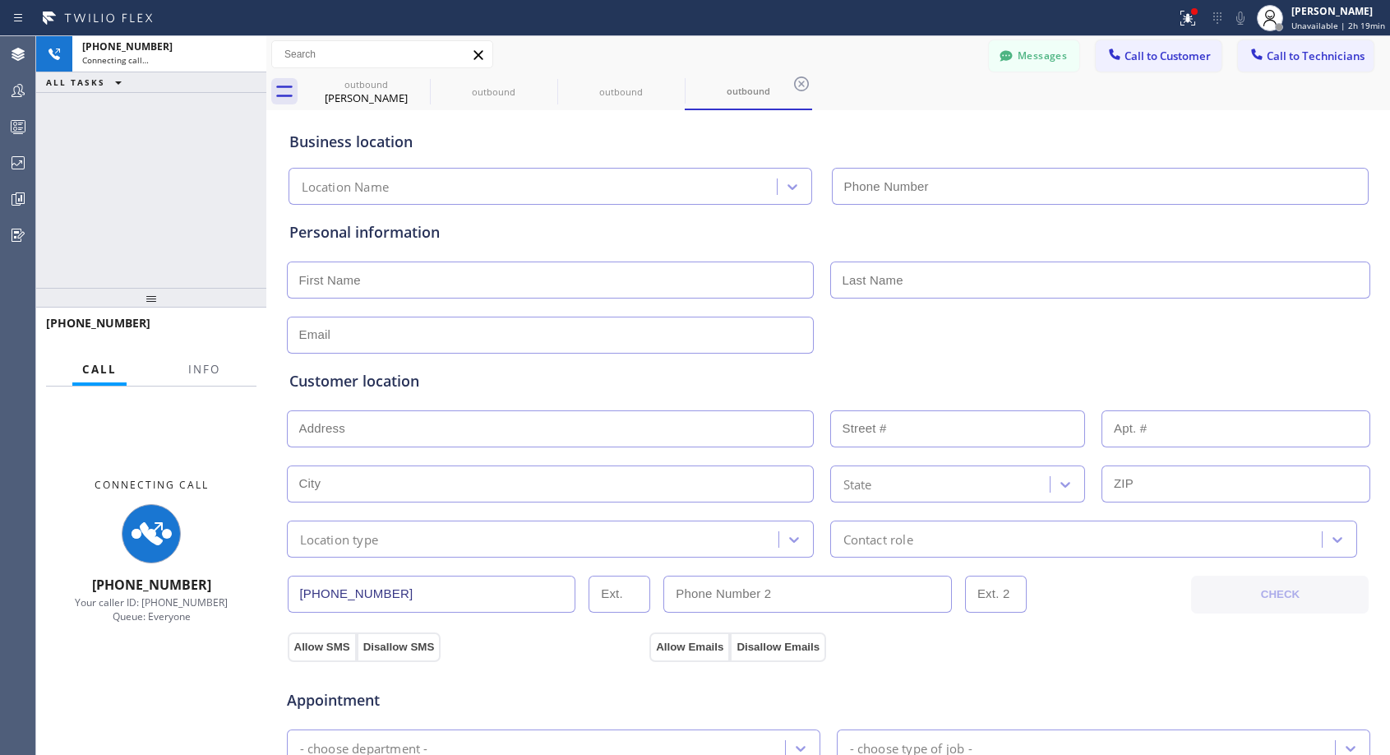
type input "[PHONE_NUMBER]"
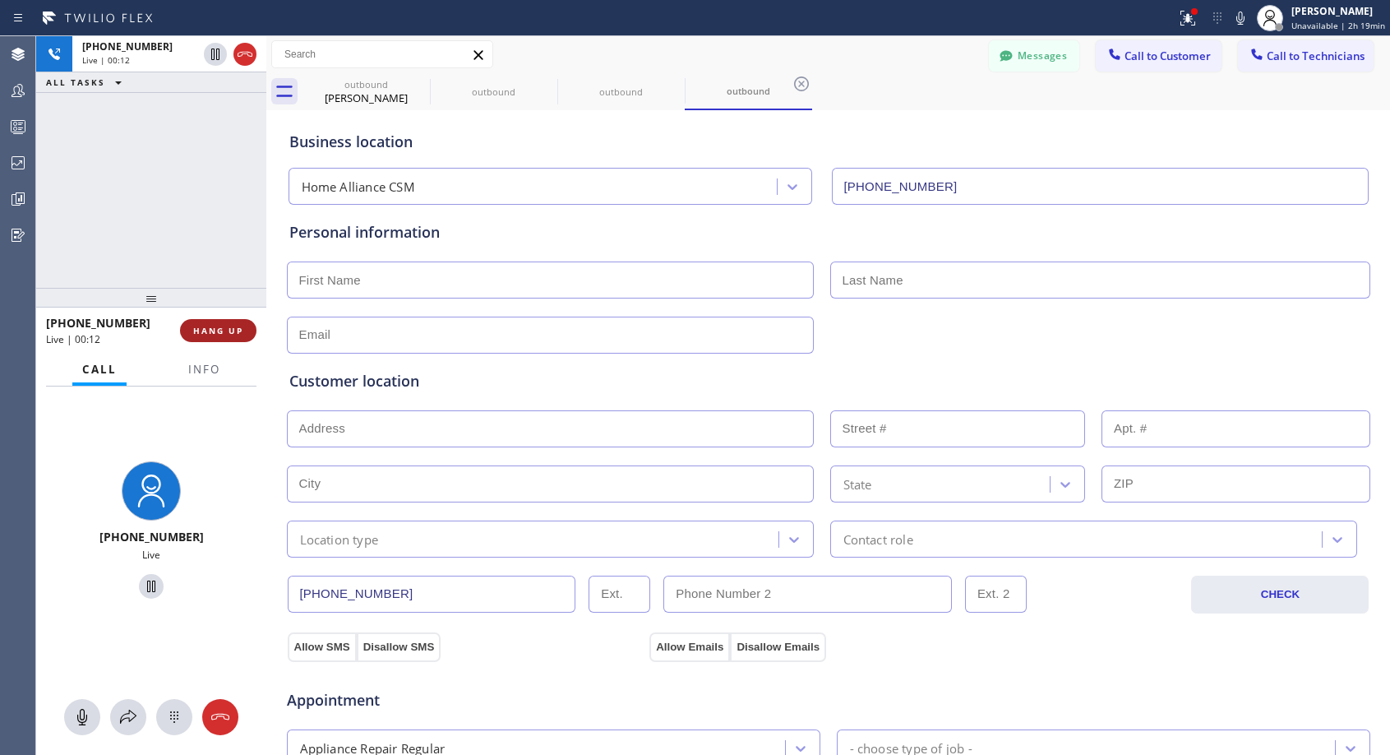
click at [237, 323] on button "HANG UP" at bounding box center [218, 330] width 76 height 23
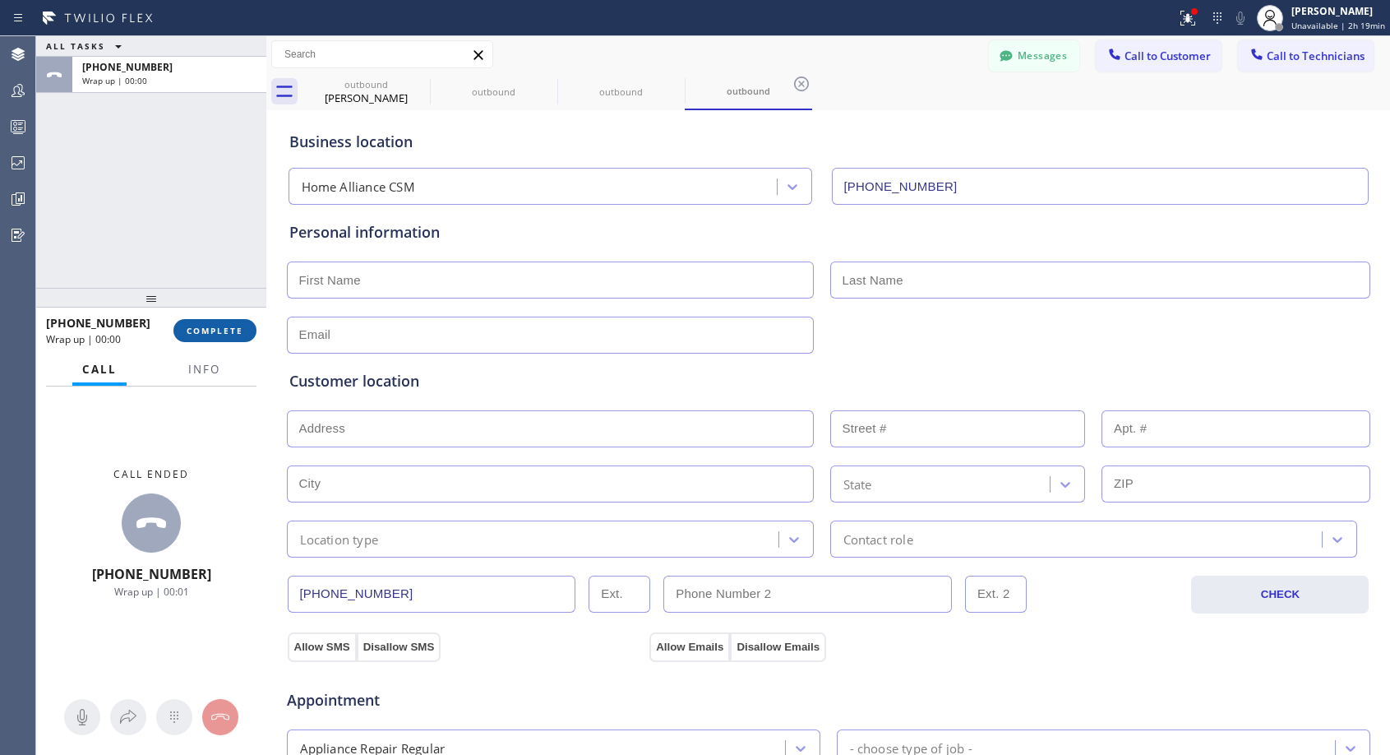
click at [237, 323] on button "COMPLETE" at bounding box center [214, 330] width 83 height 23
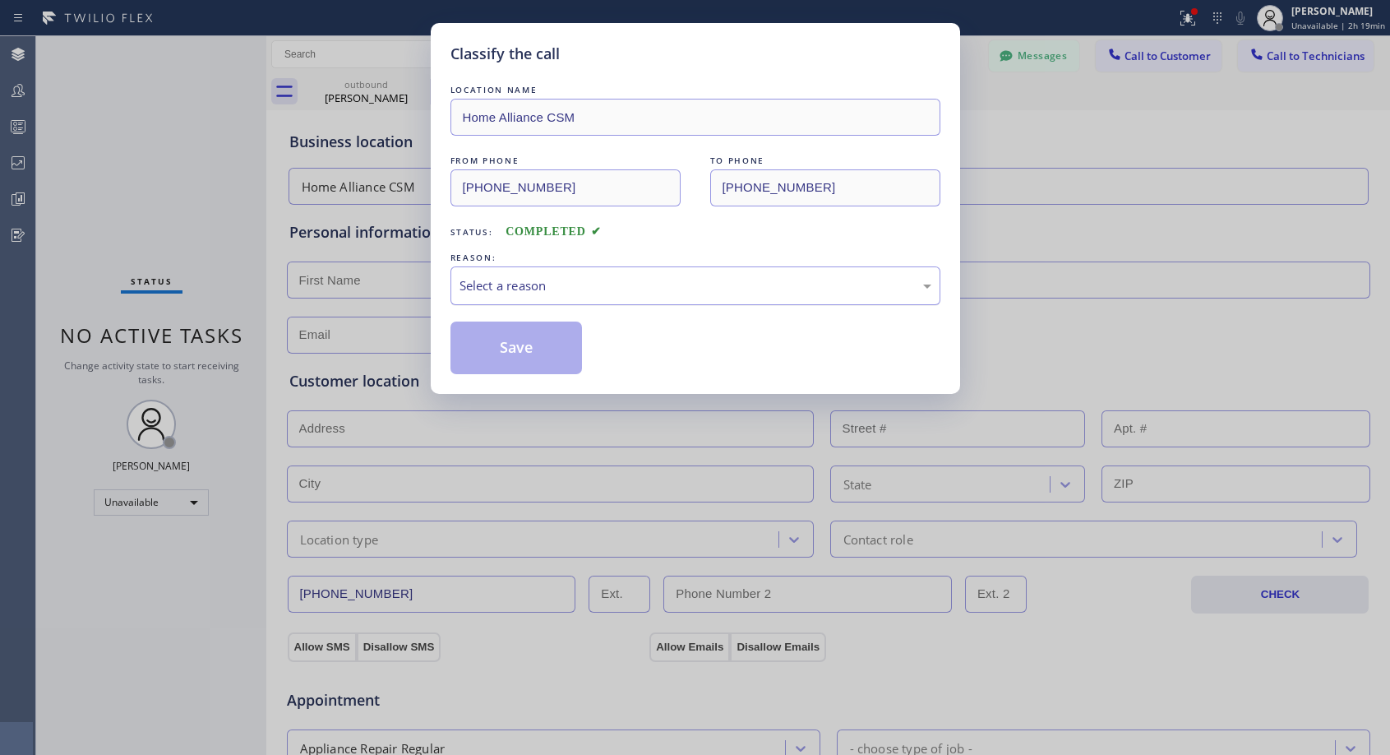
click at [659, 283] on div "Select a reason" at bounding box center [696, 285] width 472 height 19
click at [533, 348] on button "Save" at bounding box center [517, 347] width 132 height 53
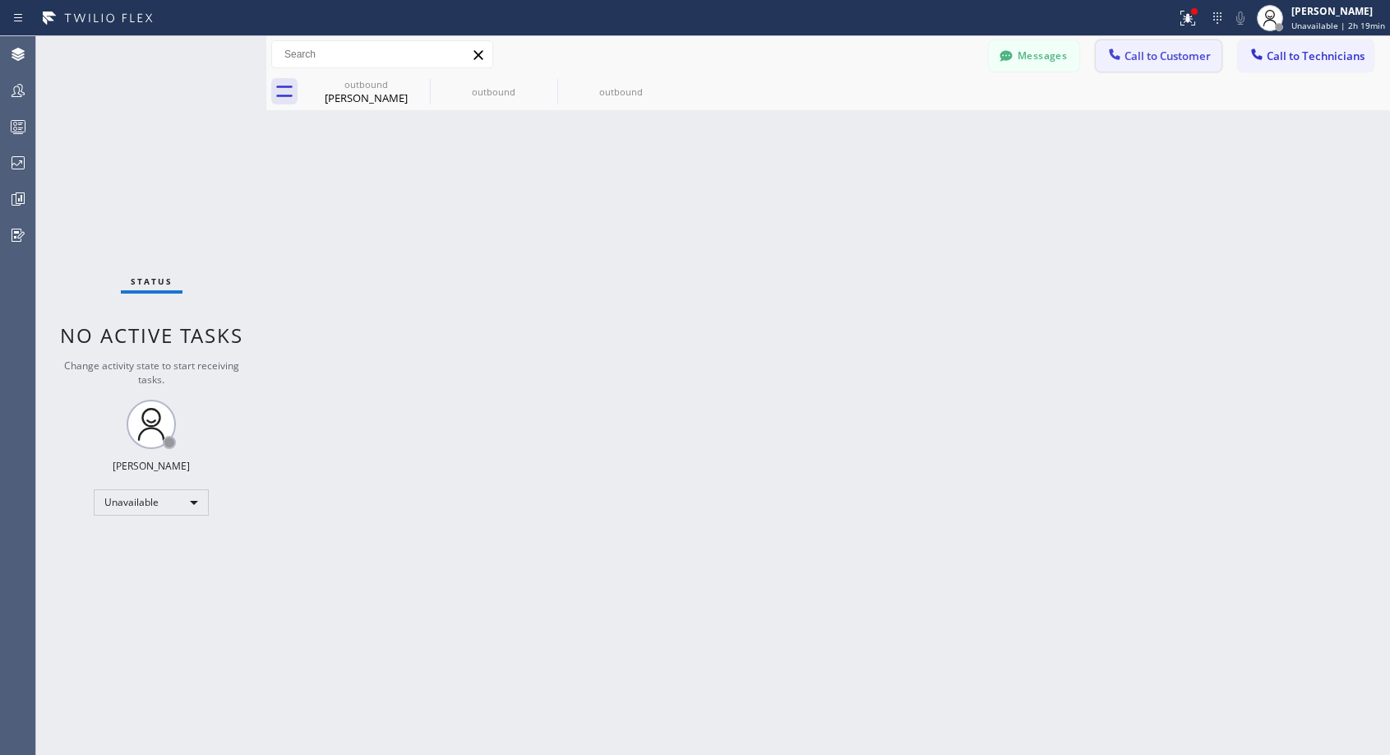
click at [1131, 55] on span "Call to Customer" at bounding box center [1168, 56] width 86 height 15
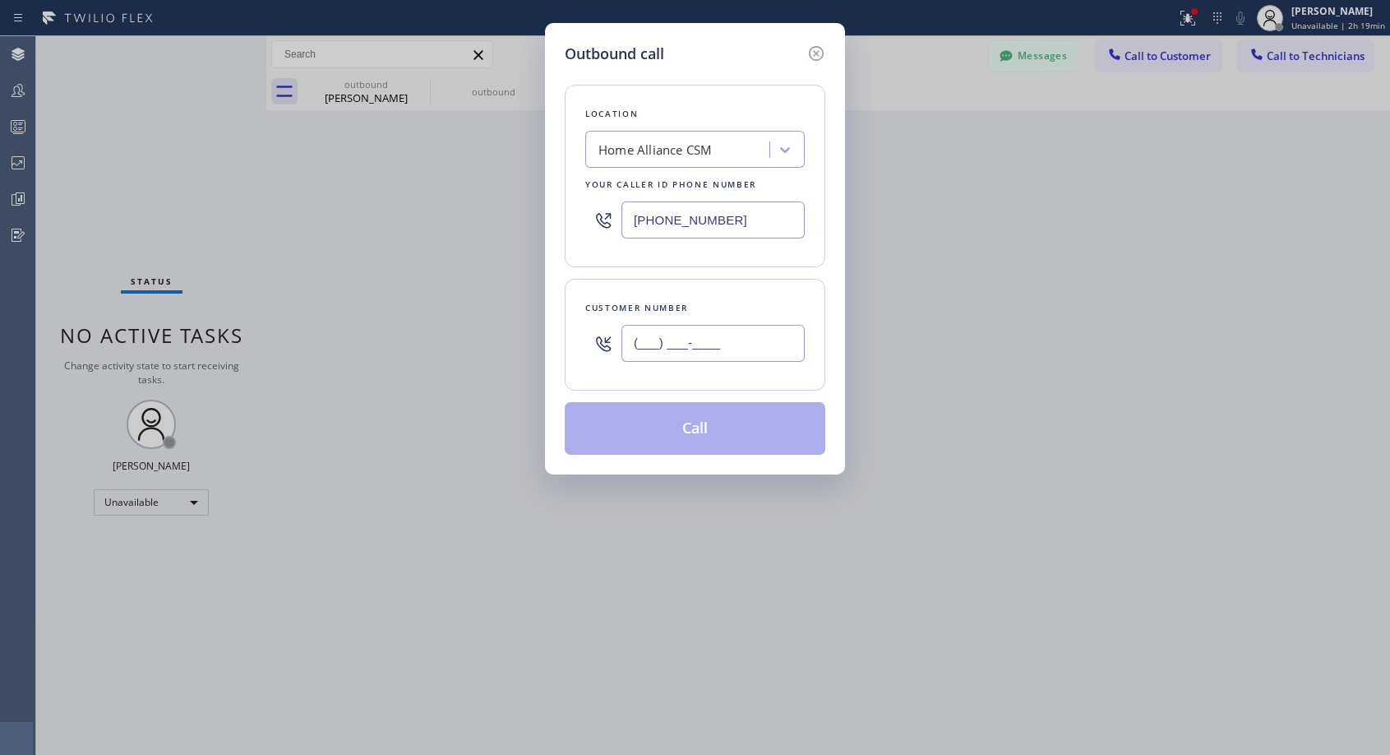
click at [736, 339] on input "(___) ___-____" at bounding box center [713, 343] width 183 height 37
paste input "425) 773-8739"
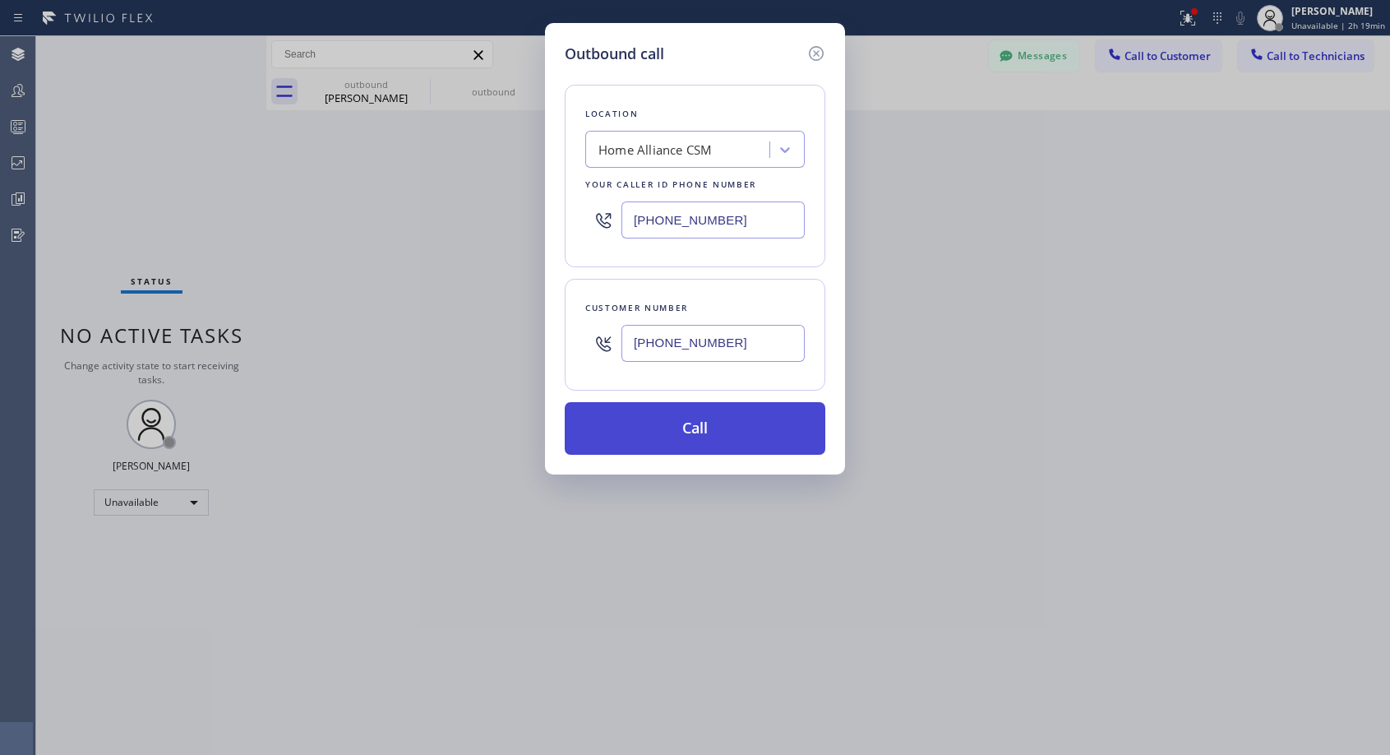
type input "[PHONE_NUMBER]"
click at [684, 414] on button "Call" at bounding box center [695, 428] width 261 height 53
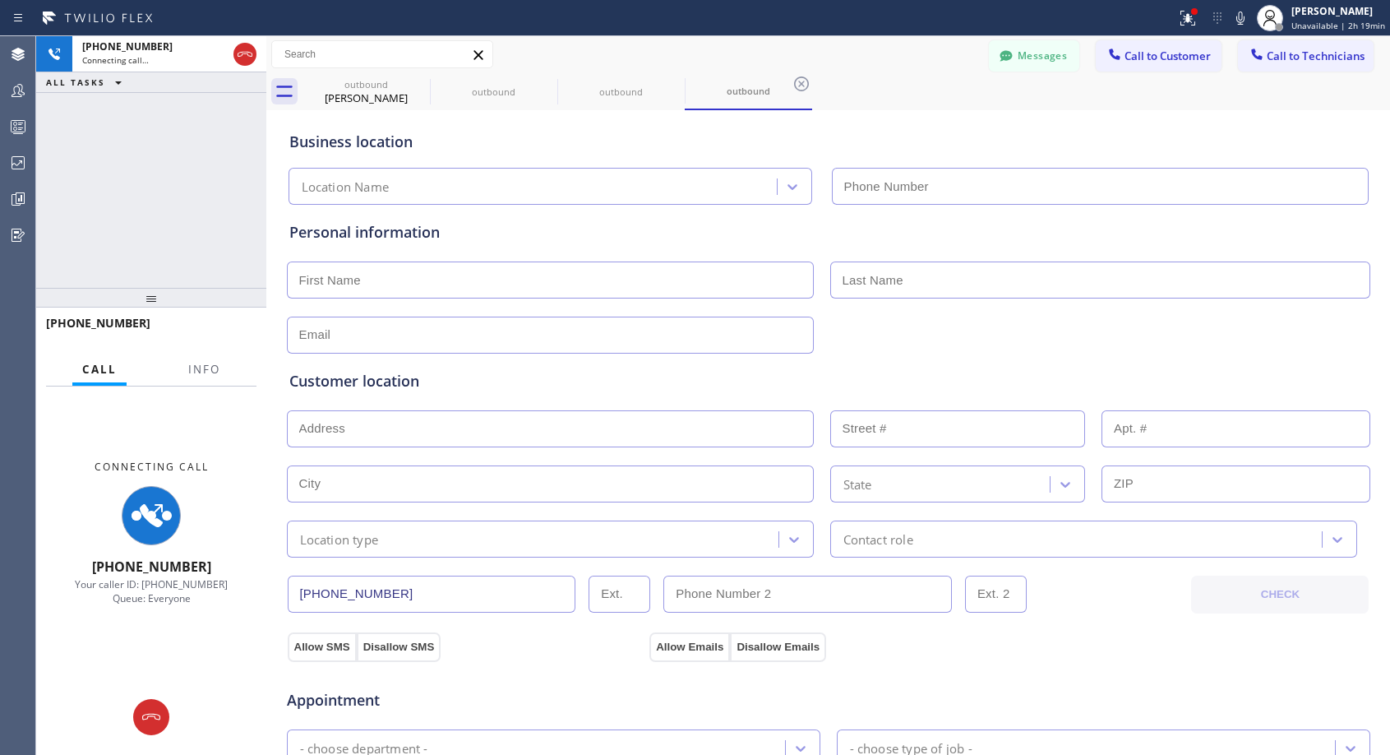
type input "[PHONE_NUMBER]"
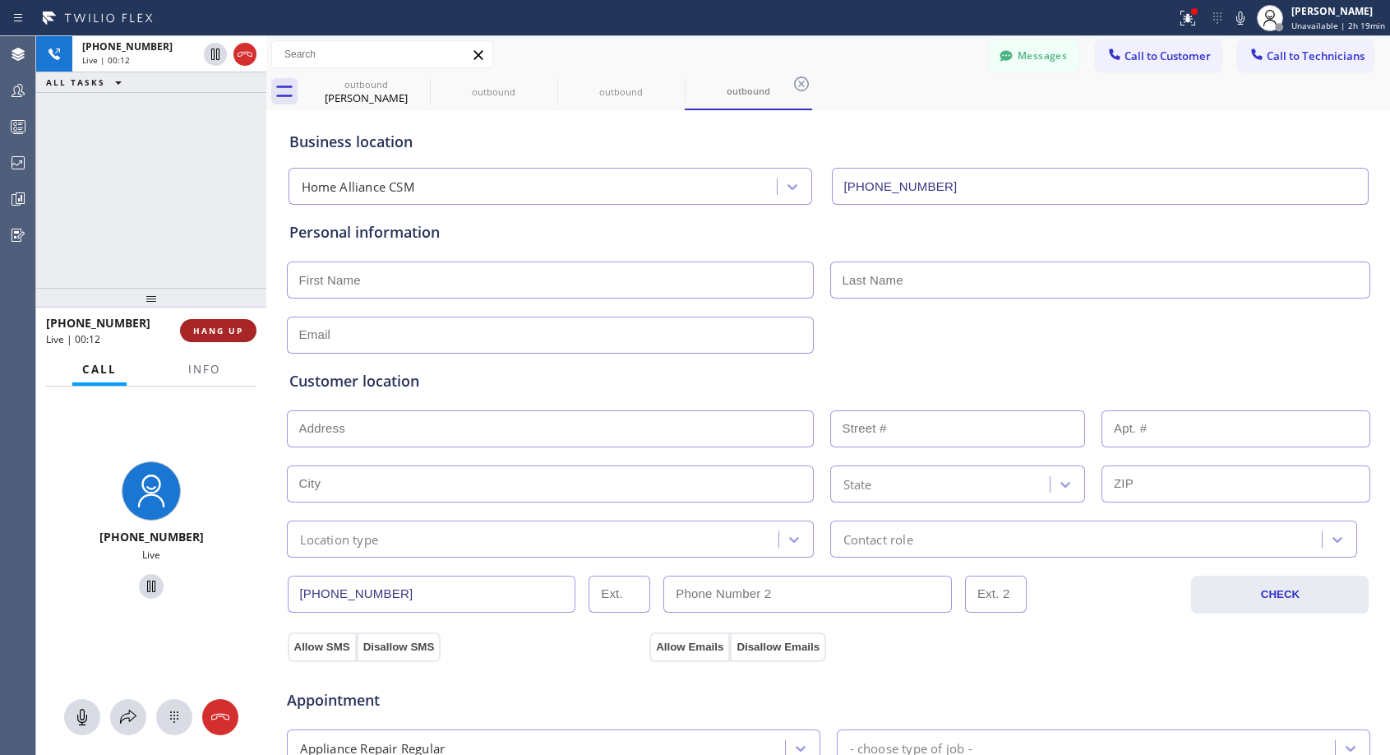
click at [210, 335] on span "HANG UP" at bounding box center [218, 331] width 50 height 12
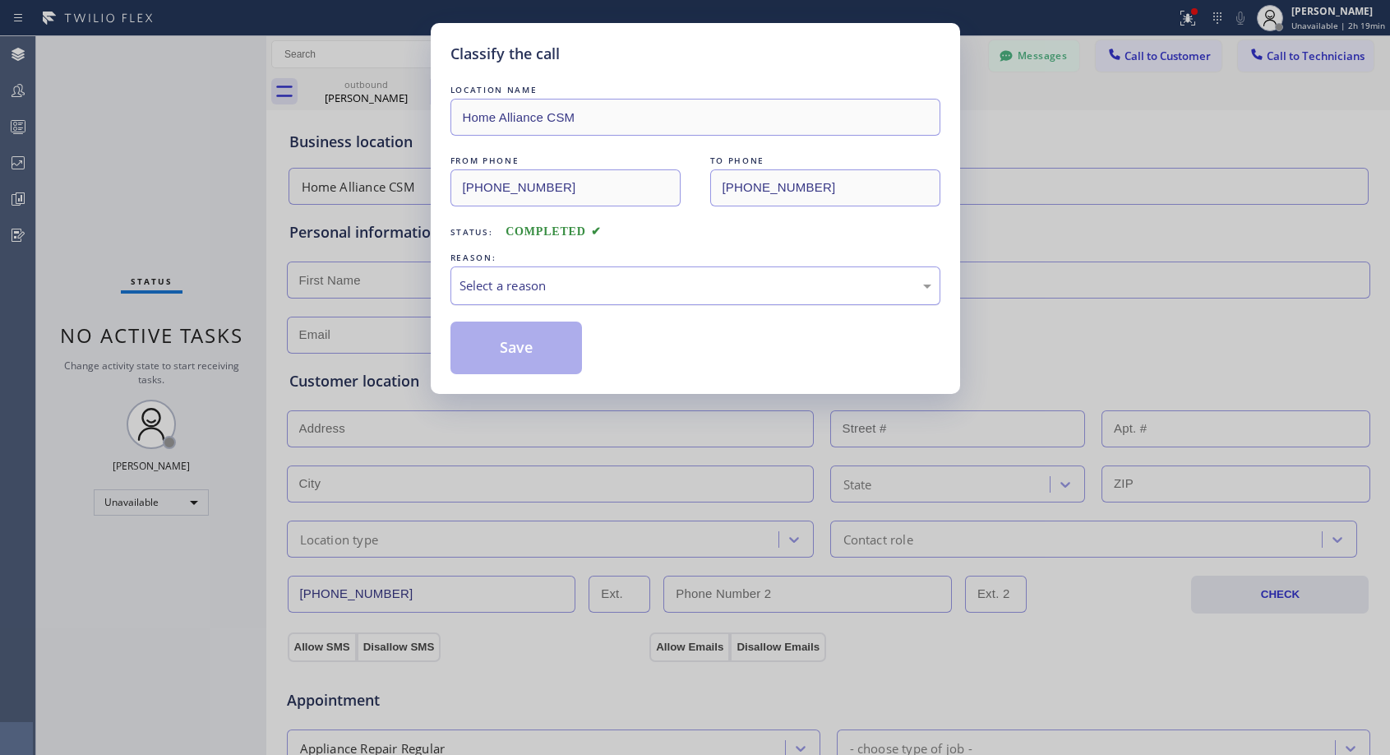
click at [483, 276] on div "Select a reason" at bounding box center [696, 285] width 472 height 19
click at [484, 345] on button "Save" at bounding box center [517, 347] width 132 height 53
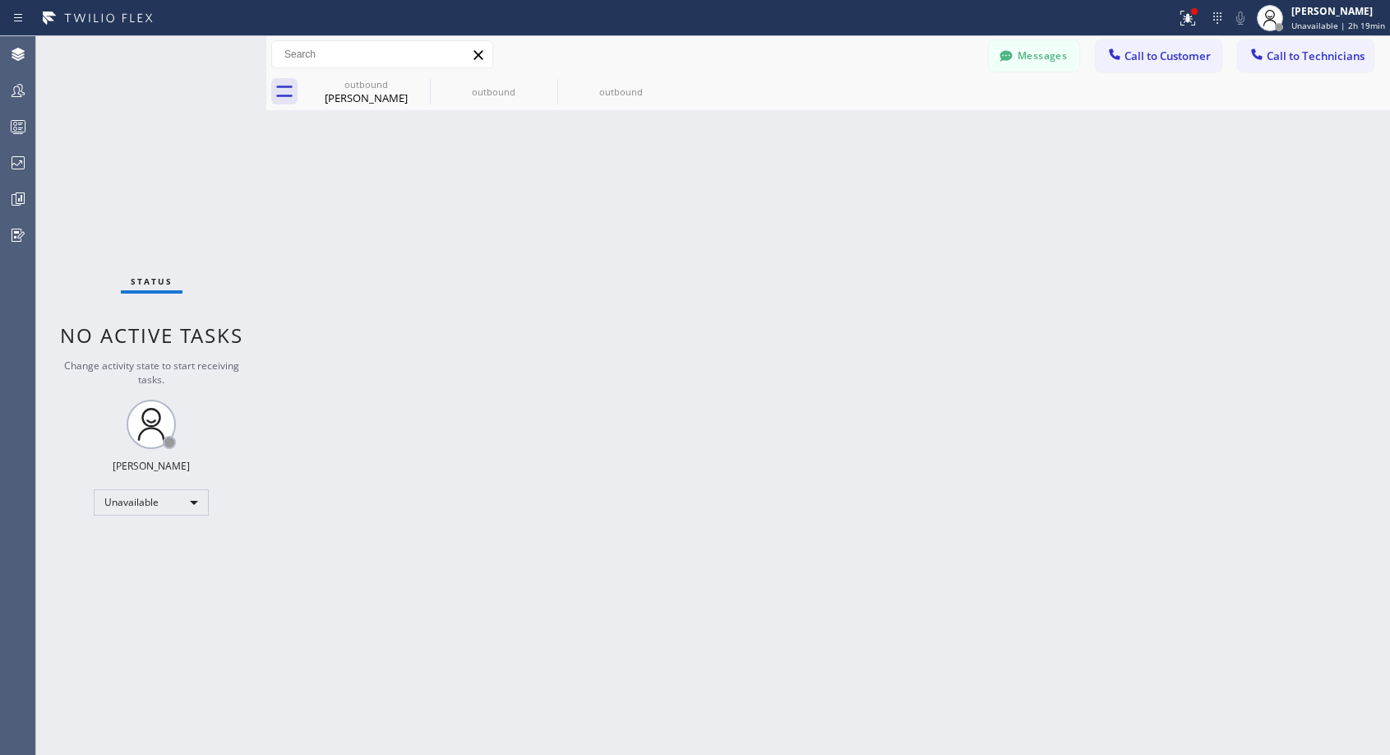
click at [1169, 60] on span "Call to Customer" at bounding box center [1168, 56] width 86 height 15
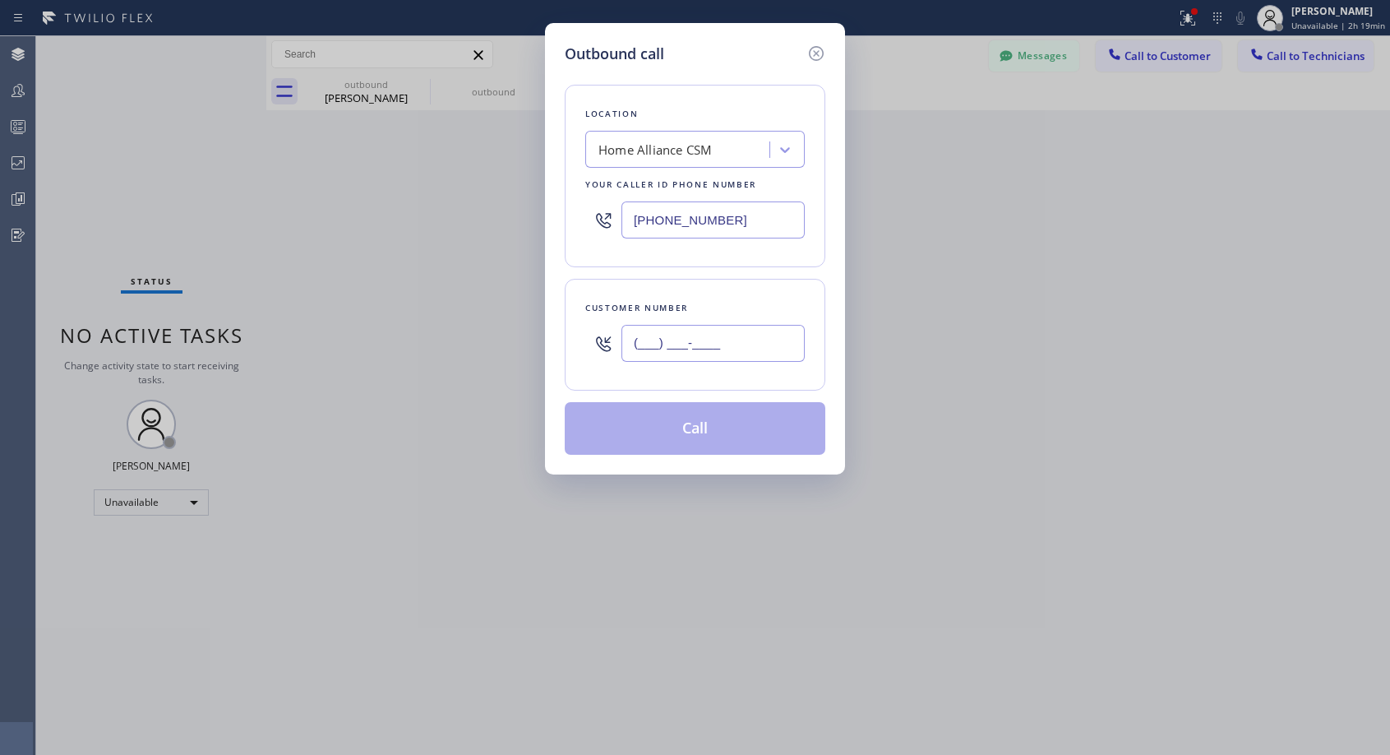
click at [654, 348] on input "(___) ___-____" at bounding box center [713, 343] width 183 height 37
paste input "425) 773-8739"
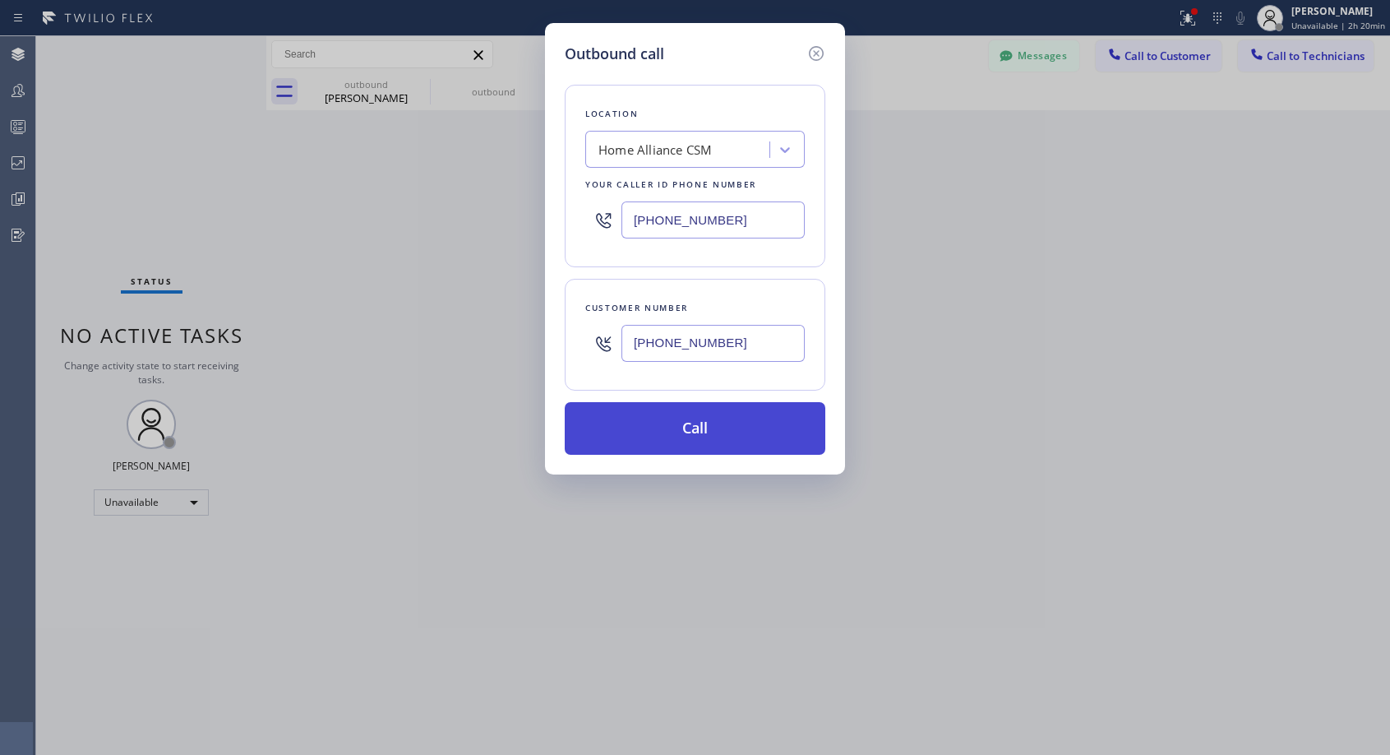
type input "[PHONE_NUMBER]"
click at [721, 423] on button "Call" at bounding box center [695, 428] width 261 height 53
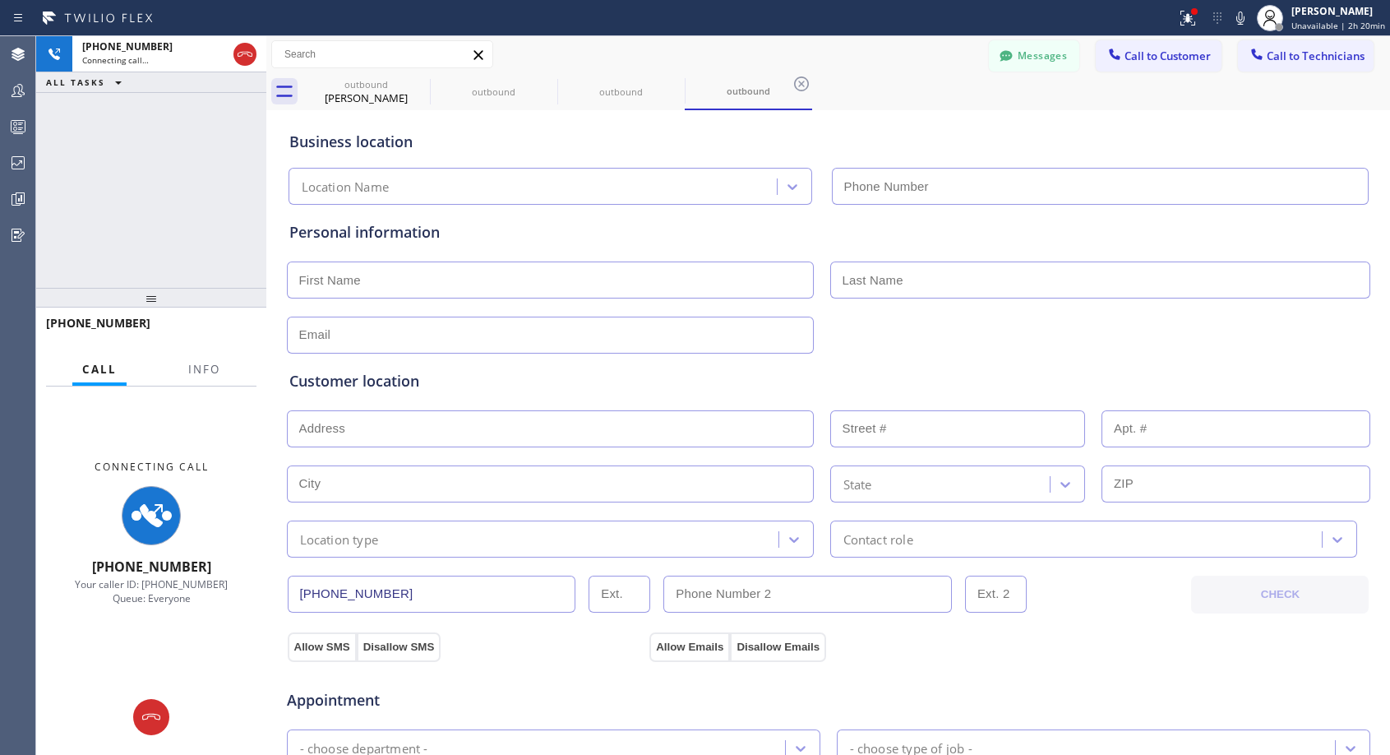
type input "[PHONE_NUMBER]"
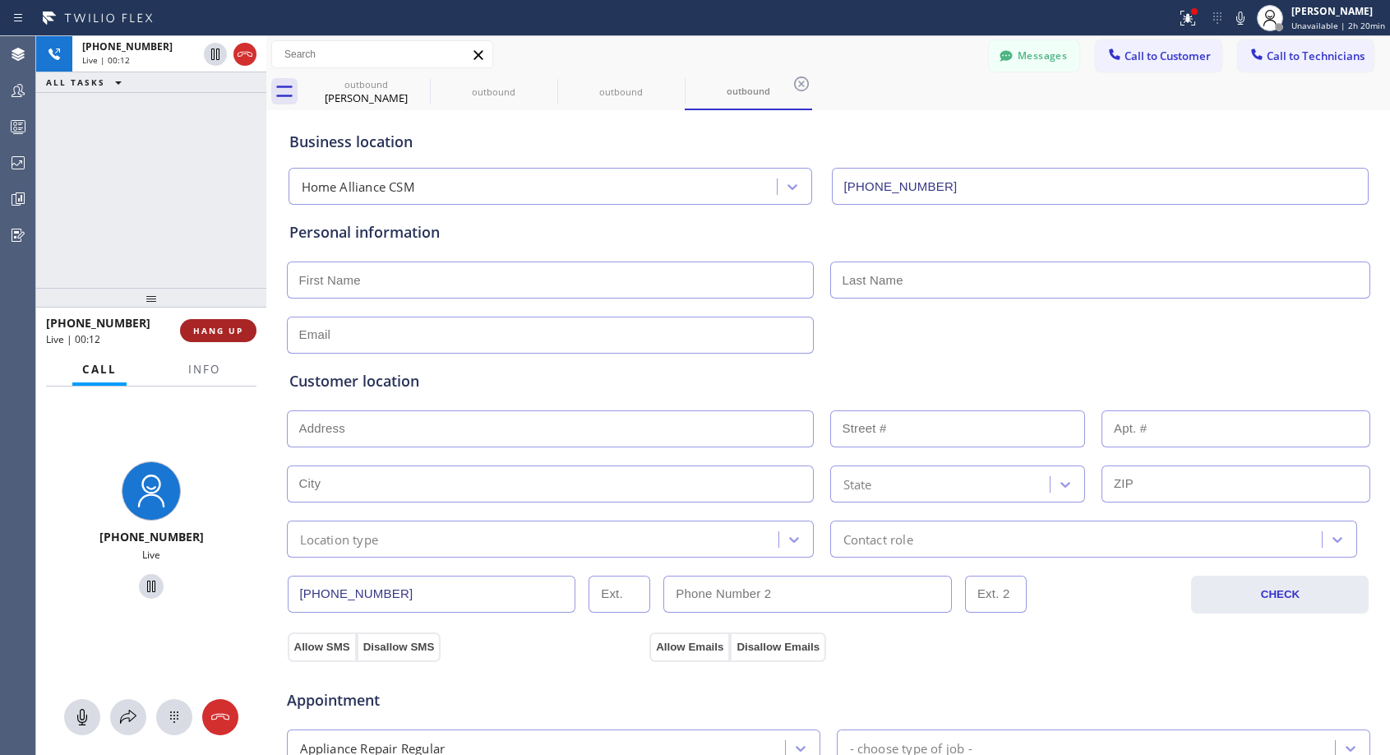
click at [211, 339] on button "HANG UP" at bounding box center [218, 330] width 76 height 23
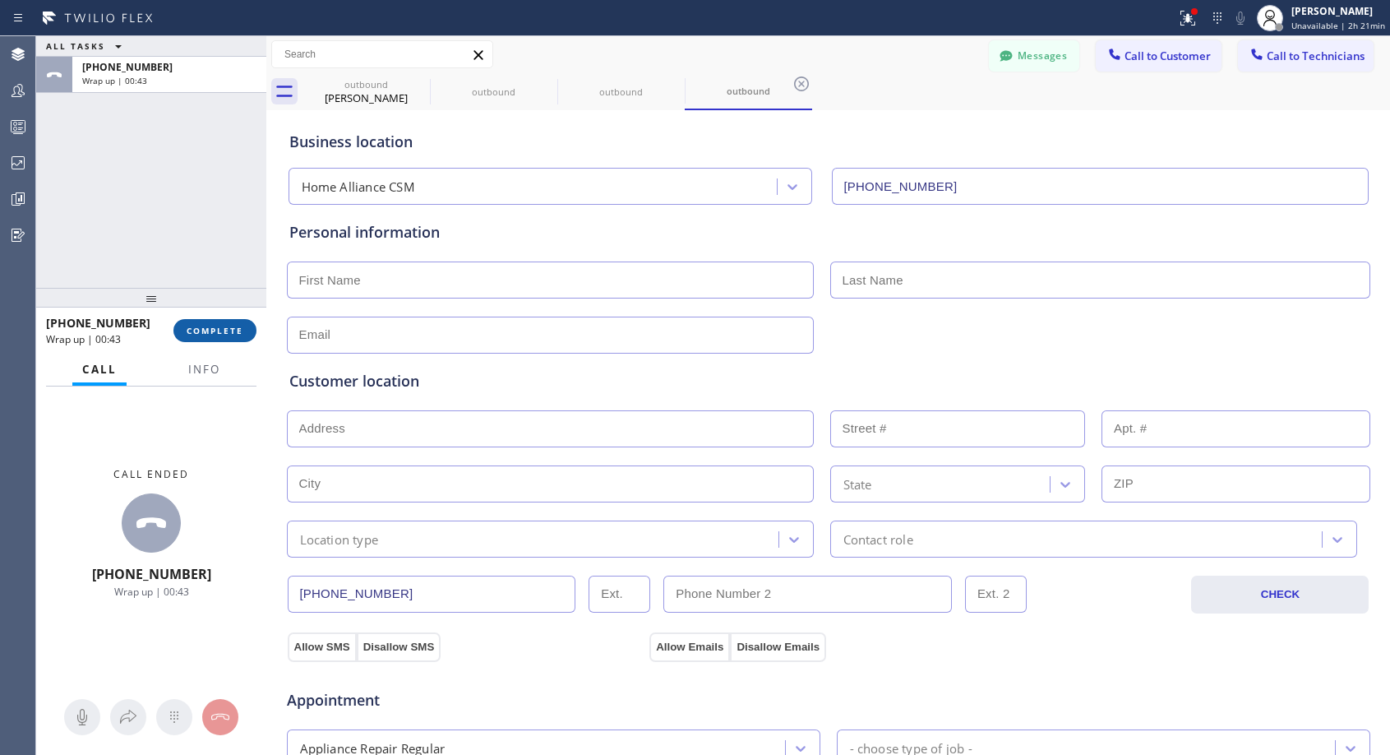
click at [212, 326] on span "COMPLETE" at bounding box center [215, 331] width 57 height 12
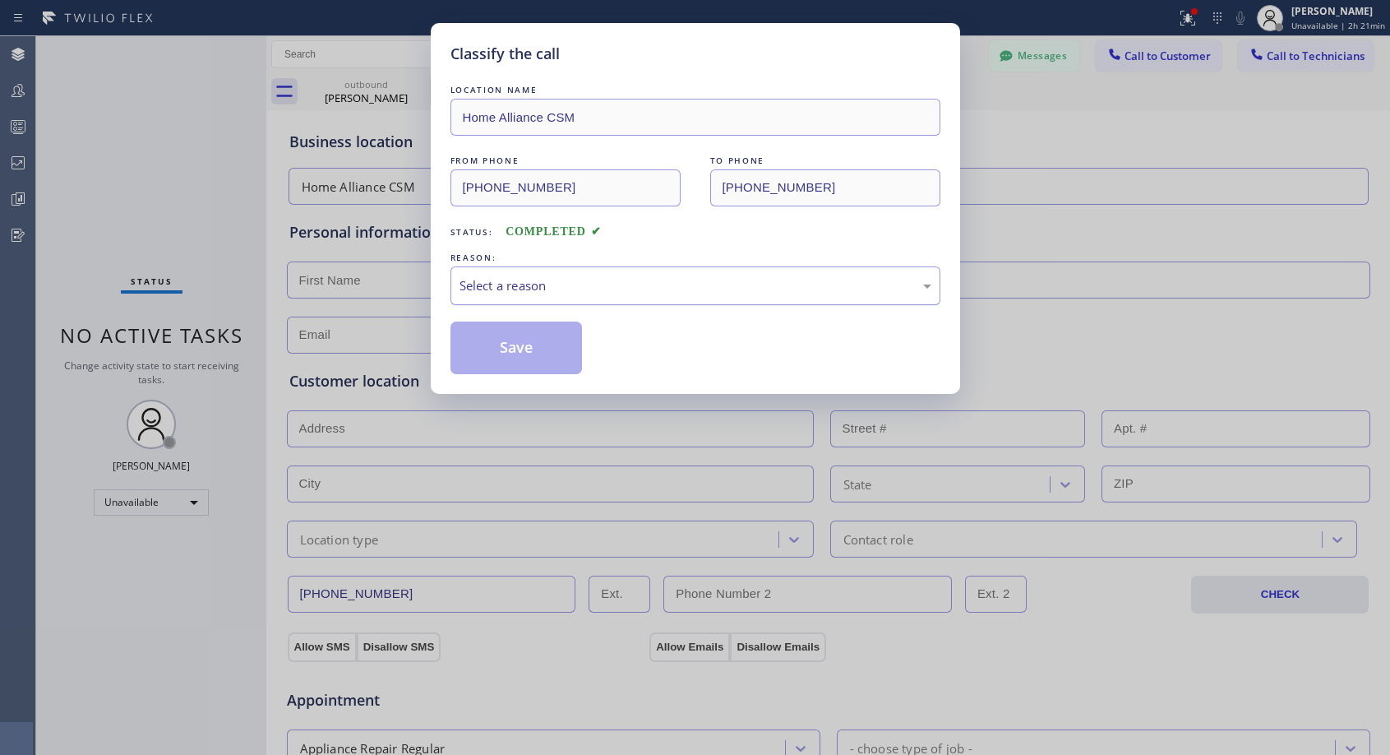
click at [669, 282] on div "Select a reason" at bounding box center [696, 285] width 472 height 19
click at [563, 349] on button "Save" at bounding box center [517, 347] width 132 height 53
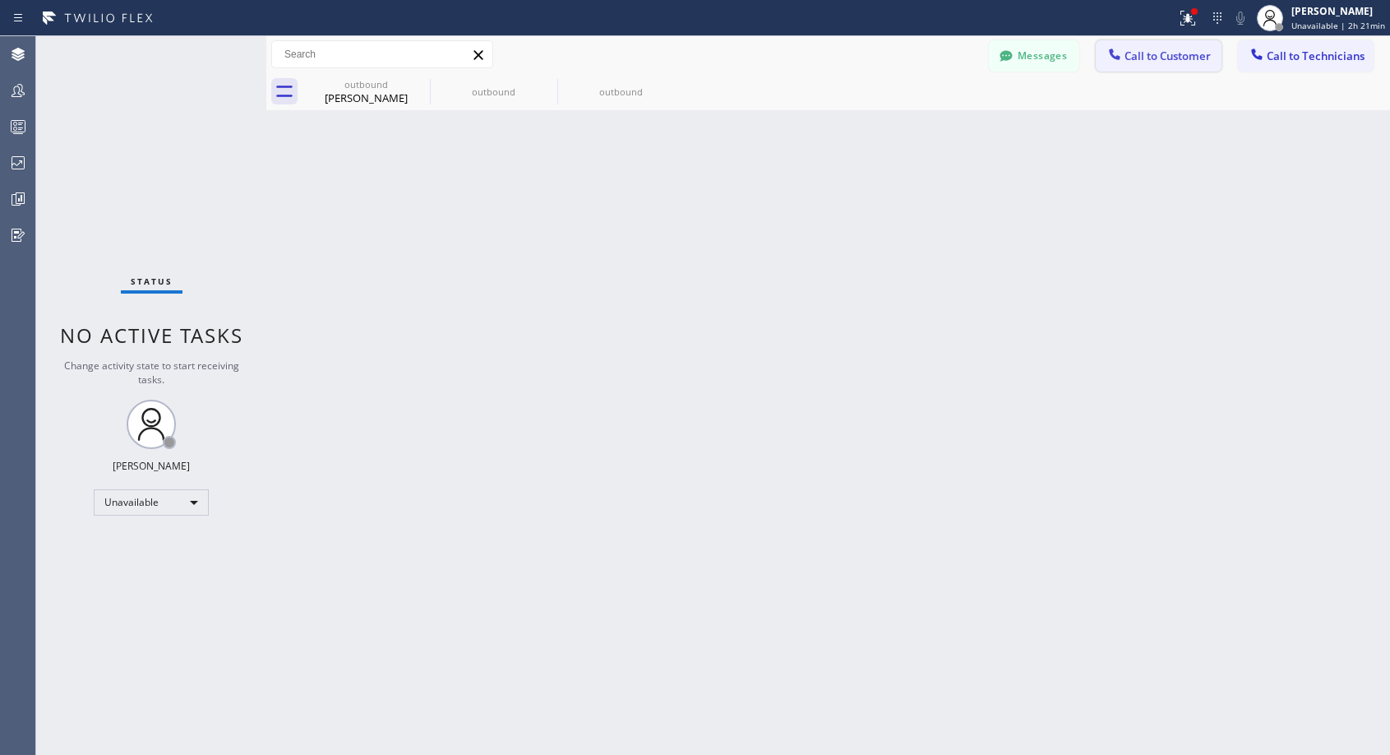
click at [1152, 59] on span "Call to Customer" at bounding box center [1168, 56] width 86 height 15
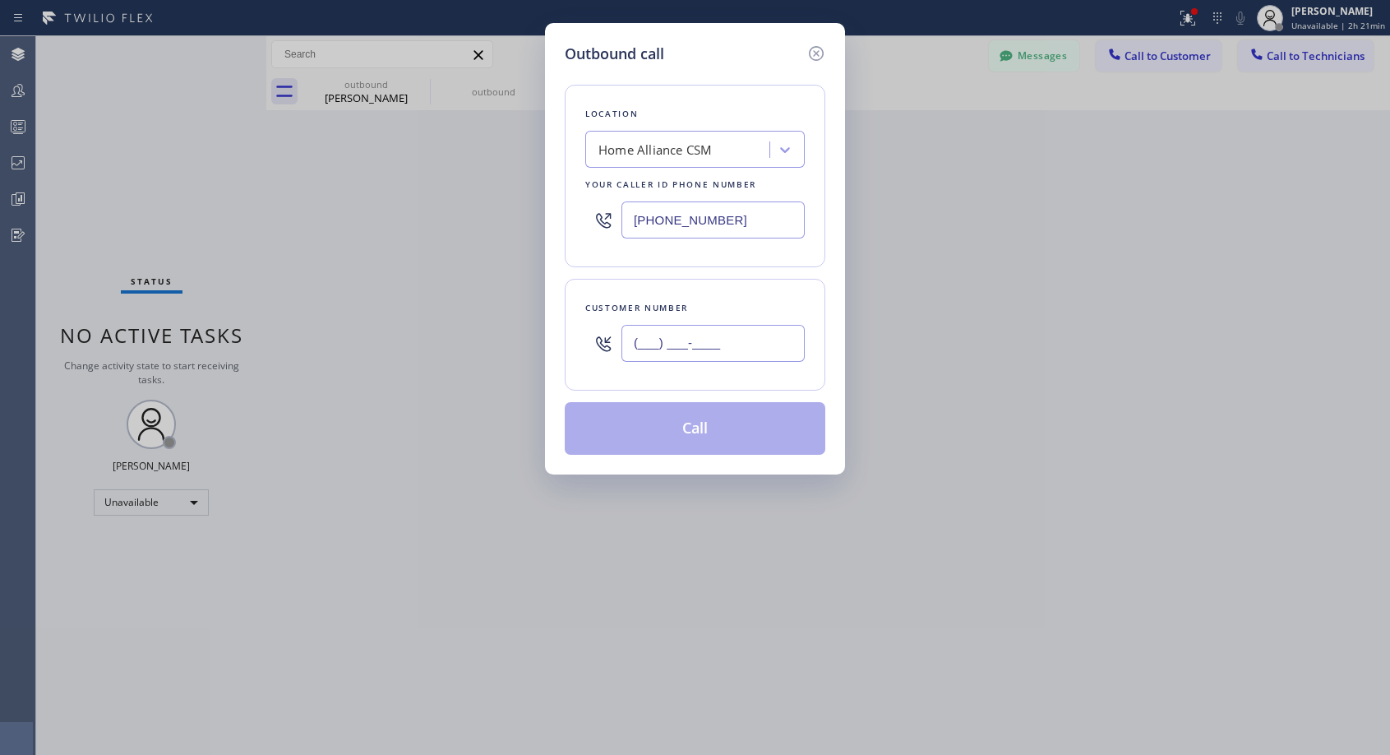
click at [732, 330] on input "(___) ___-____" at bounding box center [713, 343] width 183 height 37
paste input "425) 773-8739"
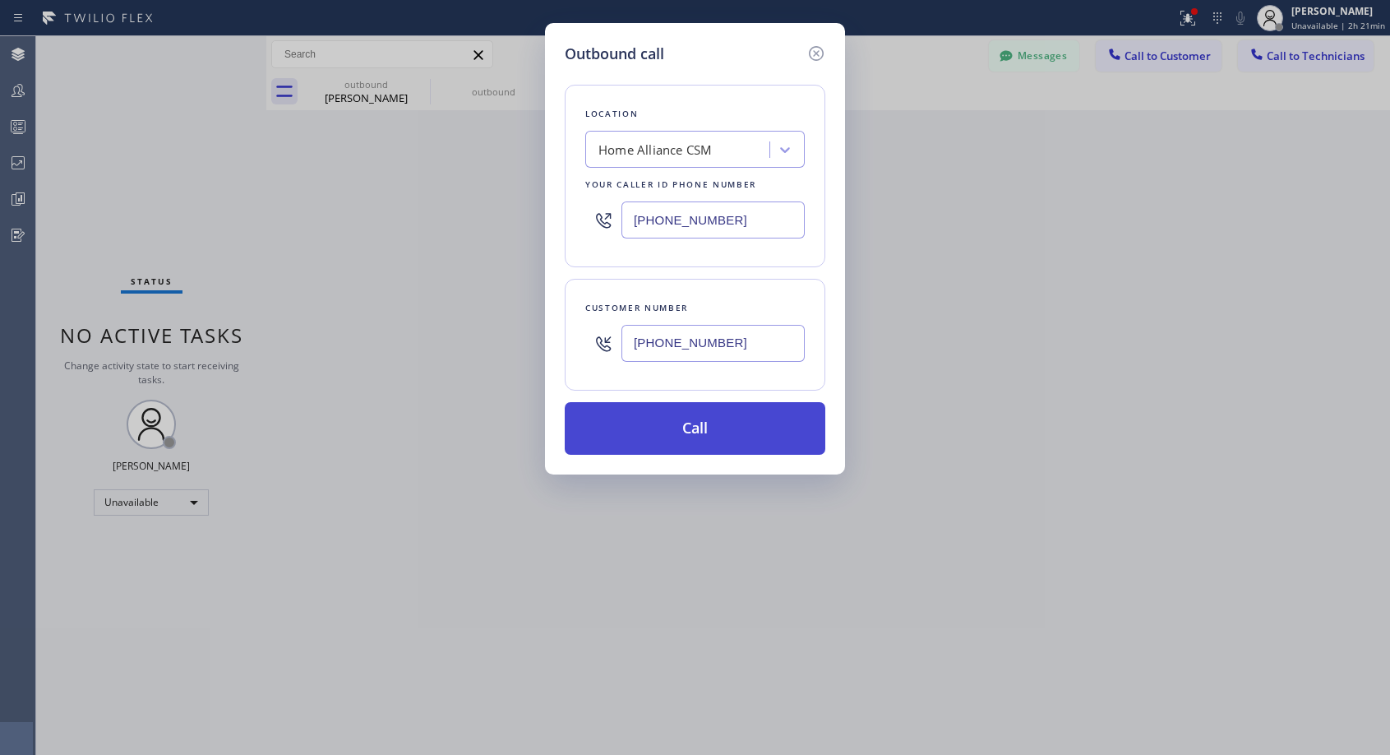
type input "[PHONE_NUMBER]"
click at [737, 430] on button "Call" at bounding box center [695, 428] width 261 height 53
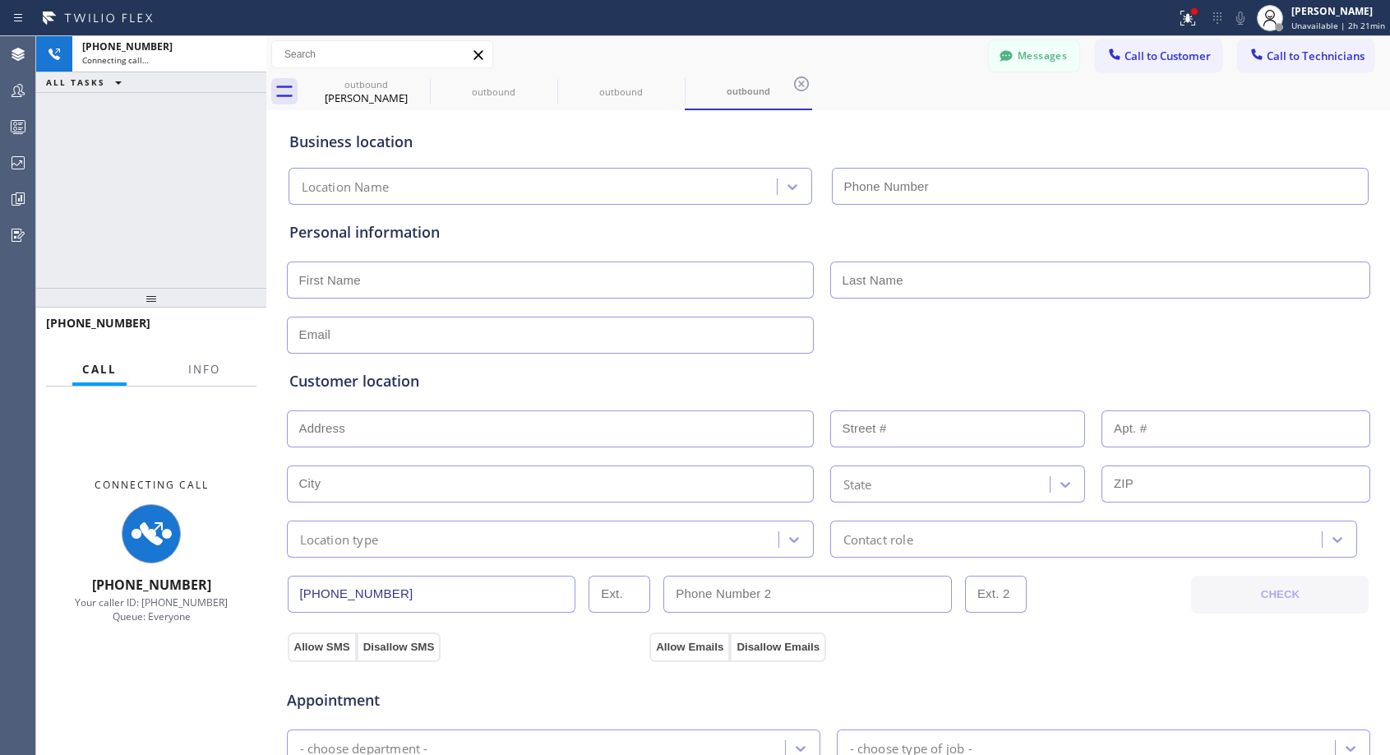
type input "[PHONE_NUMBER]"
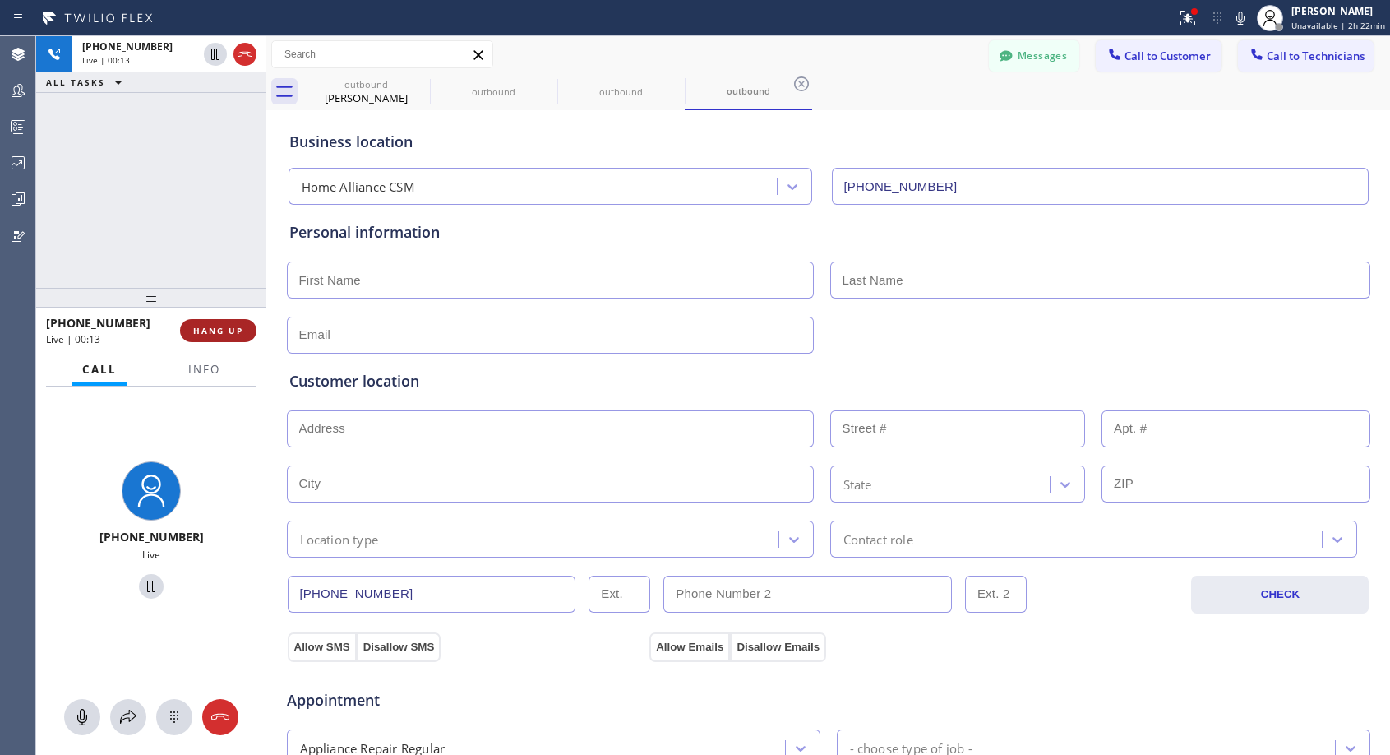
click at [224, 335] on span "HANG UP" at bounding box center [218, 331] width 50 height 12
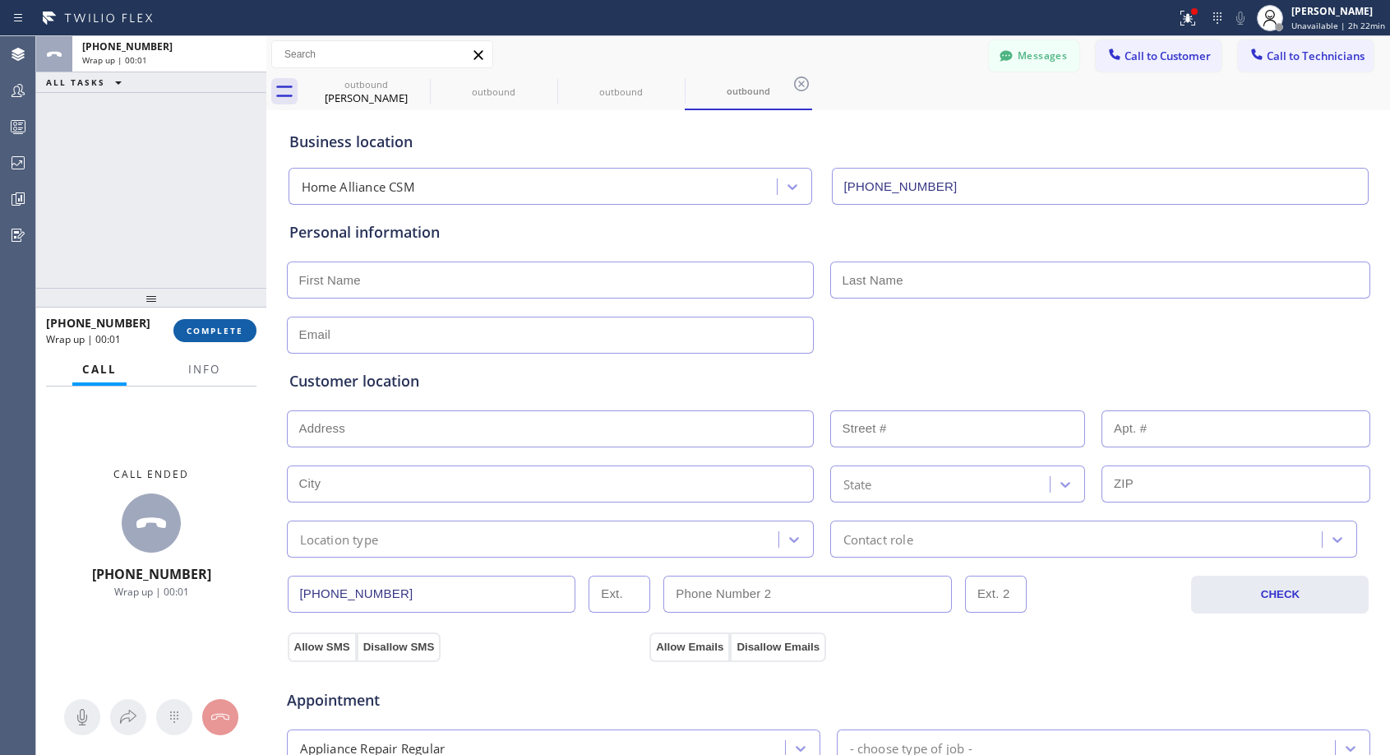
click at [239, 335] on span "COMPLETE" at bounding box center [215, 331] width 57 height 12
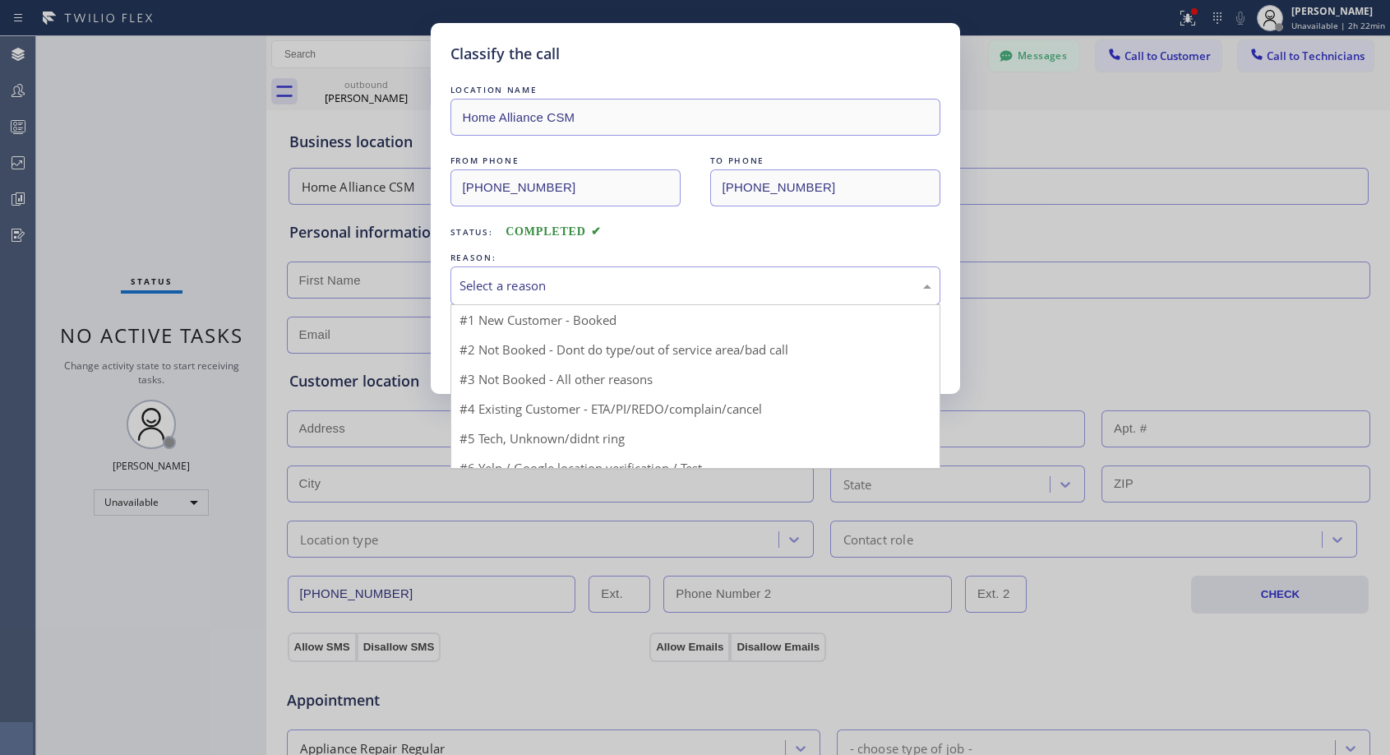
click at [524, 277] on div "Select a reason" at bounding box center [696, 285] width 472 height 19
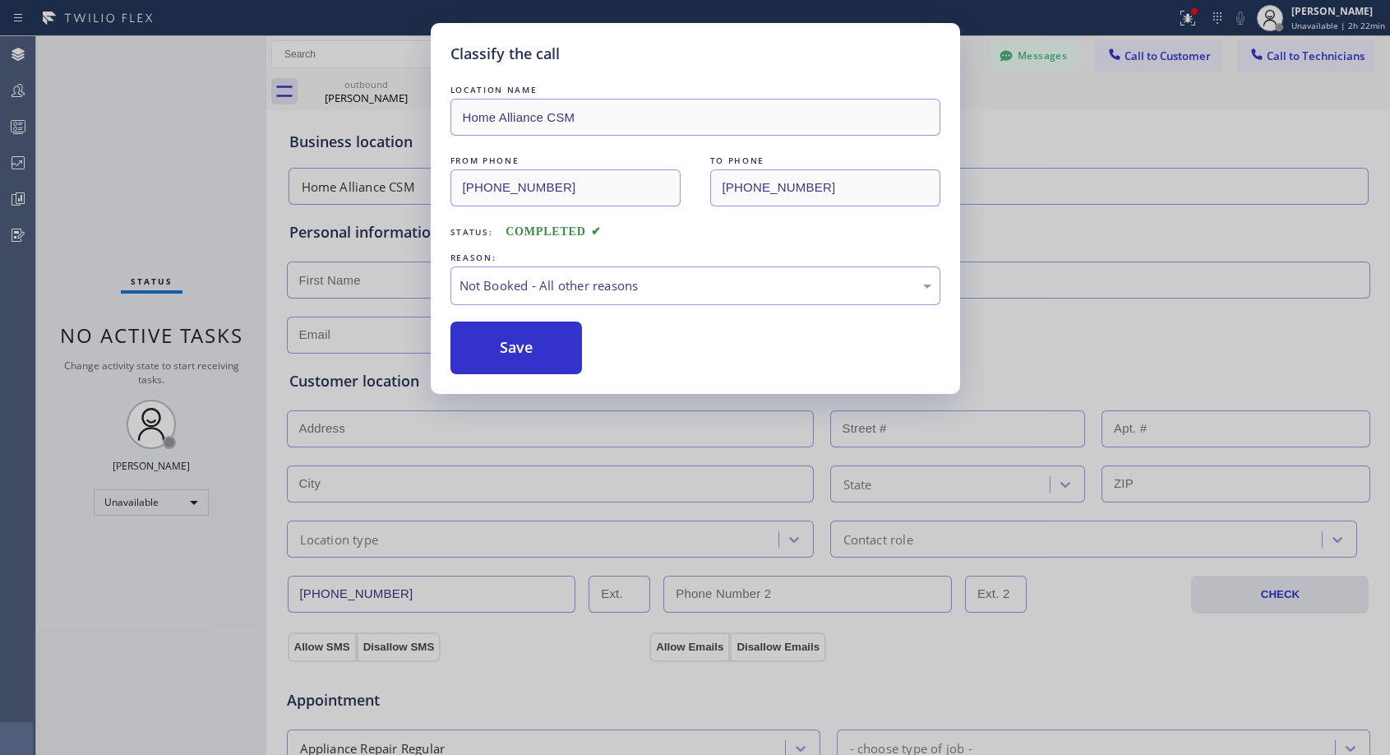
click at [520, 345] on button "Save" at bounding box center [517, 347] width 132 height 53
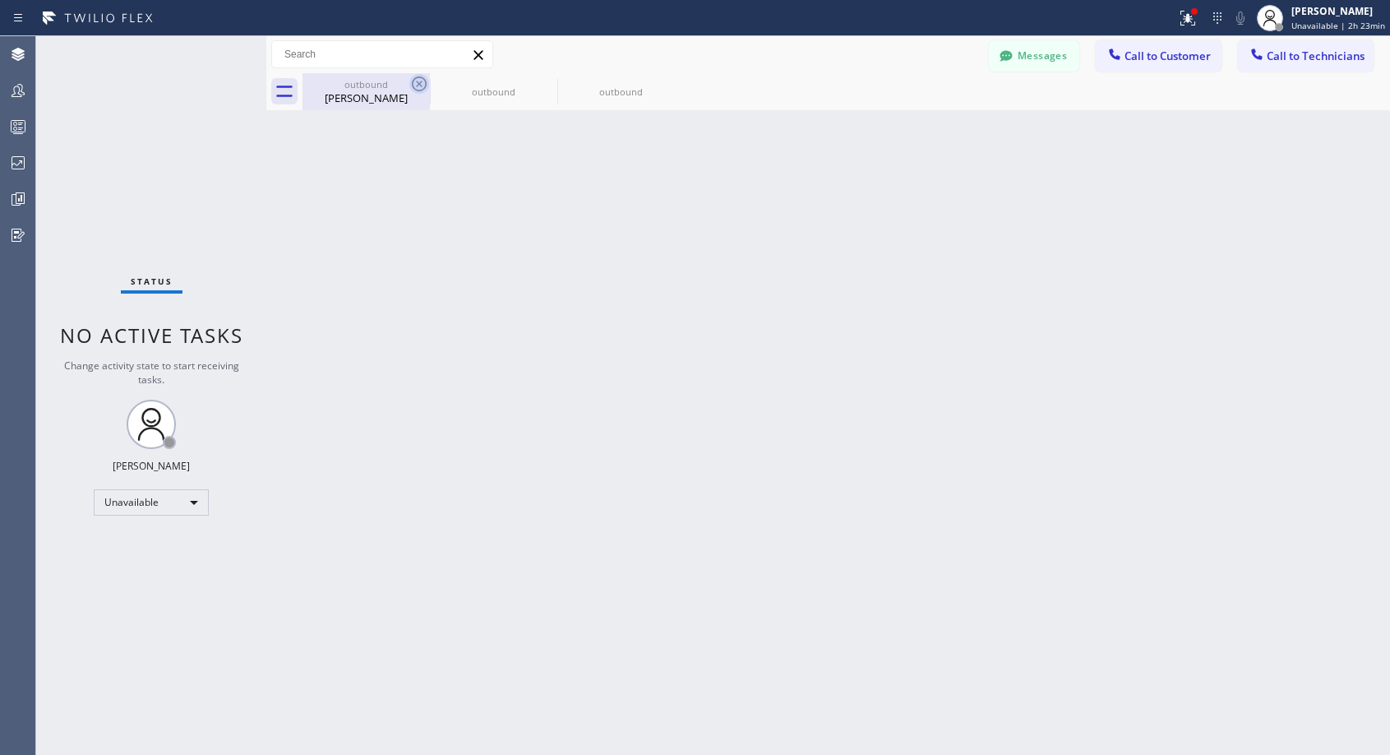
click at [419, 83] on icon at bounding box center [419, 83] width 15 height 15
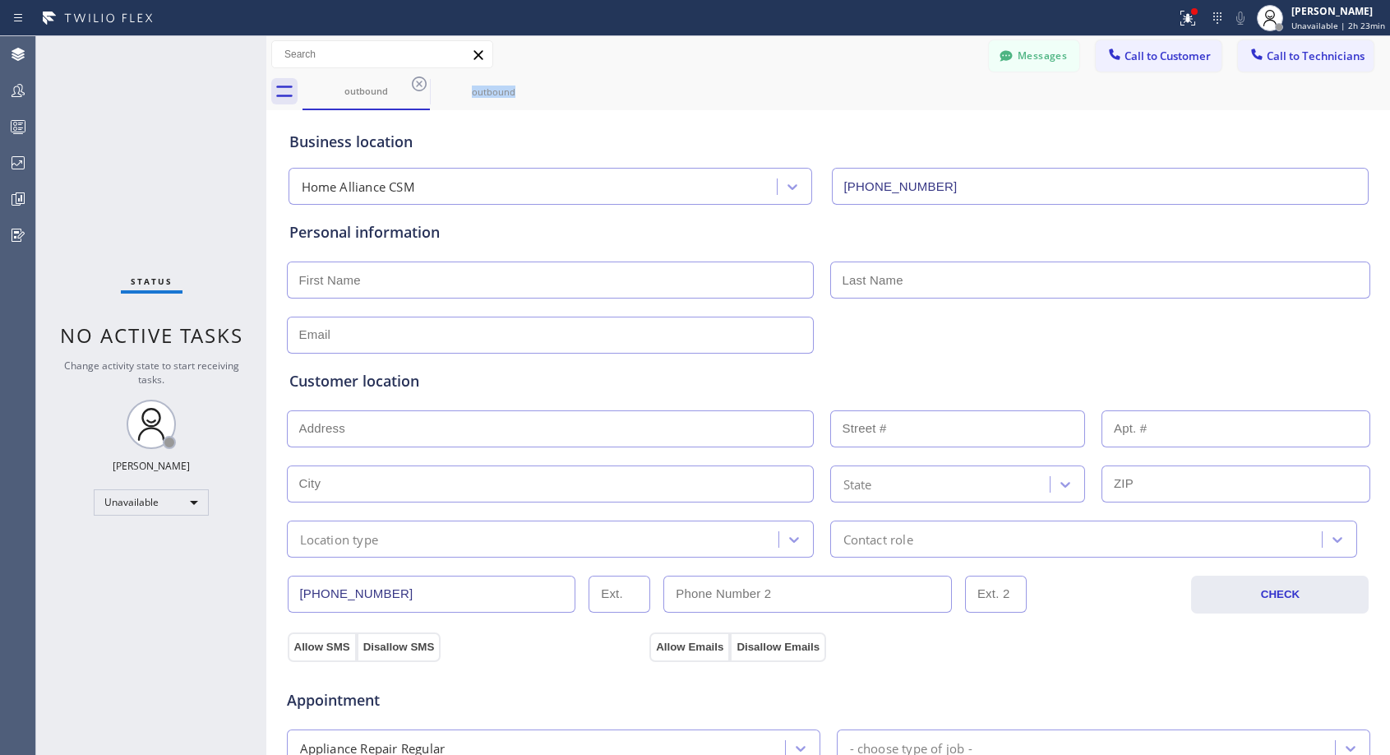
click at [419, 83] on icon at bounding box center [419, 83] width 15 height 15
click at [419, 82] on icon at bounding box center [419, 84] width 20 height 20
